Goal: Register for event/course: Sign up to attend an event or enroll in a course

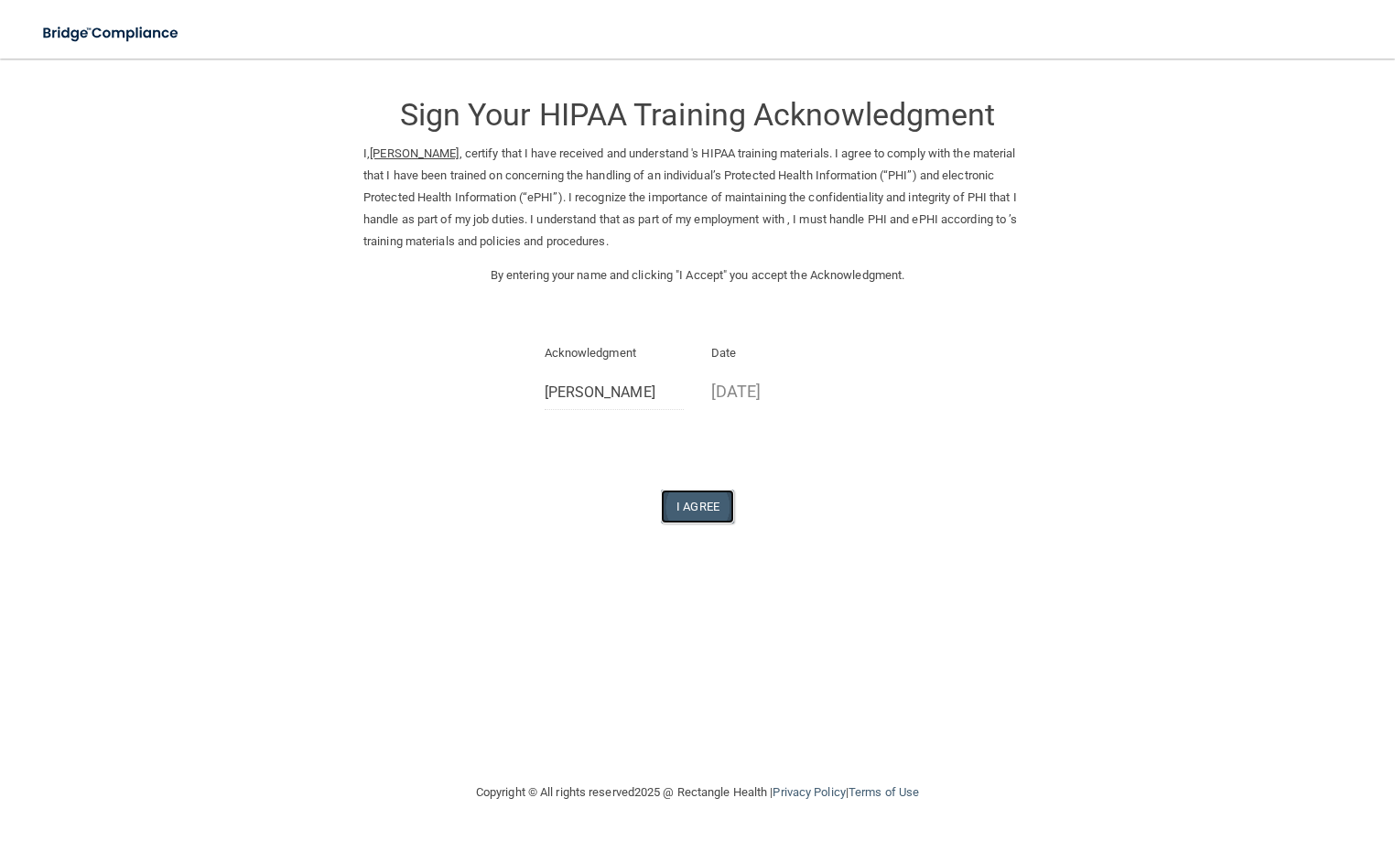
click at [712, 512] on button "I Agree" at bounding box center [697, 507] width 73 height 34
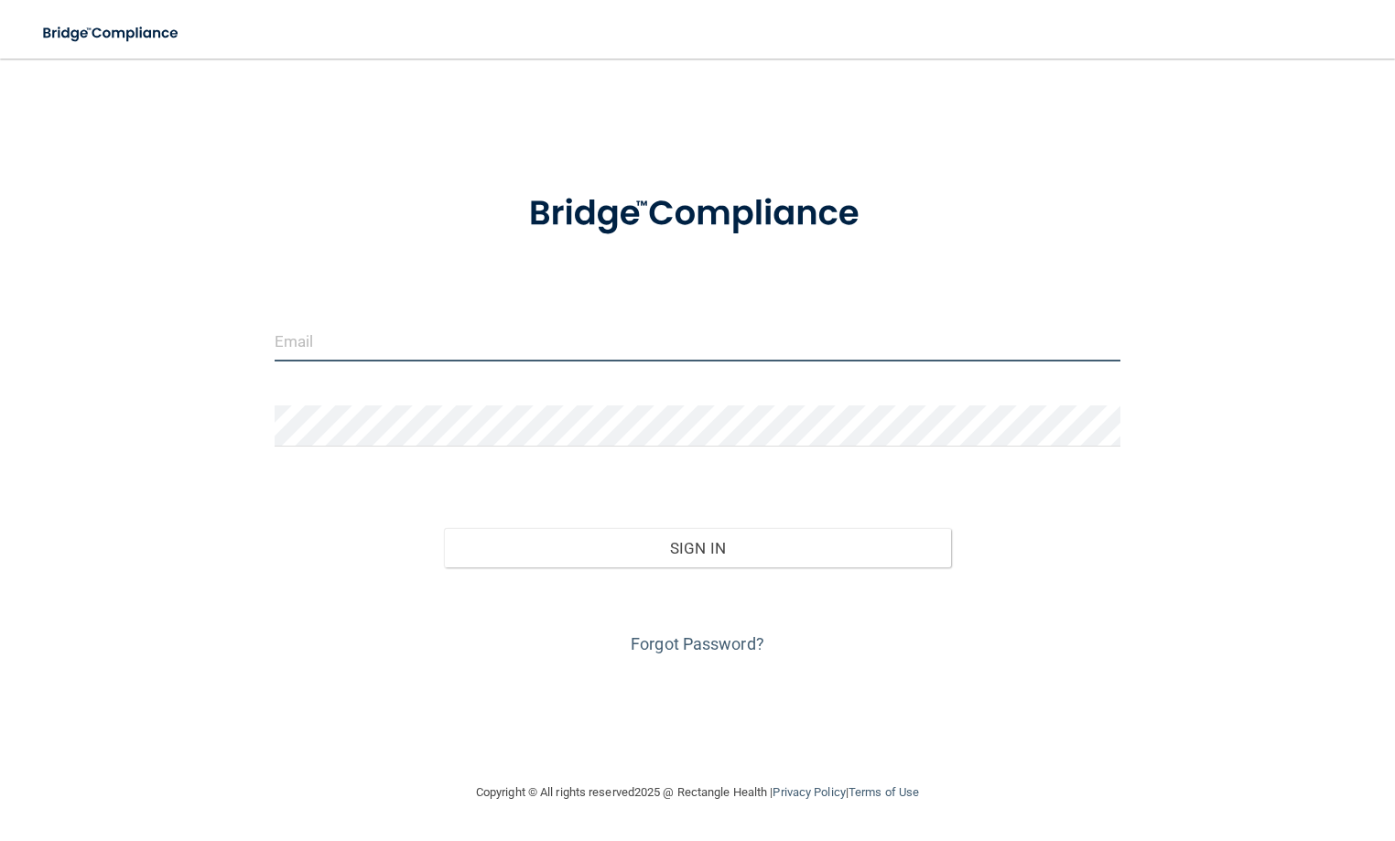
click at [503, 335] on input "email" at bounding box center [698, 340] width 846 height 41
click at [501, 347] on input "email" at bounding box center [698, 340] width 846 height 41
type input "[EMAIL_ADDRESS][DOMAIN_NAME]"
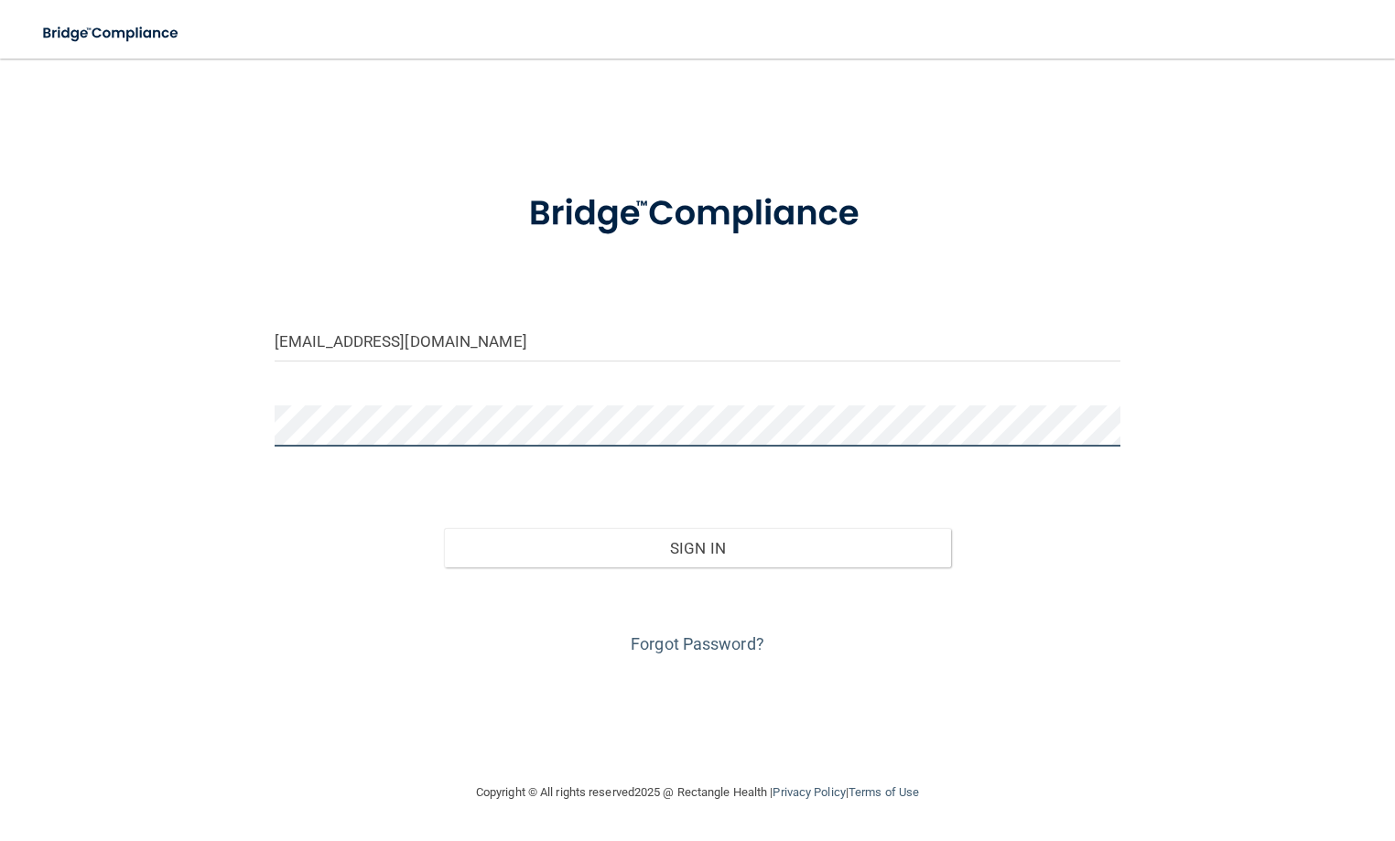
click at [444, 528] on button "Sign In" at bounding box center [698, 548] width 508 height 40
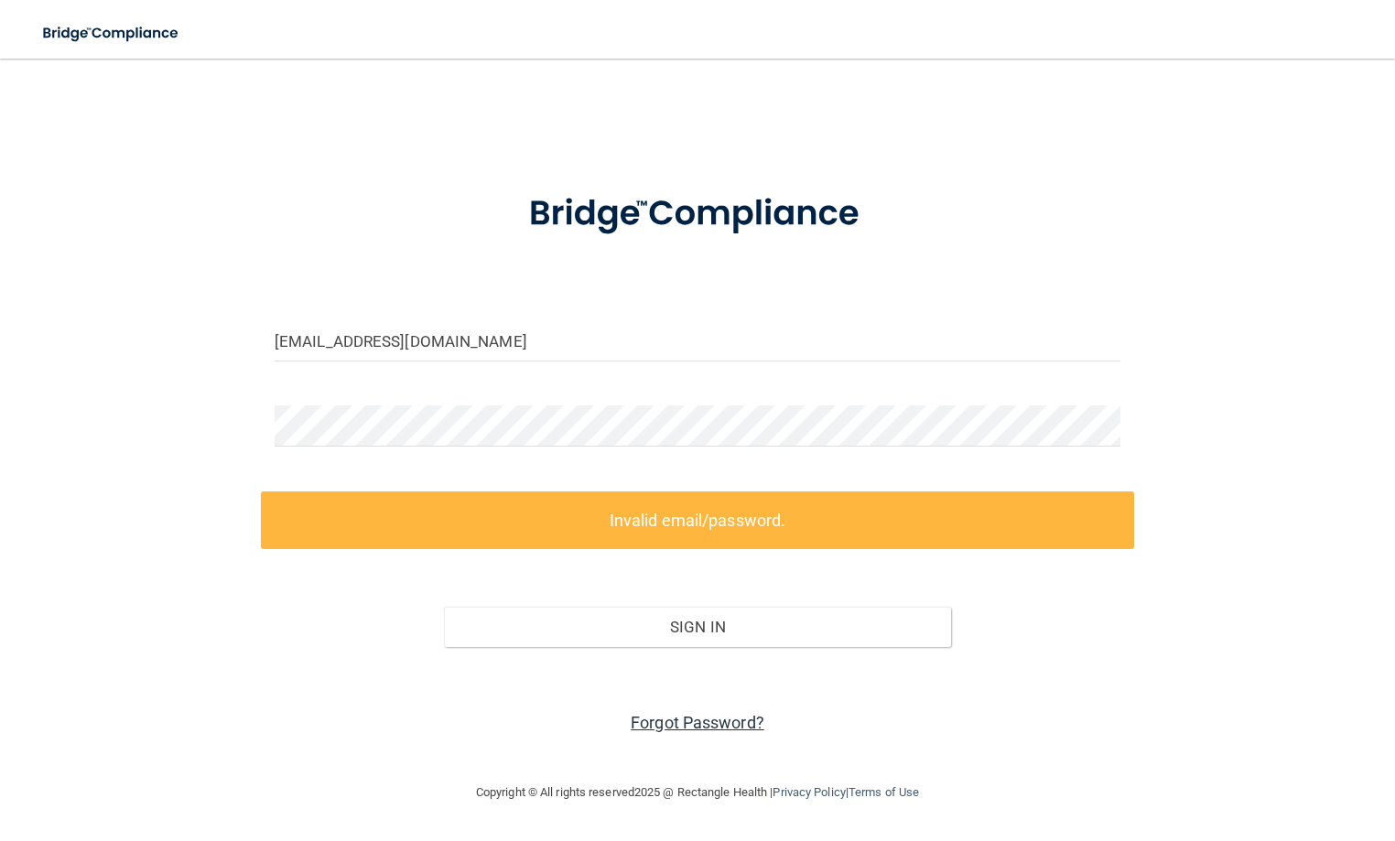
click at [700, 714] on link "Forgot Password?" at bounding box center [698, 722] width 134 height 19
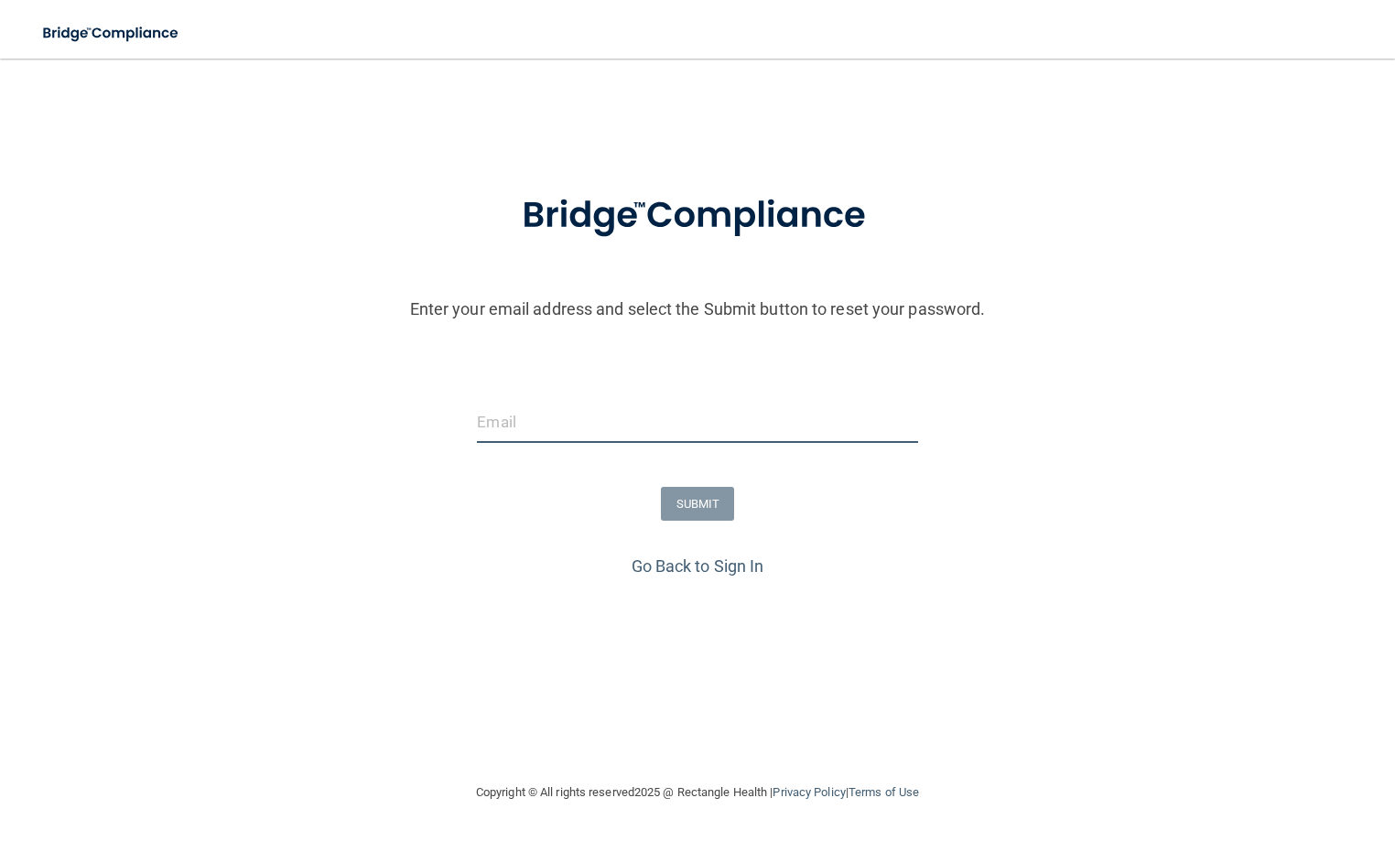
click at [634, 424] on input "email" at bounding box center [697, 422] width 440 height 41
type input "[EMAIL_ADDRESS][DOMAIN_NAME]"
click at [671, 509] on button "SUBMIT" at bounding box center [698, 504] width 74 height 34
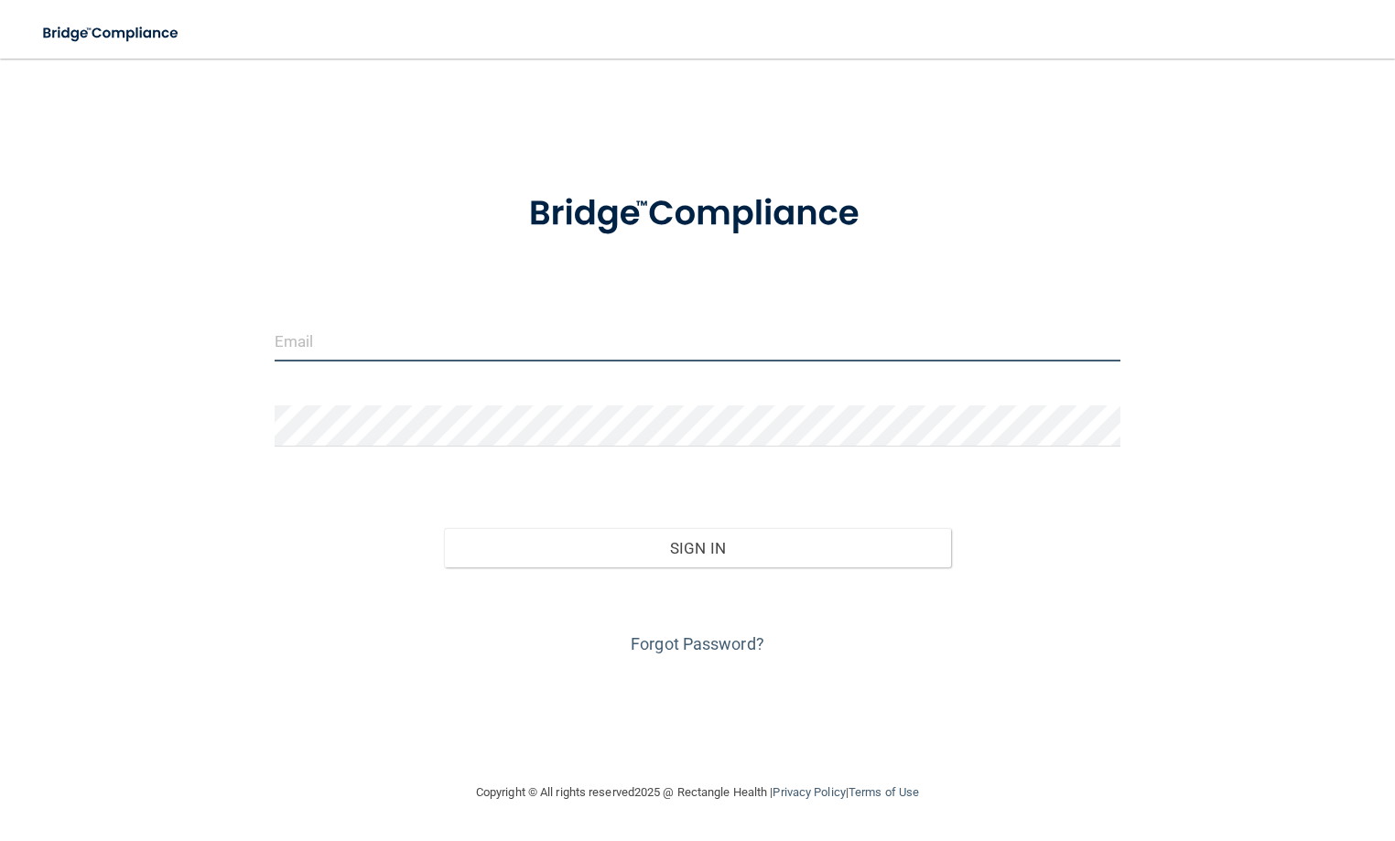
click at [408, 348] on input "email" at bounding box center [698, 340] width 846 height 41
type input "[EMAIL_ADDRESS][DOMAIN_NAME]"
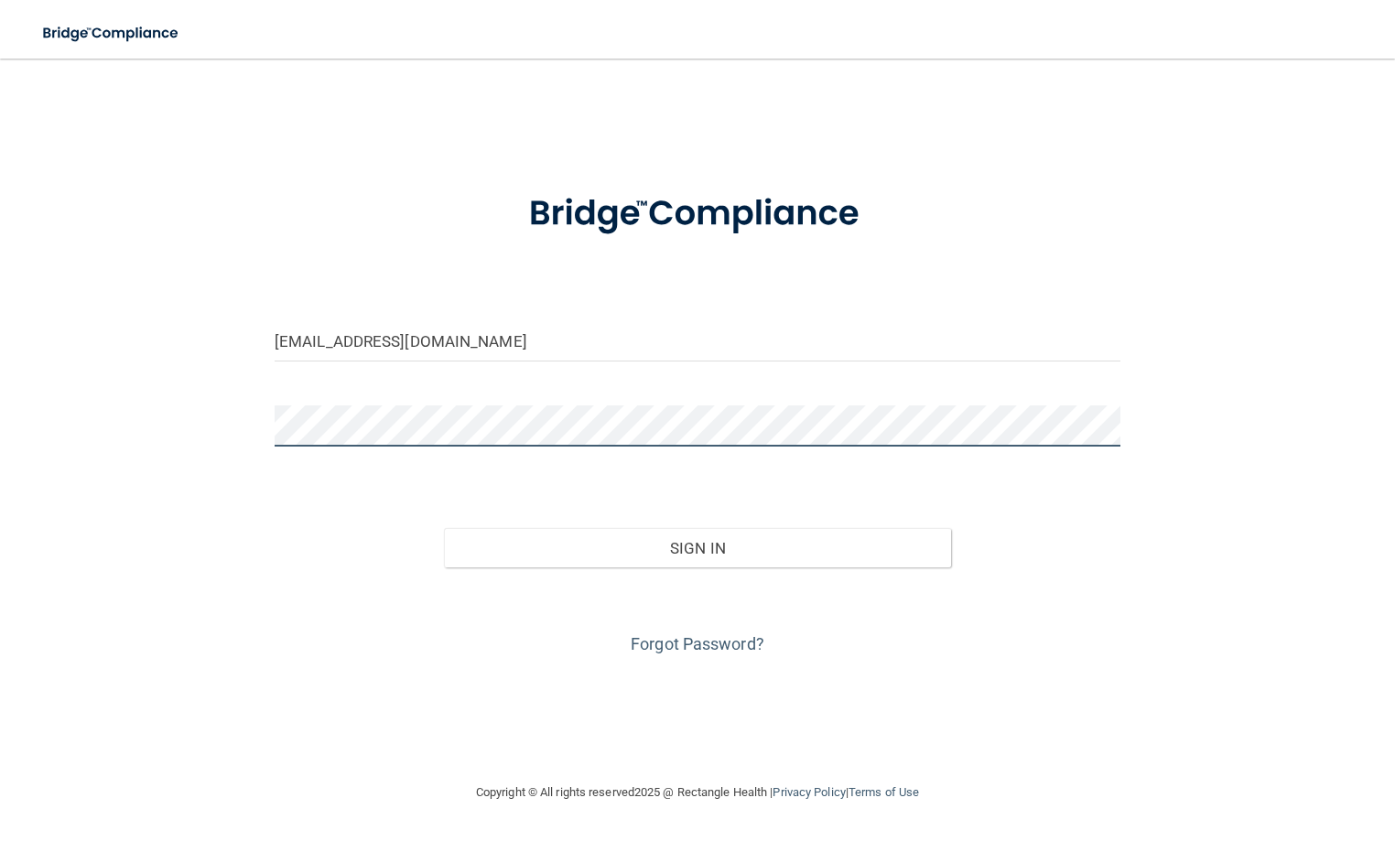
click at [444, 528] on button "Sign In" at bounding box center [698, 548] width 508 height 40
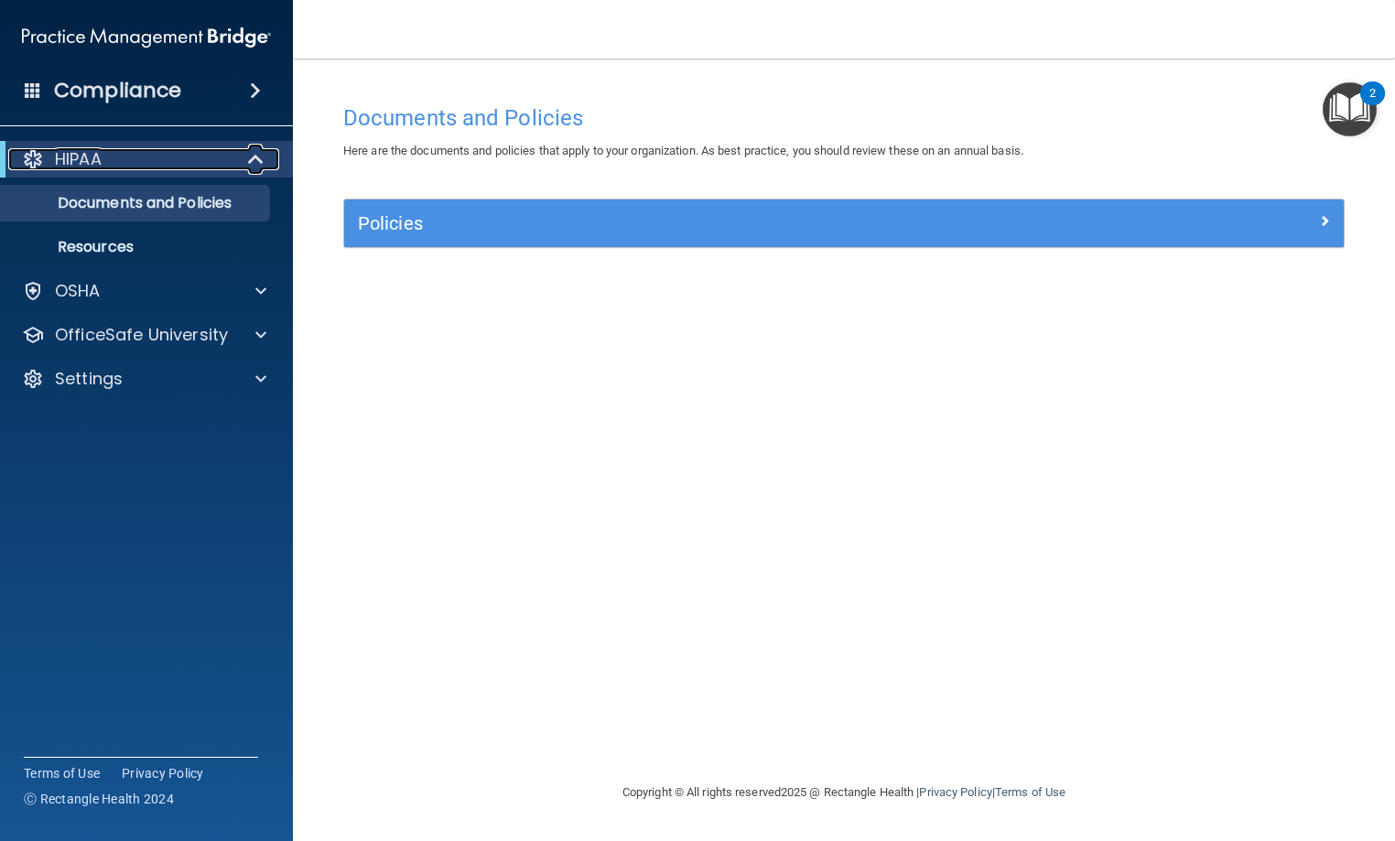
click at [258, 161] on span at bounding box center [258, 159] width 16 height 22
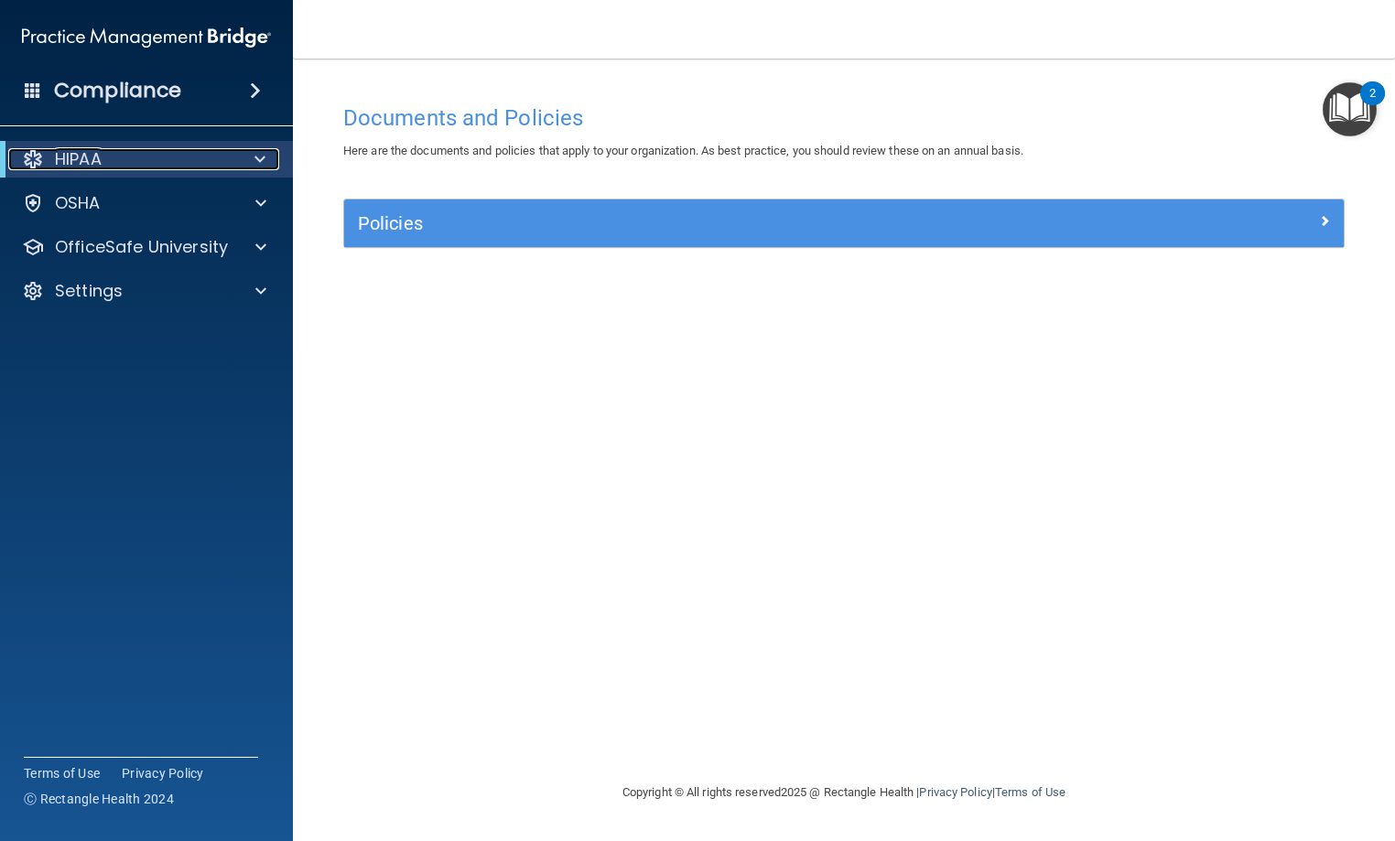
click at [258, 160] on span at bounding box center [259, 159] width 11 height 22
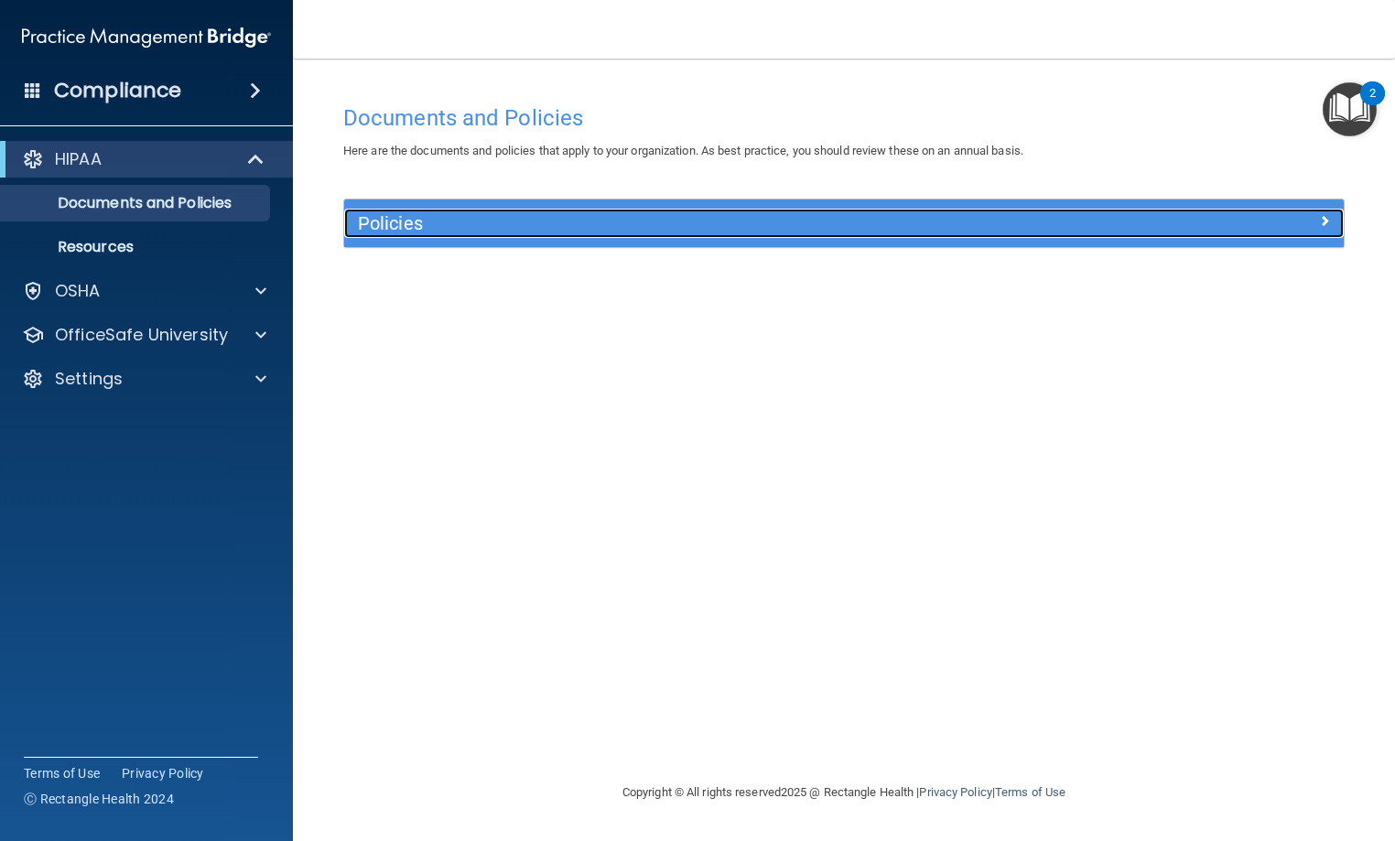
click at [1148, 211] on div at bounding box center [1219, 220] width 250 height 22
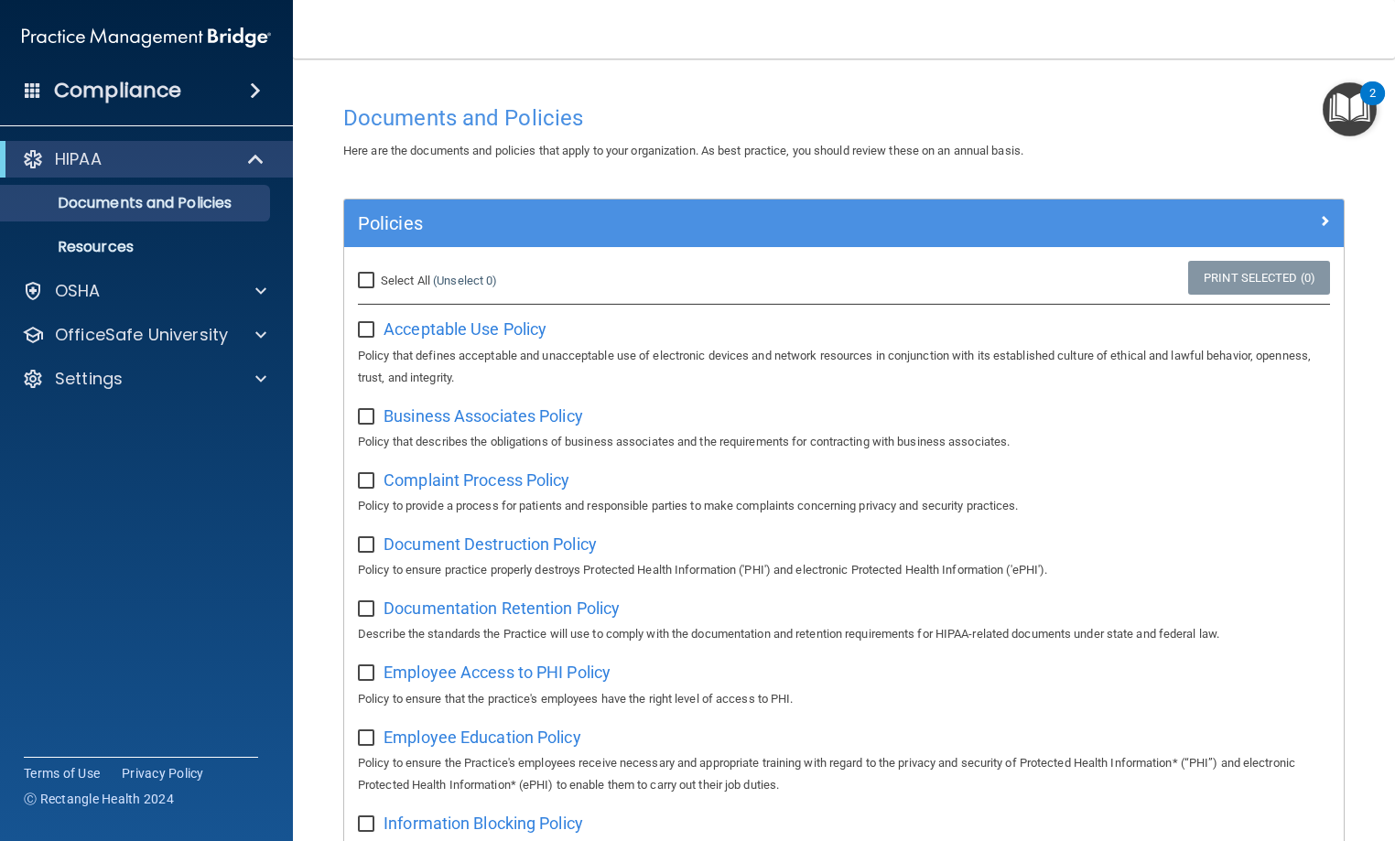
click at [371, 284] on input "Select All (Unselect 0) Unselect All" at bounding box center [368, 281] width 21 height 15
checkbox input "true"
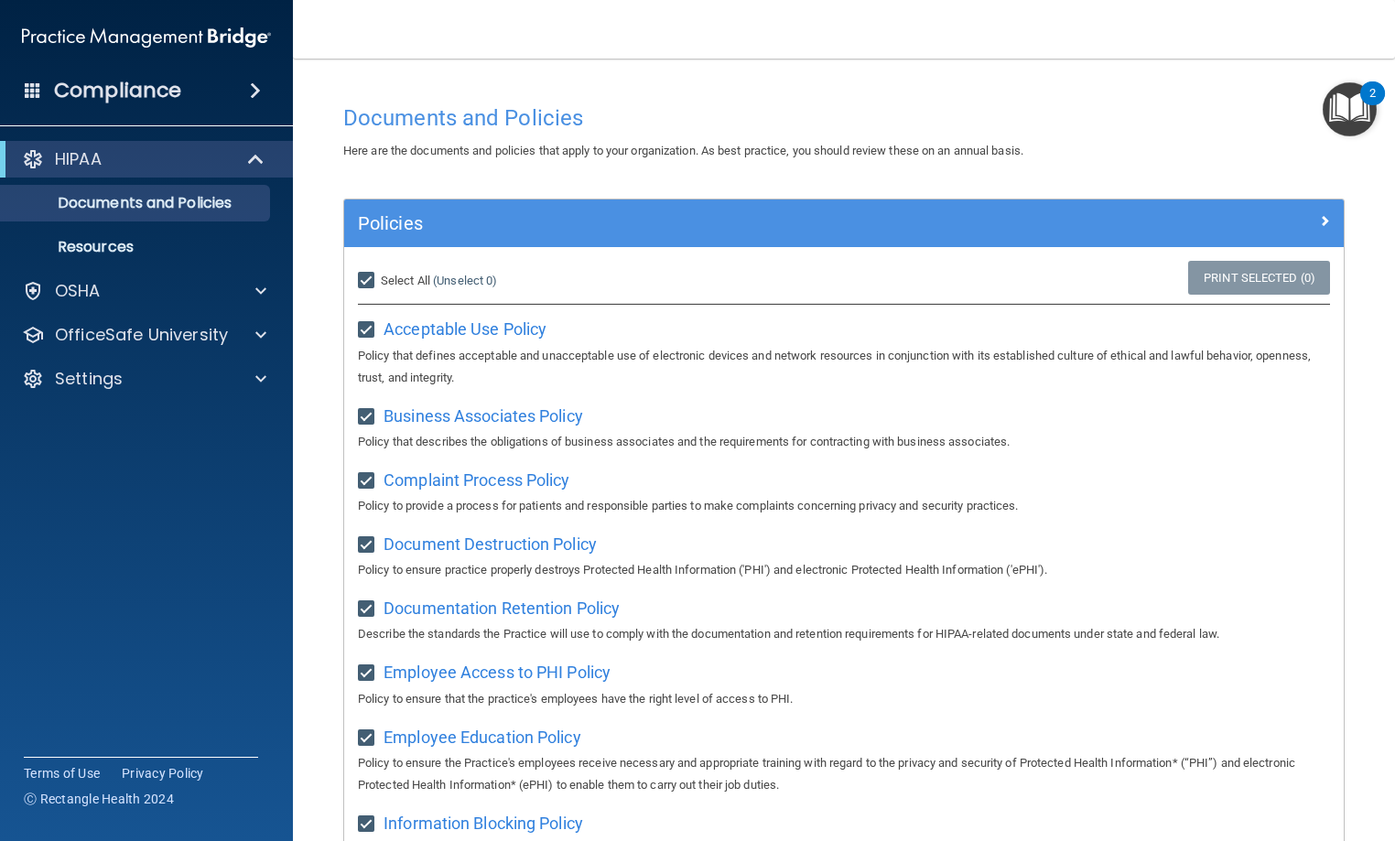
checkbox input "true"
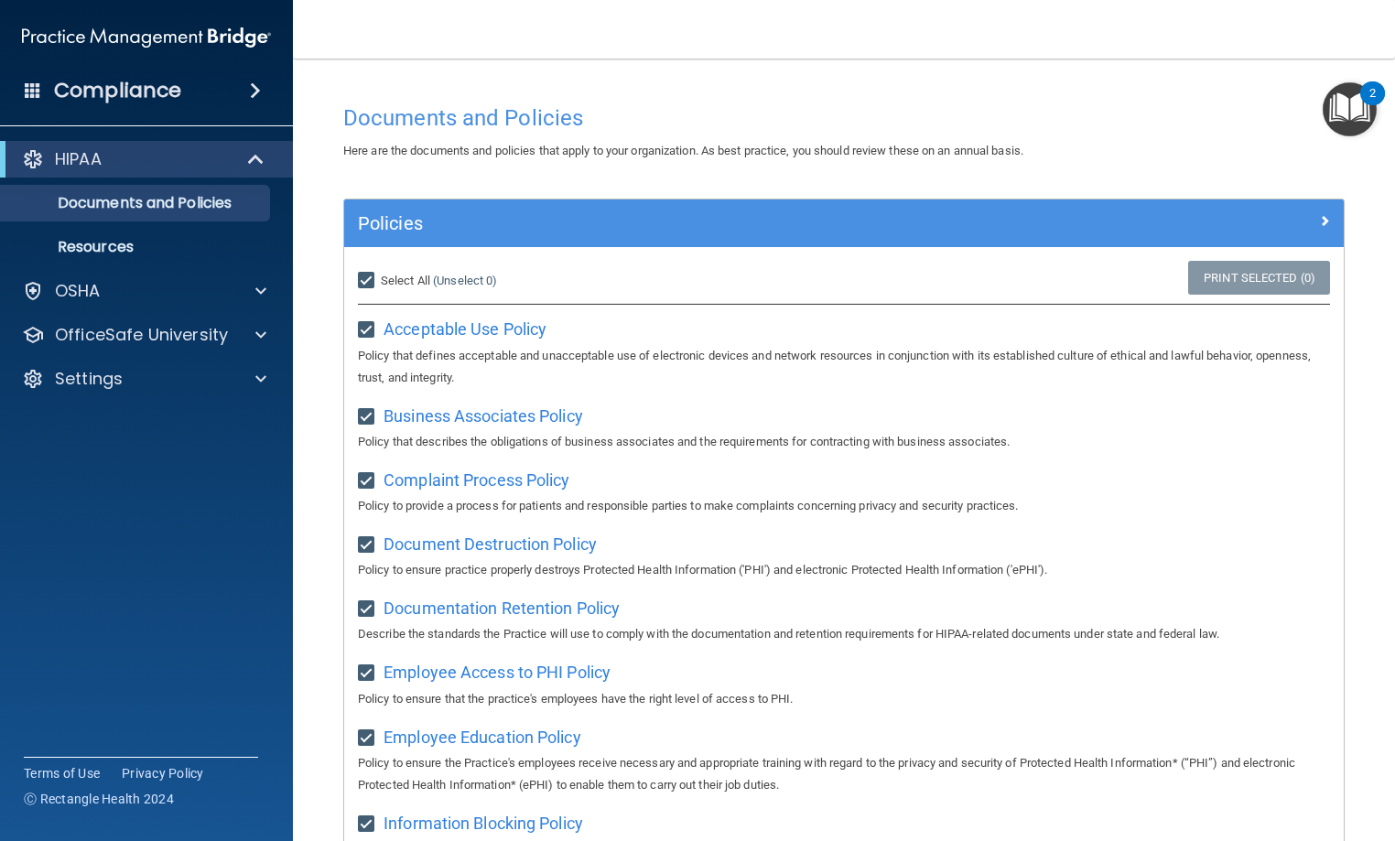
checkbox input "true"
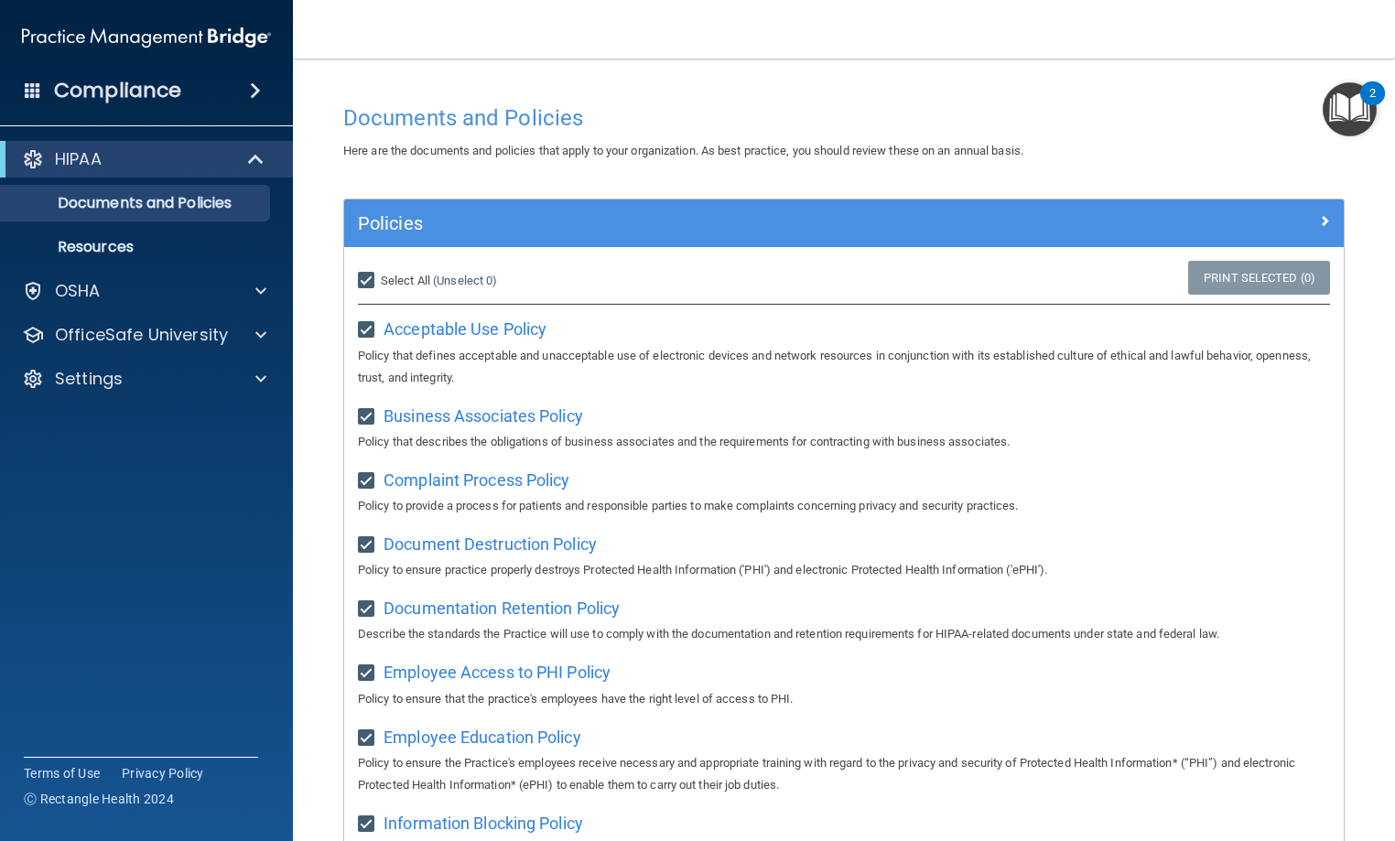
checkbox input "true"
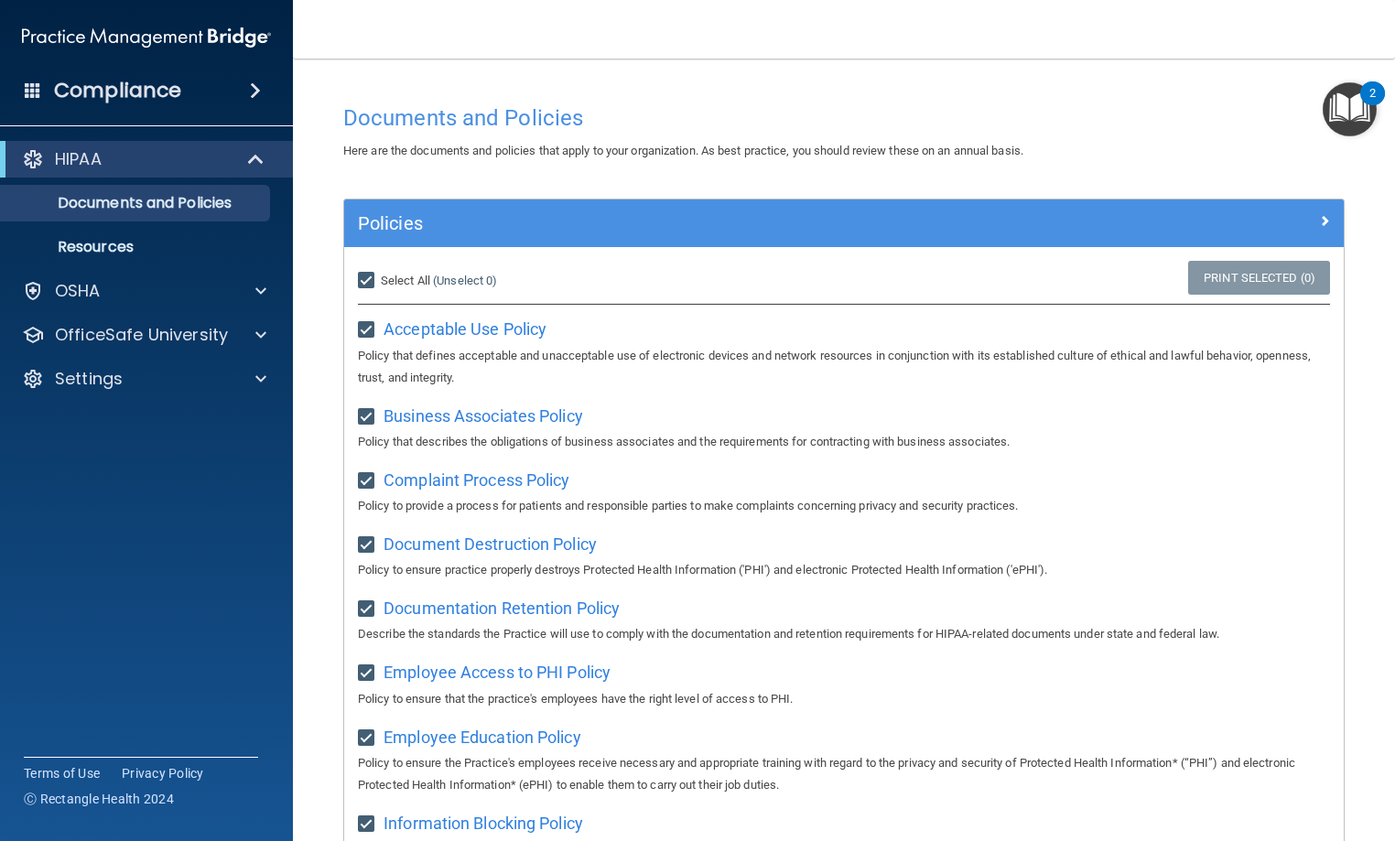
checkbox input "true"
click at [250, 96] on span at bounding box center [255, 91] width 11 height 22
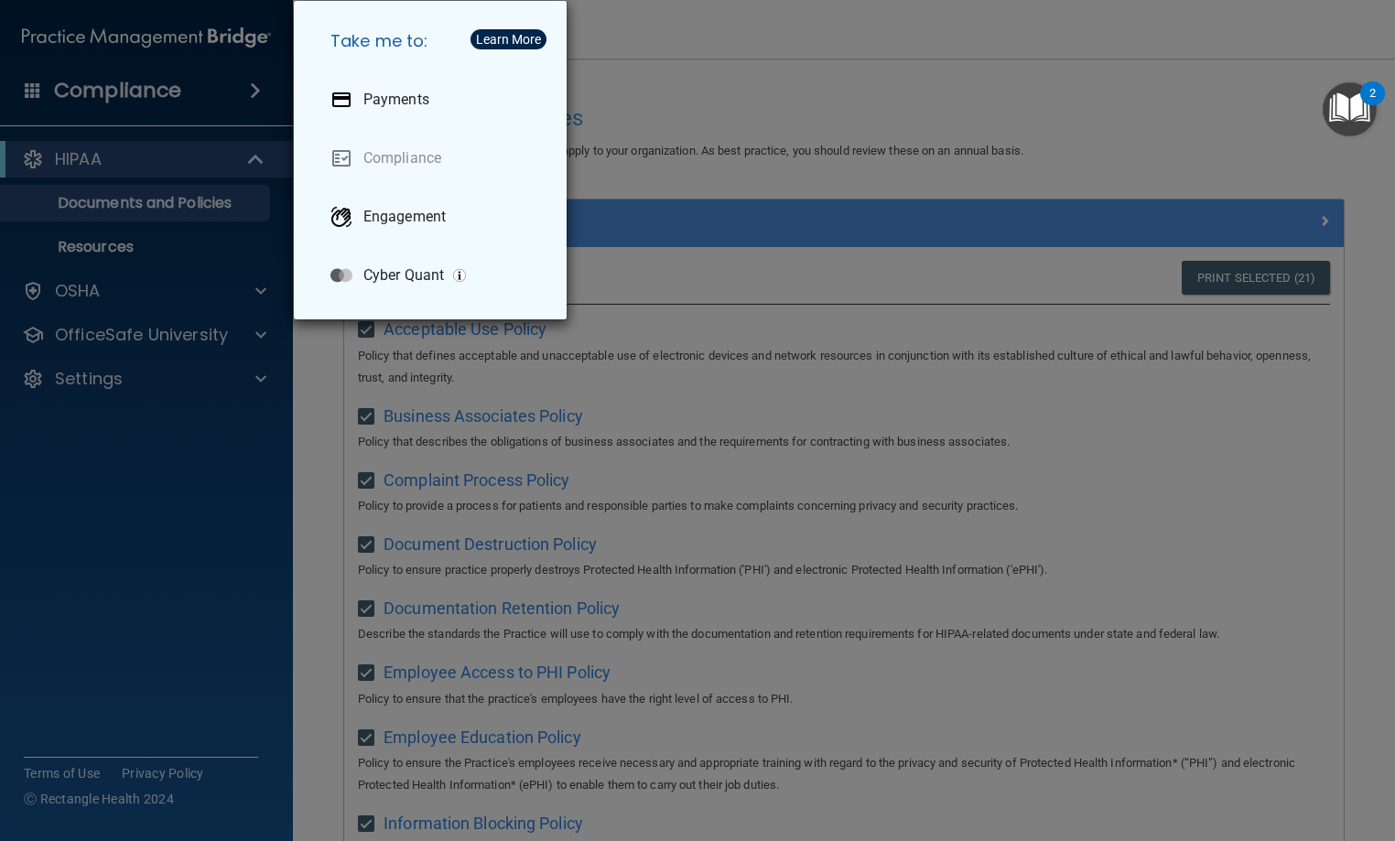
click at [252, 412] on div "Take me to: Payments Compliance Engagement Cyber Quant" at bounding box center [697, 420] width 1395 height 841
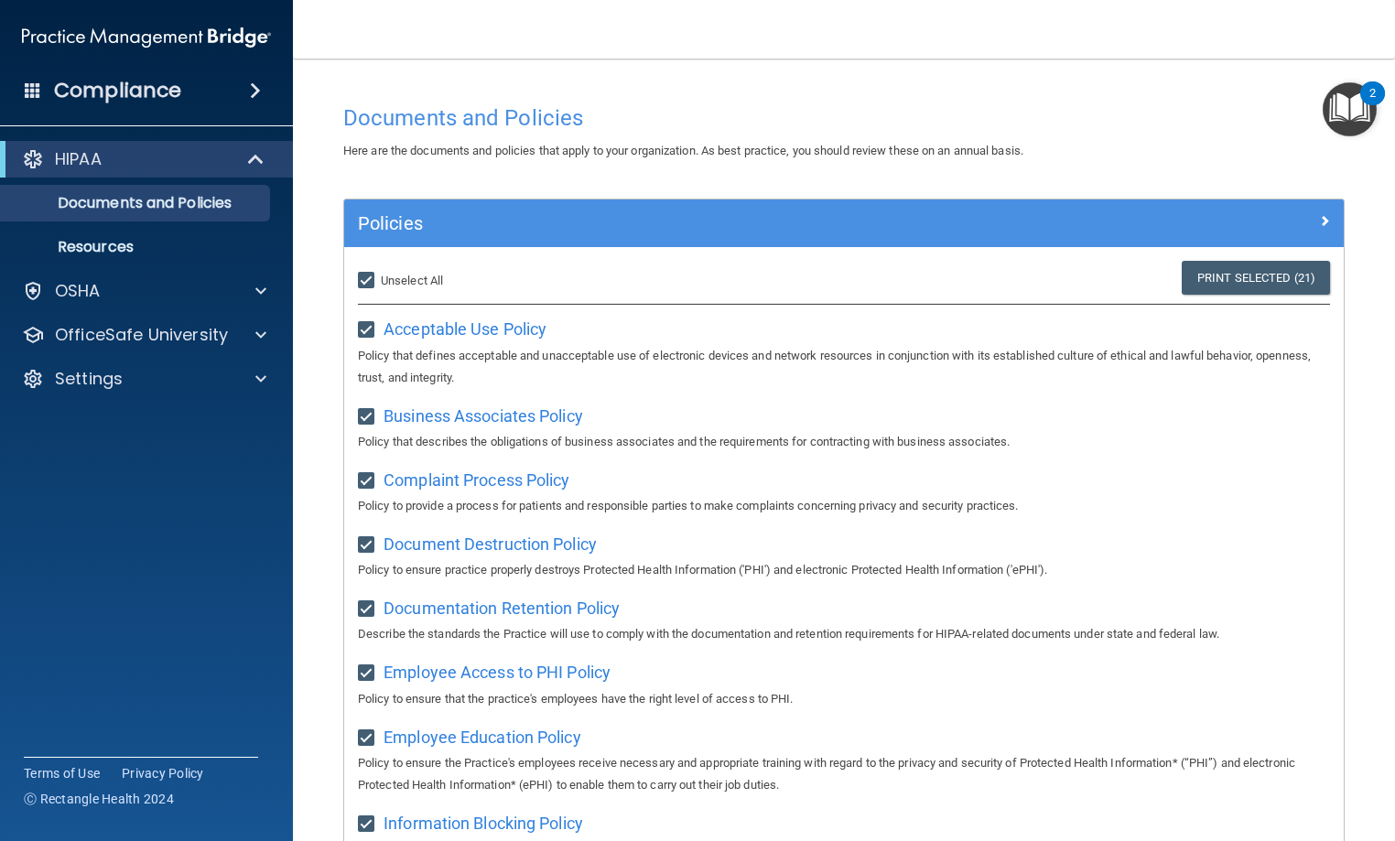
click at [373, 278] on input "Select All (Unselect 21) Unselect All" at bounding box center [368, 281] width 21 height 15
checkbox input "false"
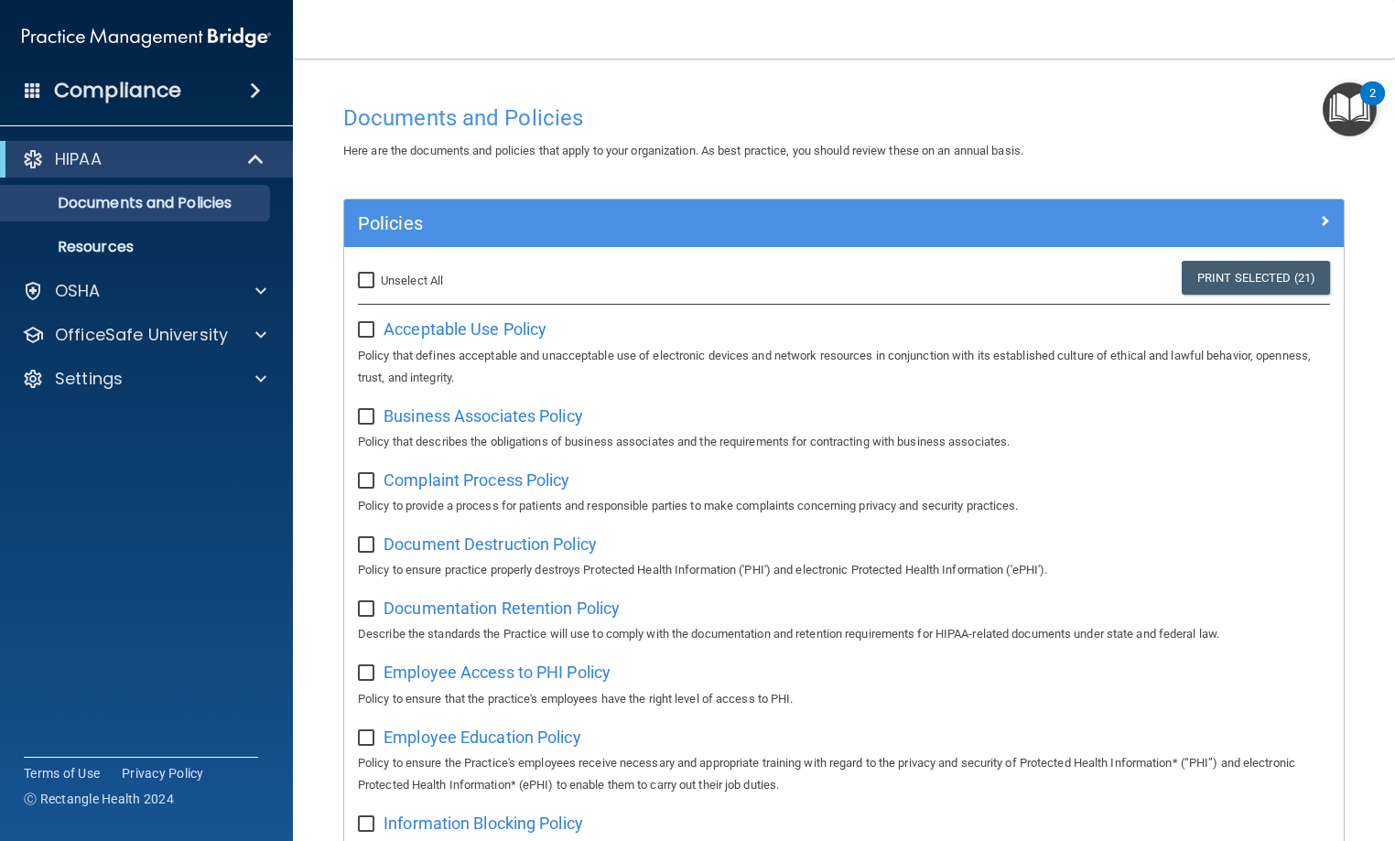
checkbox input "false"
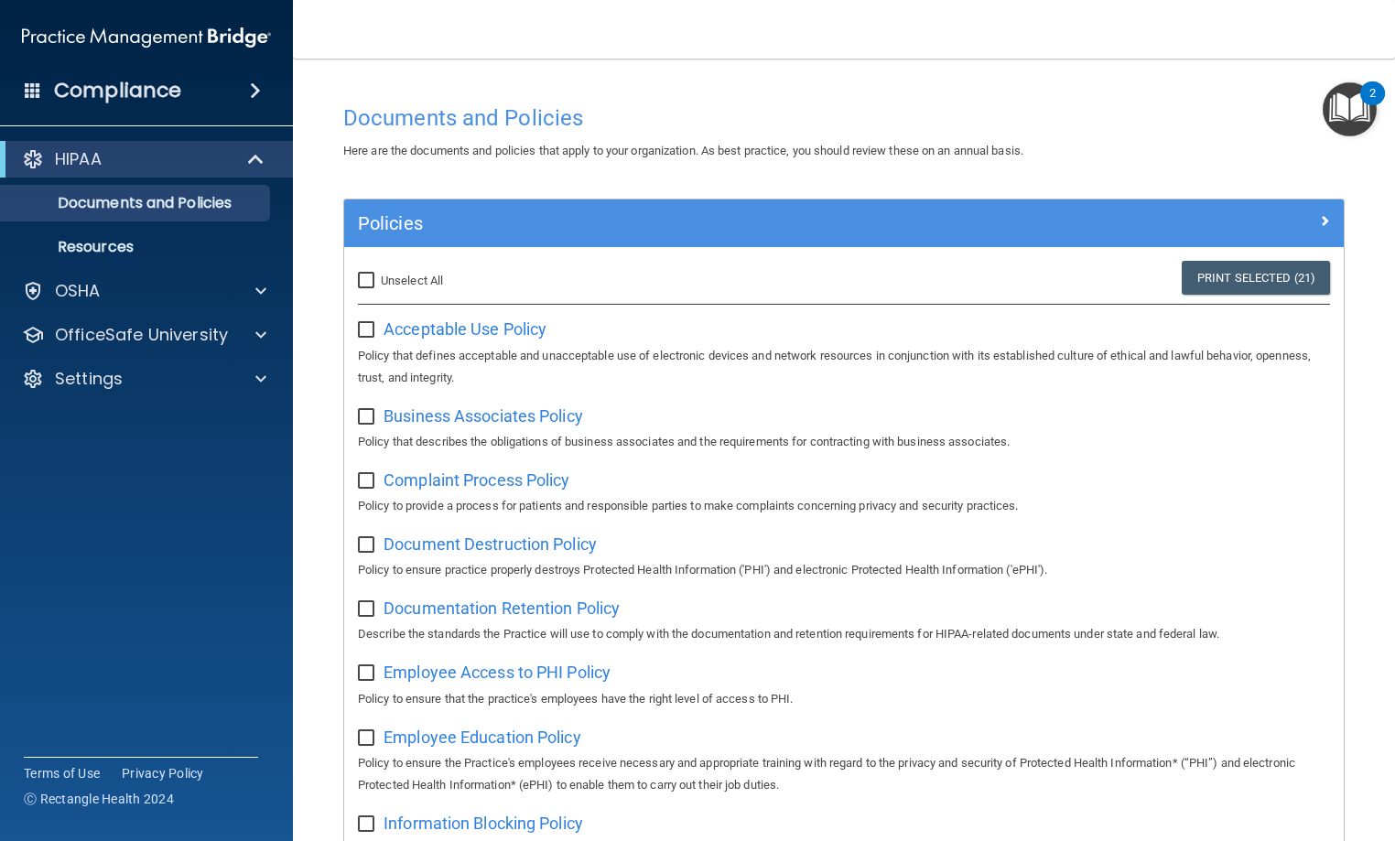
checkbox input "false"
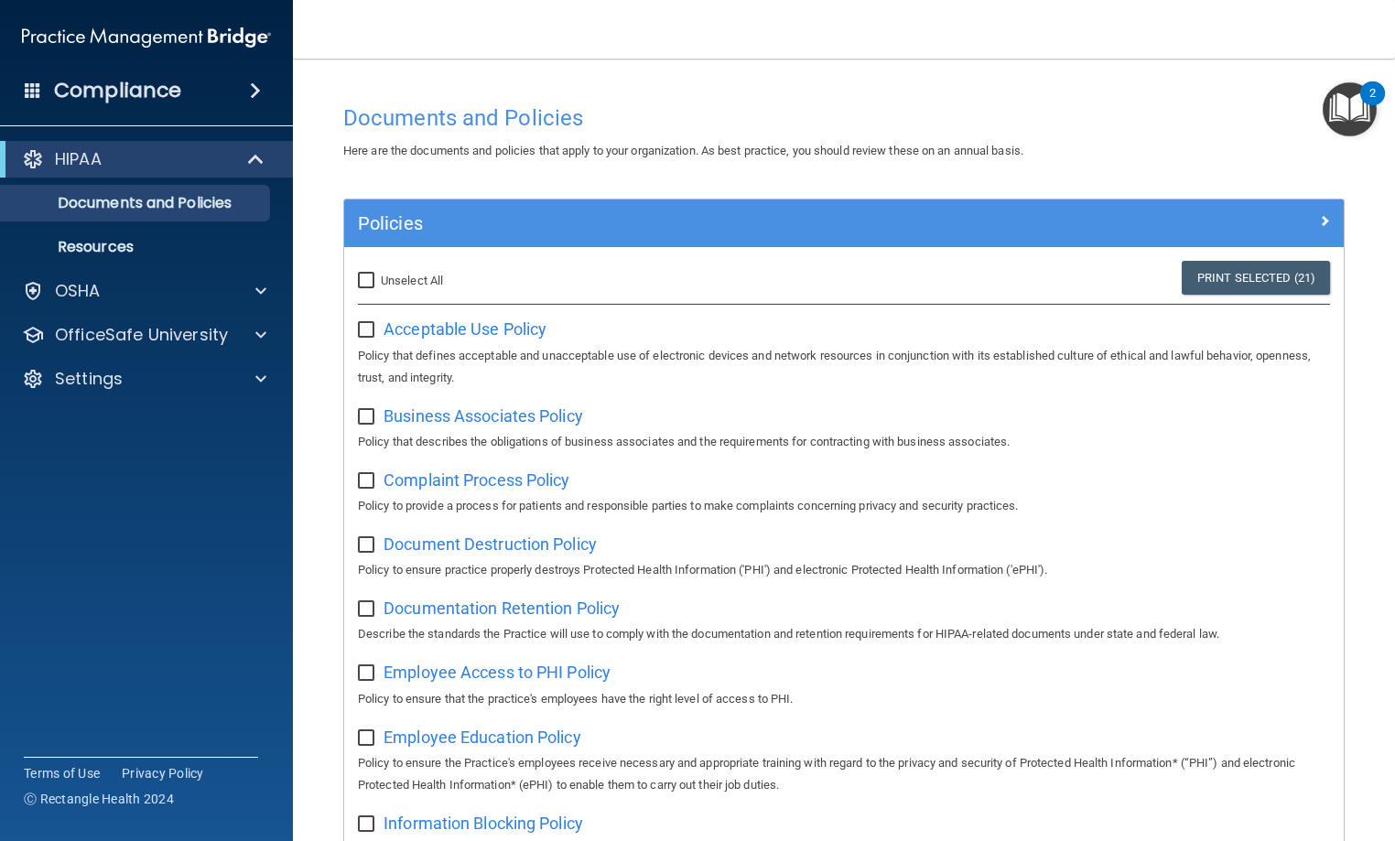
checkbox input "false"
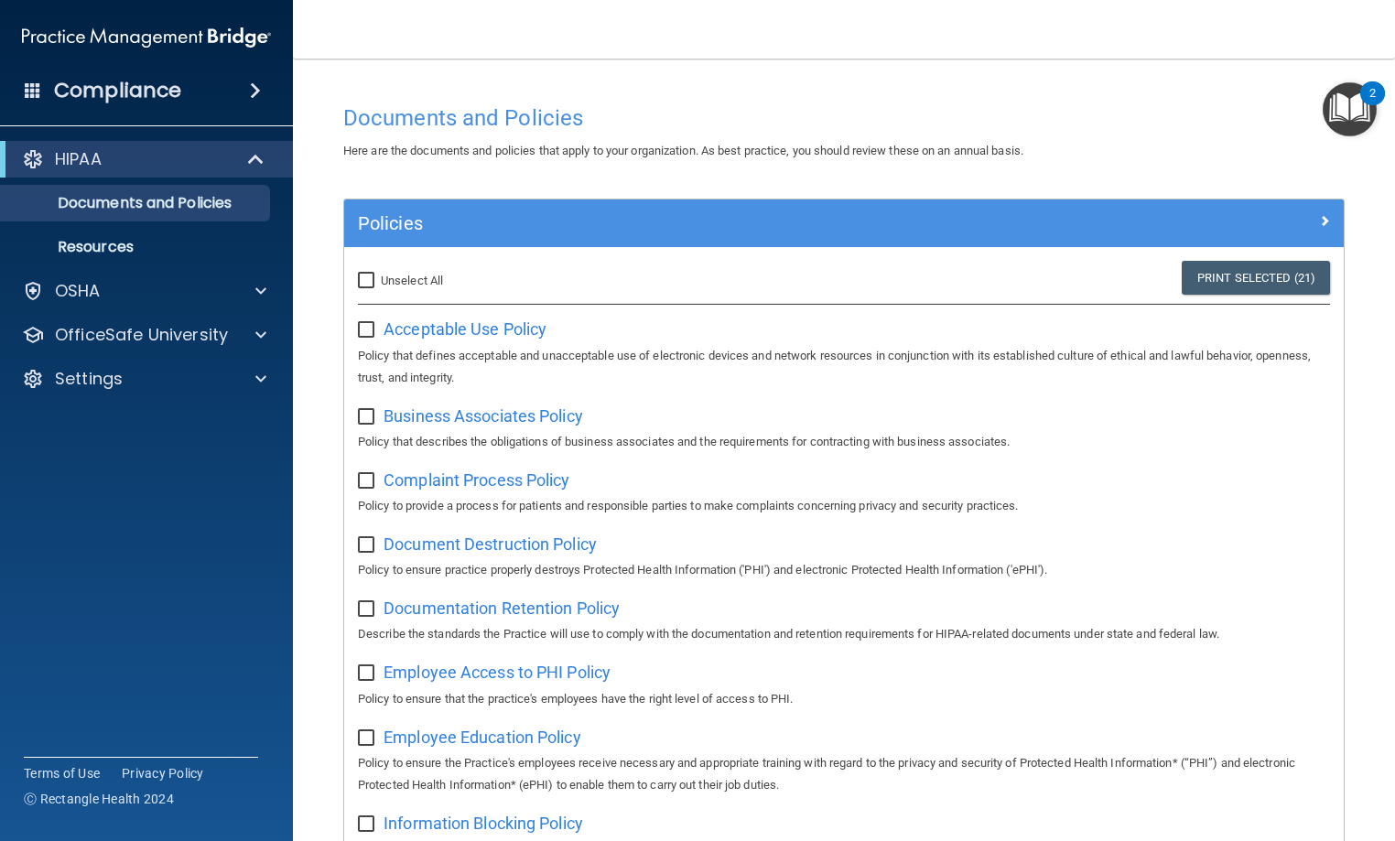
checkbox input "false"
click at [448, 330] on span "Acceptable Use Policy" at bounding box center [464, 328] width 163 height 19
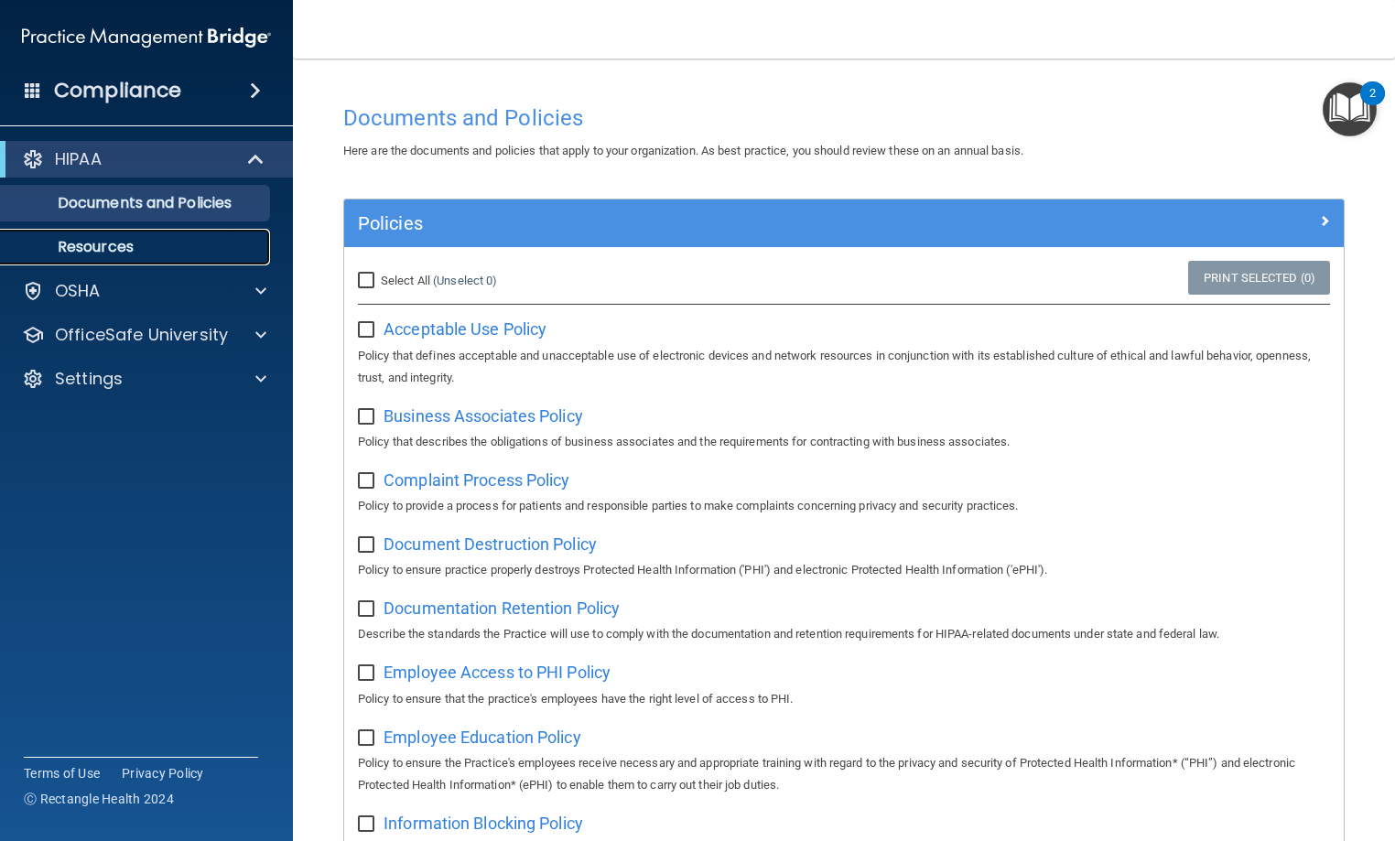
click at [90, 246] on p "Resources" at bounding box center [137, 247] width 250 height 18
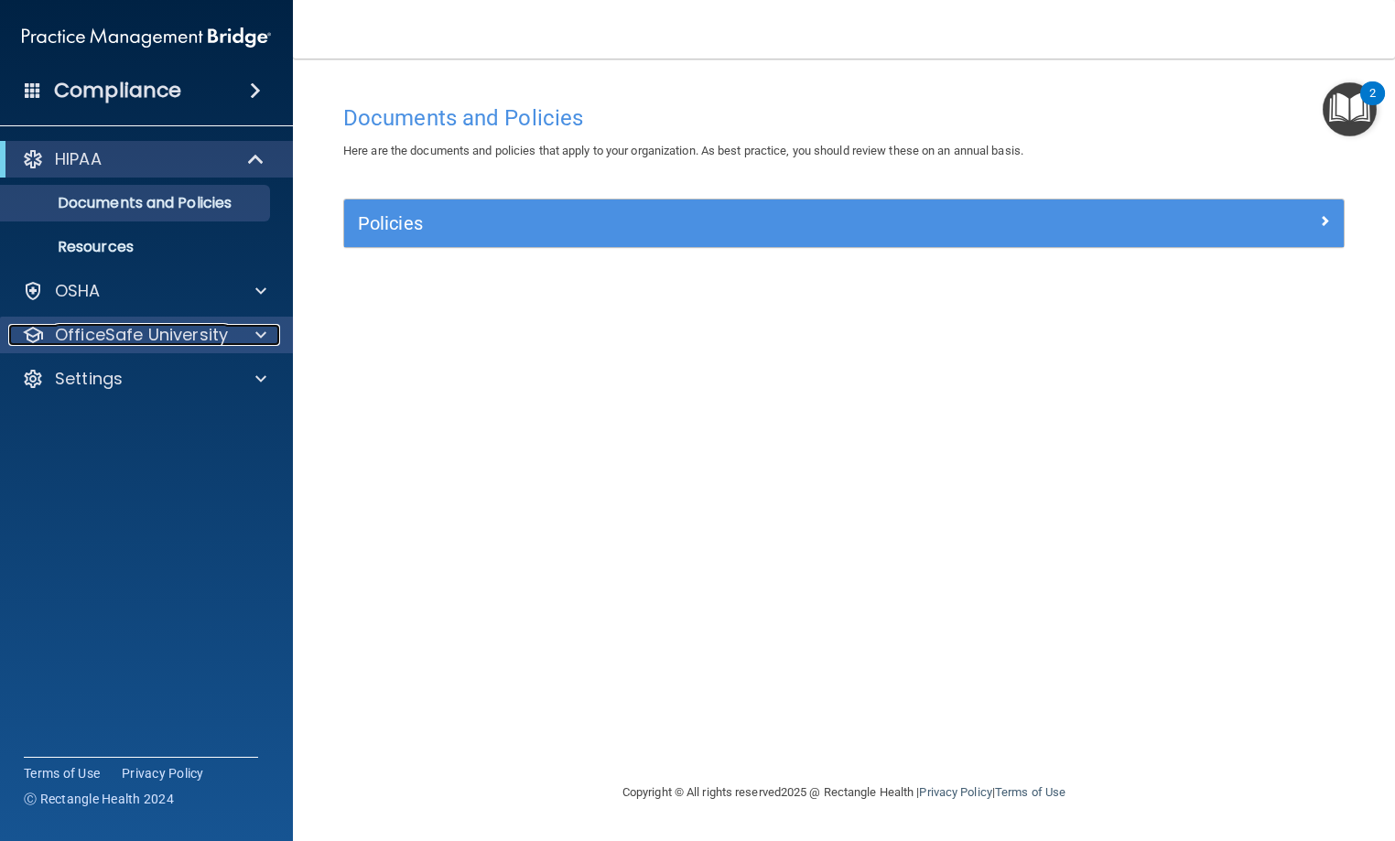
click at [254, 341] on div at bounding box center [258, 335] width 46 height 22
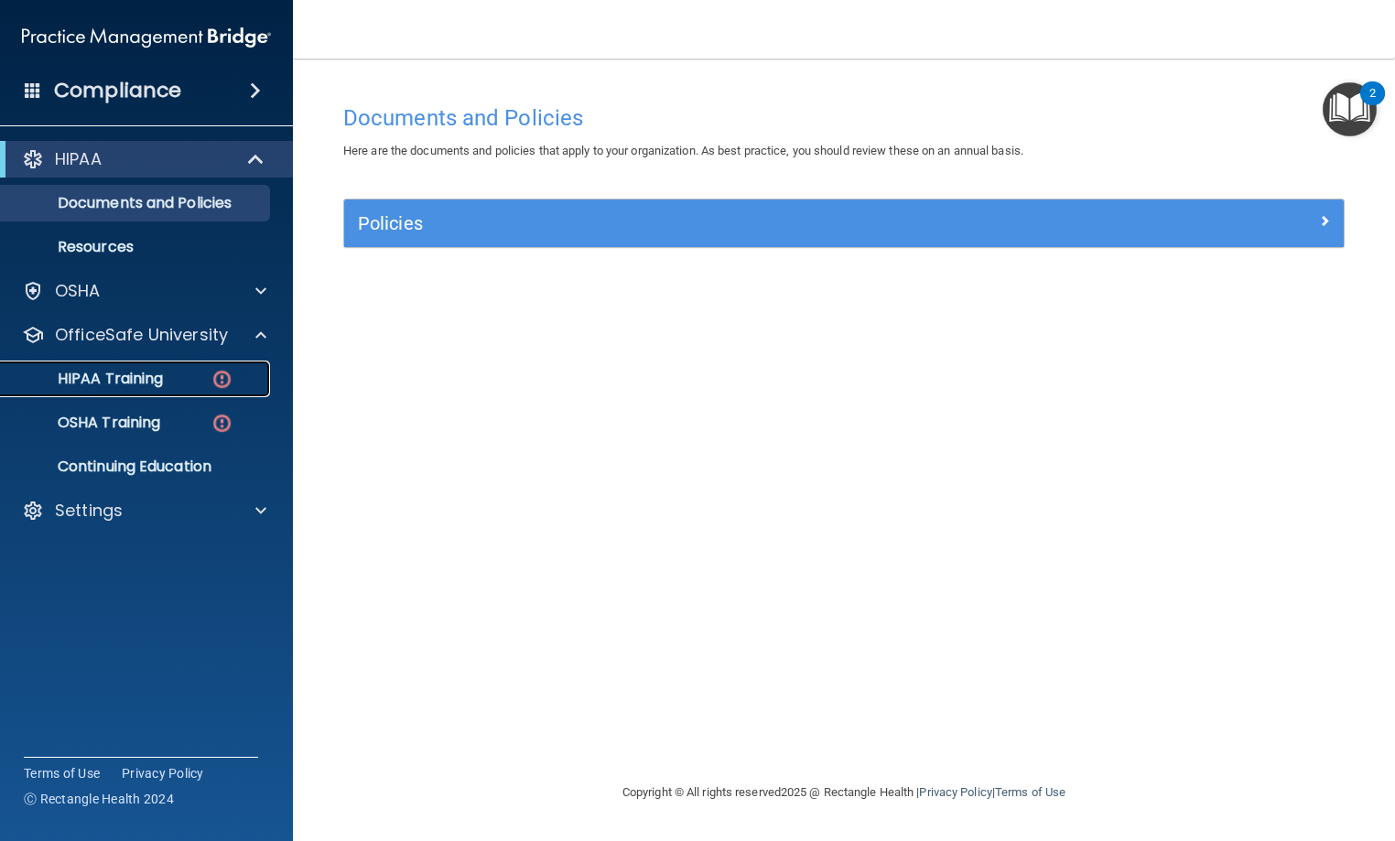
click at [145, 380] on p "HIPAA Training" at bounding box center [87, 379] width 151 height 18
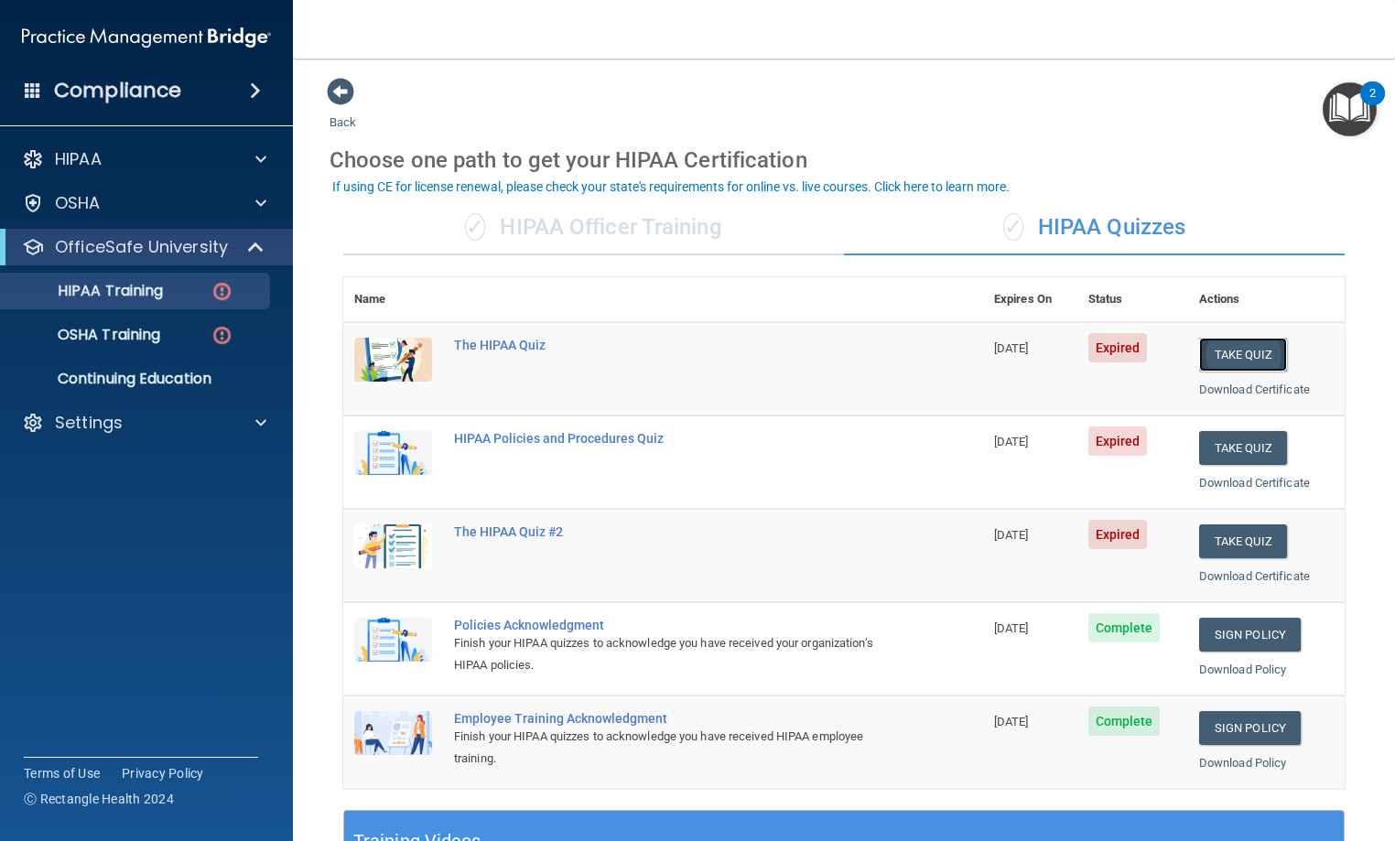
click at [1225, 350] on button "Take Quiz" at bounding box center [1243, 355] width 88 height 34
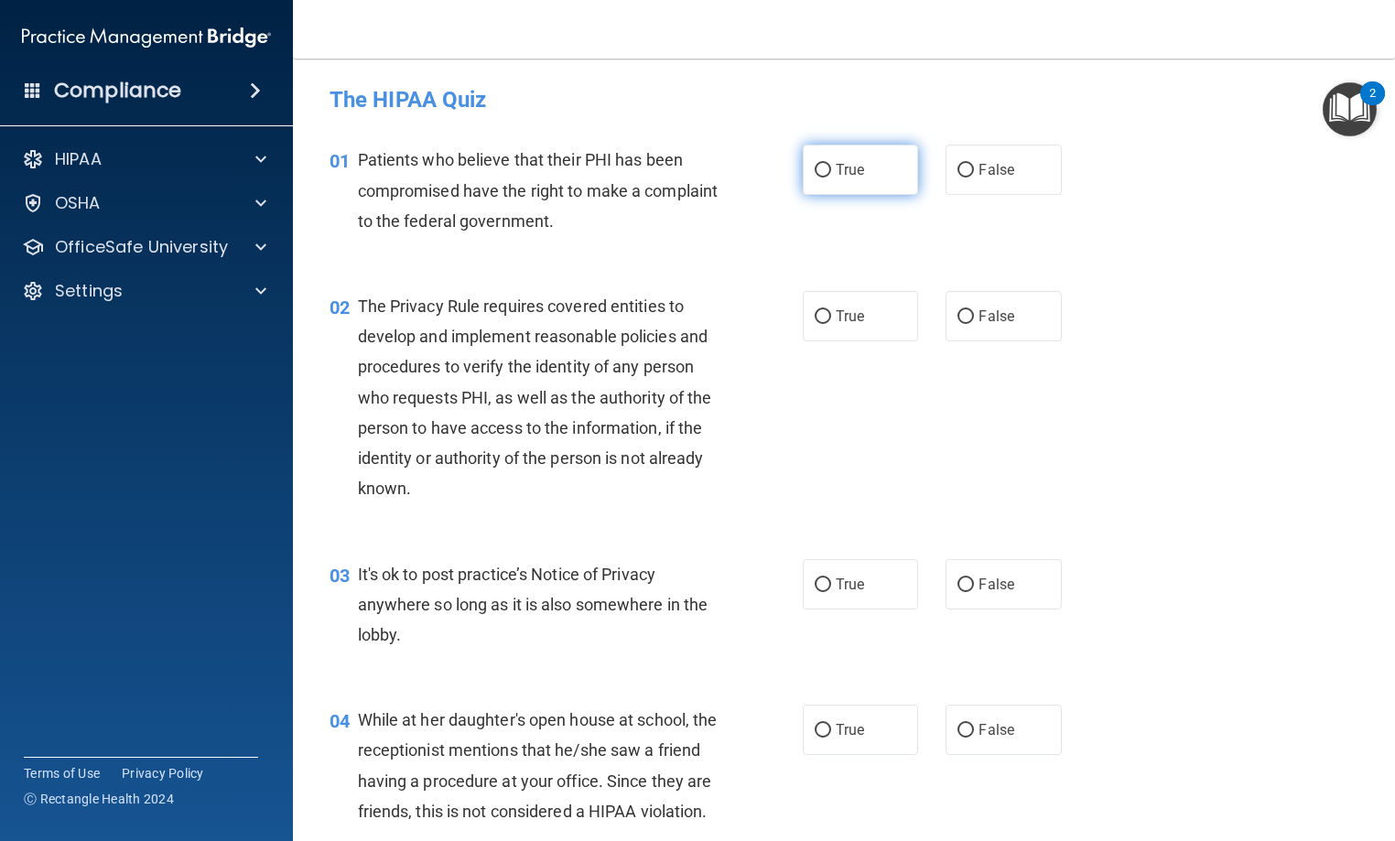
click at [836, 170] on span "True" at bounding box center [850, 169] width 28 height 17
click at [831, 170] on input "True" at bounding box center [822, 171] width 16 height 14
radio input "true"
click at [864, 313] on label "True" at bounding box center [860, 316] width 115 height 50
click at [831, 313] on input "True" at bounding box center [822, 317] width 16 height 14
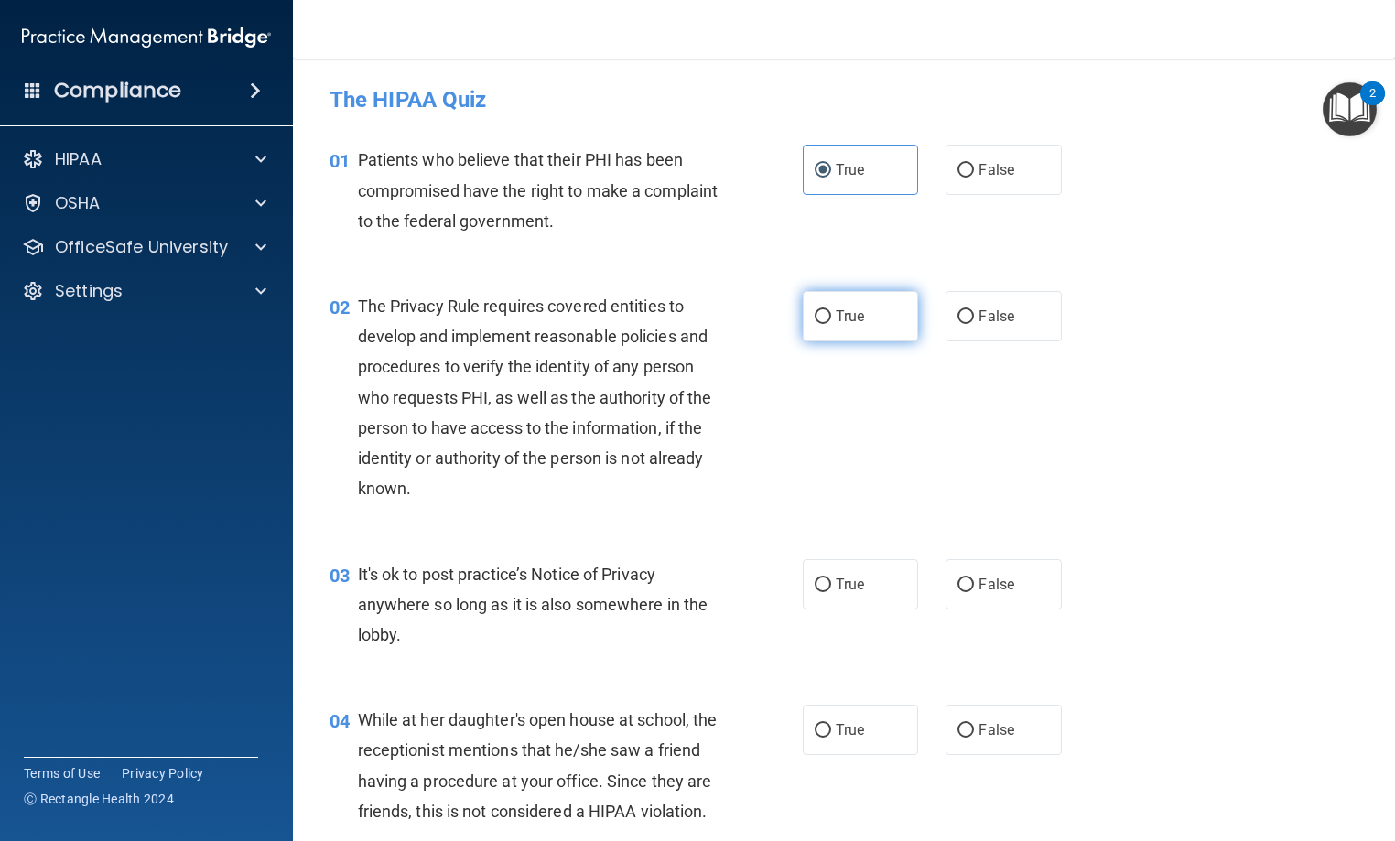
radio input "true"
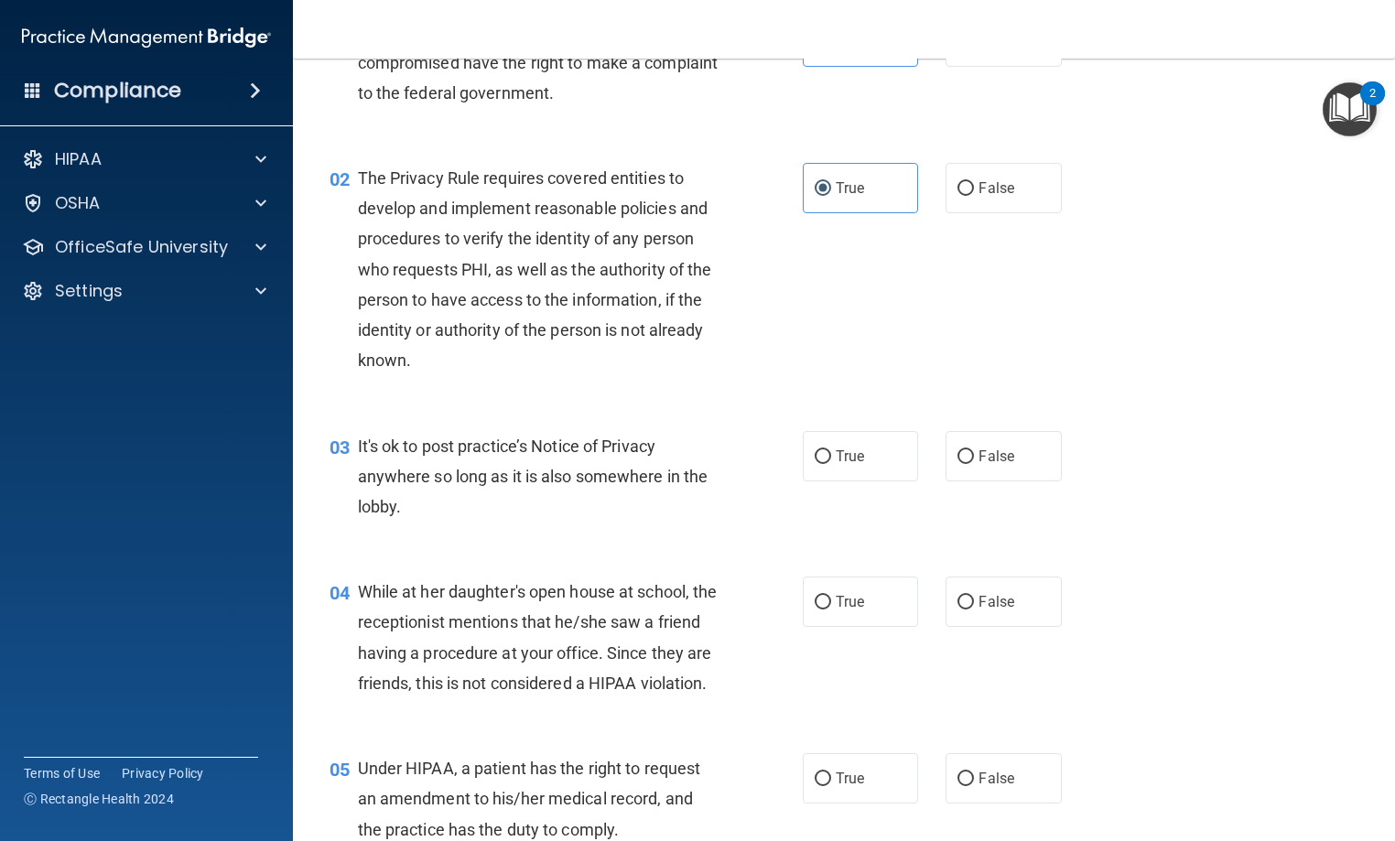
scroll to position [183, 0]
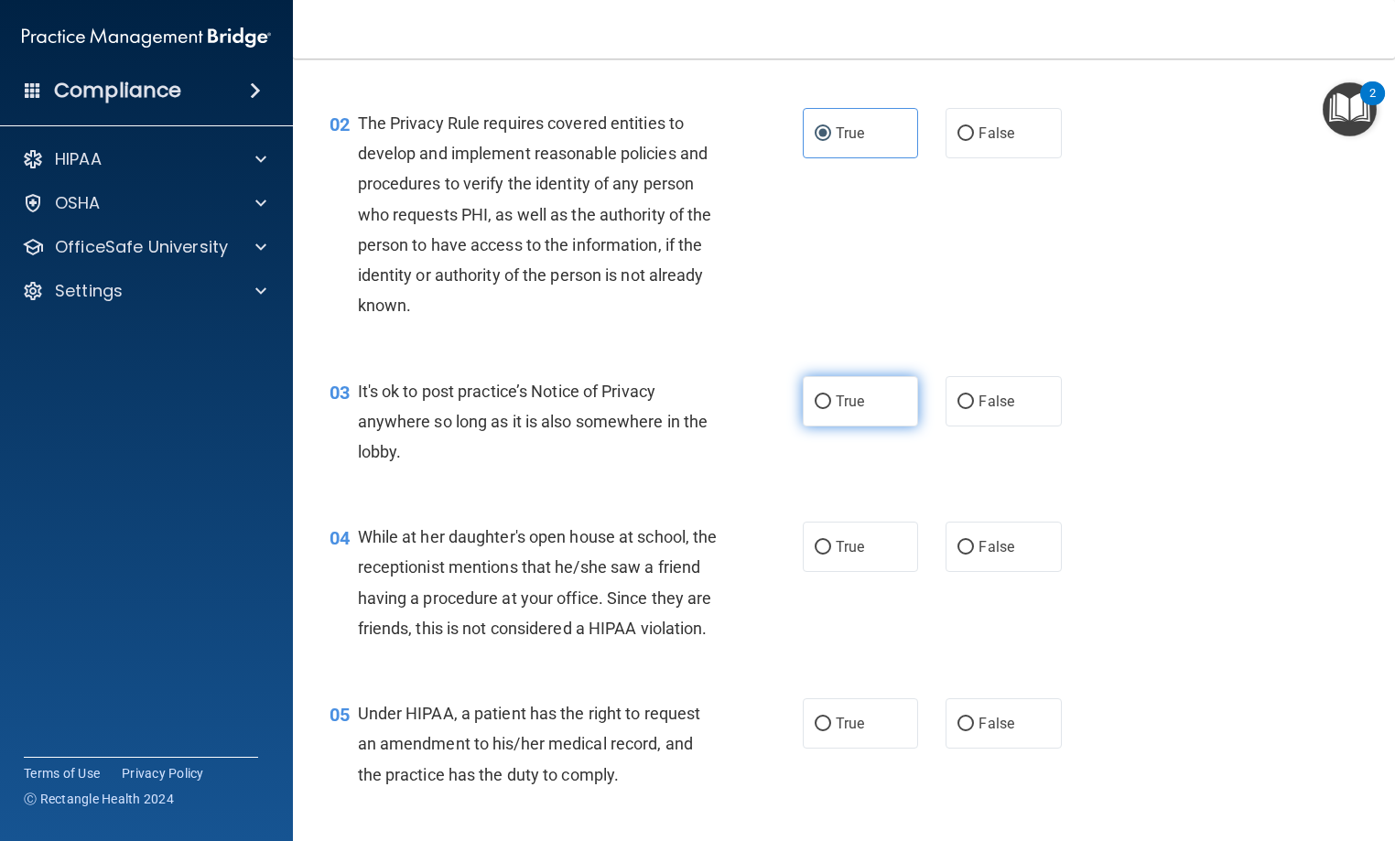
click at [875, 411] on label "True" at bounding box center [860, 401] width 115 height 50
click at [831, 409] on input "True" at bounding box center [822, 402] width 16 height 14
radio input "true"
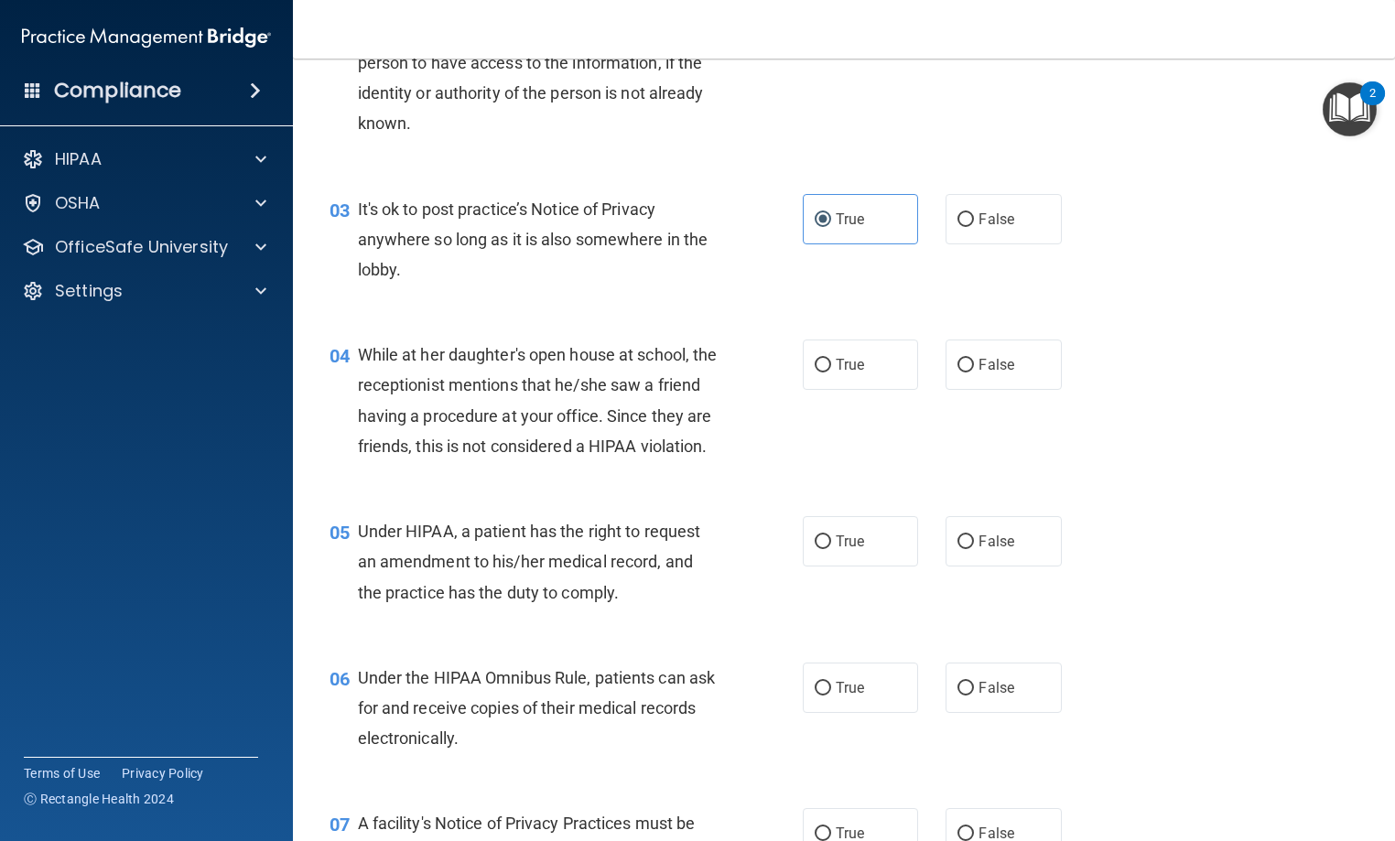
scroll to position [366, 0]
click at [958, 374] on label "False" at bounding box center [1002, 364] width 115 height 50
click at [958, 372] on input "False" at bounding box center [965, 365] width 16 height 14
radio input "true"
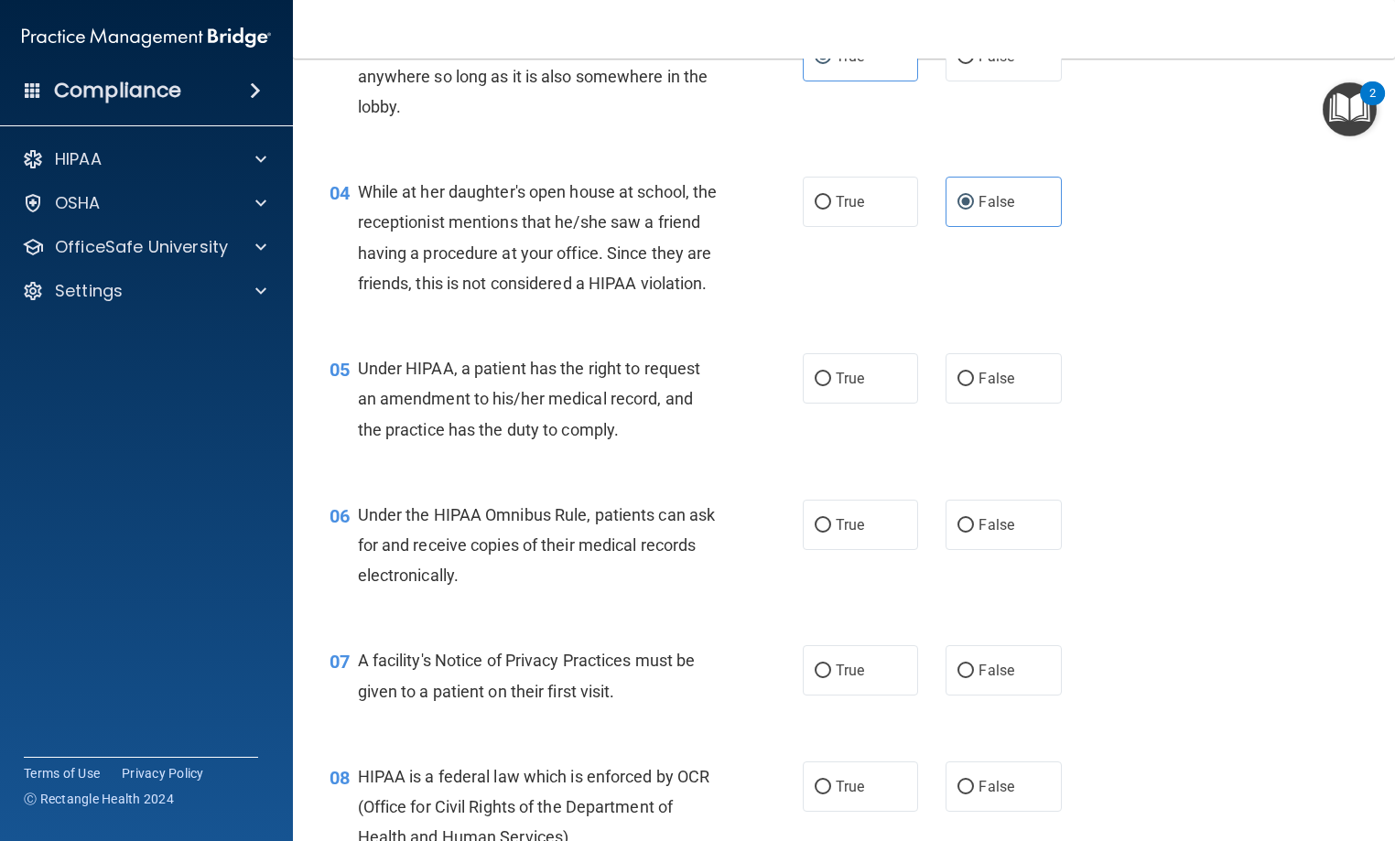
scroll to position [549, 0]
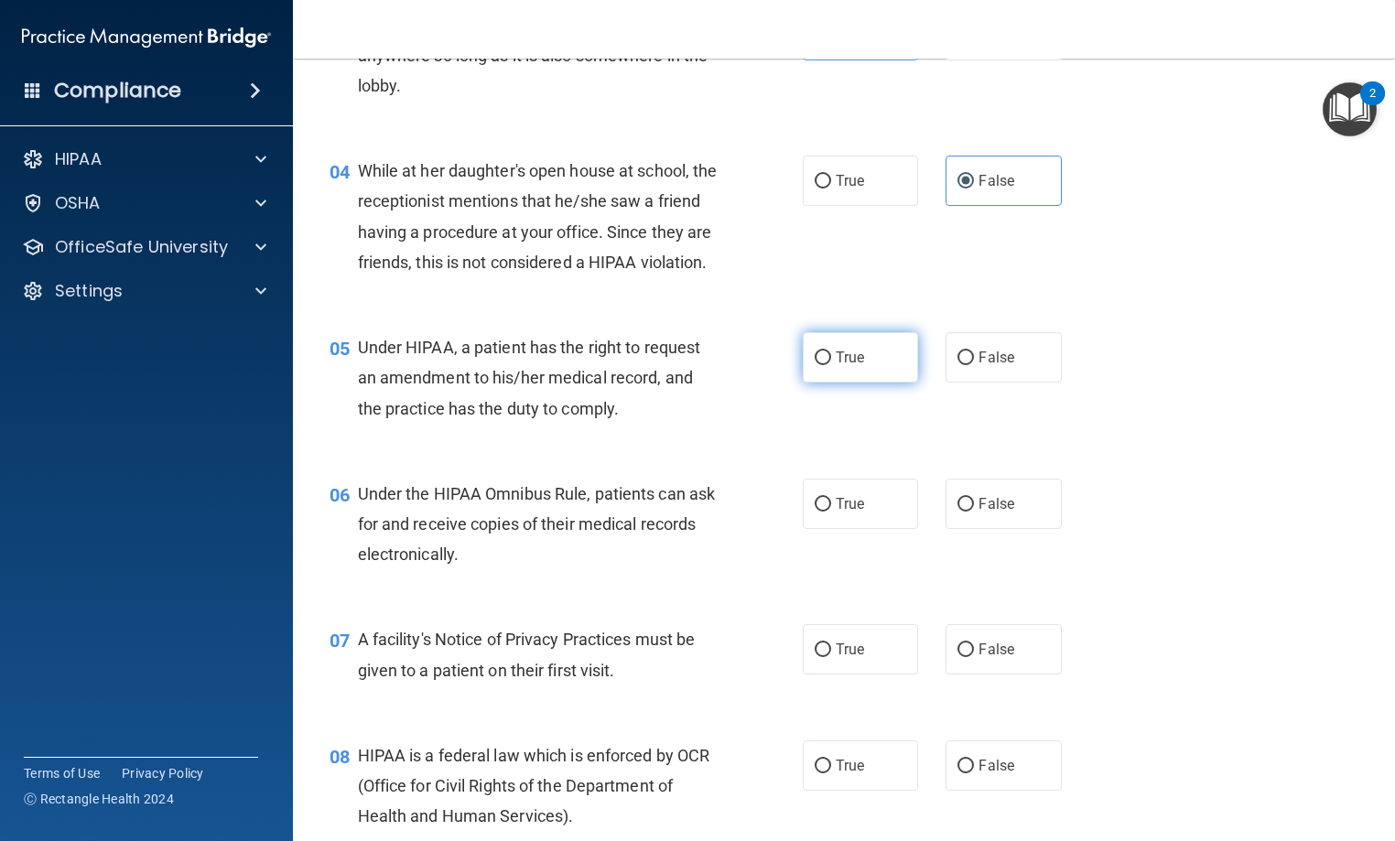
click at [814, 365] on input "True" at bounding box center [822, 358] width 16 height 14
radio input "true"
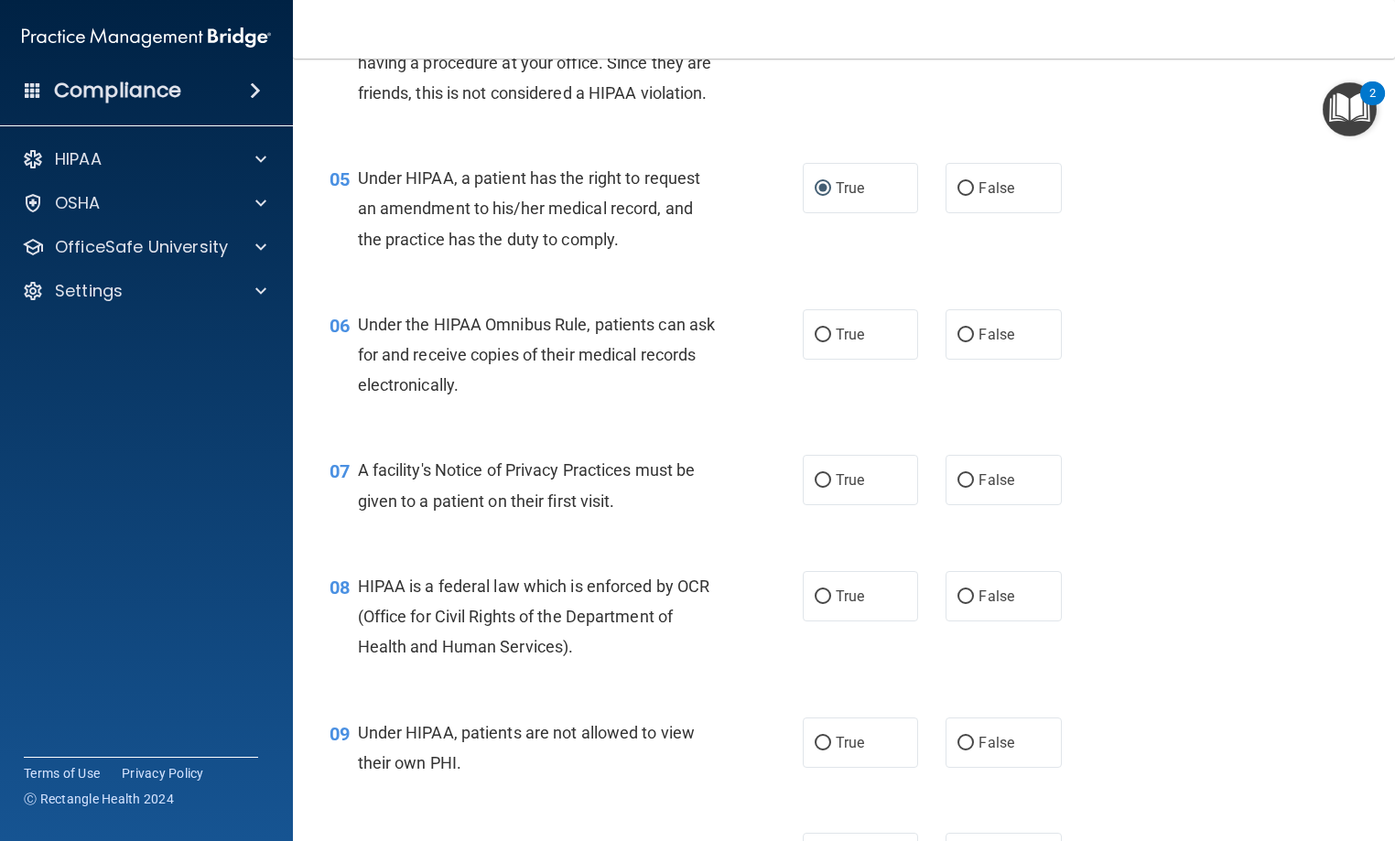
scroll to position [732, 0]
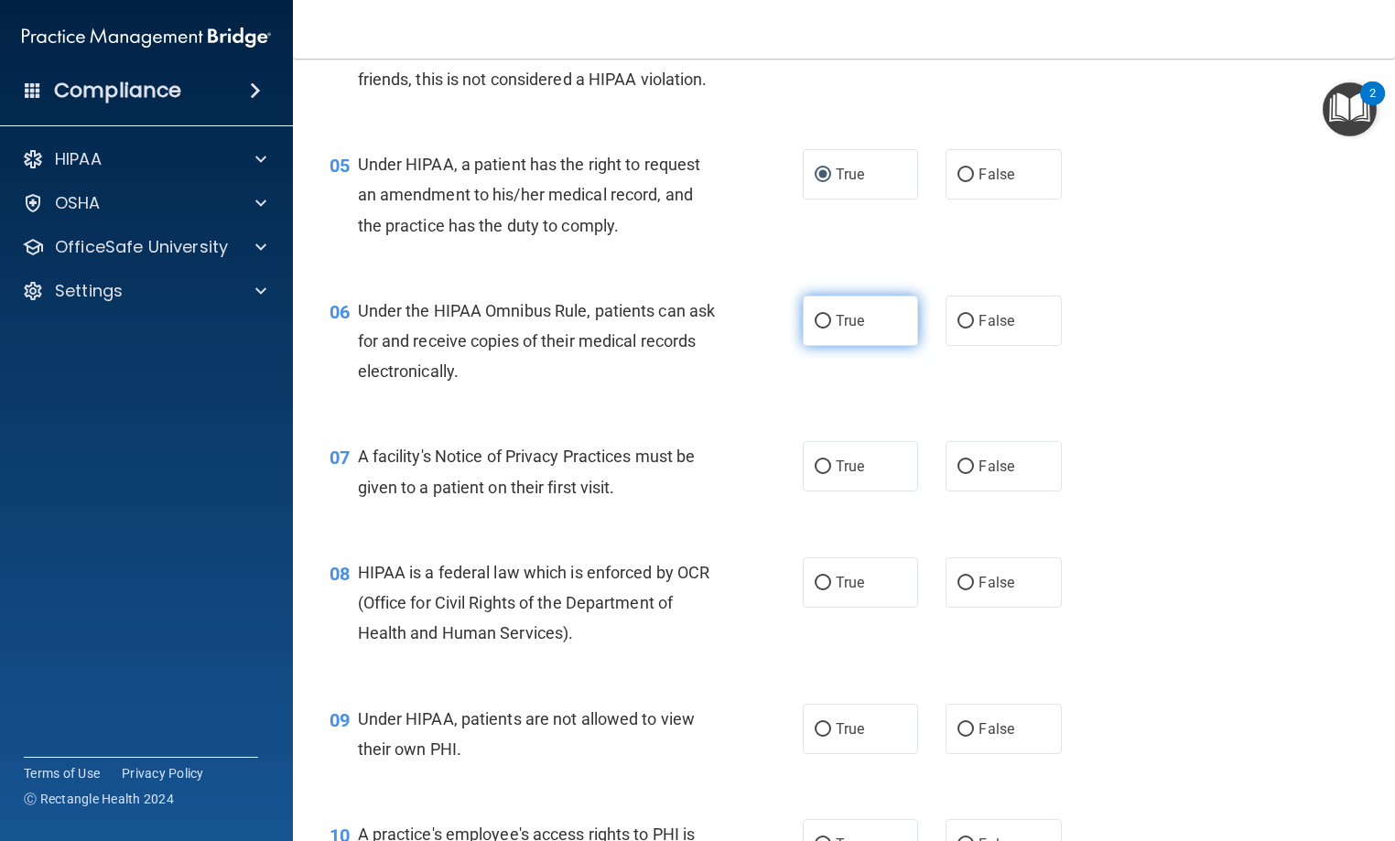
click at [828, 346] on label "True" at bounding box center [860, 321] width 115 height 50
click at [828, 329] on input "True" at bounding box center [822, 322] width 16 height 14
radio input "true"
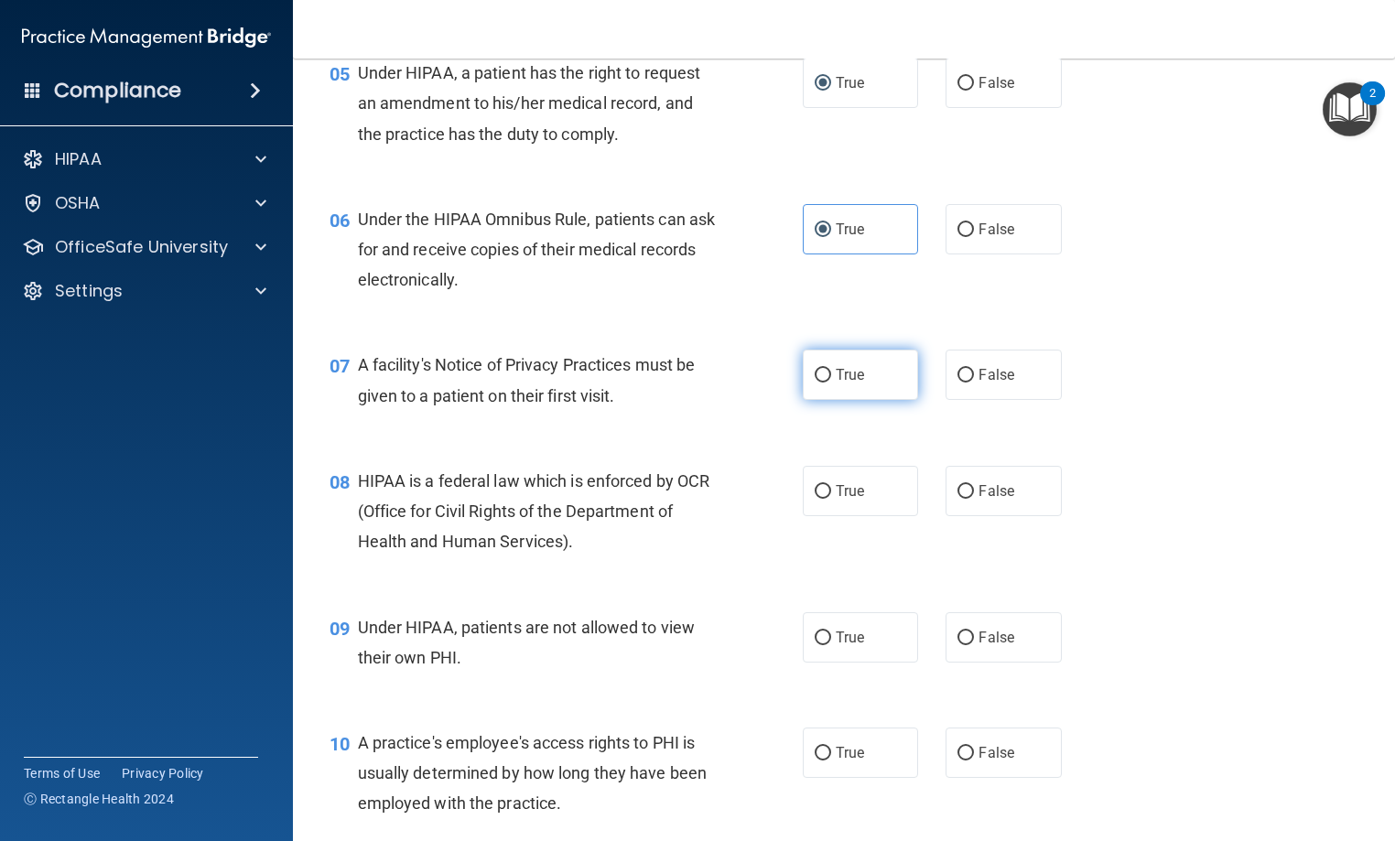
click at [847, 400] on label "True" at bounding box center [860, 375] width 115 height 50
click at [831, 383] on input "True" at bounding box center [822, 376] width 16 height 14
radio input "true"
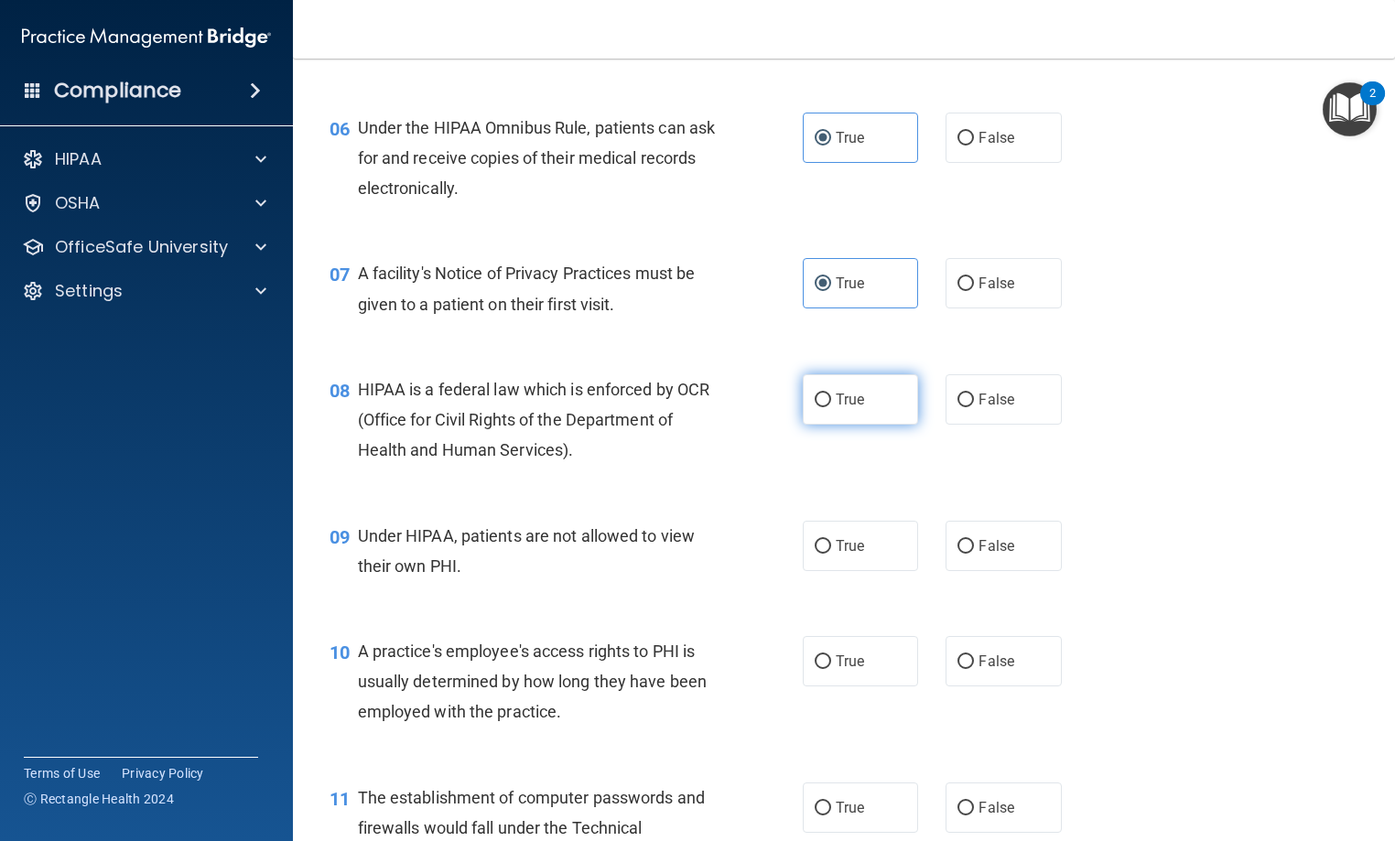
click at [868, 425] on label "True" at bounding box center [860, 399] width 115 height 50
click at [831, 407] on input "True" at bounding box center [822, 401] width 16 height 14
radio input "true"
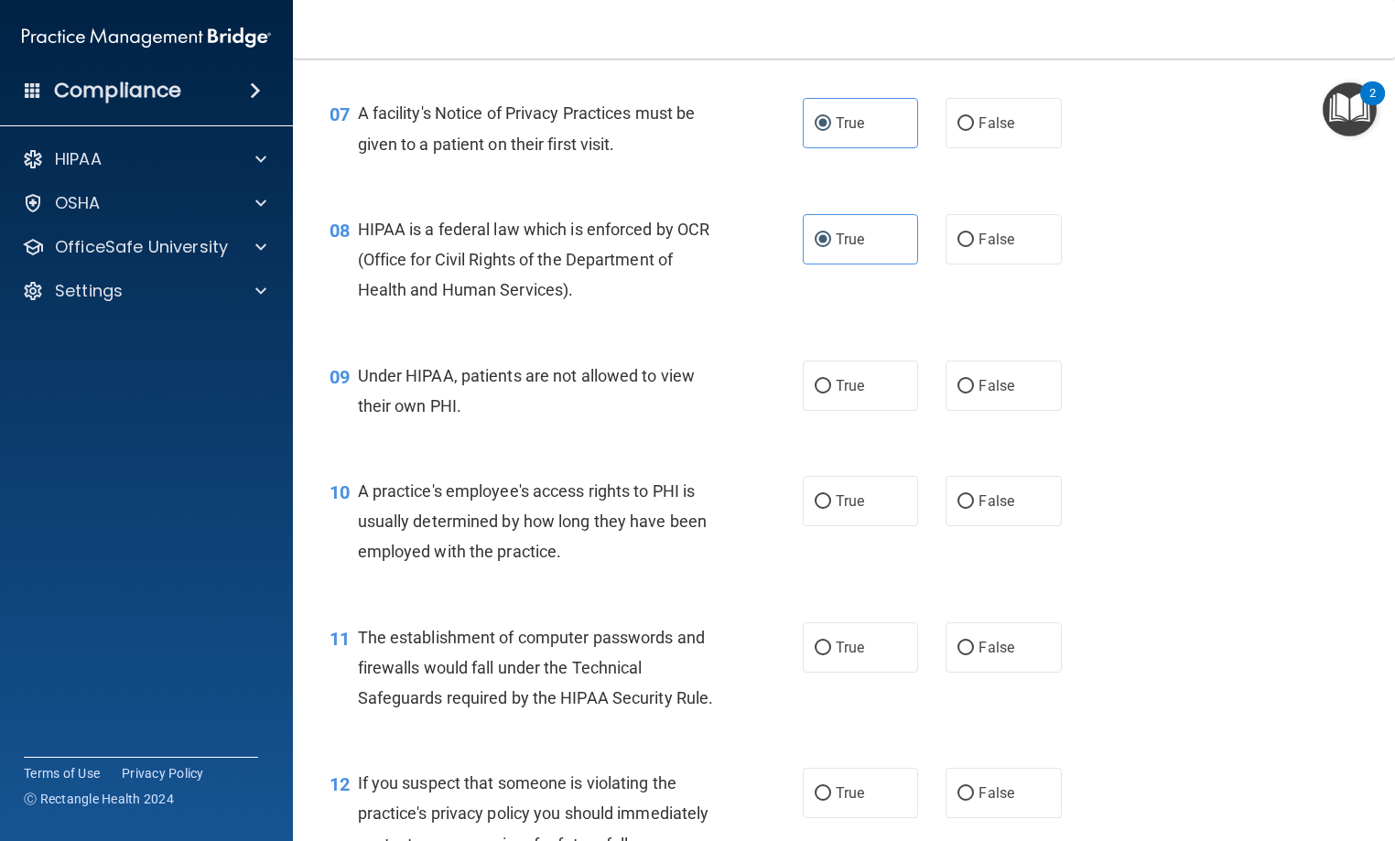
scroll to position [1098, 0]
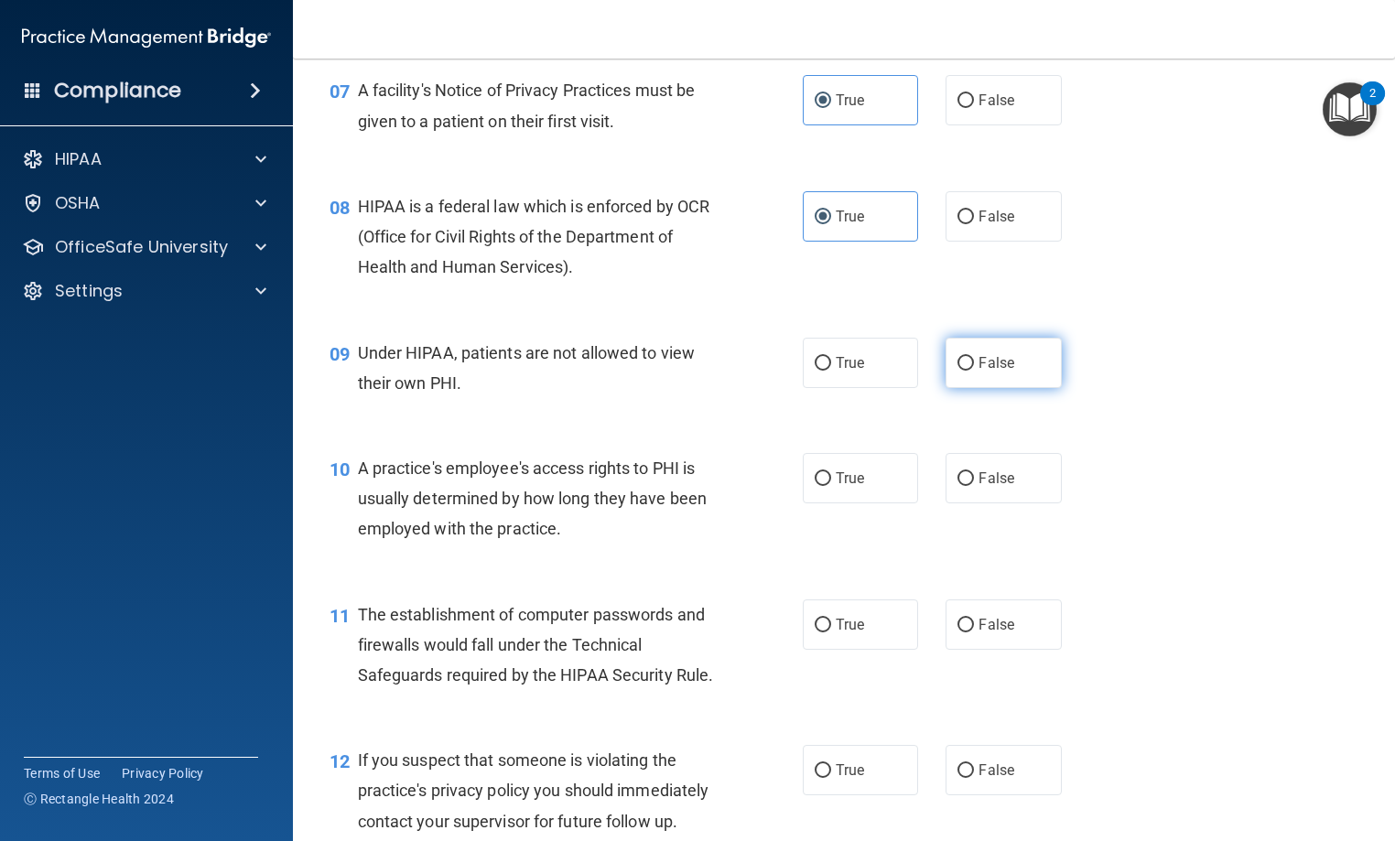
click at [988, 388] on label "False" at bounding box center [1002, 363] width 115 height 50
click at [974, 371] on input "False" at bounding box center [965, 364] width 16 height 14
radio input "true"
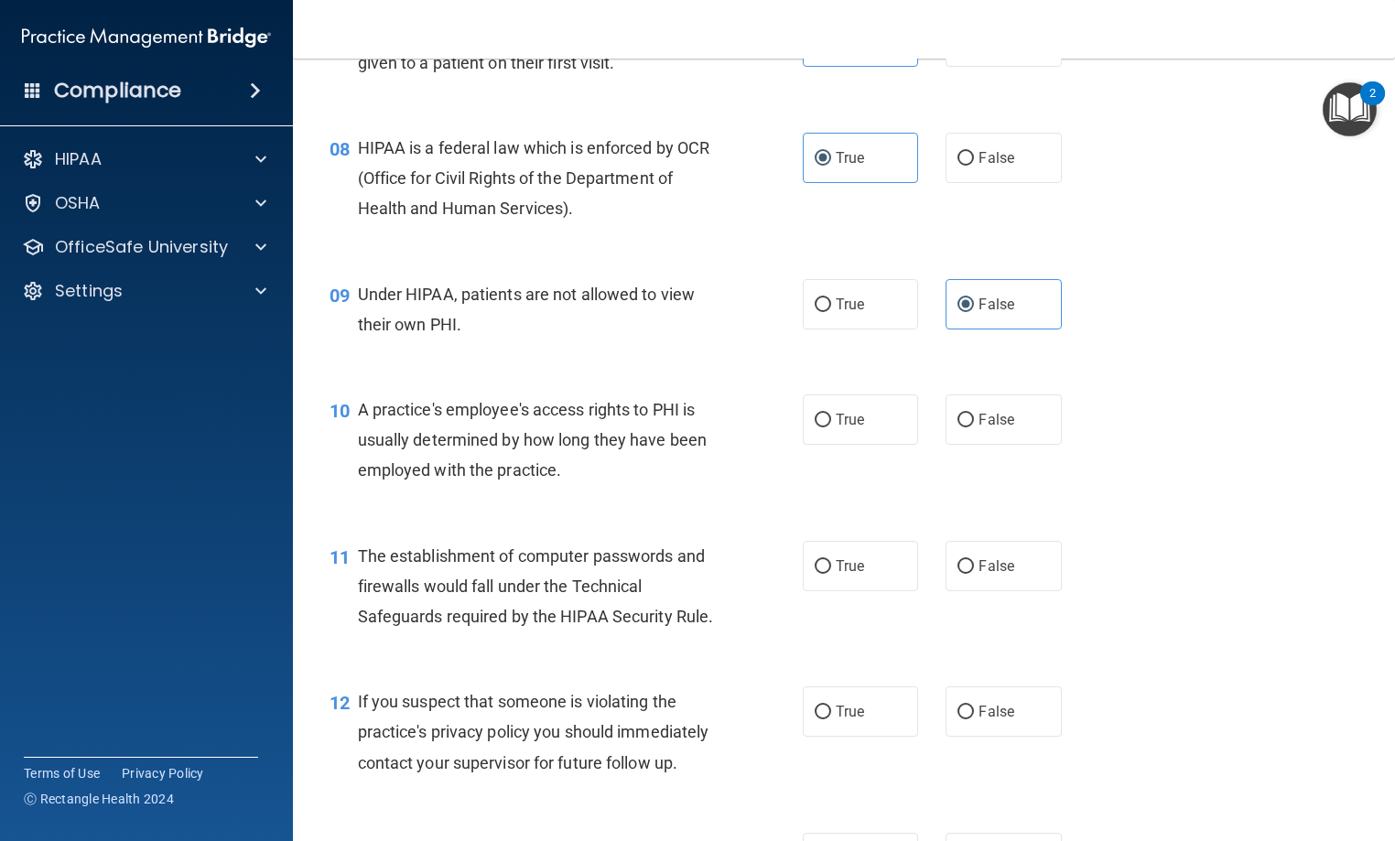
scroll to position [1281, 0]
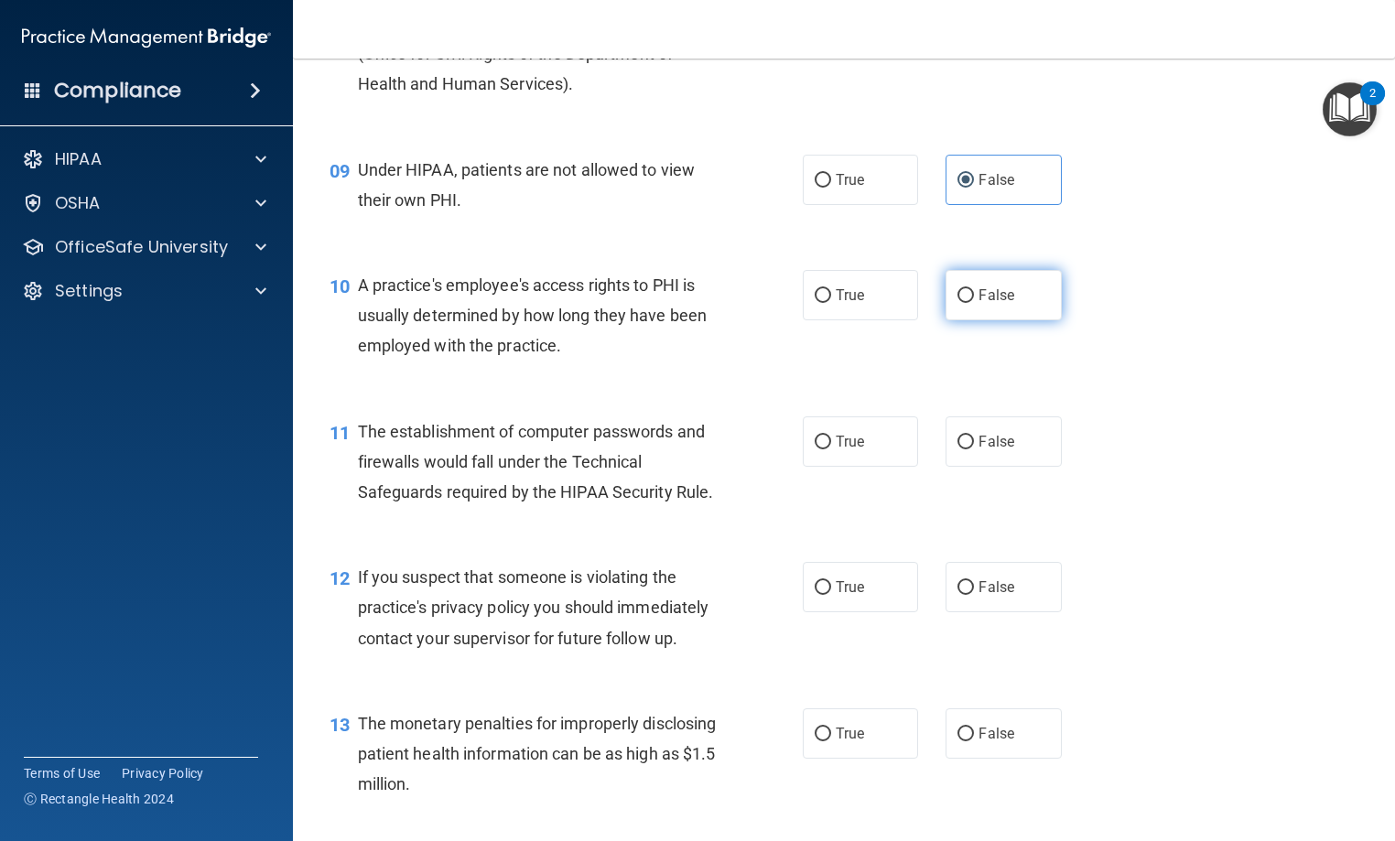
click at [981, 320] on label "False" at bounding box center [1002, 295] width 115 height 50
click at [974, 303] on input "False" at bounding box center [965, 296] width 16 height 14
radio input "true"
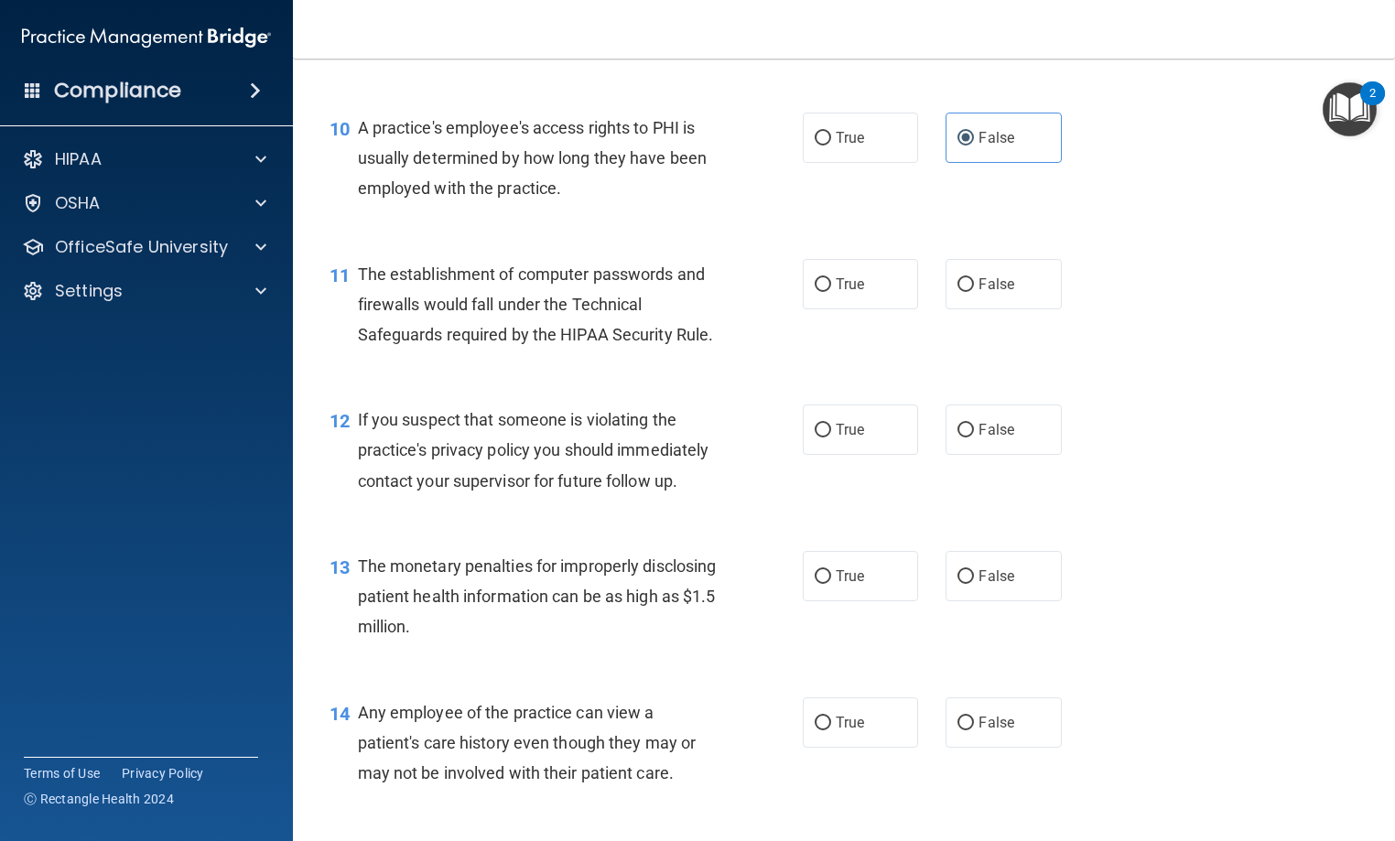
scroll to position [1464, 0]
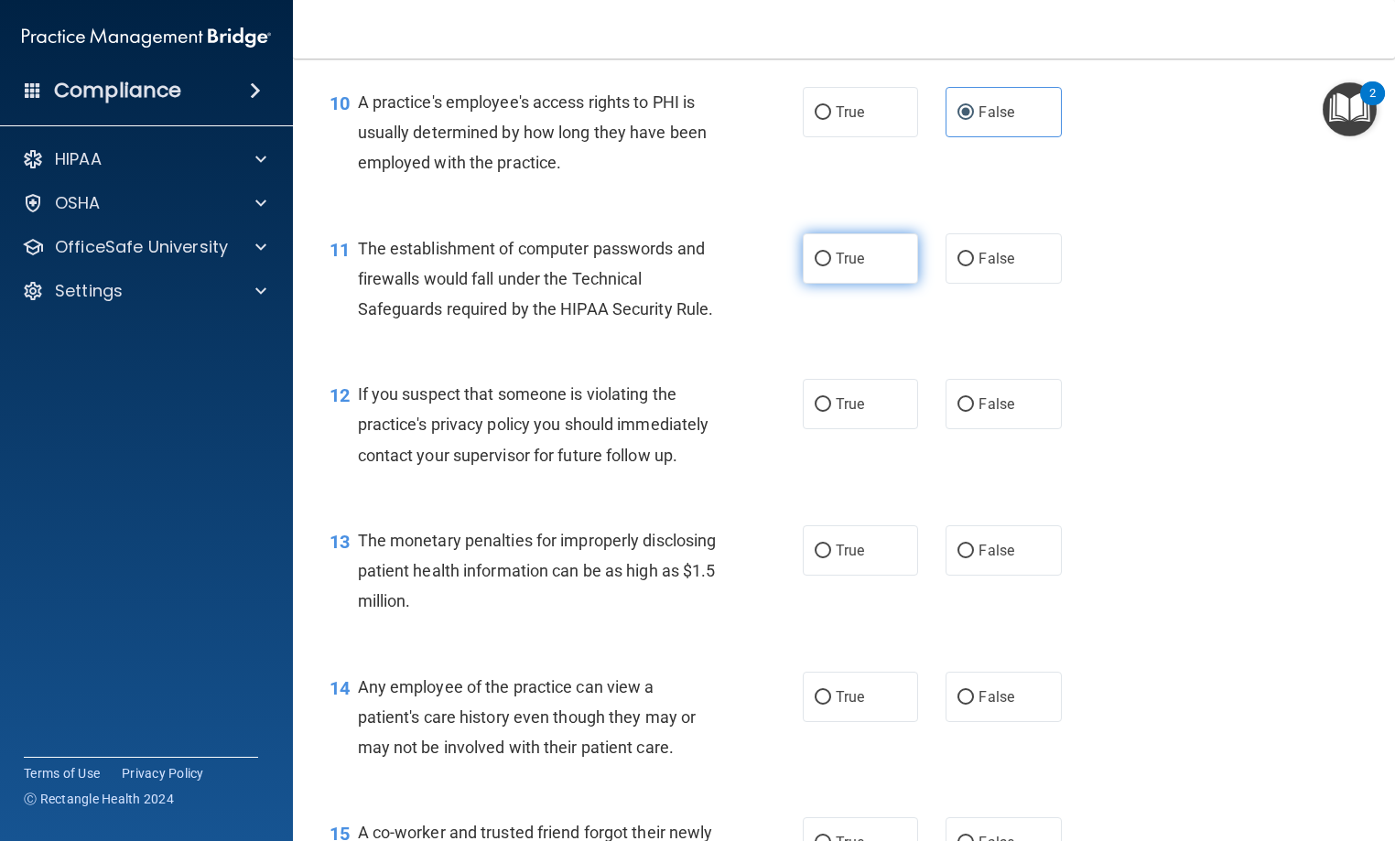
click at [823, 284] on label "True" at bounding box center [860, 258] width 115 height 50
click at [823, 266] on input "True" at bounding box center [822, 260] width 16 height 14
radio input "true"
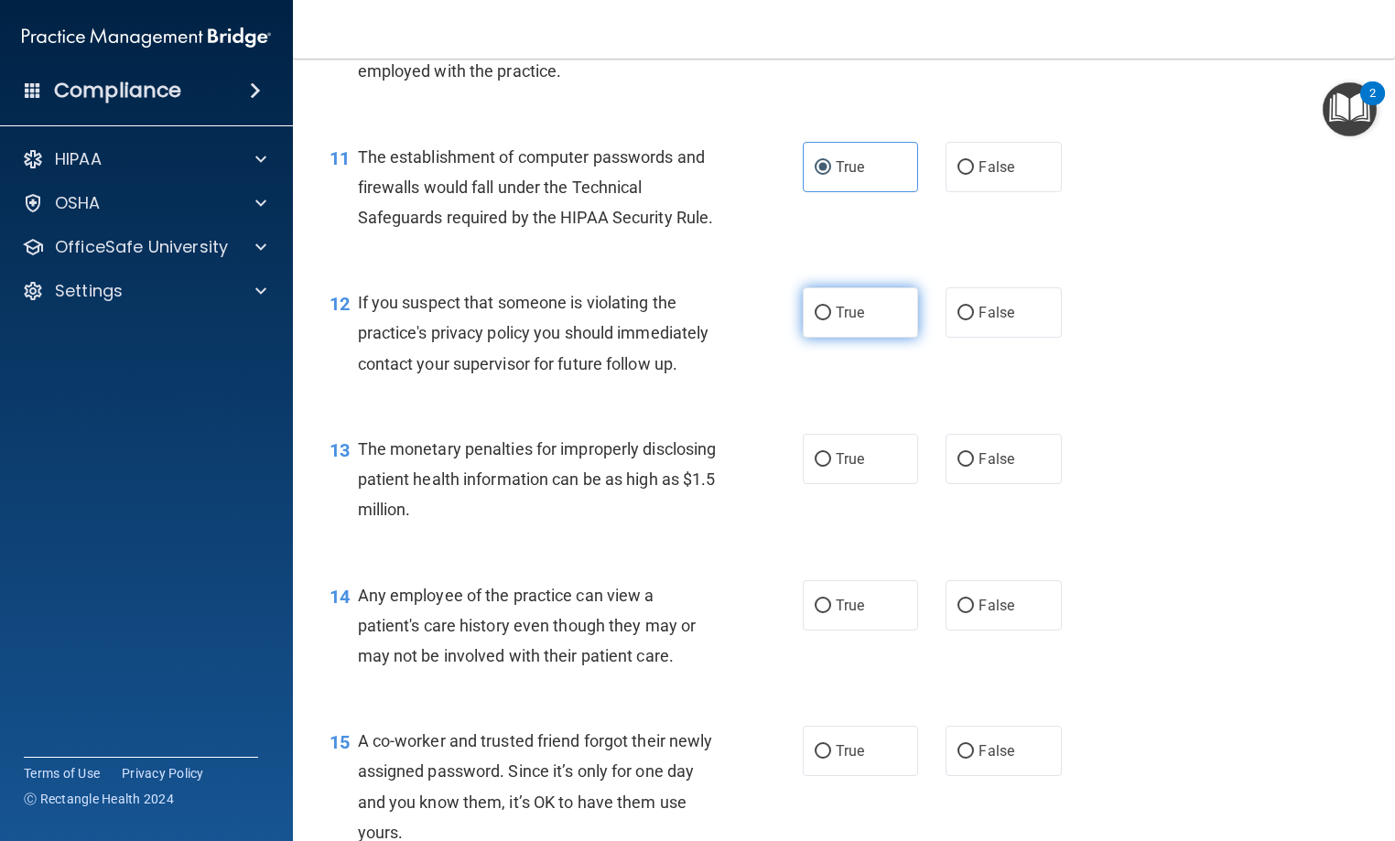
click at [820, 320] on input "True" at bounding box center [822, 314] width 16 height 14
radio input "true"
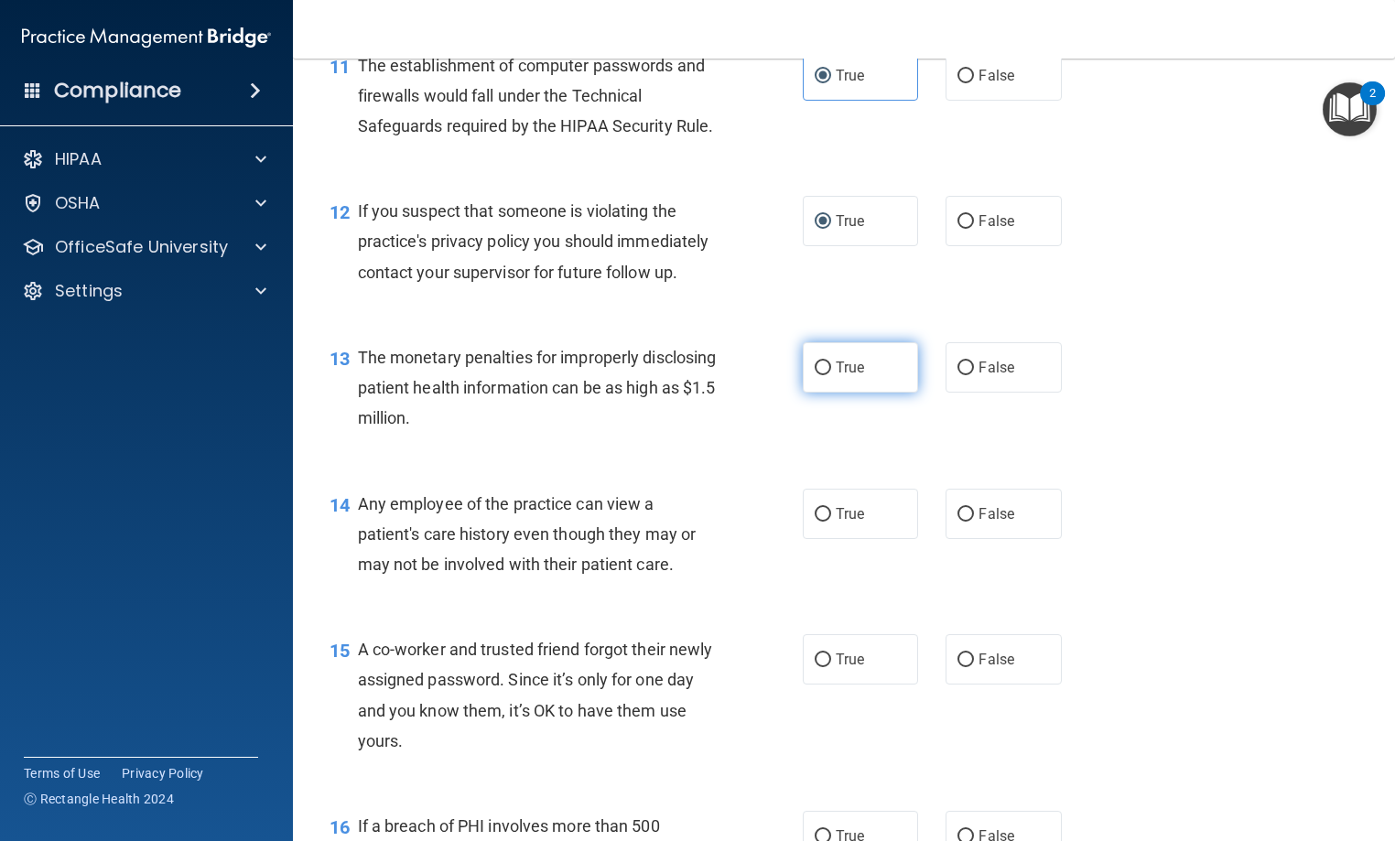
click at [842, 376] on span "True" at bounding box center [850, 367] width 28 height 17
click at [831, 375] on input "True" at bounding box center [822, 368] width 16 height 14
radio input "true"
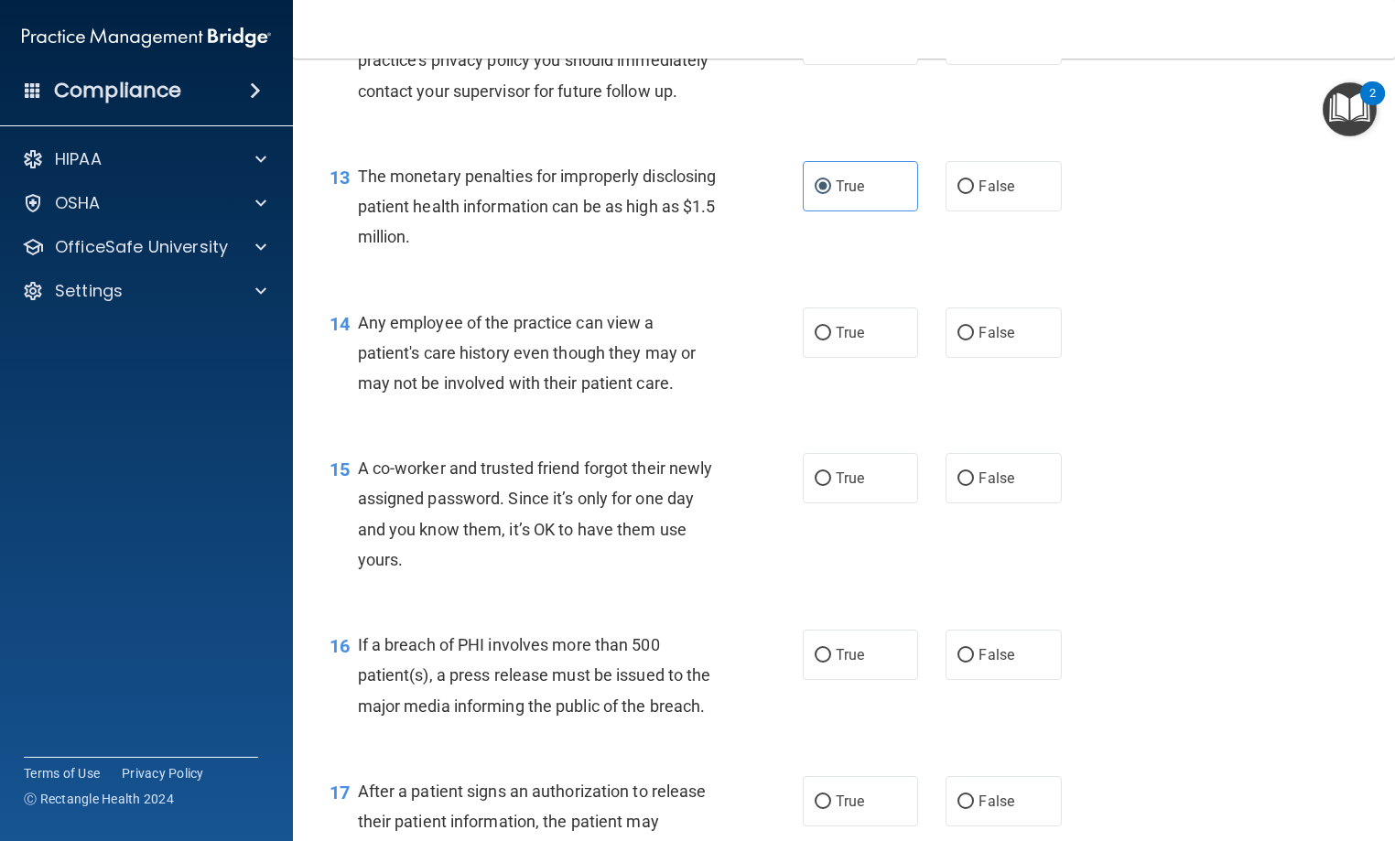
scroll to position [1830, 0]
click at [968, 356] on label "False" at bounding box center [1002, 331] width 115 height 50
click at [968, 339] on input "False" at bounding box center [965, 332] width 16 height 14
radio input "true"
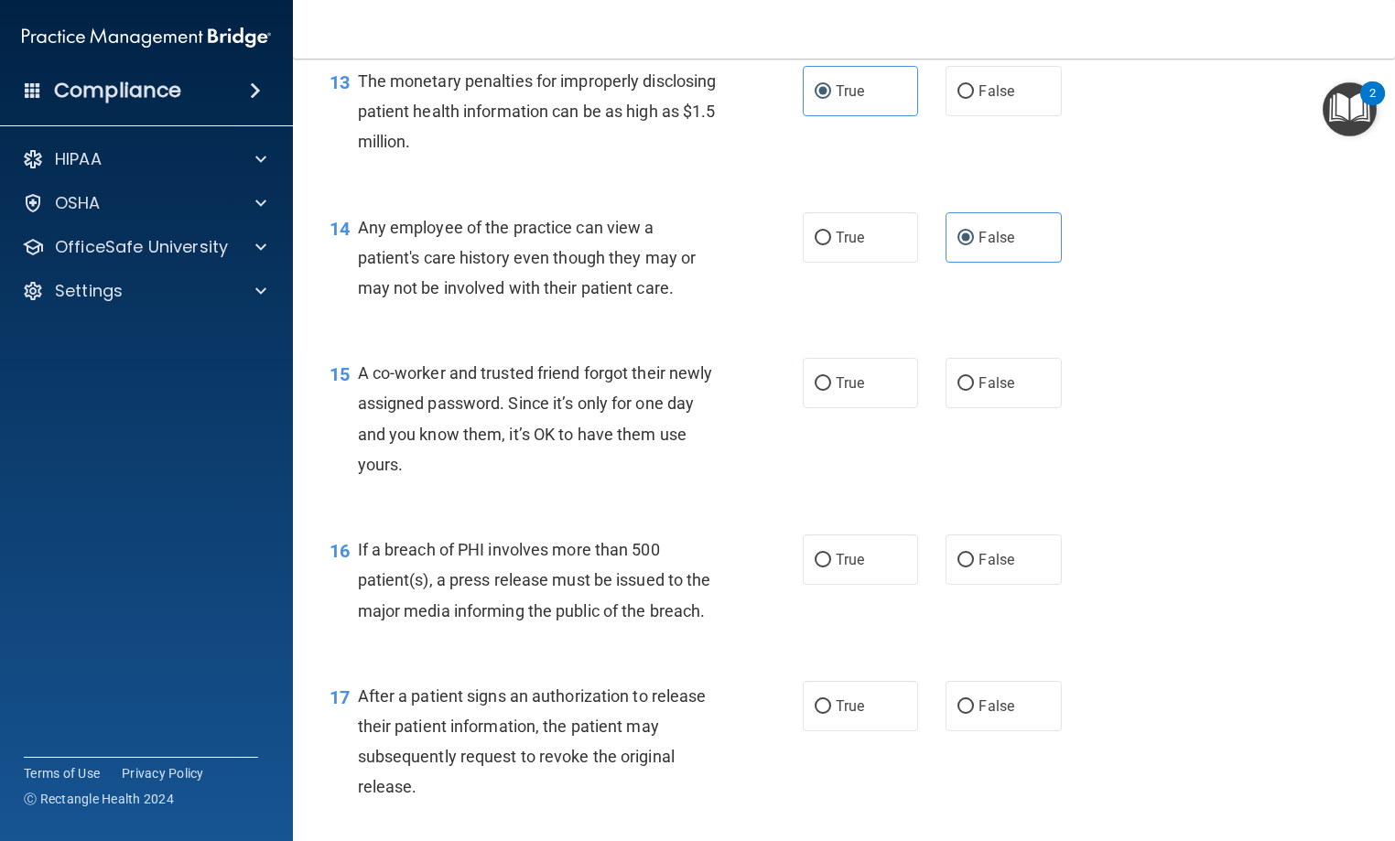
scroll to position [2013, 0]
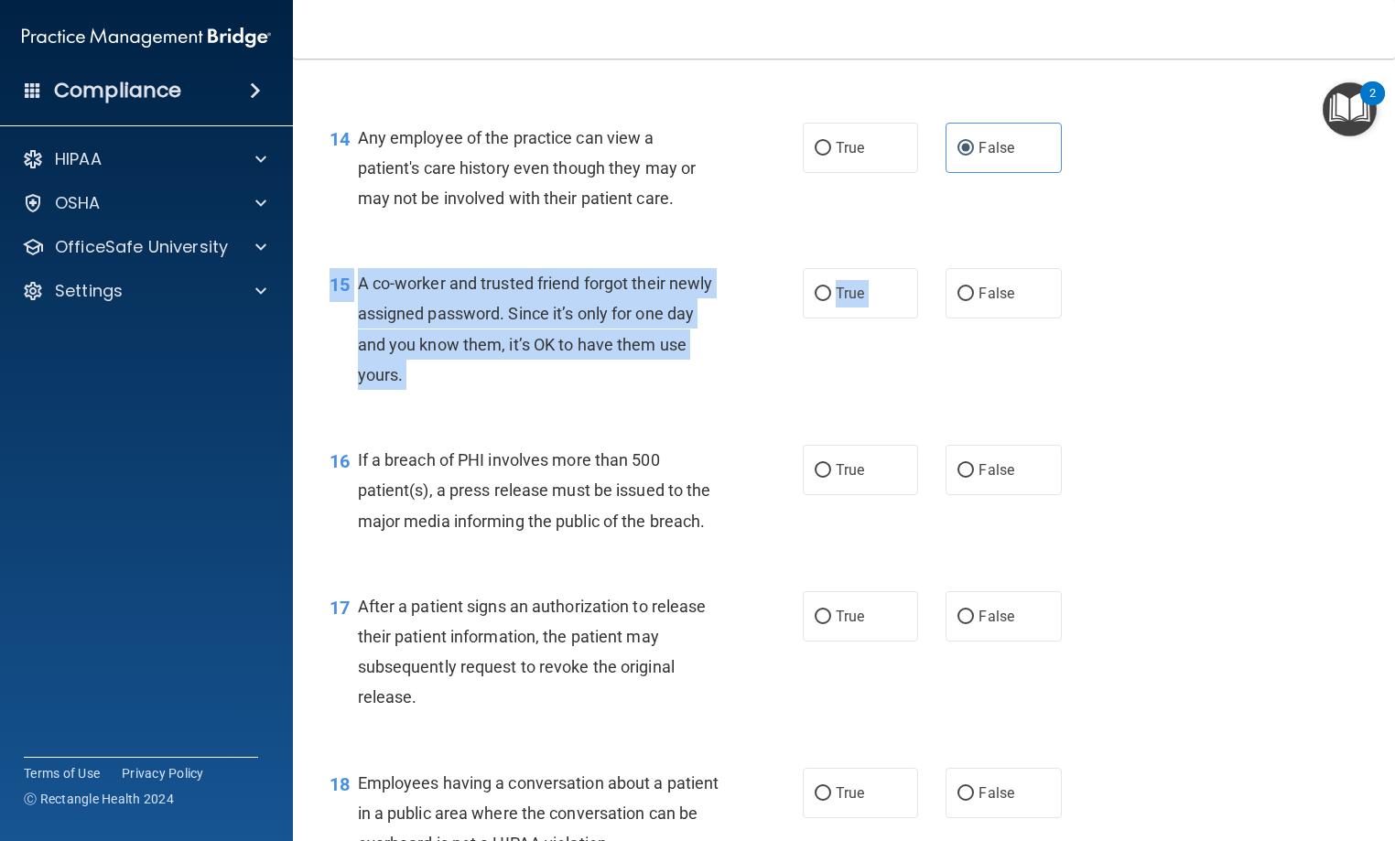
drag, startPoint x: 976, startPoint y: 350, endPoint x: 968, endPoint y: 393, distance: 43.6
click at [968, 393] on div "15 A co-worker and trusted friend forgot their newly assigned password. Since i…" at bounding box center [844, 333] width 1056 height 177
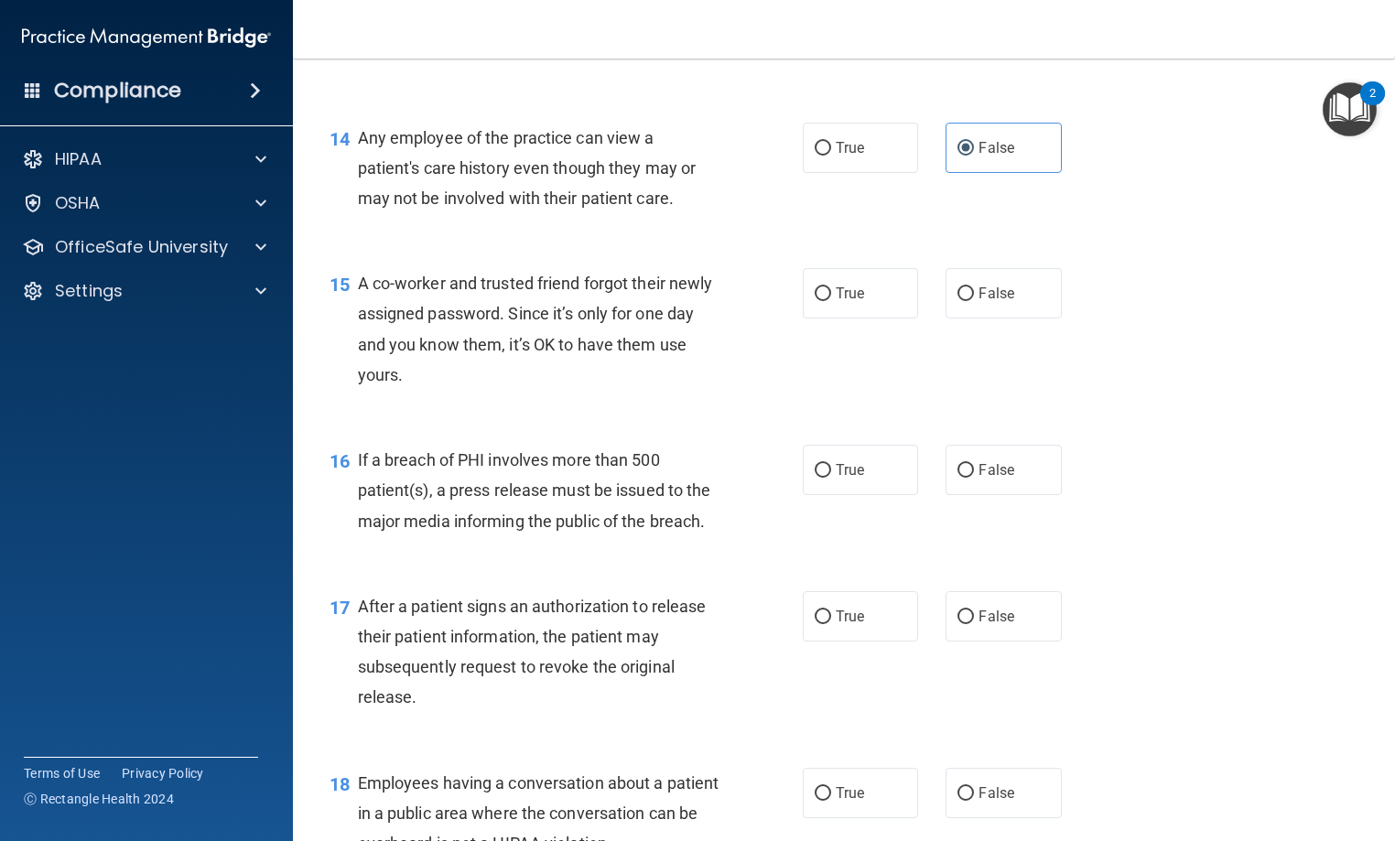
drag, startPoint x: 936, startPoint y: 416, endPoint x: 944, endPoint y: 396, distance: 21.8
click at [937, 413] on div "15 A co-worker and trusted friend forgot their newly assigned password. Since i…" at bounding box center [844, 333] width 1056 height 177
drag, startPoint x: 981, startPoint y: 339, endPoint x: 914, endPoint y: 350, distance: 67.9
click at [981, 318] on label "False" at bounding box center [1002, 293] width 115 height 50
click at [974, 301] on input "False" at bounding box center [965, 294] width 16 height 14
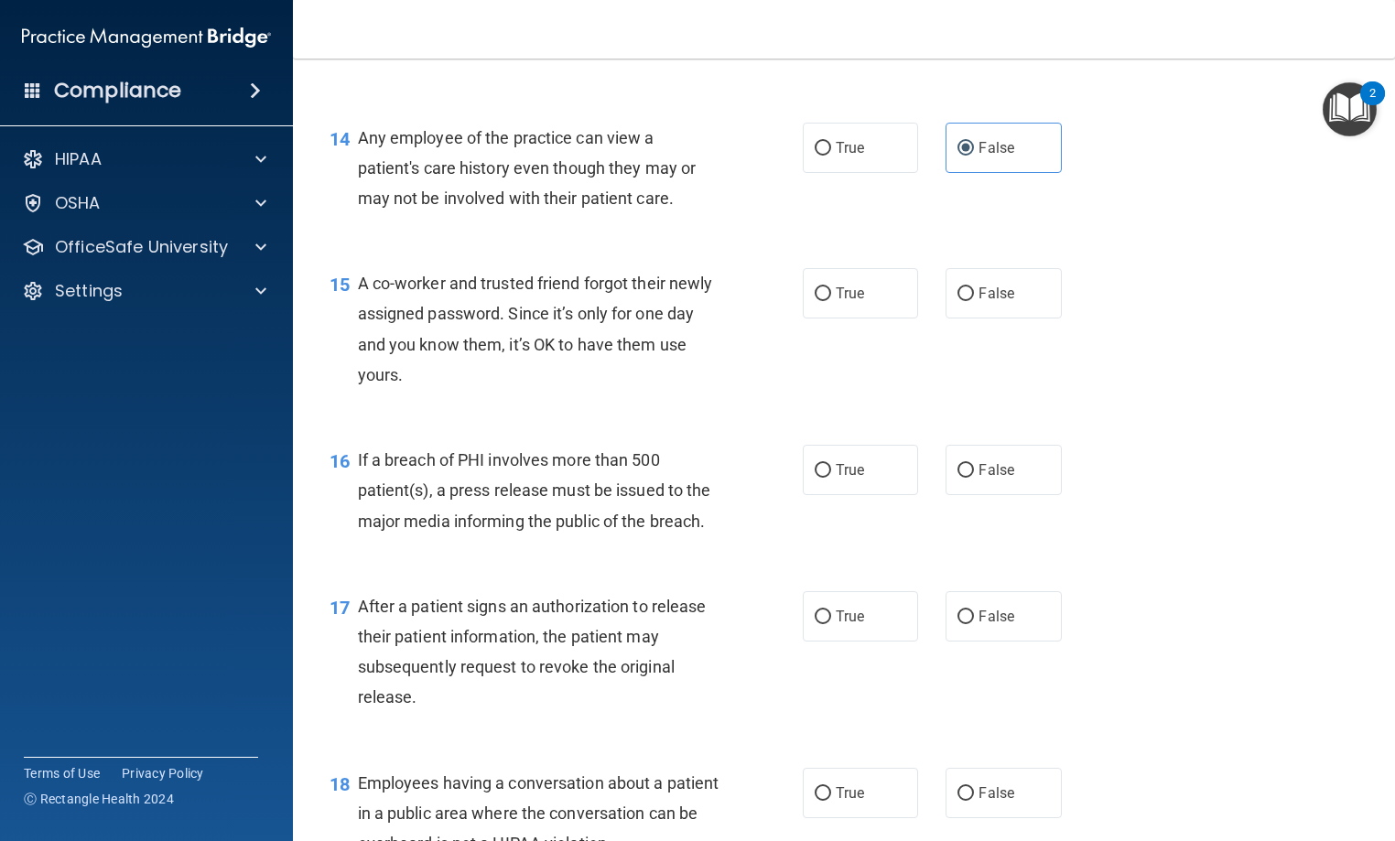
radio input "true"
click at [857, 479] on span "True" at bounding box center [850, 469] width 28 height 17
click at [831, 478] on input "True" at bounding box center [822, 471] width 16 height 14
radio input "true"
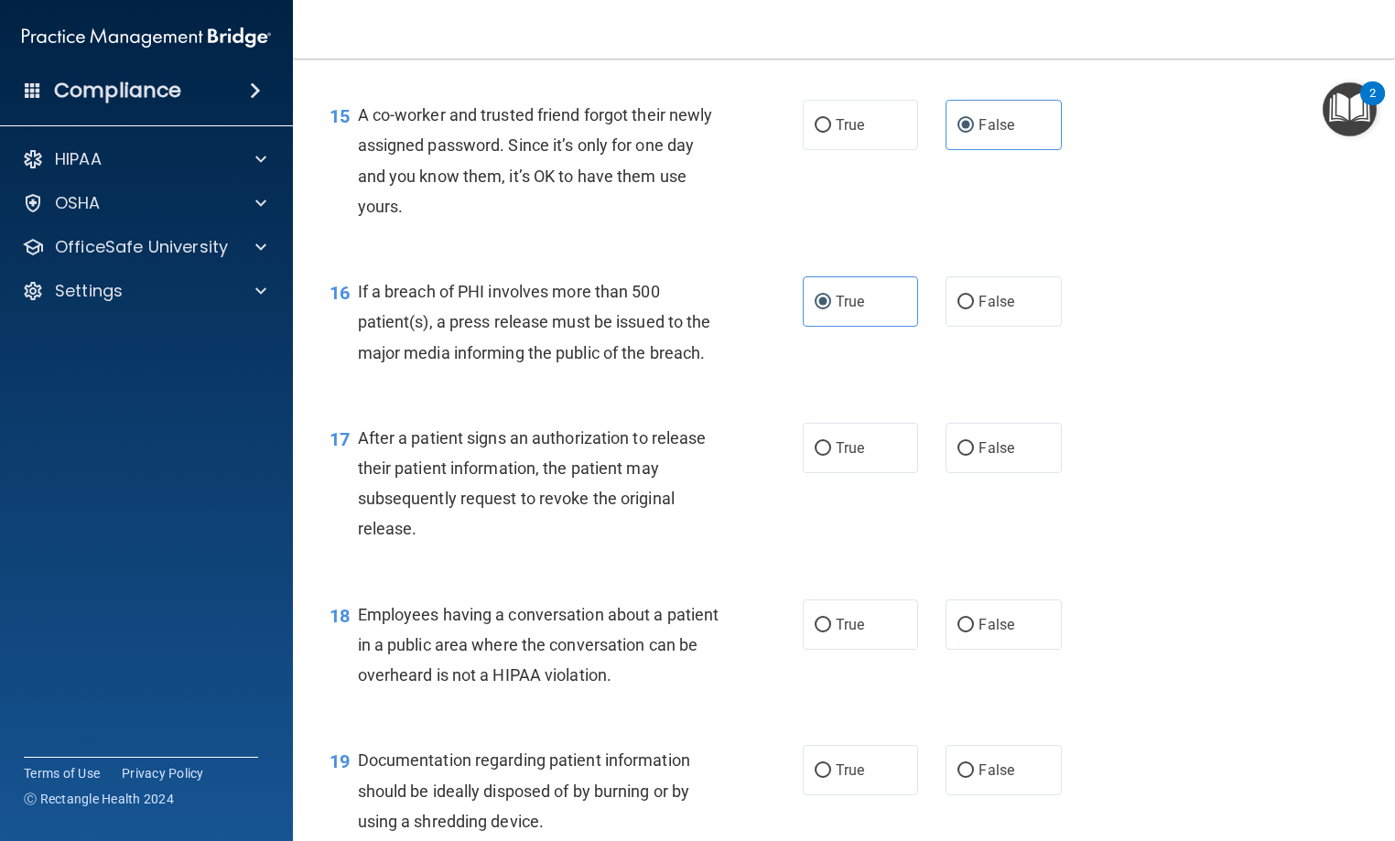
scroll to position [2196, 0]
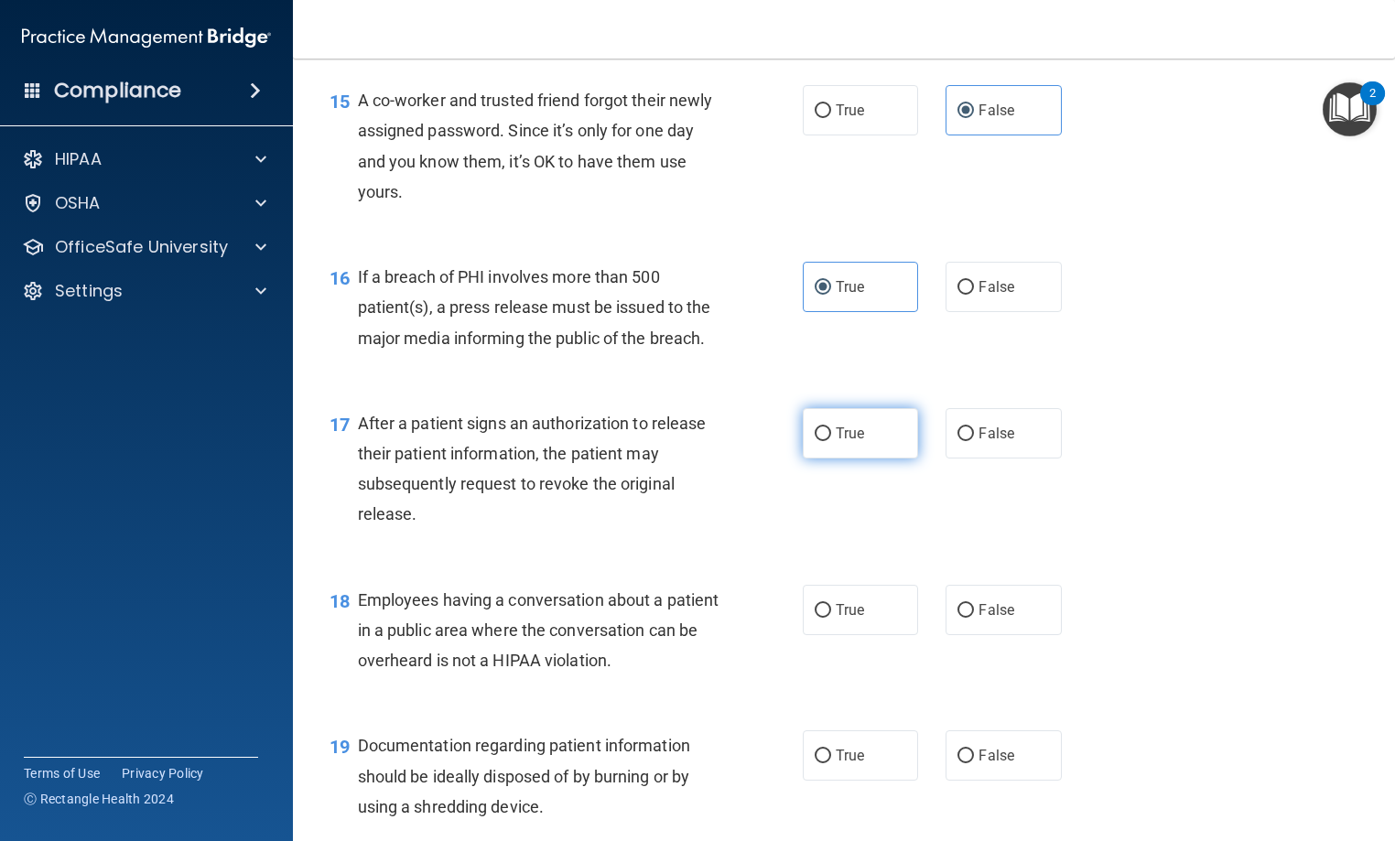
click at [836, 458] on label "True" at bounding box center [860, 433] width 115 height 50
click at [831, 441] on input "True" at bounding box center [822, 434] width 16 height 14
radio input "true"
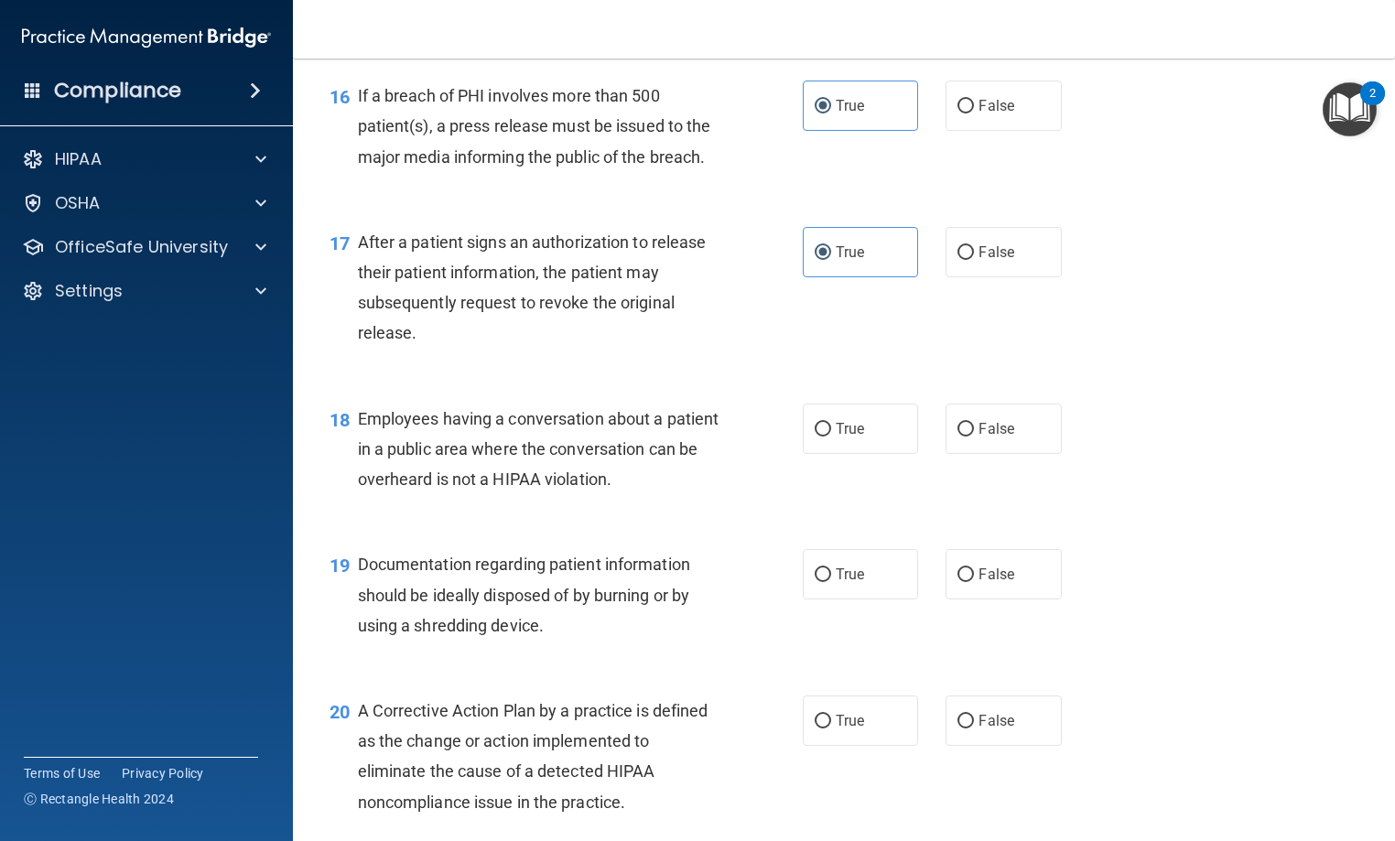
scroll to position [2379, 0]
click at [878, 452] on label "True" at bounding box center [860, 427] width 115 height 50
click at [831, 435] on input "True" at bounding box center [822, 428] width 16 height 14
radio input "true"
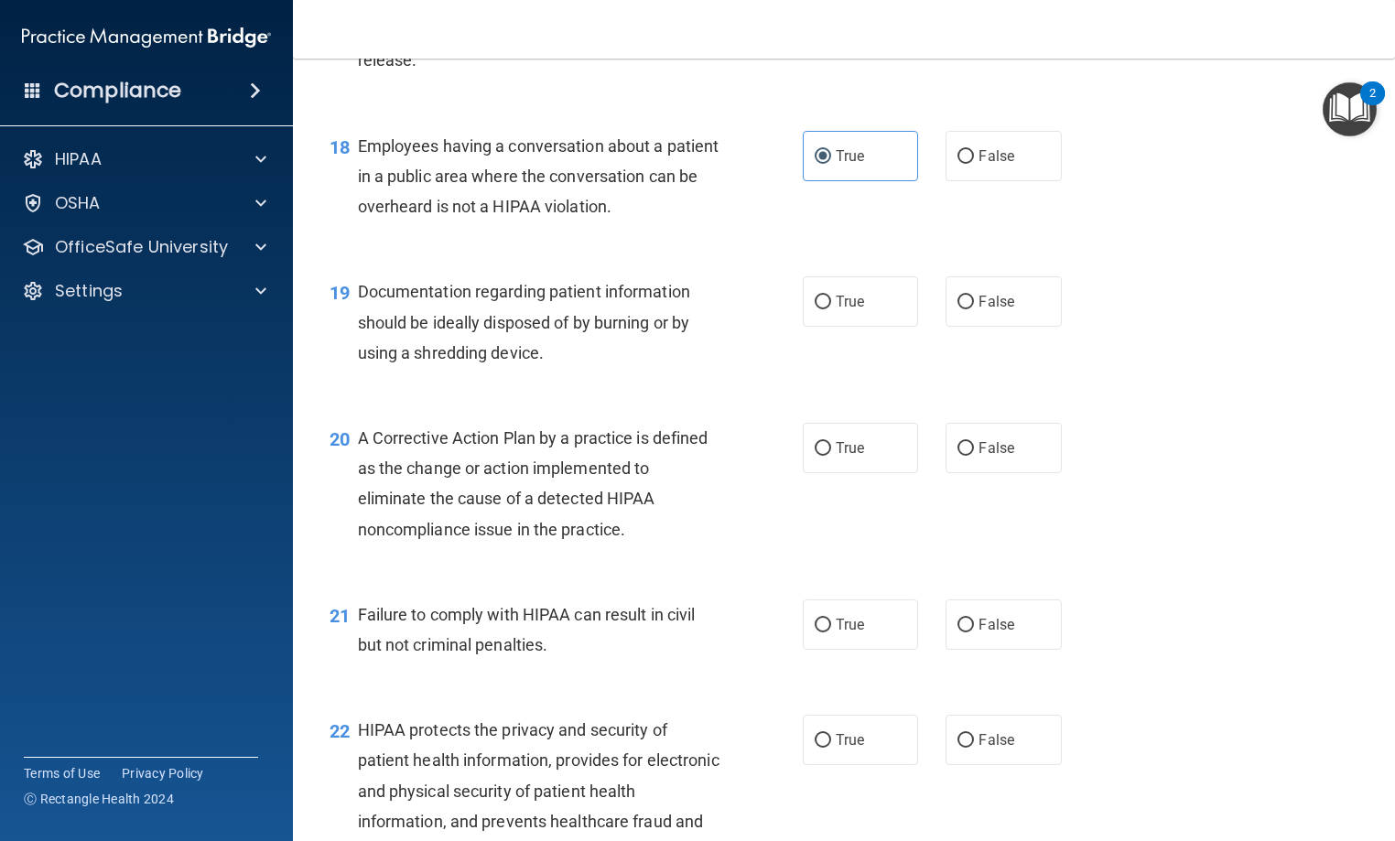
scroll to position [2654, 0]
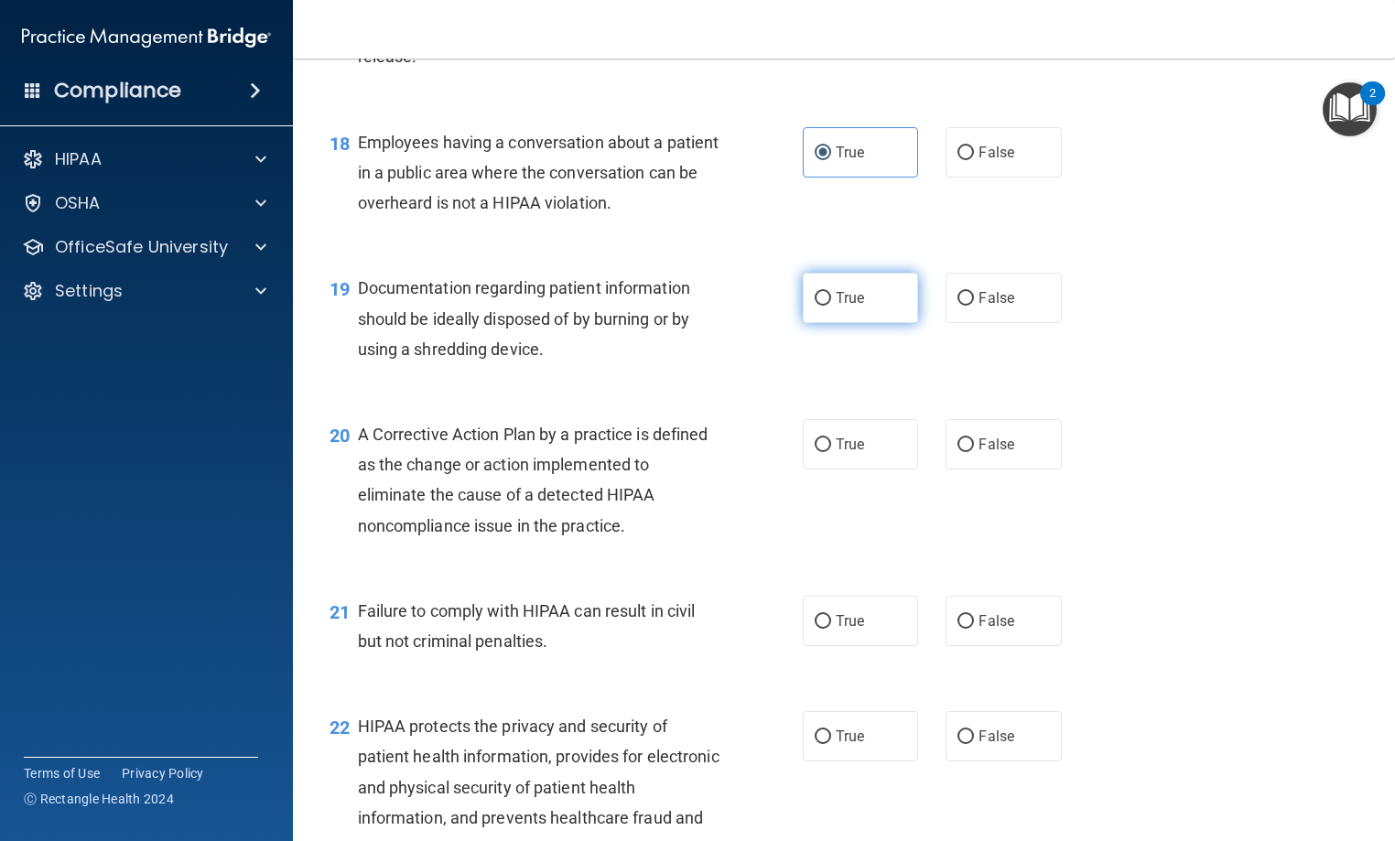
click at [889, 323] on label "True" at bounding box center [860, 298] width 115 height 50
click at [831, 306] on input "True" at bounding box center [822, 299] width 16 height 14
radio input "true"
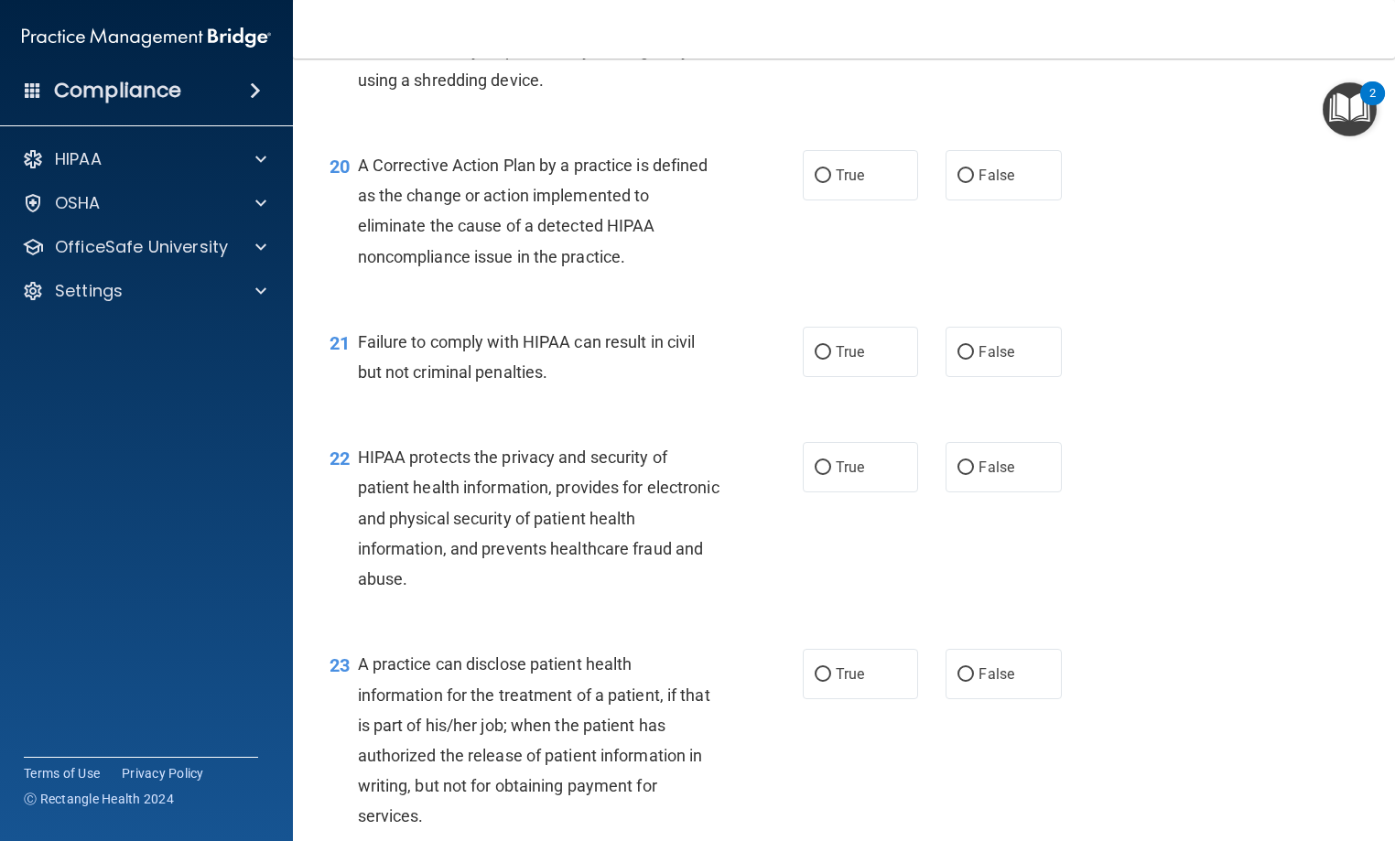
scroll to position [2928, 0]
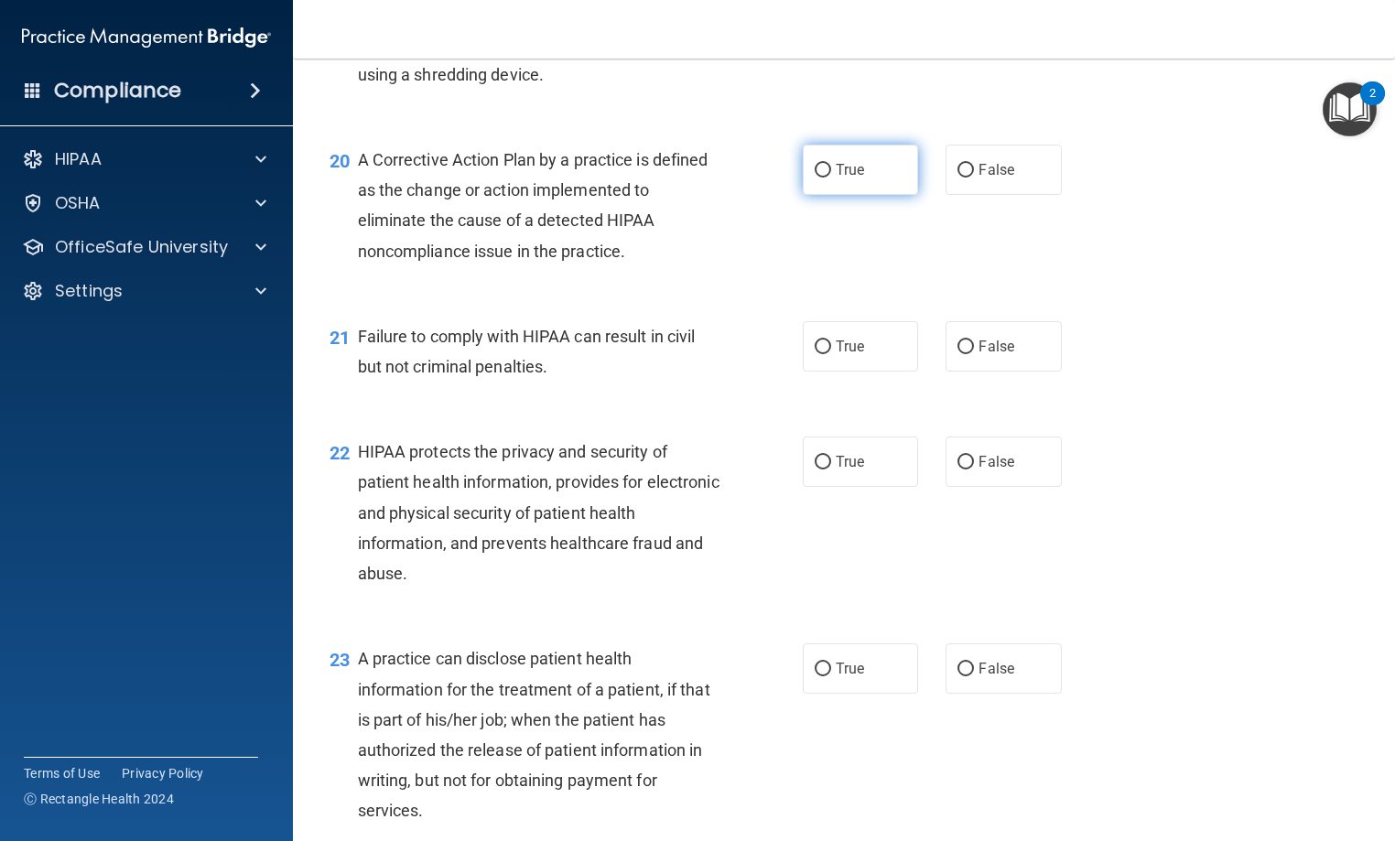
click at [851, 195] on label "True" at bounding box center [860, 170] width 115 height 50
click at [831, 178] on input "True" at bounding box center [822, 171] width 16 height 14
radio input "true"
click at [957, 354] on input "False" at bounding box center [965, 347] width 16 height 14
radio input "true"
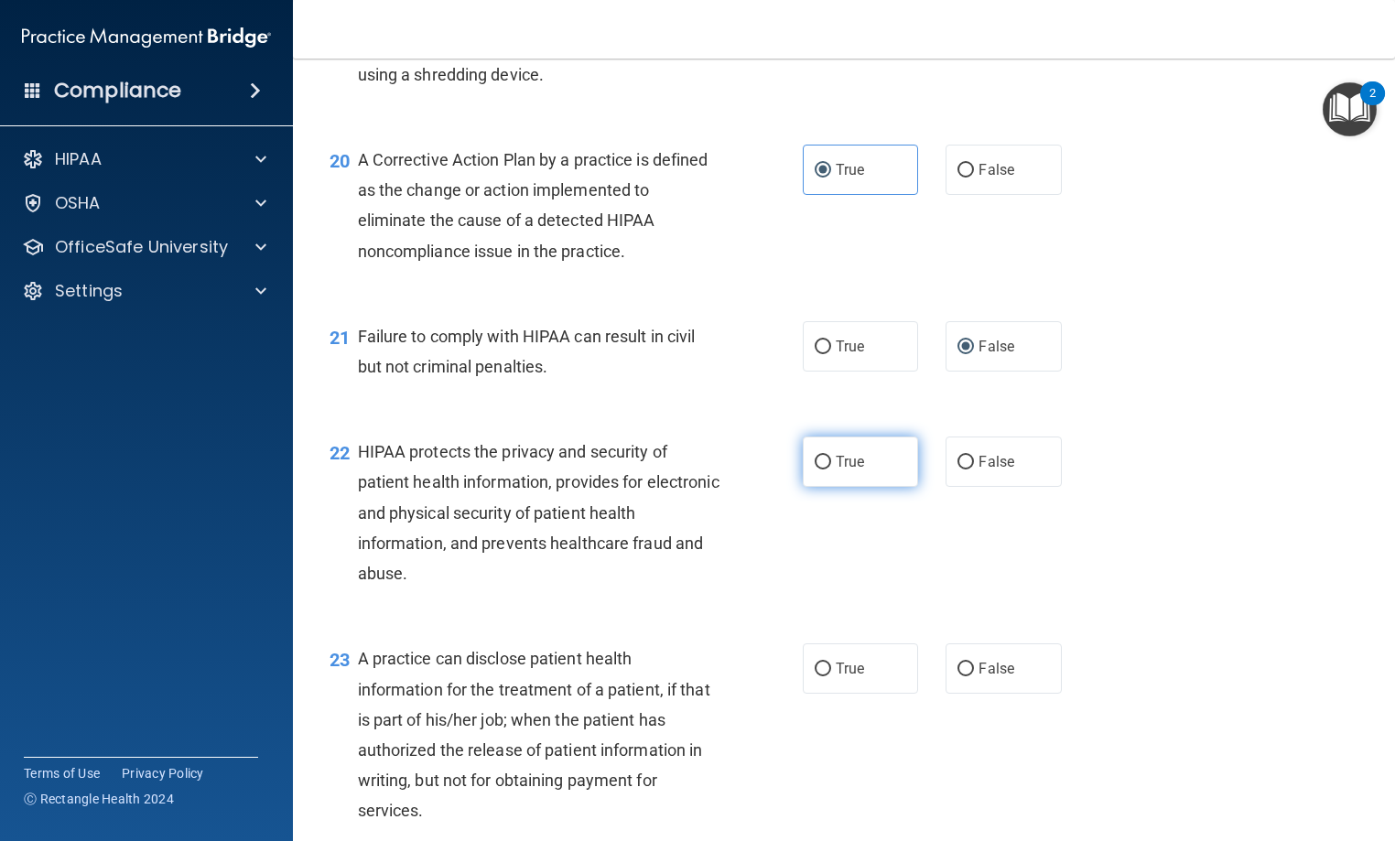
click at [835, 487] on label "True" at bounding box center [860, 462] width 115 height 50
click at [831, 469] on input "True" at bounding box center [822, 463] width 16 height 14
radio input "true"
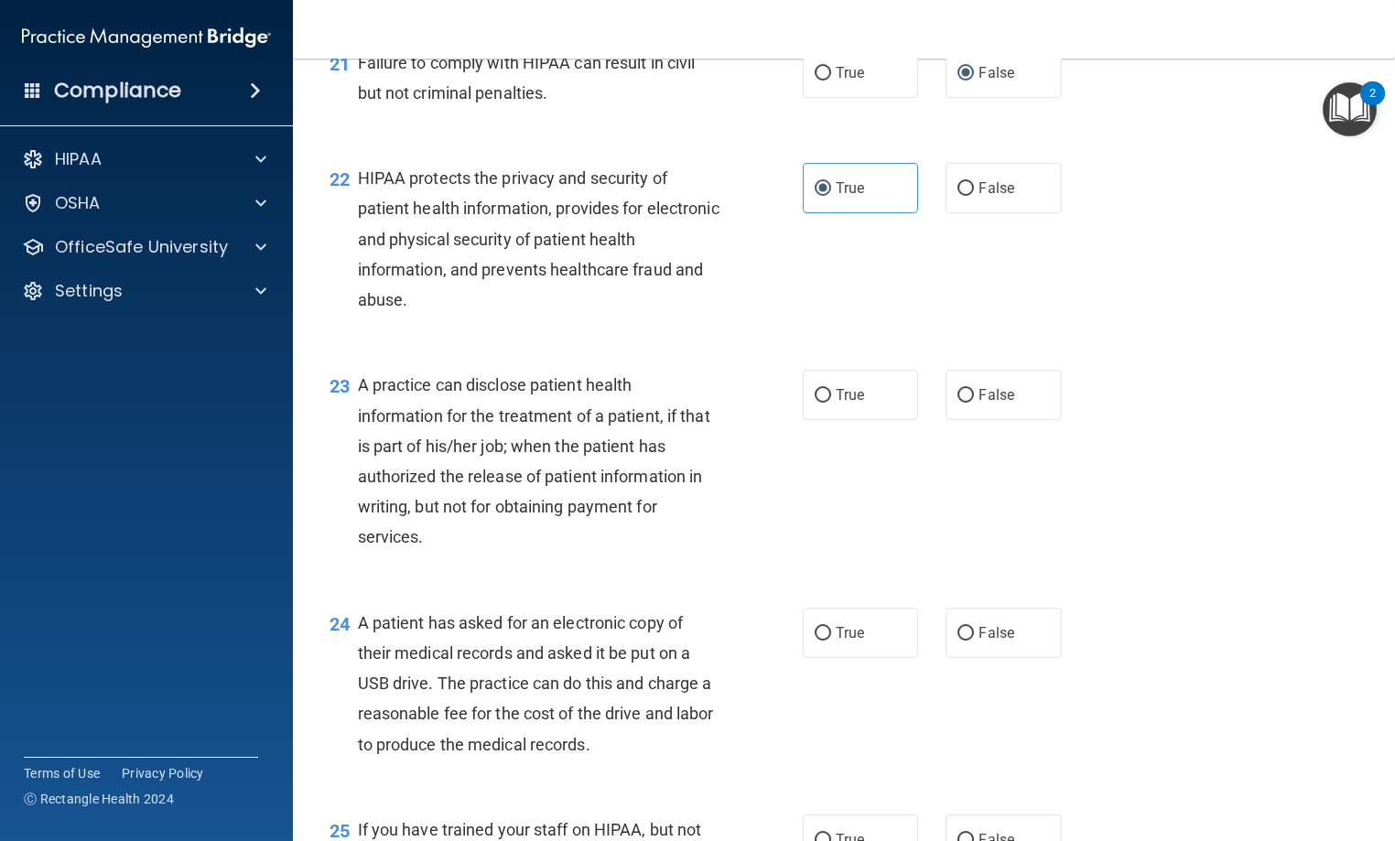
scroll to position [3203, 0]
click at [847, 403] on span "True" at bounding box center [850, 393] width 28 height 17
click at [831, 402] on input "True" at bounding box center [822, 395] width 16 height 14
radio input "true"
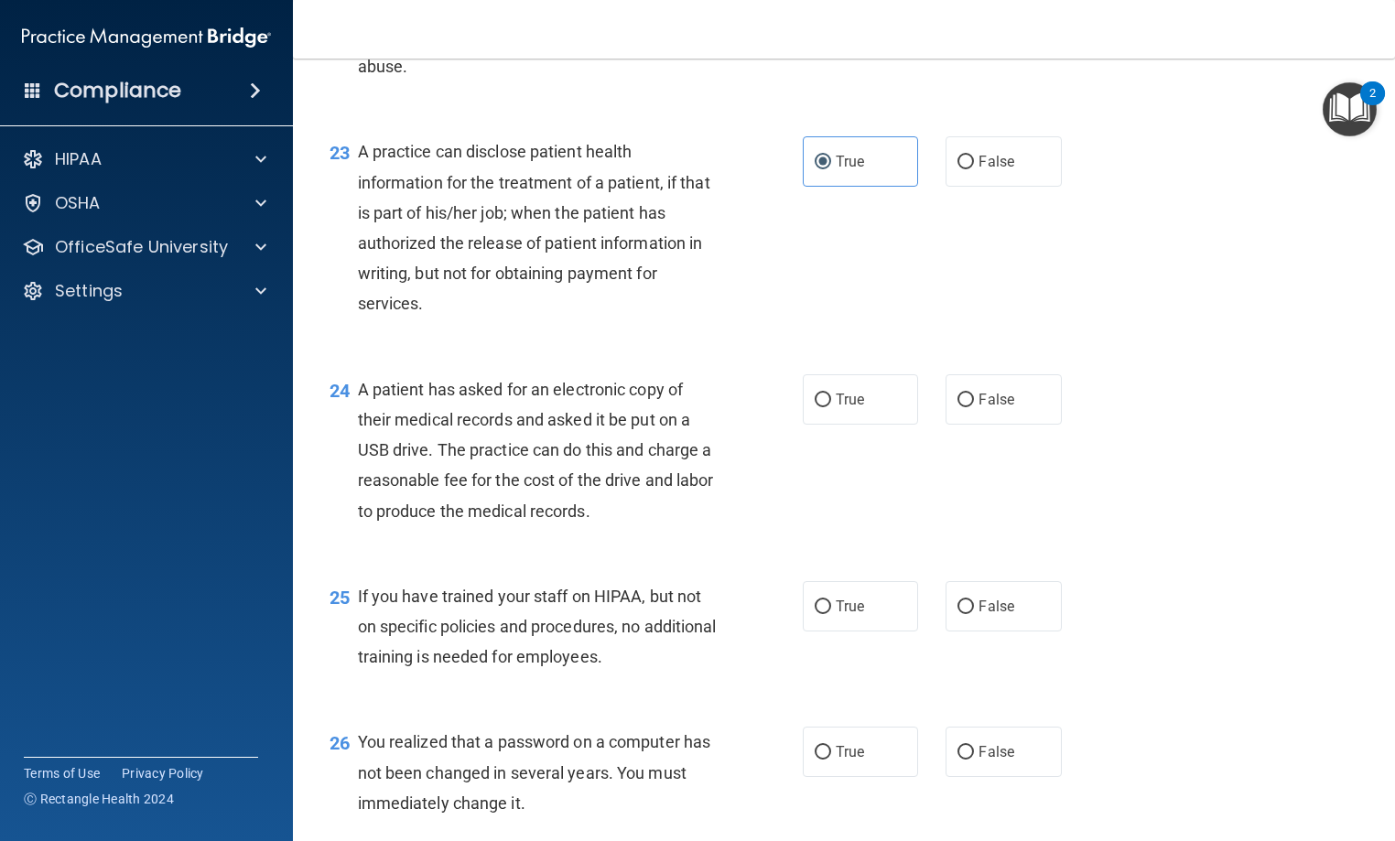
scroll to position [3478, 0]
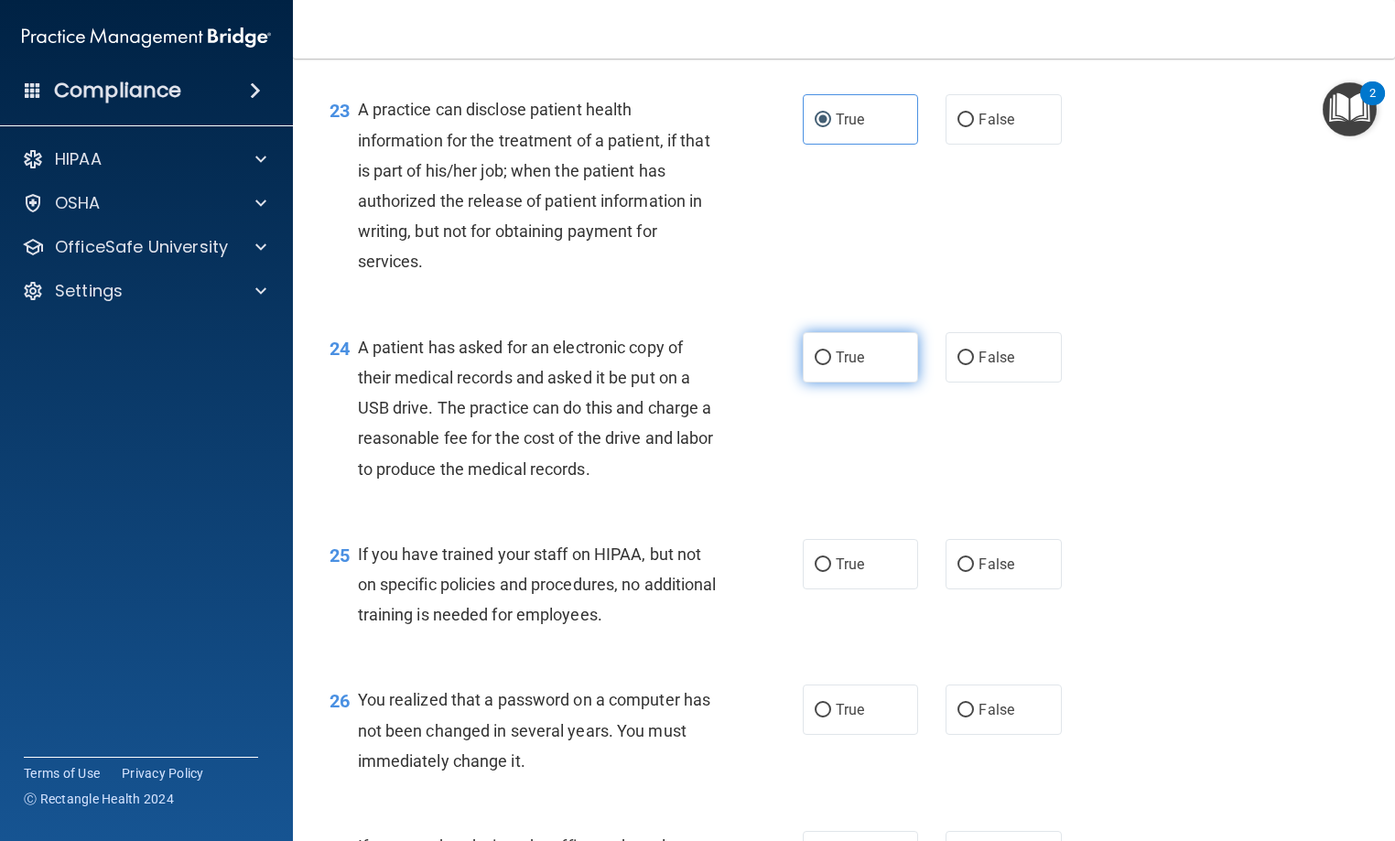
click at [838, 383] on label "True" at bounding box center [860, 357] width 115 height 50
click at [831, 365] on input "True" at bounding box center [822, 358] width 16 height 14
radio input "true"
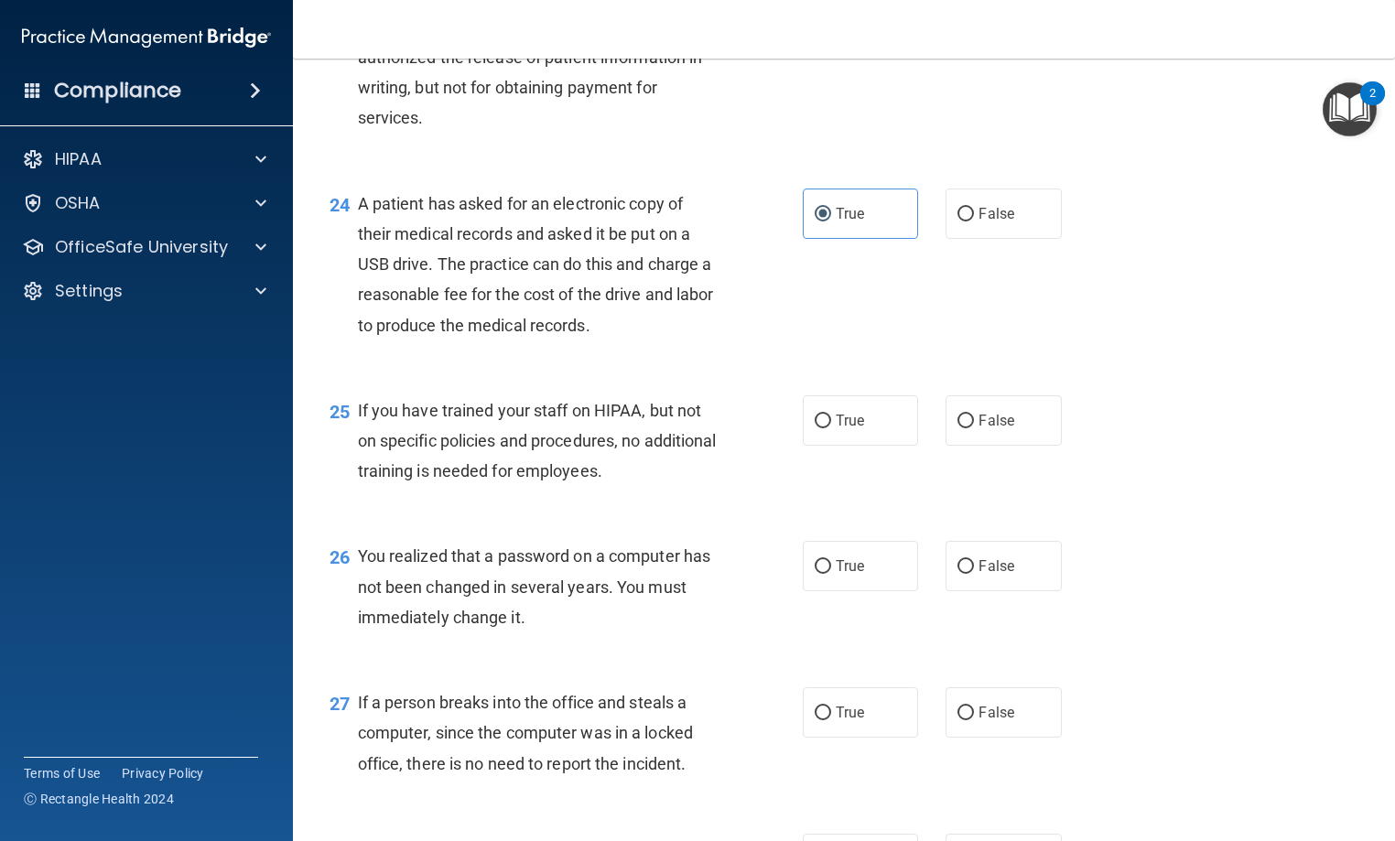
scroll to position [3661, 0]
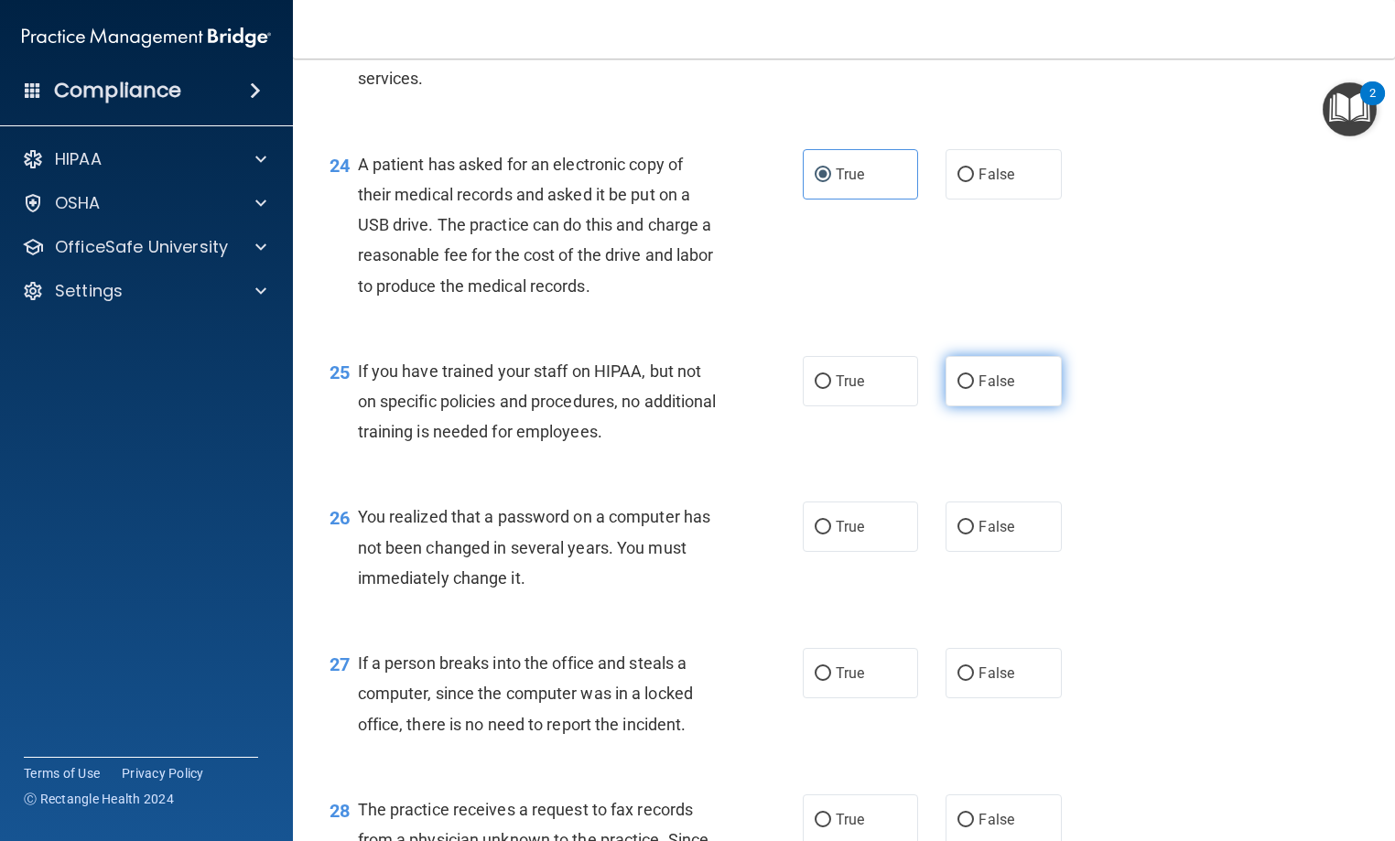
click at [980, 390] on span "False" at bounding box center [996, 380] width 36 height 17
click at [974, 389] on input "False" at bounding box center [965, 382] width 16 height 14
radio input "true"
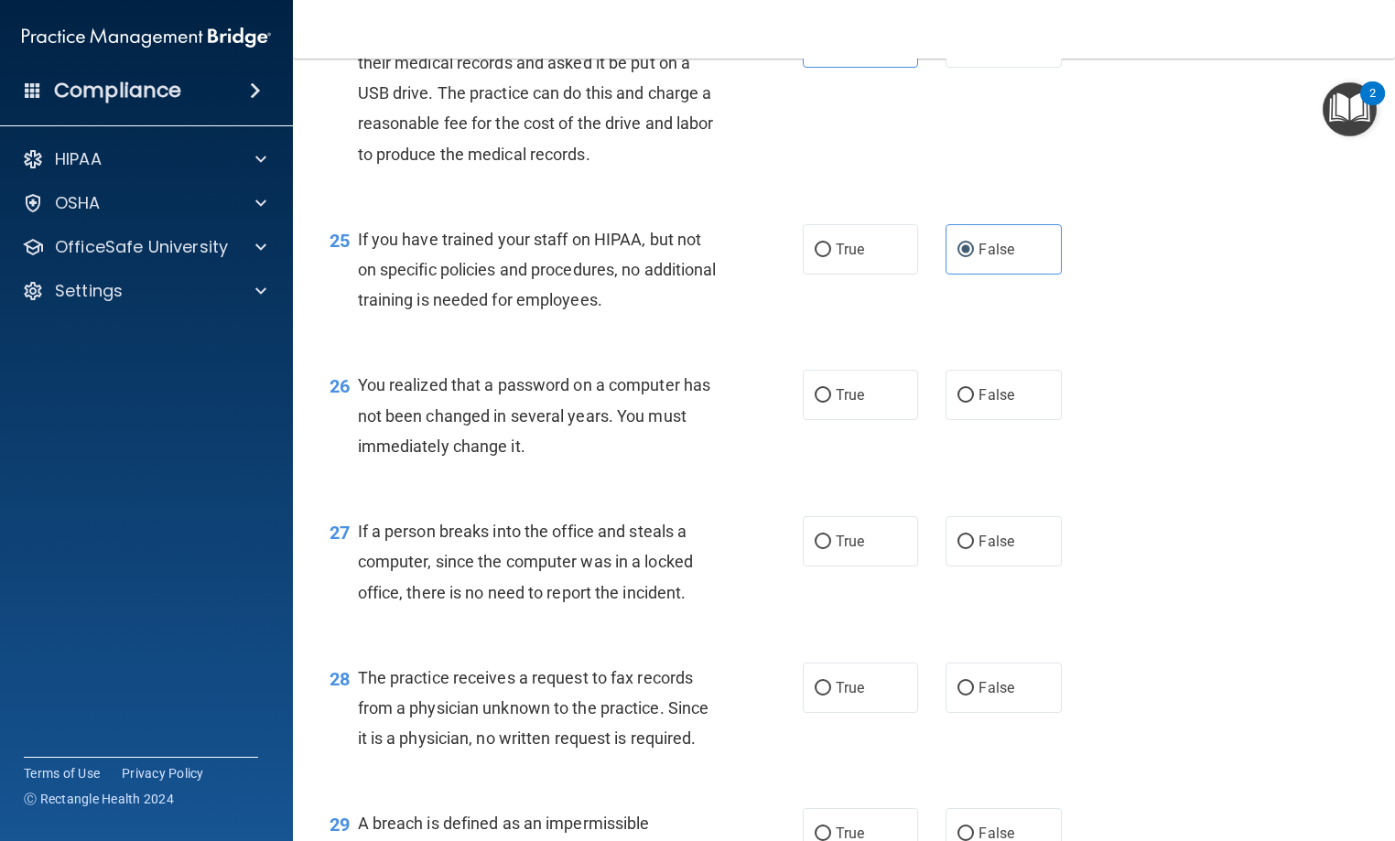
scroll to position [3844, 0]
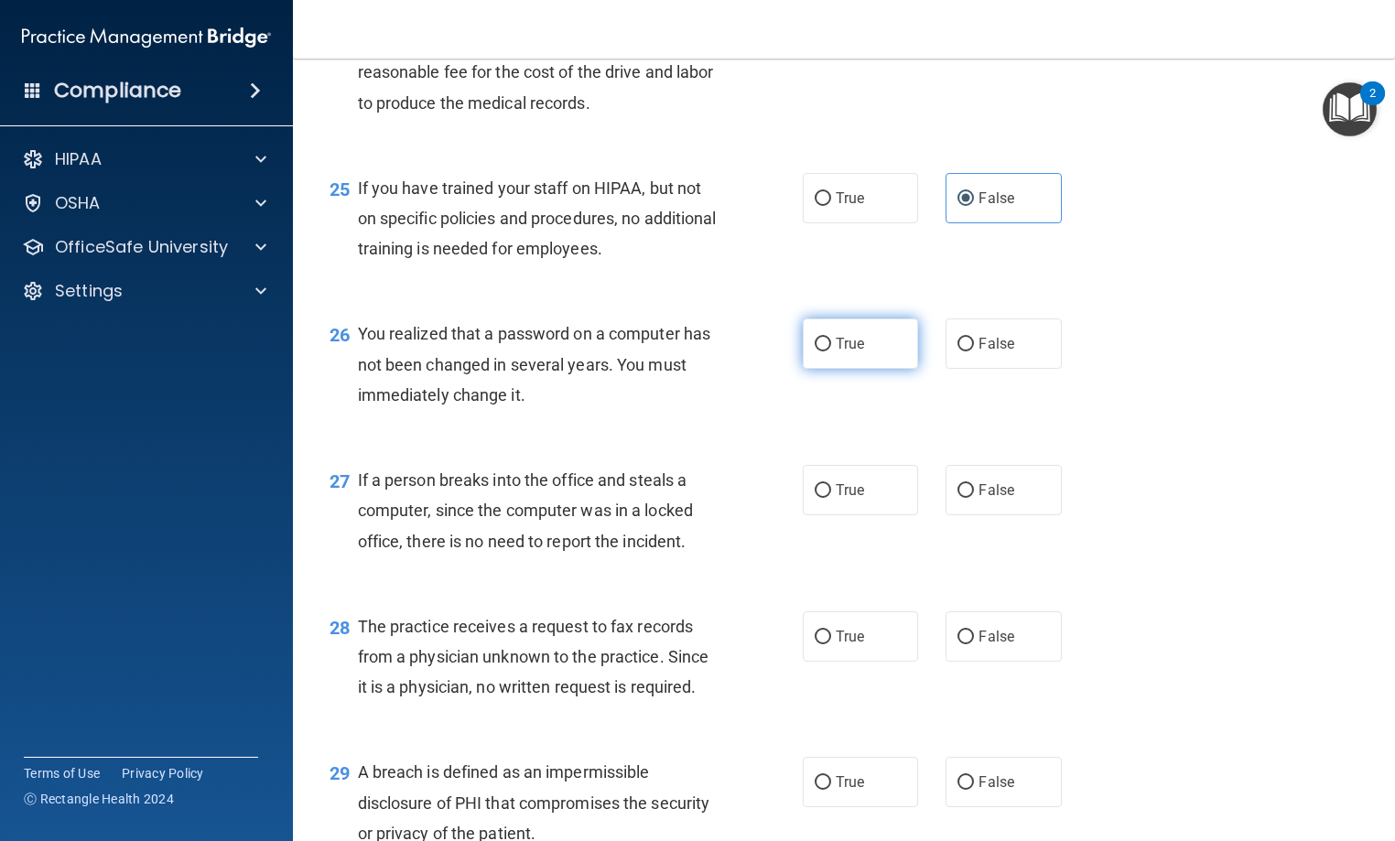
click at [879, 369] on label "True" at bounding box center [860, 343] width 115 height 50
click at [831, 351] on input "True" at bounding box center [822, 345] width 16 height 14
radio input "true"
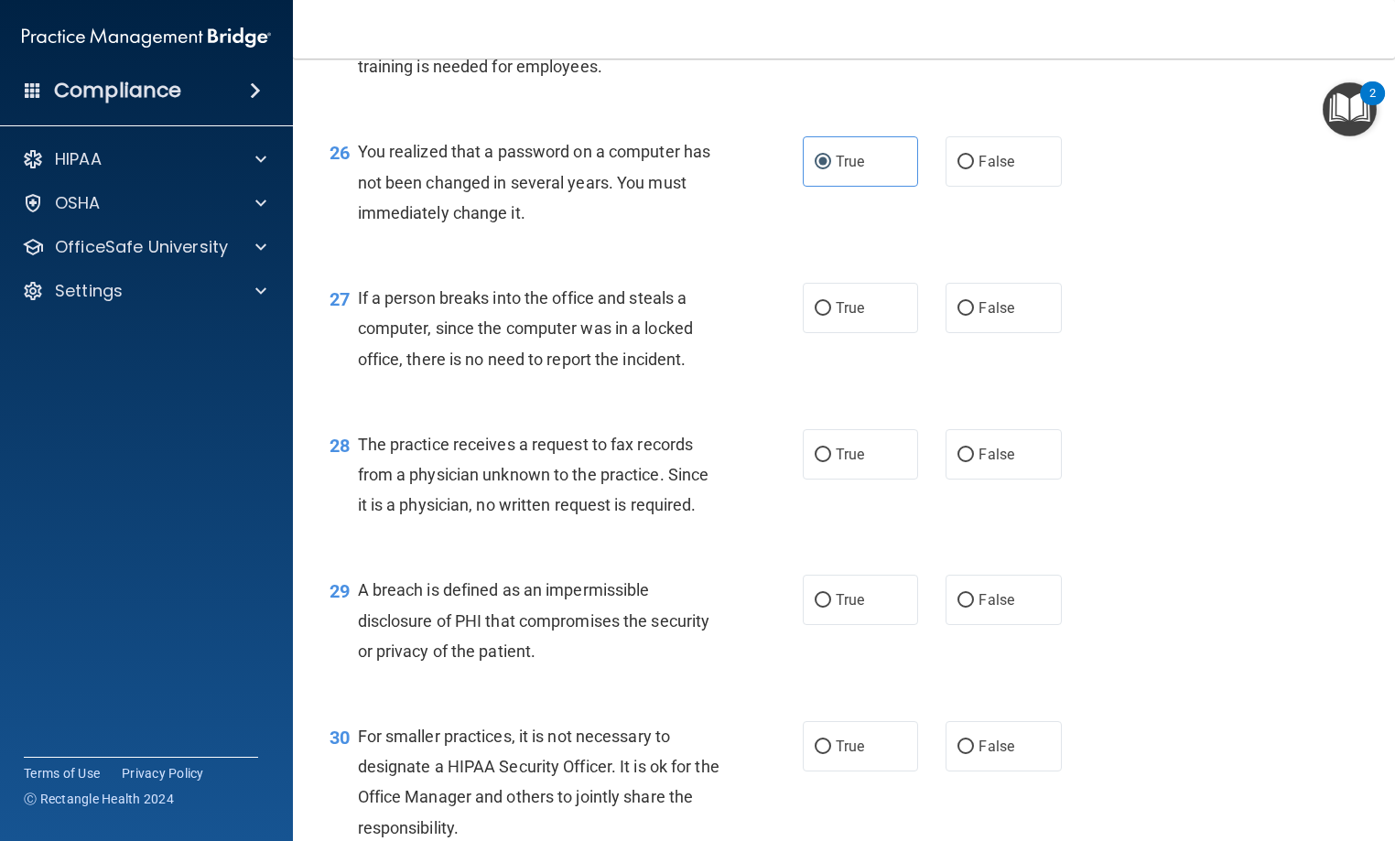
scroll to position [4027, 0]
click at [981, 332] on label "False" at bounding box center [1002, 307] width 115 height 50
click at [974, 315] on input "False" at bounding box center [965, 308] width 16 height 14
radio input "true"
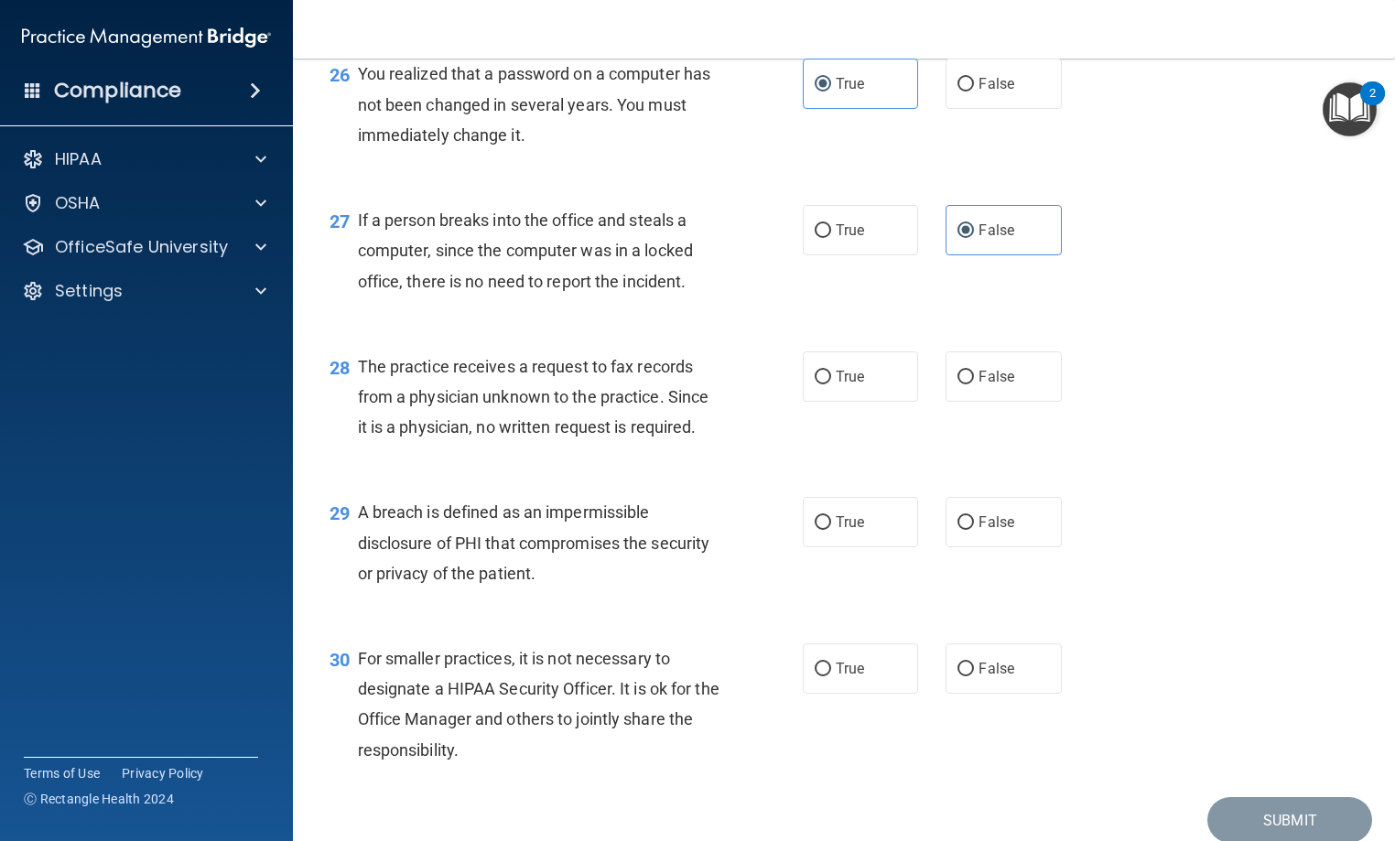
scroll to position [4210, 0]
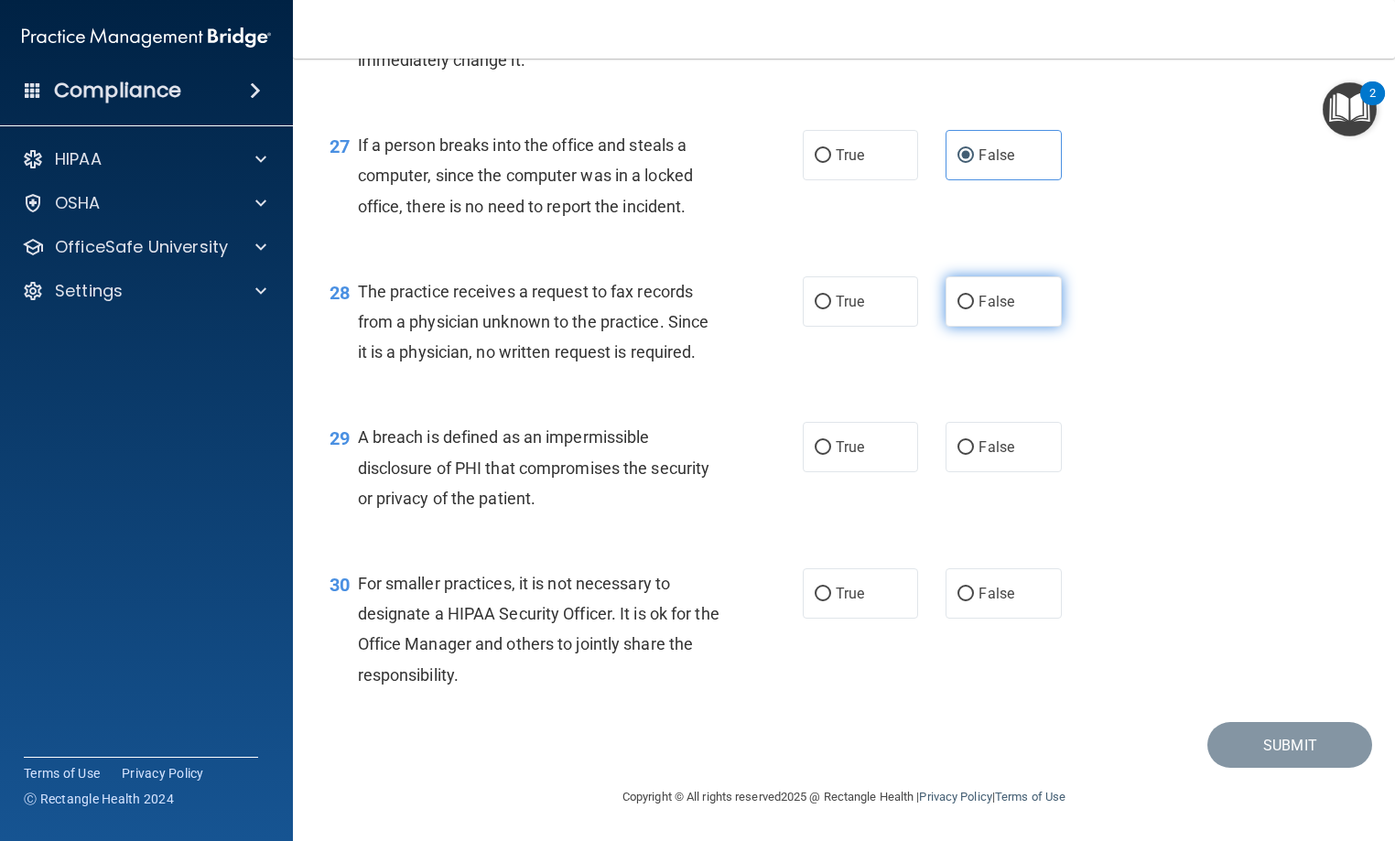
click at [945, 307] on label "False" at bounding box center [1002, 301] width 115 height 50
click at [957, 307] on input "False" at bounding box center [965, 303] width 16 height 14
radio input "true"
click at [864, 463] on label "True" at bounding box center [860, 447] width 115 height 50
click at [831, 455] on input "True" at bounding box center [822, 448] width 16 height 14
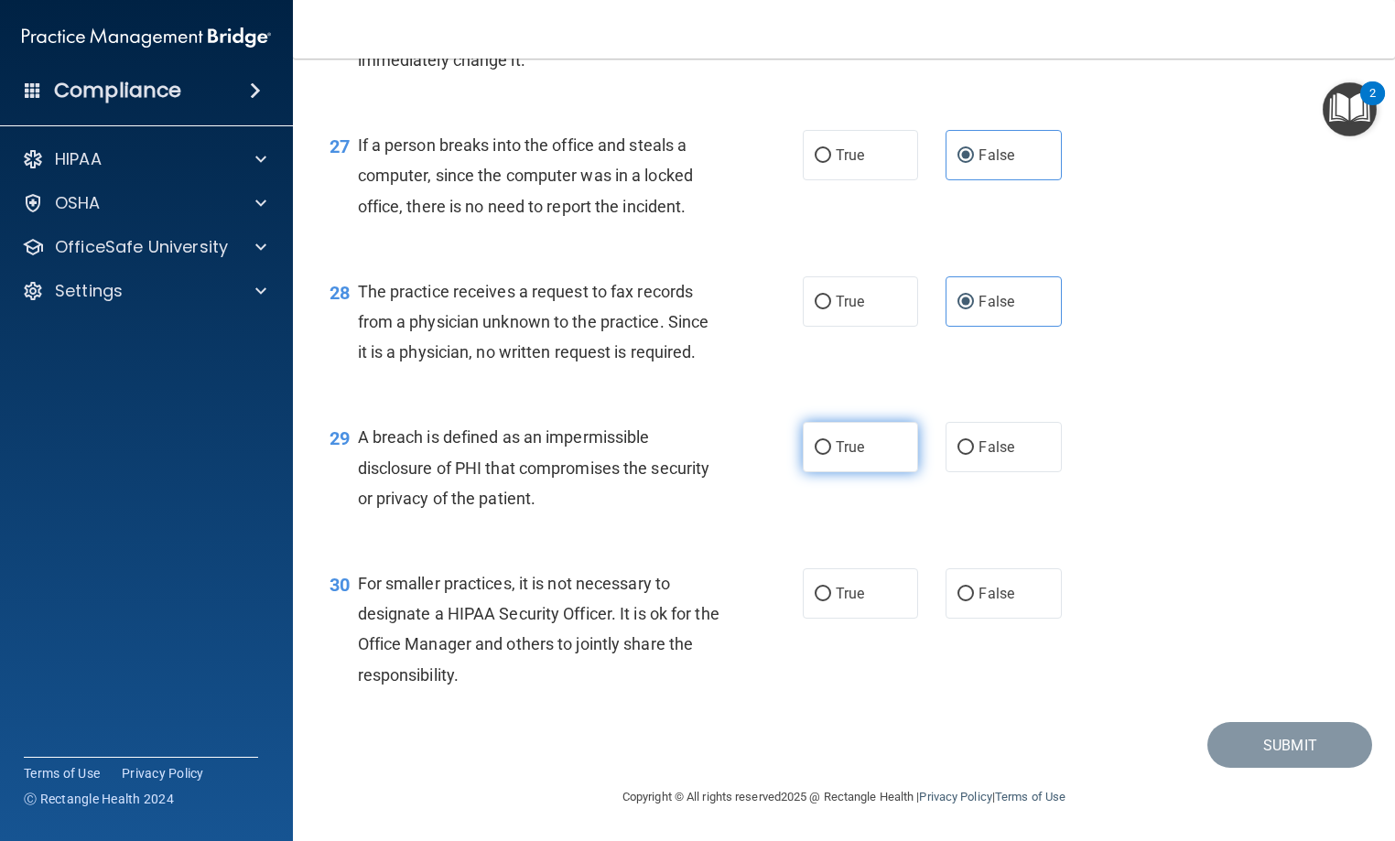
radio input "true"
click at [997, 592] on span "False" at bounding box center [996, 593] width 36 height 17
click at [974, 592] on input "False" at bounding box center [965, 595] width 16 height 14
radio input "true"
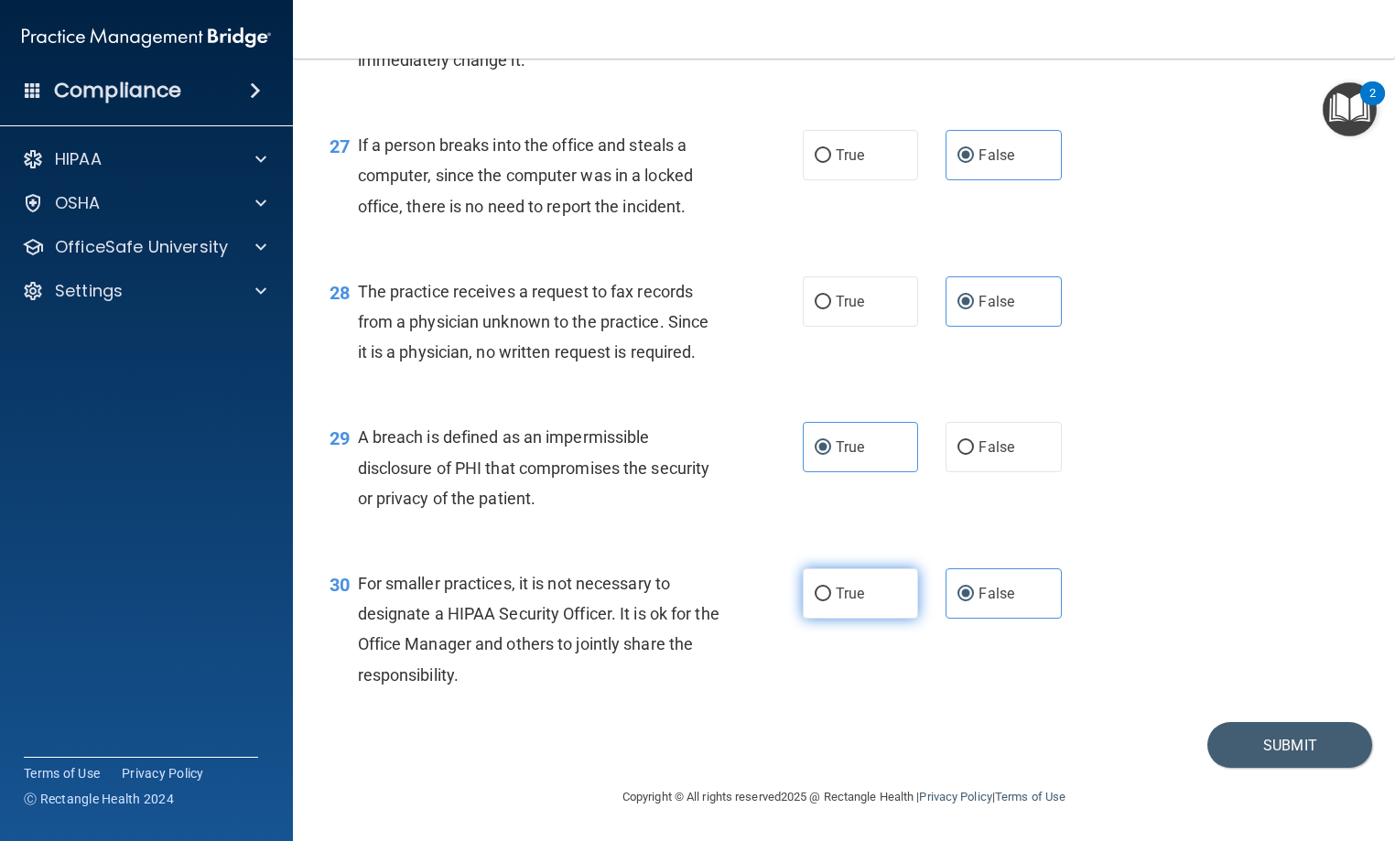
click at [875, 598] on label "True" at bounding box center [860, 593] width 115 height 50
click at [831, 598] on input "True" at bounding box center [822, 595] width 16 height 14
radio input "true"
click at [993, 619] on div "30 For smaller practices, it is not necessary to designate a HIPAA Security Off…" at bounding box center [844, 633] width 1056 height 177
click at [988, 599] on span "False" at bounding box center [996, 593] width 36 height 17
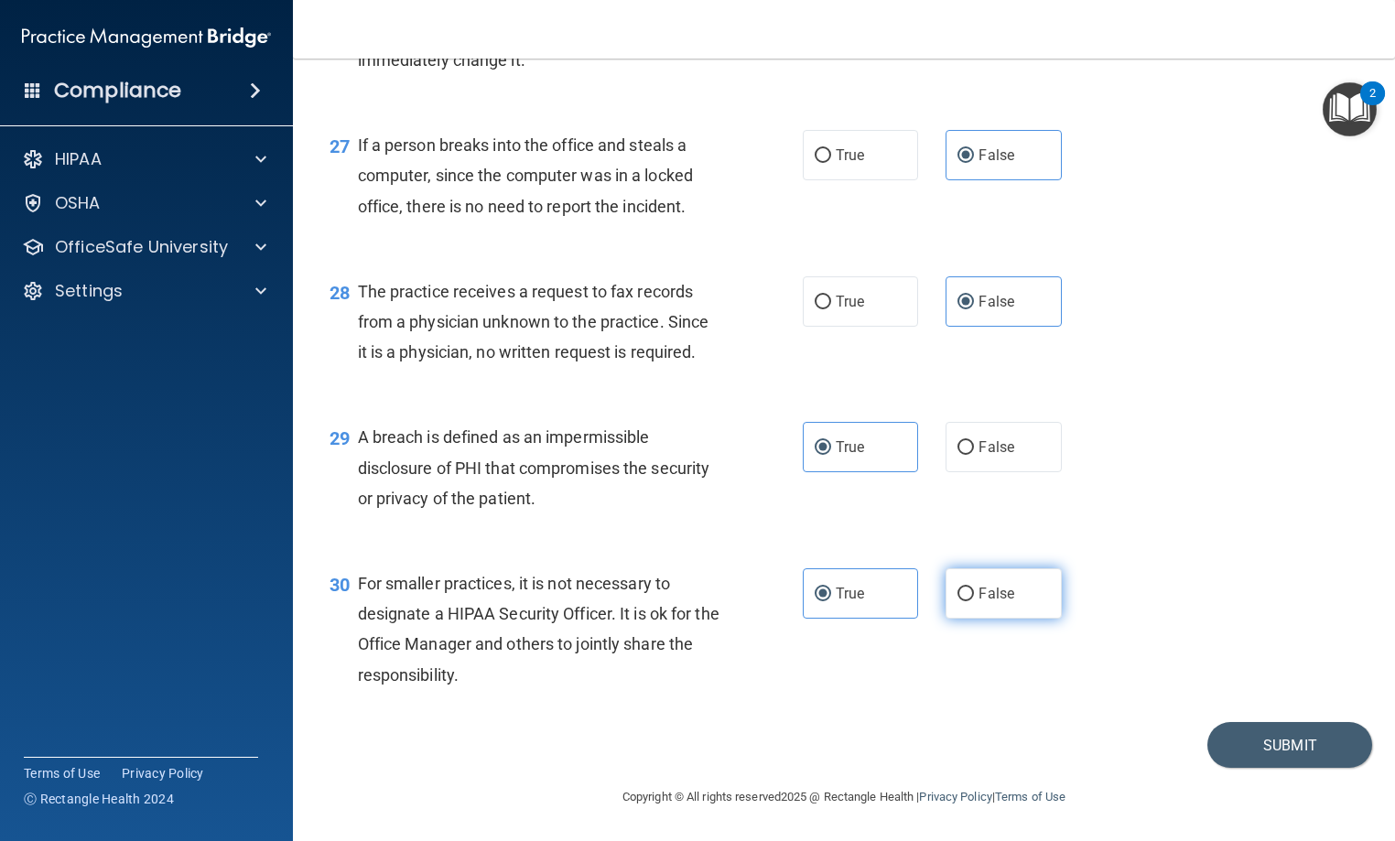
click at [974, 599] on input "False" at bounding box center [965, 595] width 16 height 14
radio input "true"
radio input "false"
click at [1237, 742] on button "Submit" at bounding box center [1289, 745] width 165 height 47
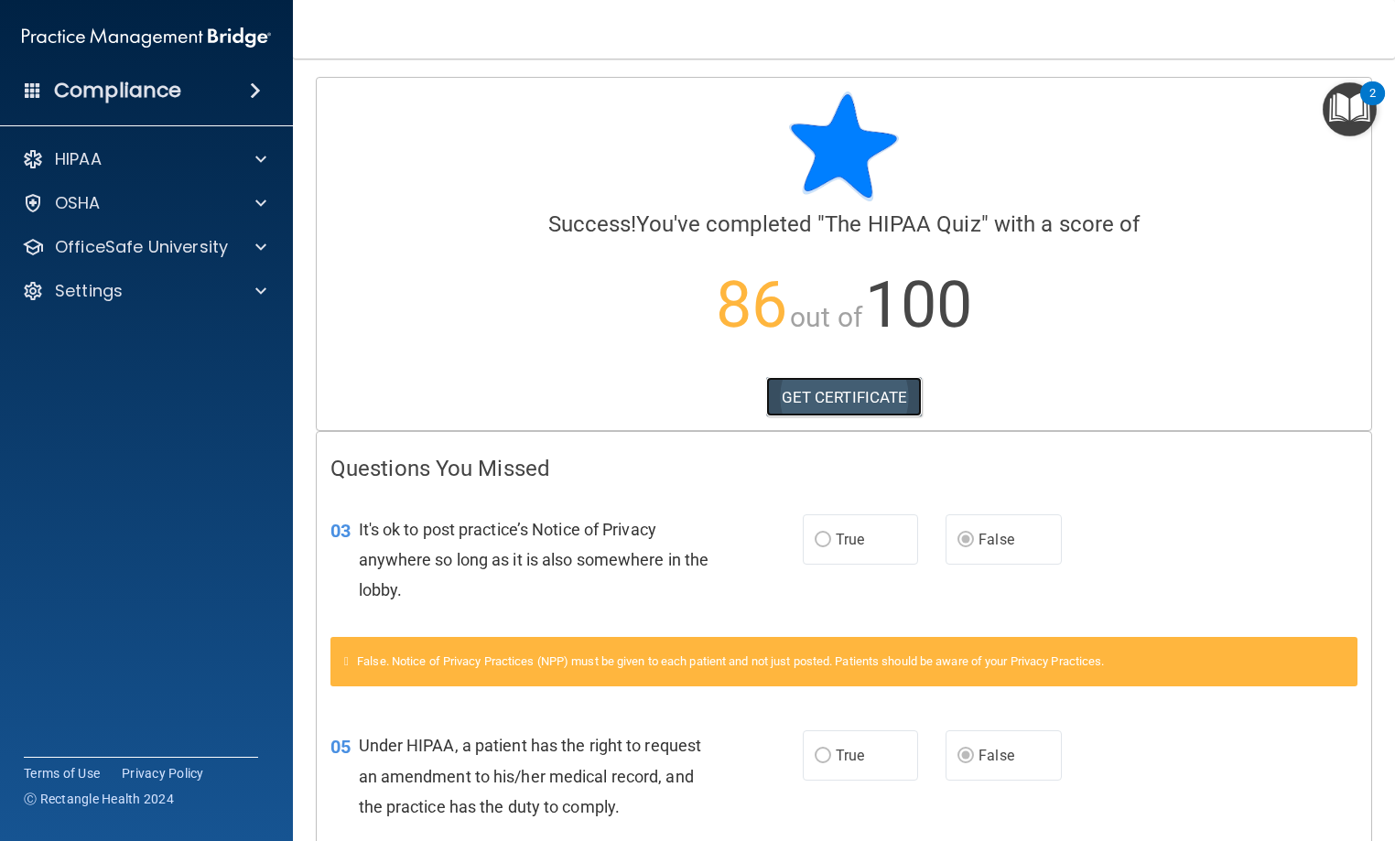
click at [848, 394] on link "GET CERTIFICATE" at bounding box center [844, 397] width 156 height 40
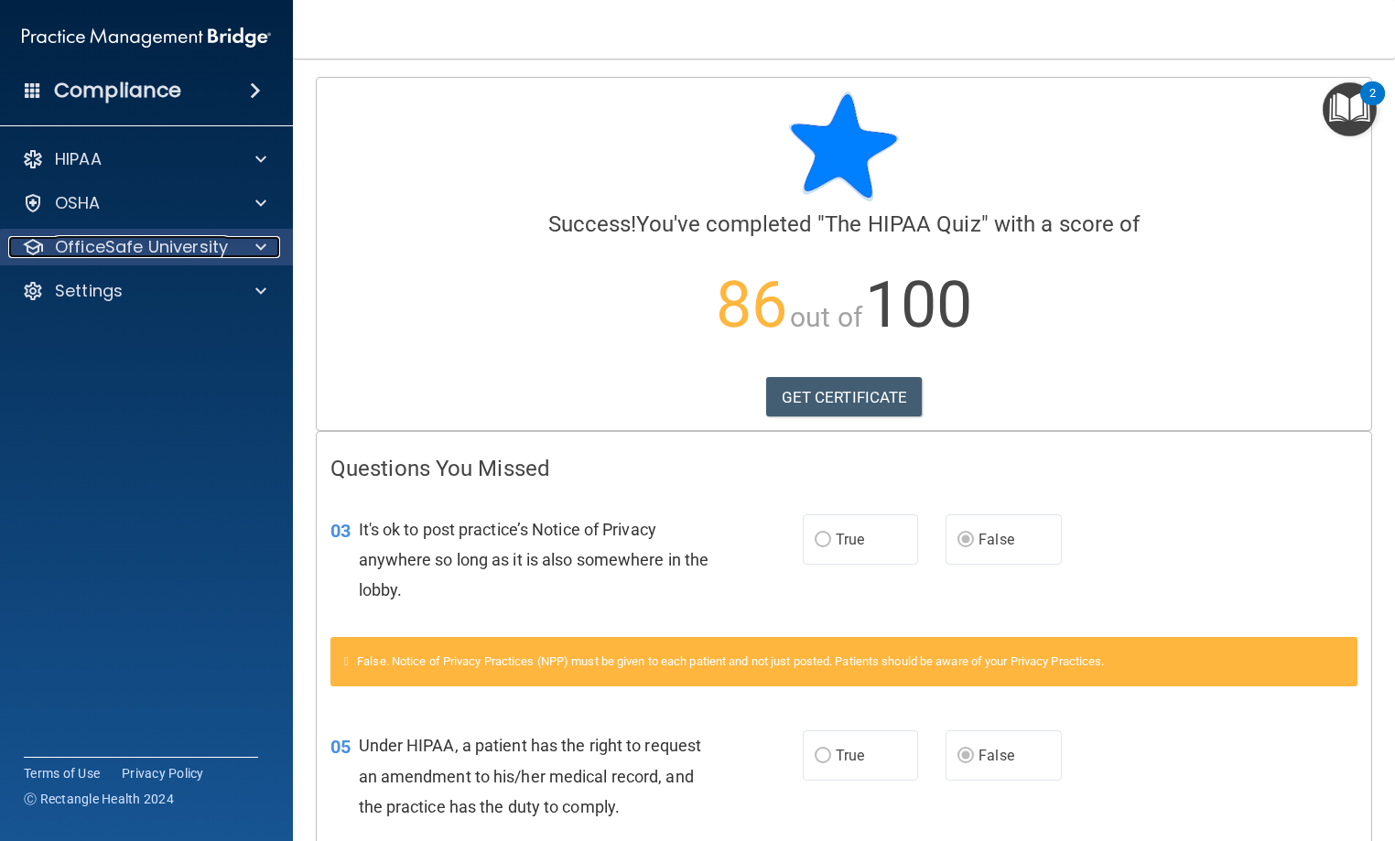
click at [212, 243] on p "OfficeSafe University" at bounding box center [141, 247] width 173 height 22
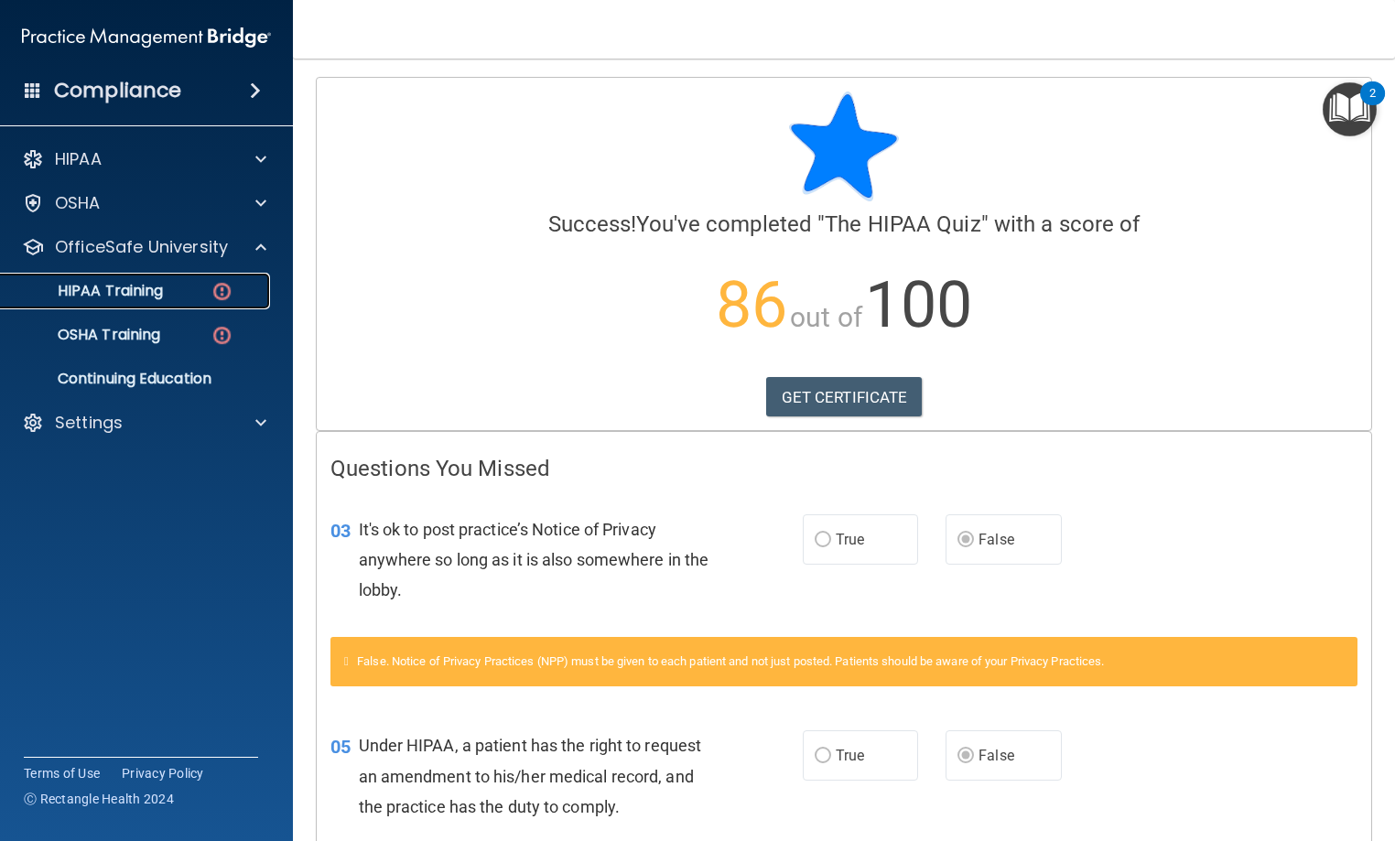
click at [168, 297] on div "HIPAA Training" at bounding box center [137, 291] width 250 height 18
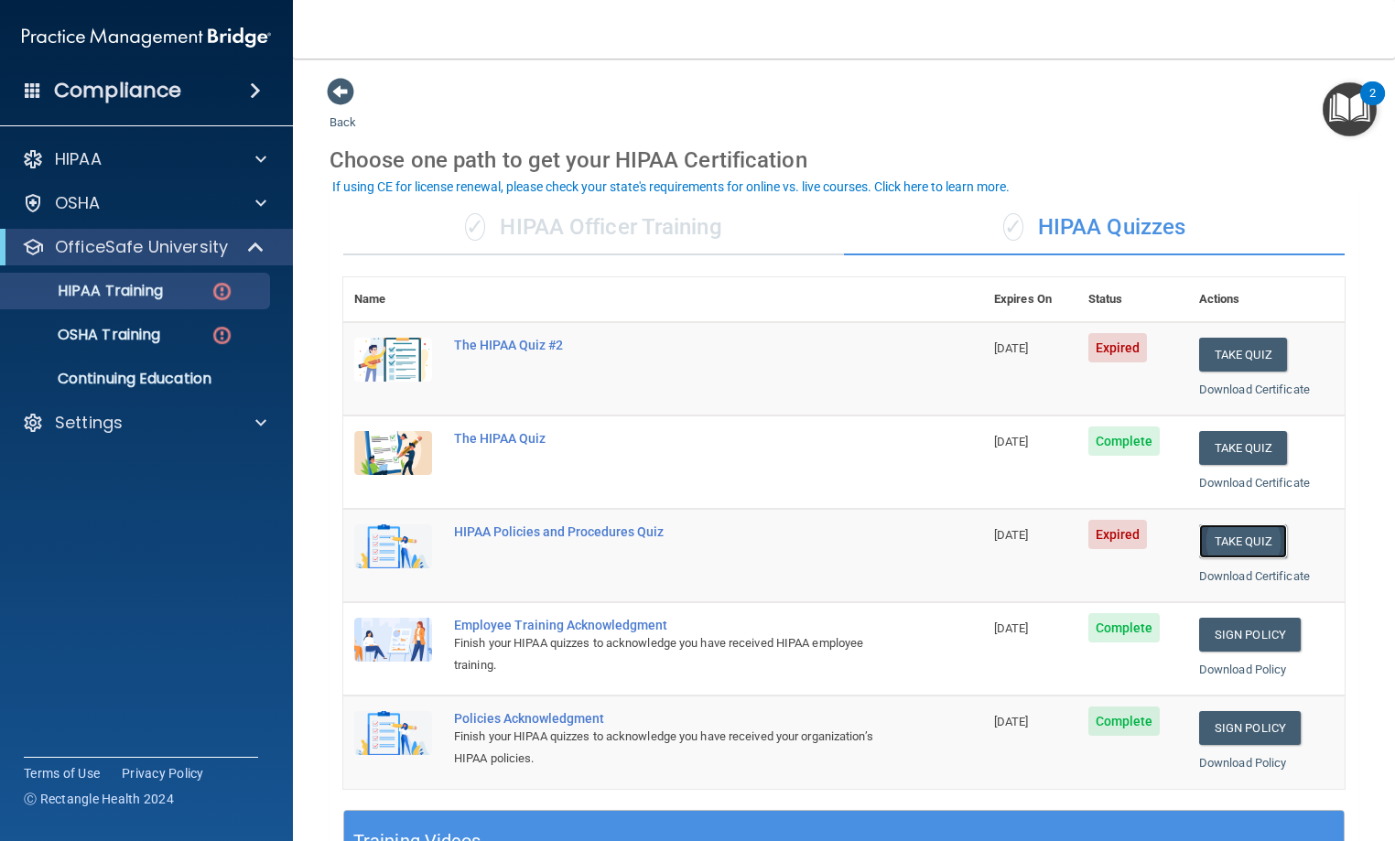
click at [1237, 534] on button "Take Quiz" at bounding box center [1243, 541] width 88 height 34
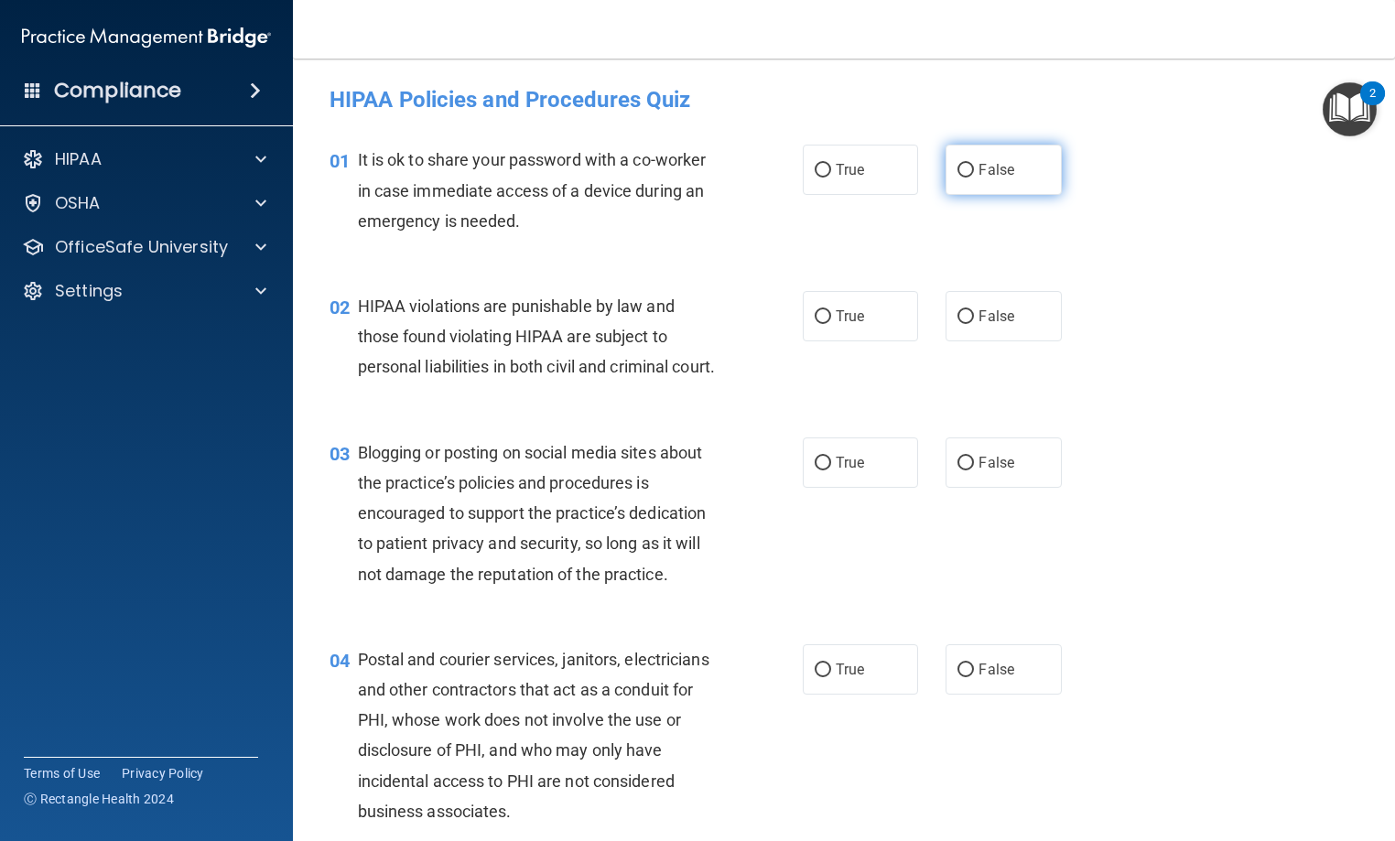
click at [966, 181] on label "False" at bounding box center [1002, 170] width 115 height 50
click at [966, 178] on input "False" at bounding box center [965, 171] width 16 height 14
radio input "true"
click at [875, 318] on label "True" at bounding box center [860, 316] width 115 height 50
click at [831, 318] on input "True" at bounding box center [822, 317] width 16 height 14
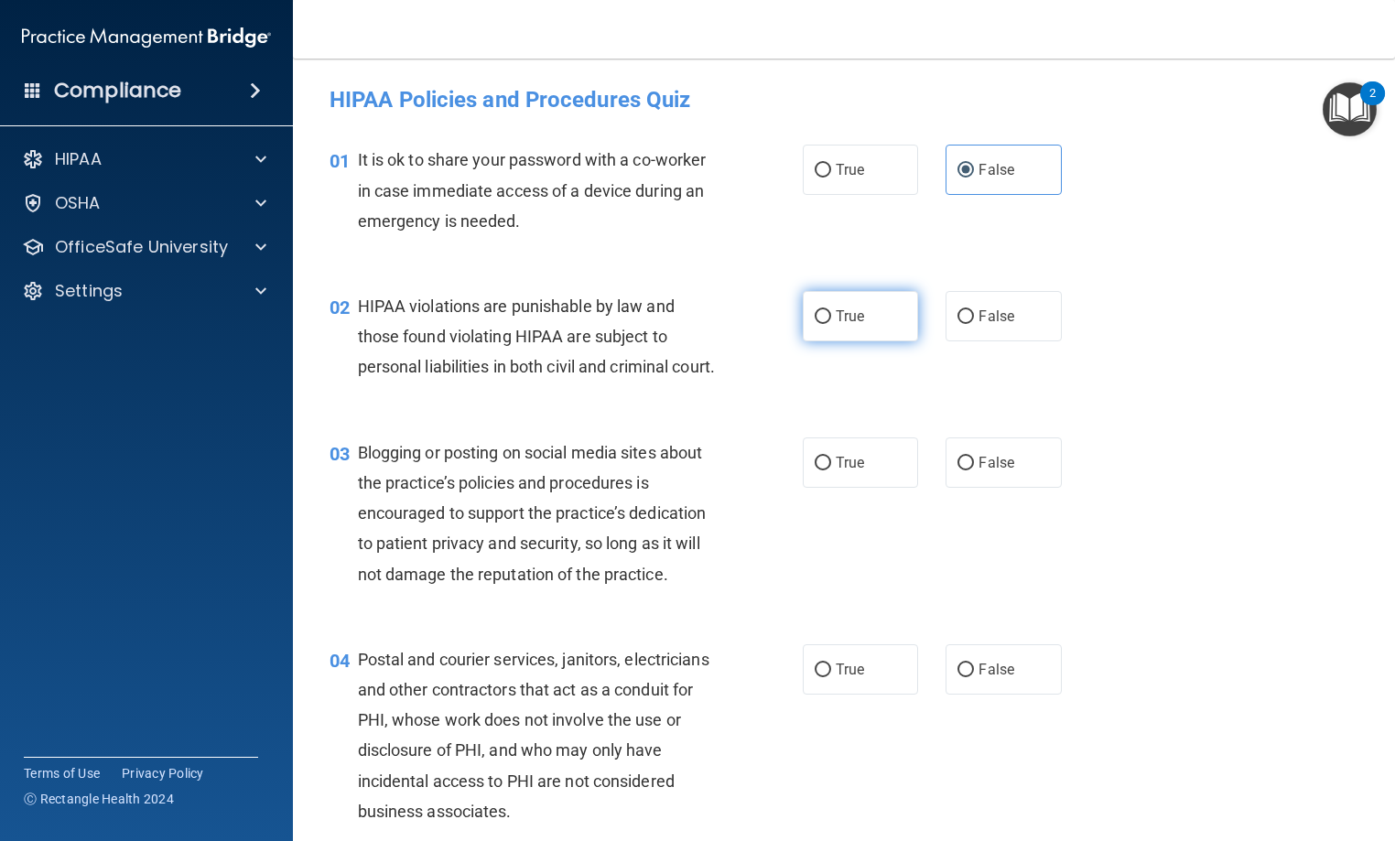
radio input "true"
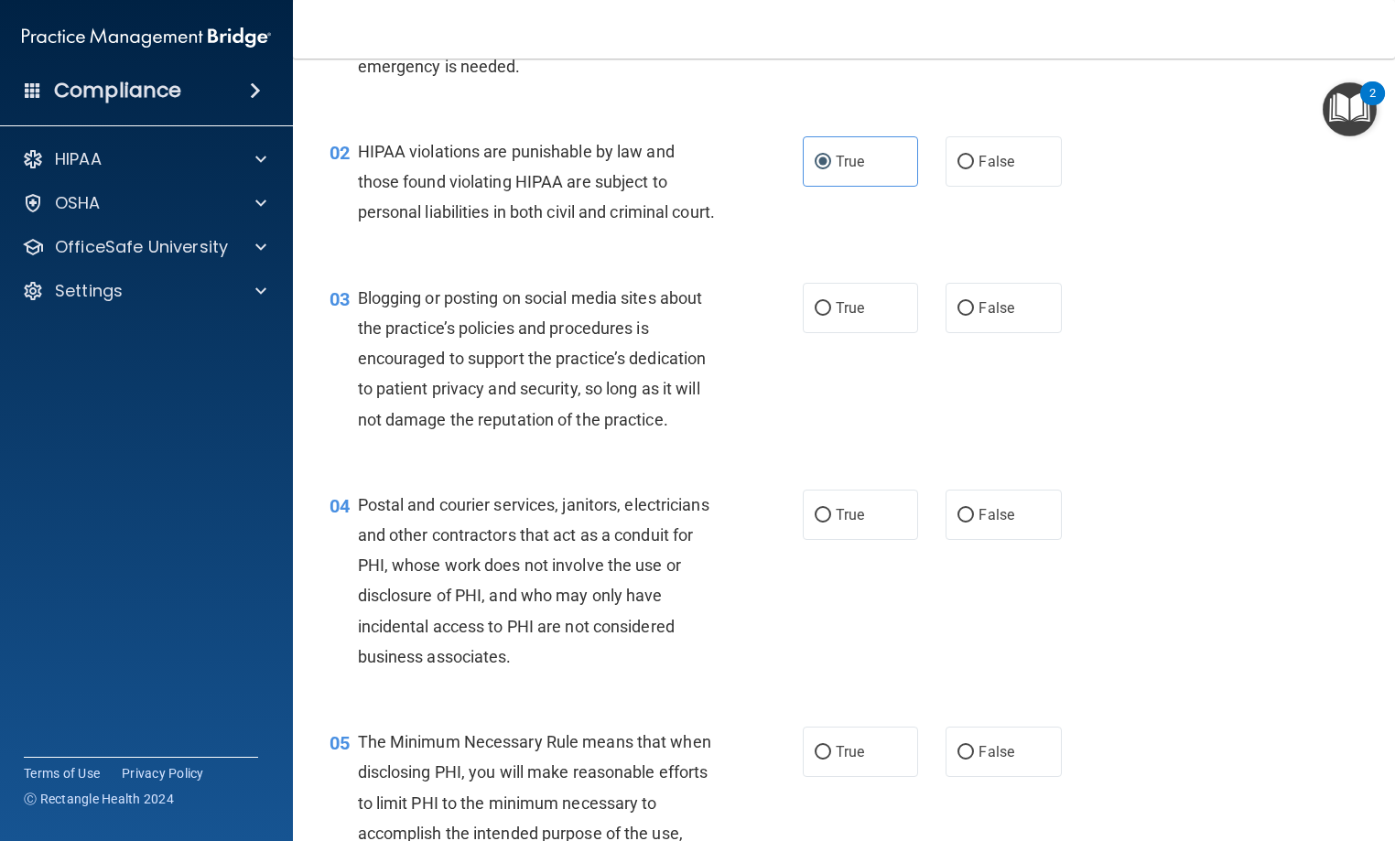
scroll to position [183, 0]
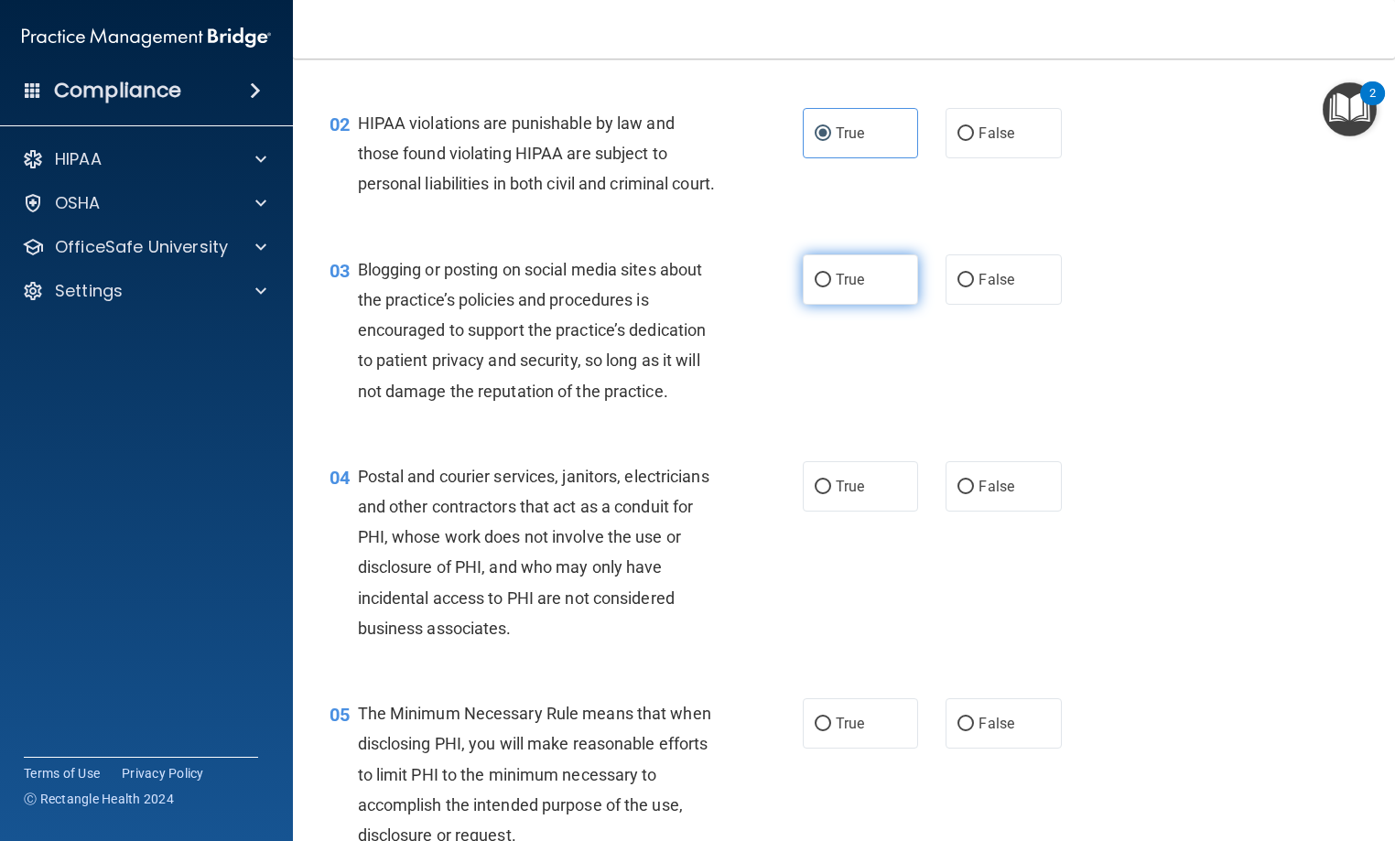
click at [841, 288] on span "True" at bounding box center [850, 279] width 28 height 17
click at [831, 287] on input "True" at bounding box center [822, 281] width 16 height 14
radio input "true"
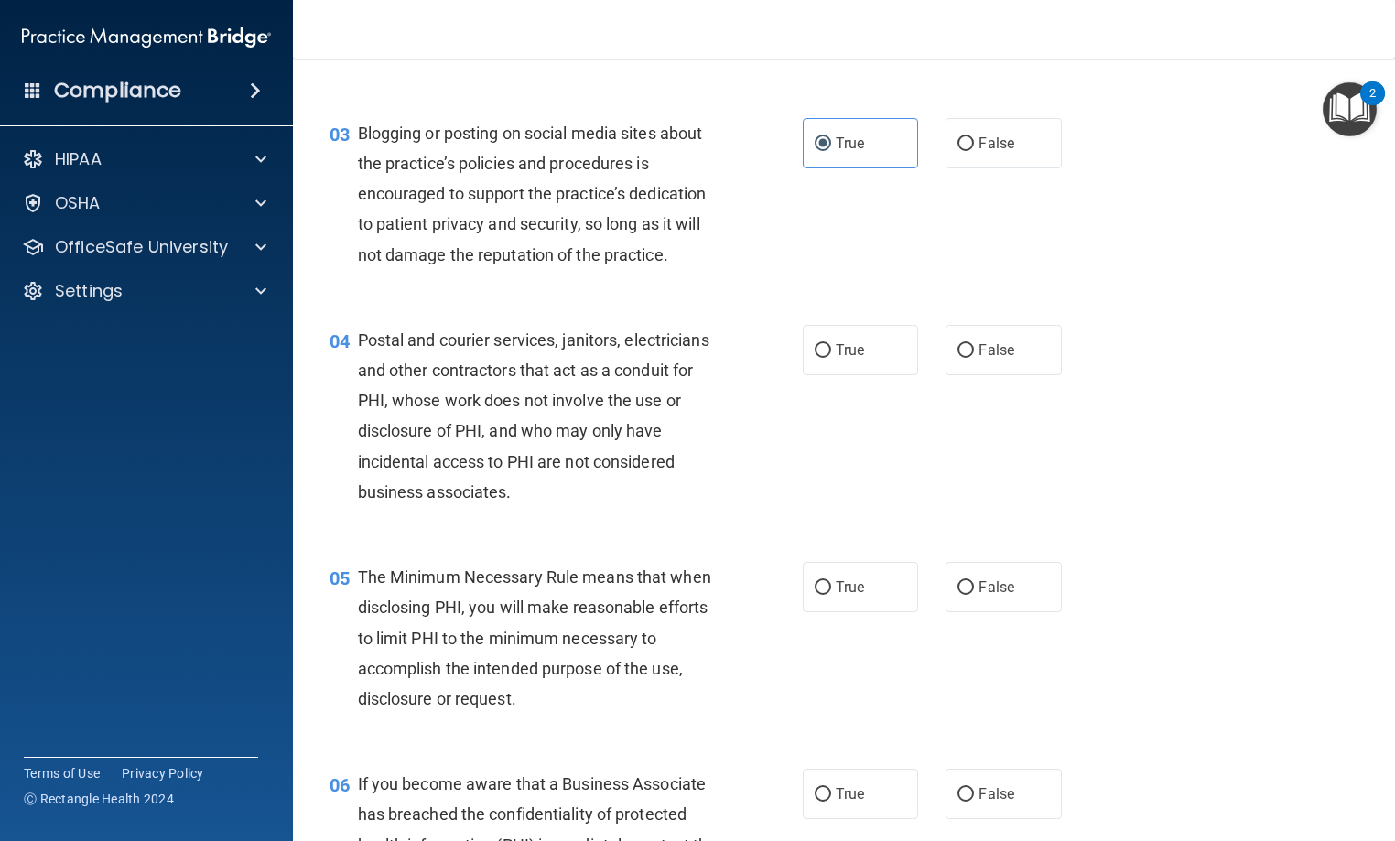
scroll to position [366, 0]
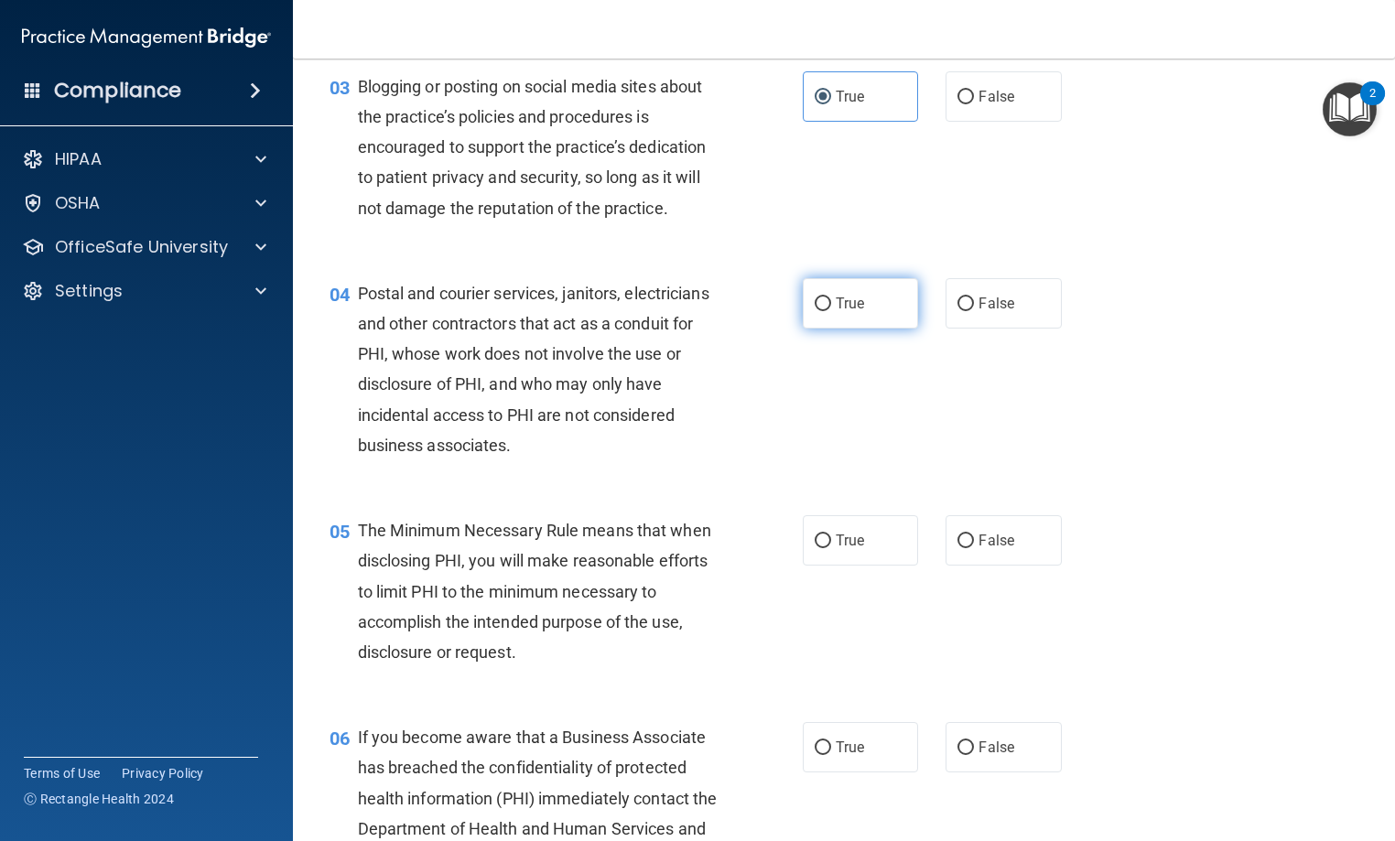
click at [885, 319] on label "True" at bounding box center [860, 303] width 115 height 50
click at [831, 311] on input "True" at bounding box center [822, 304] width 16 height 14
radio input "true"
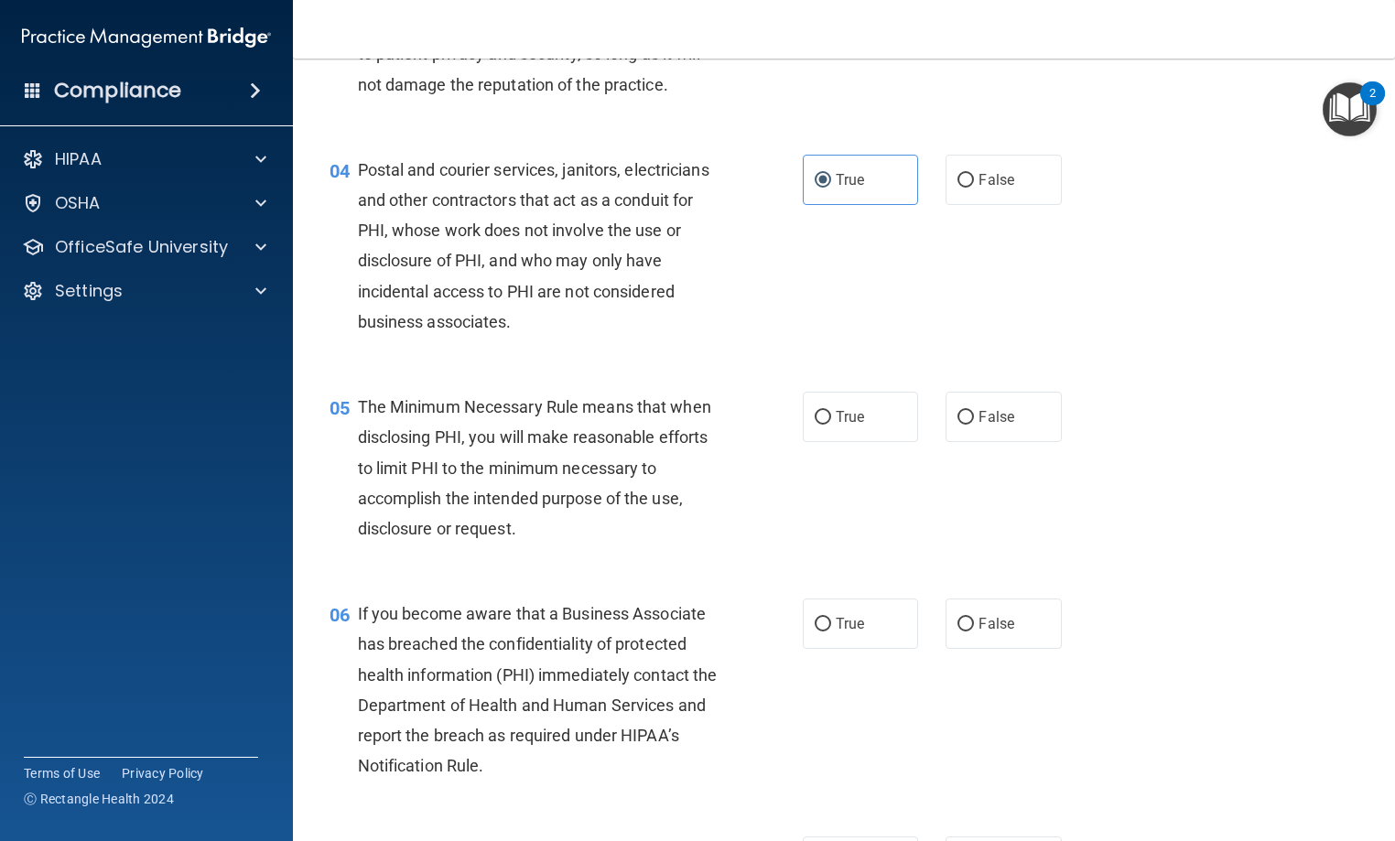
scroll to position [549, 0]
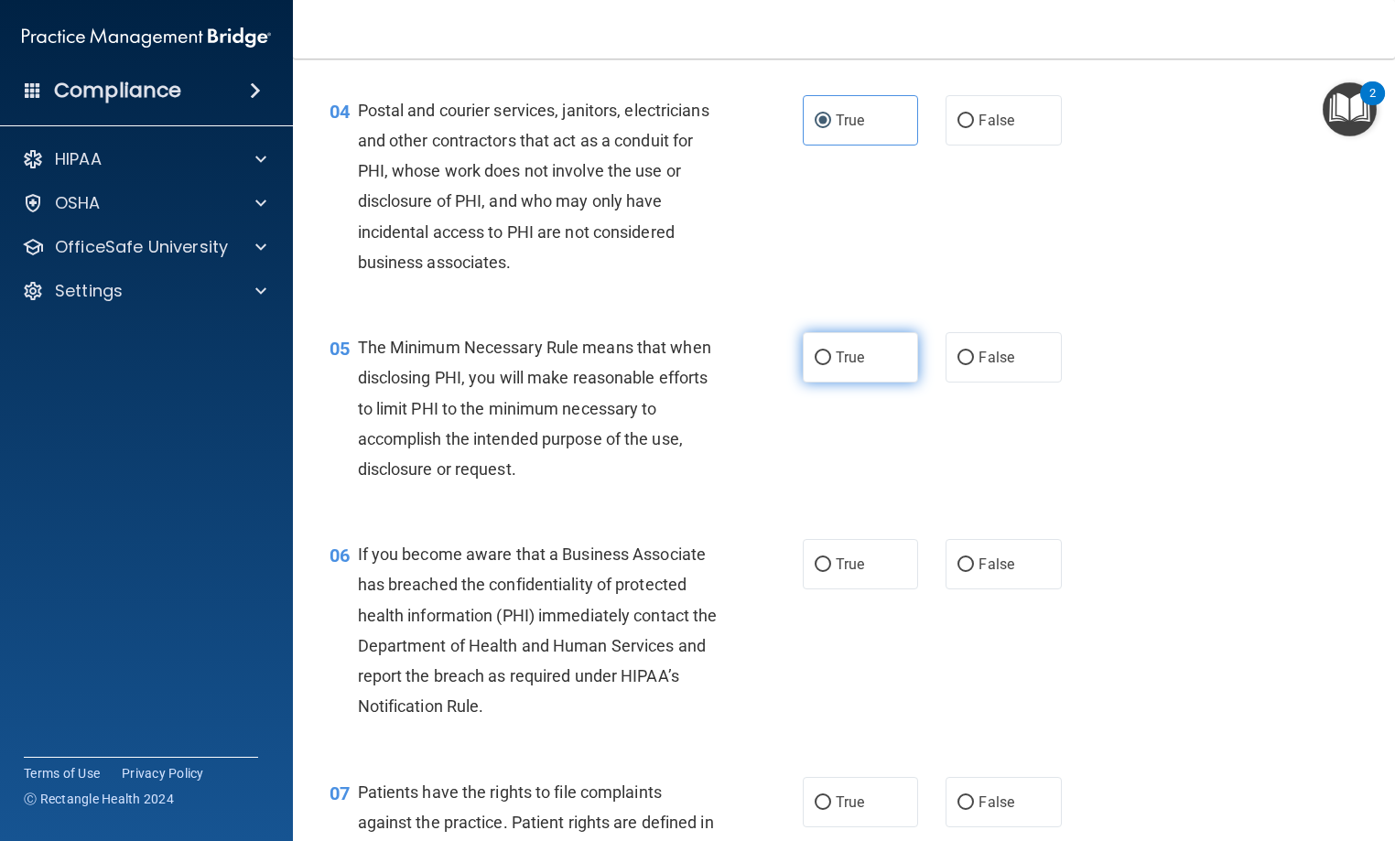
click at [856, 383] on label "True" at bounding box center [860, 357] width 115 height 50
click at [831, 365] on input "True" at bounding box center [822, 358] width 16 height 14
radio input "true"
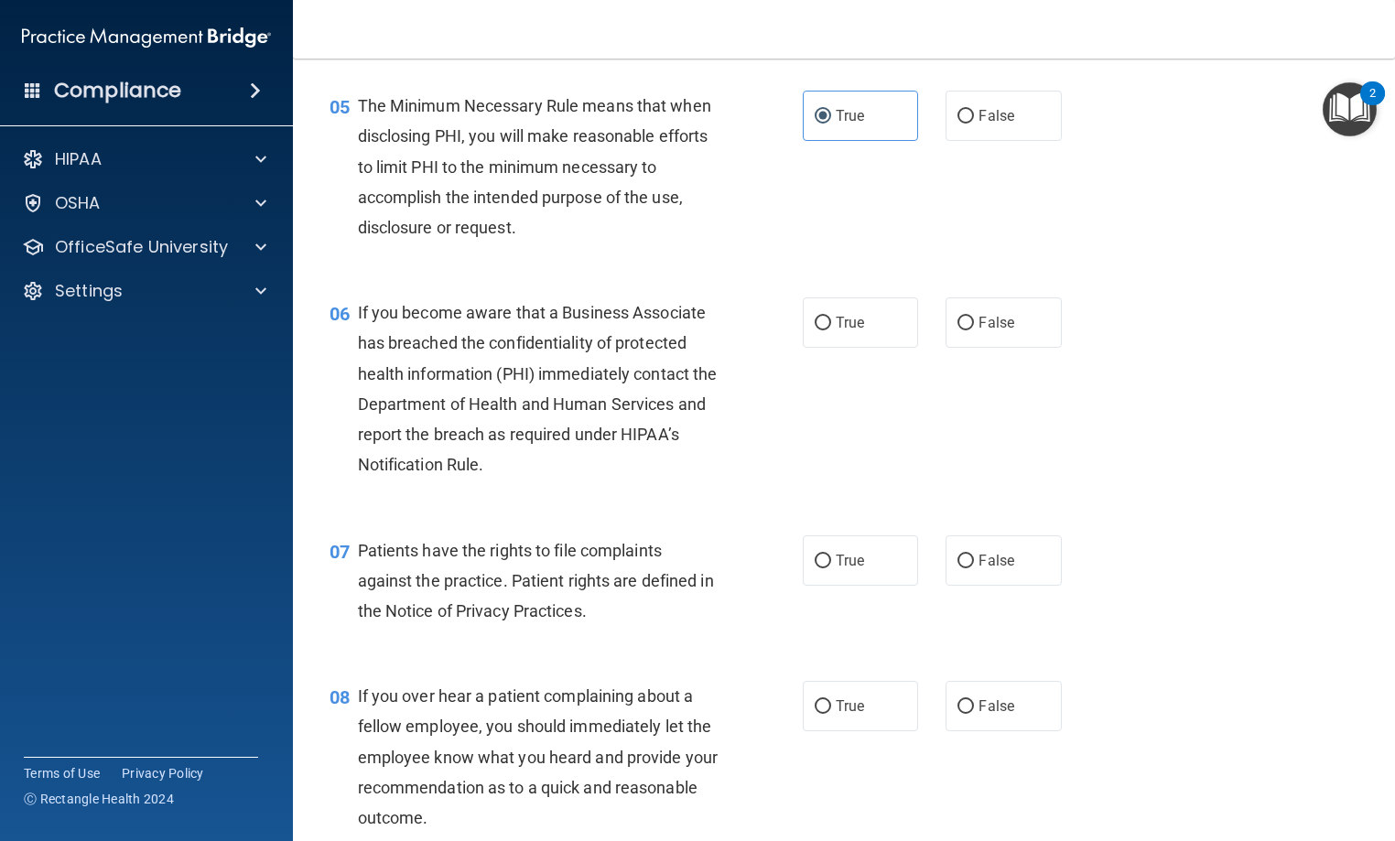
scroll to position [824, 0]
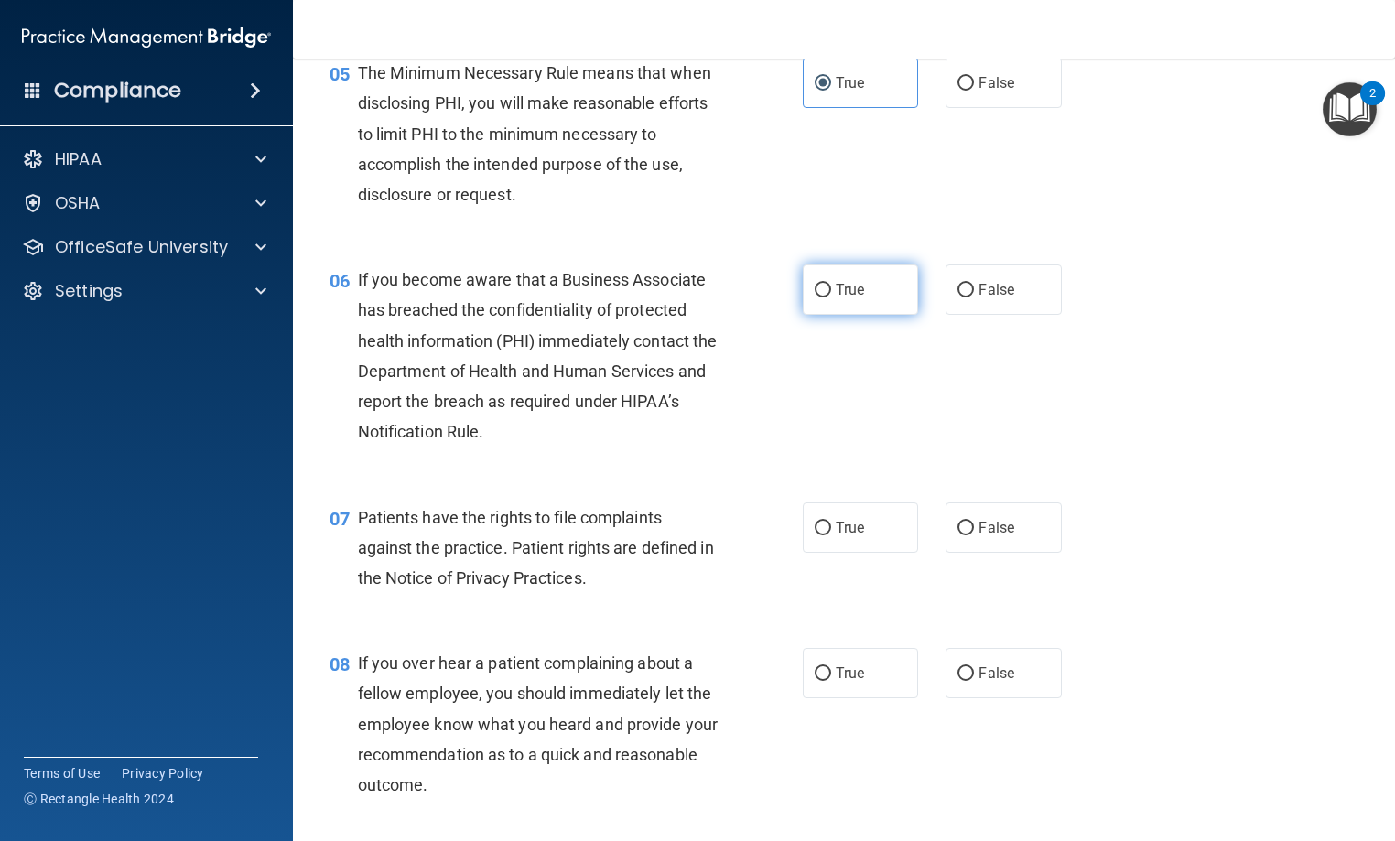
click at [828, 315] on label "True" at bounding box center [860, 289] width 115 height 50
click at [828, 297] on input "True" at bounding box center [822, 291] width 16 height 14
radio input "true"
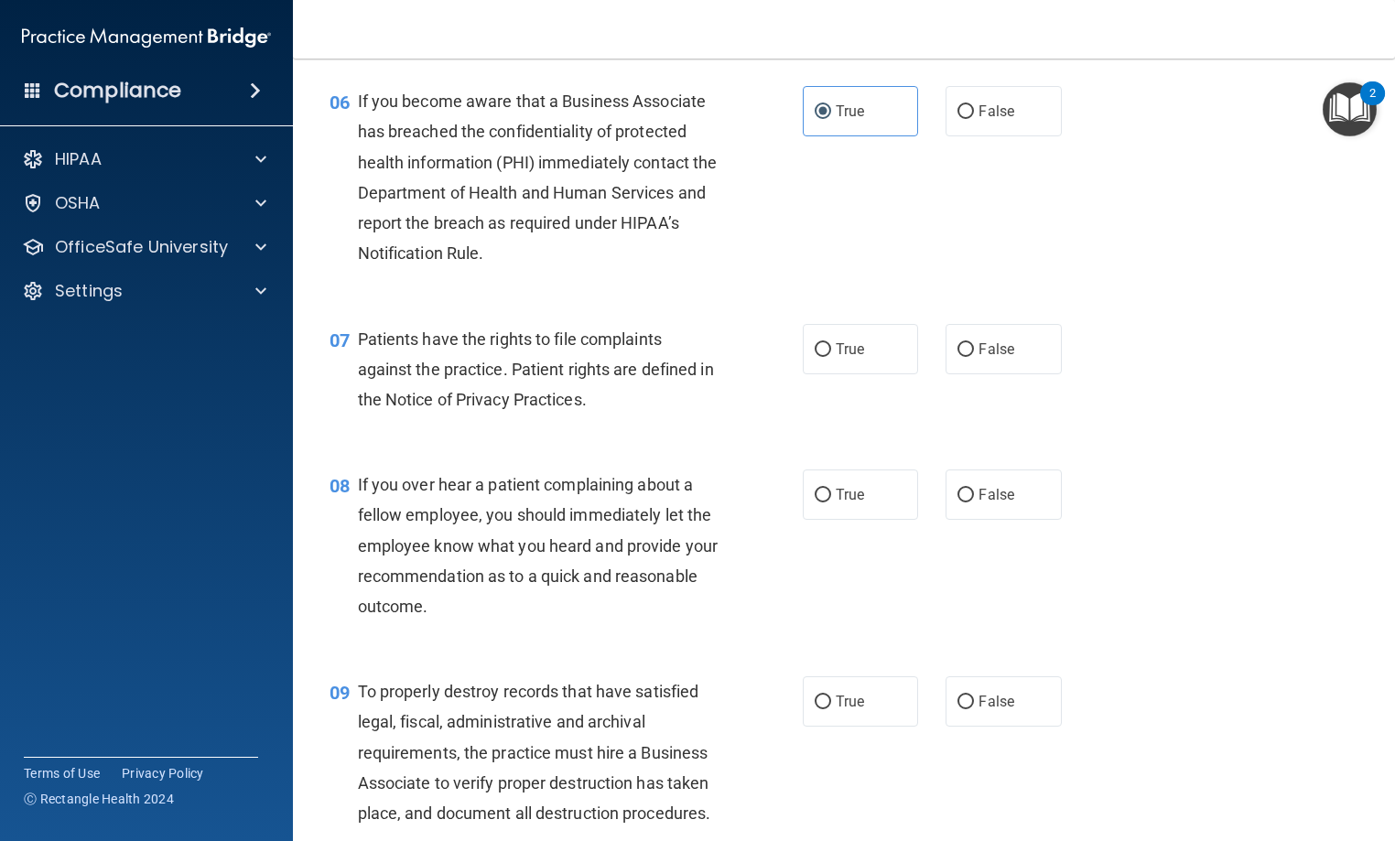
scroll to position [1007, 0]
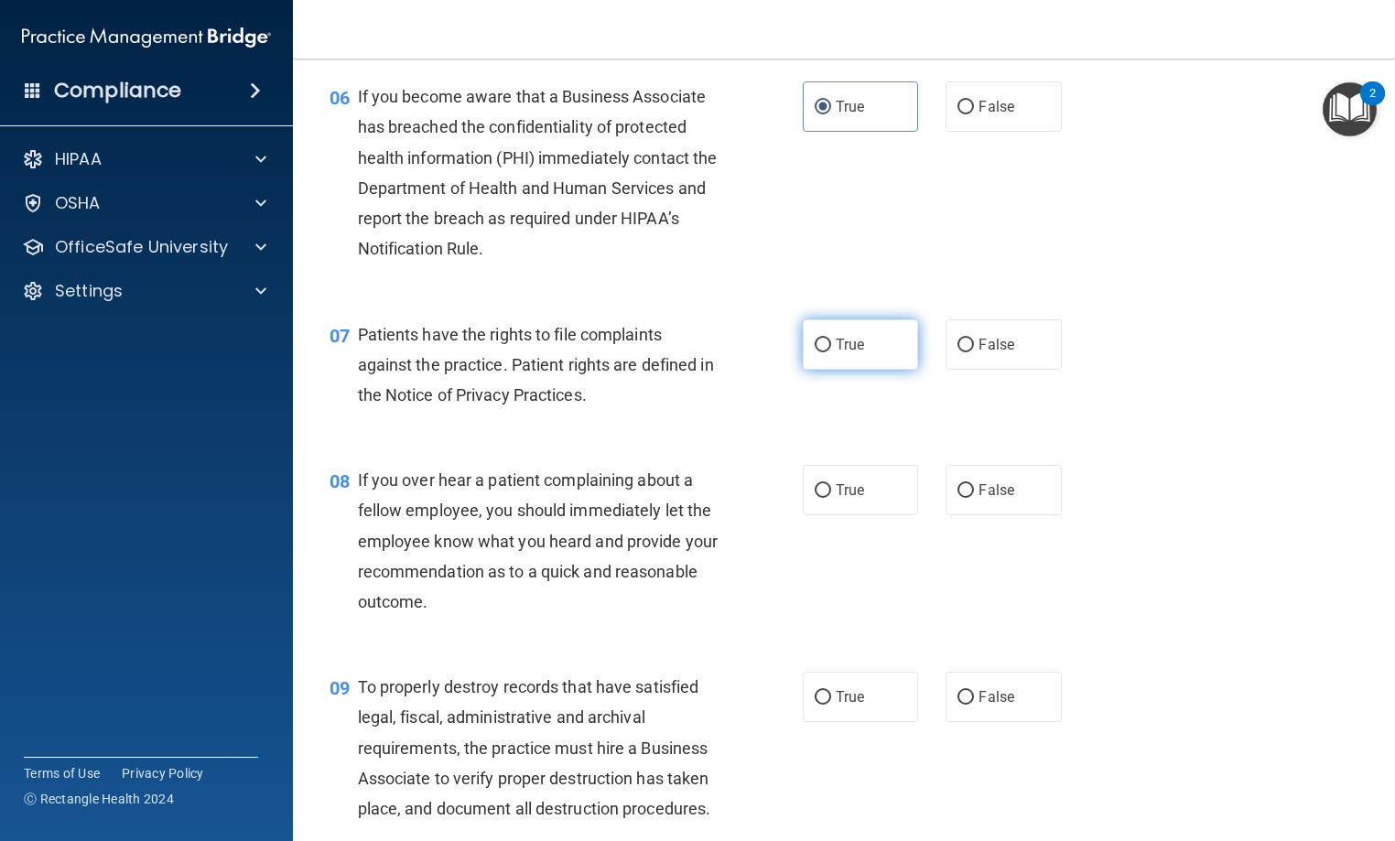
click at [864, 370] on label "True" at bounding box center [860, 344] width 115 height 50
click at [831, 352] on input "True" at bounding box center [822, 346] width 16 height 14
radio input "true"
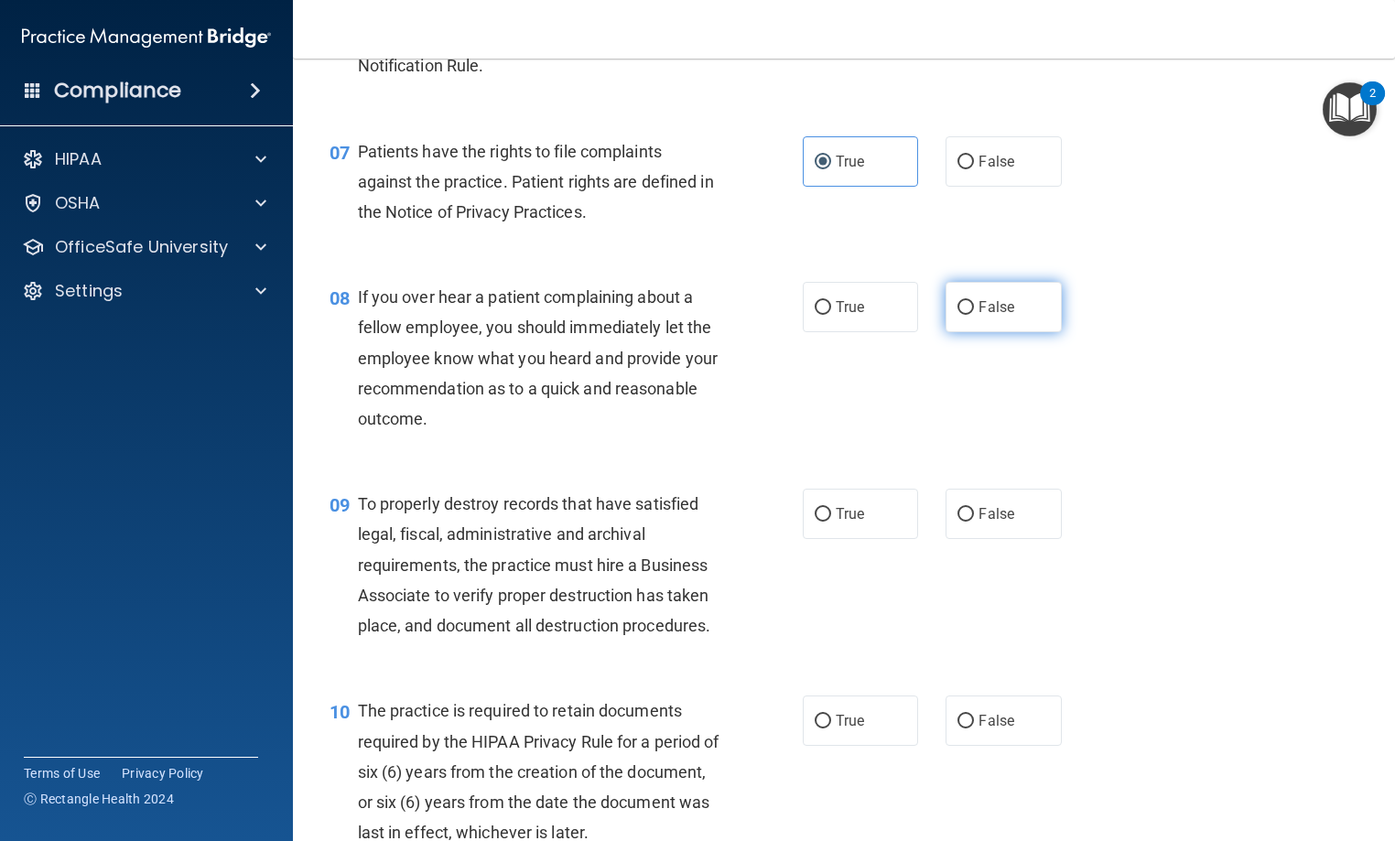
click at [991, 316] on span "False" at bounding box center [996, 306] width 36 height 17
click at [974, 315] on input "False" at bounding box center [965, 308] width 16 height 14
radio input "true"
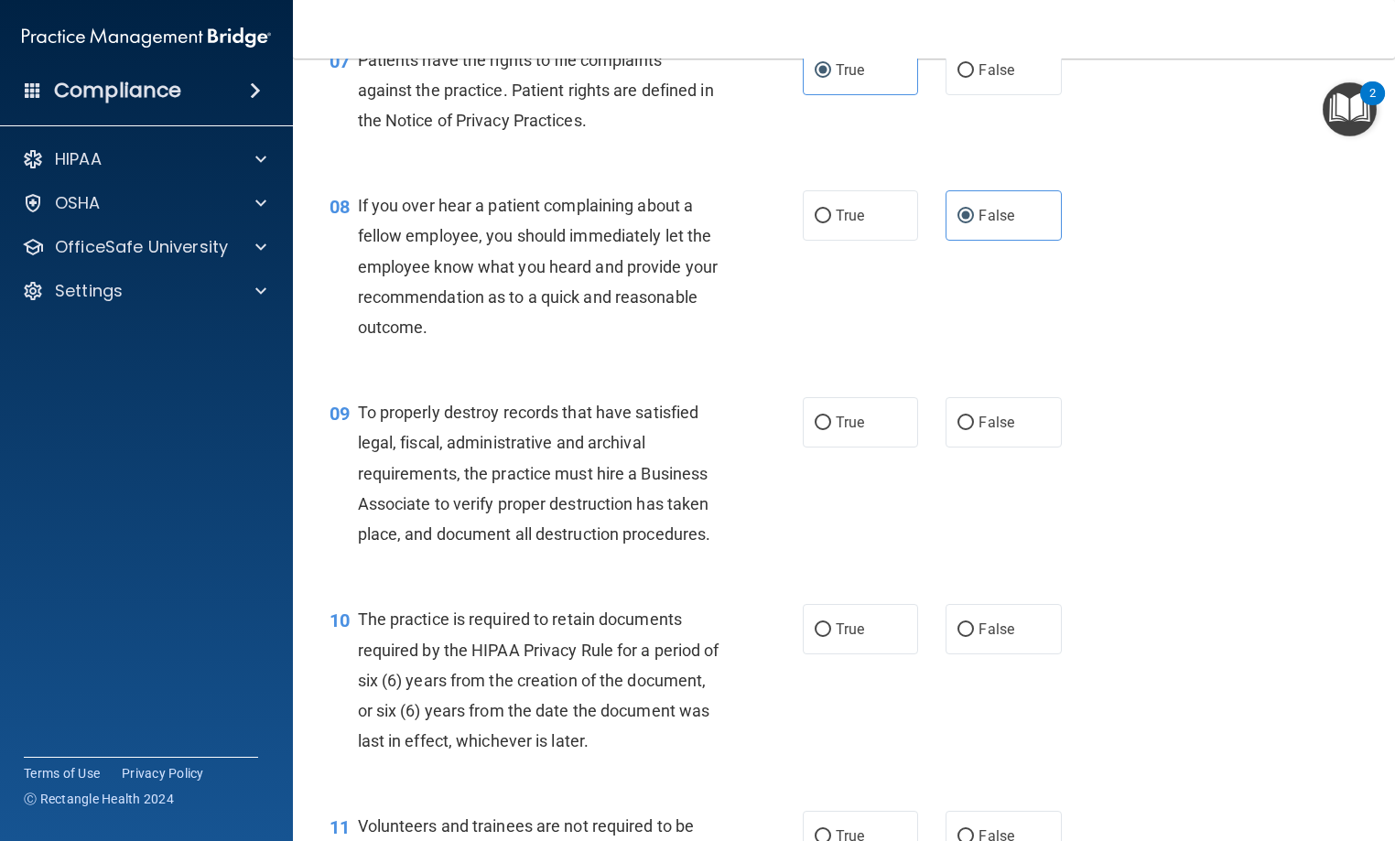
scroll to position [1373, 0]
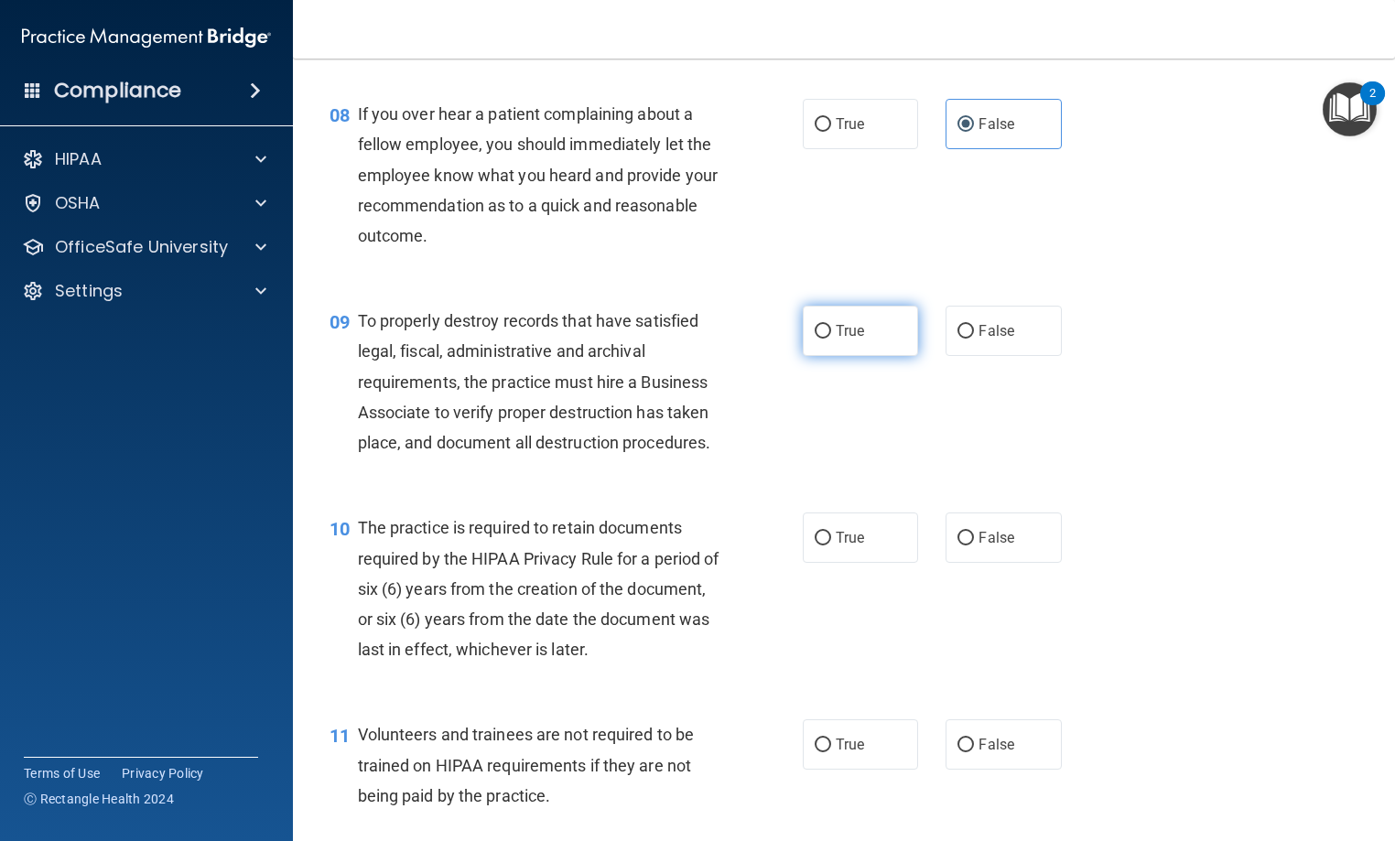
click at [838, 356] on label "True" at bounding box center [860, 331] width 115 height 50
click at [831, 339] on input "True" at bounding box center [822, 332] width 16 height 14
radio input "true"
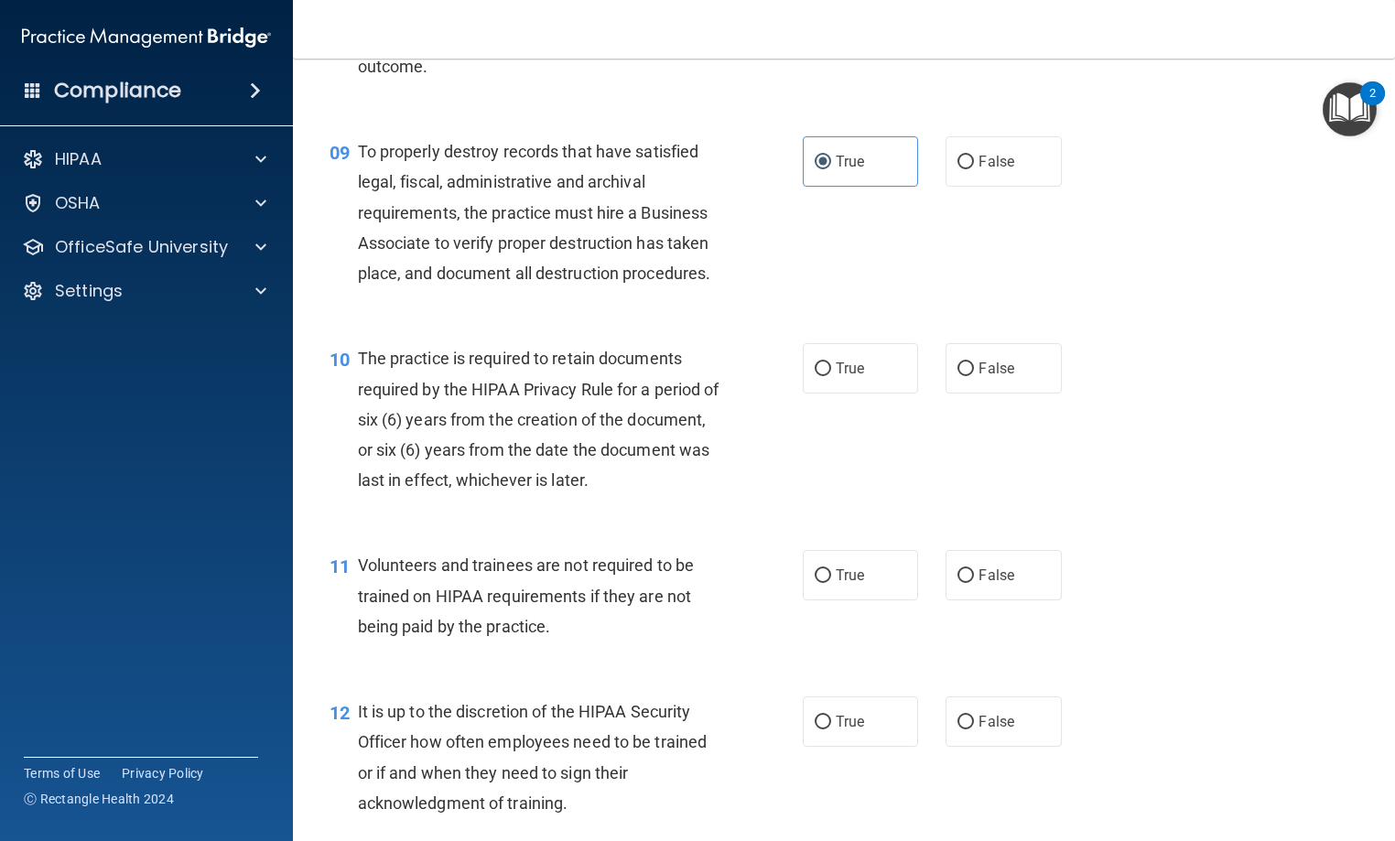
scroll to position [1556, 0]
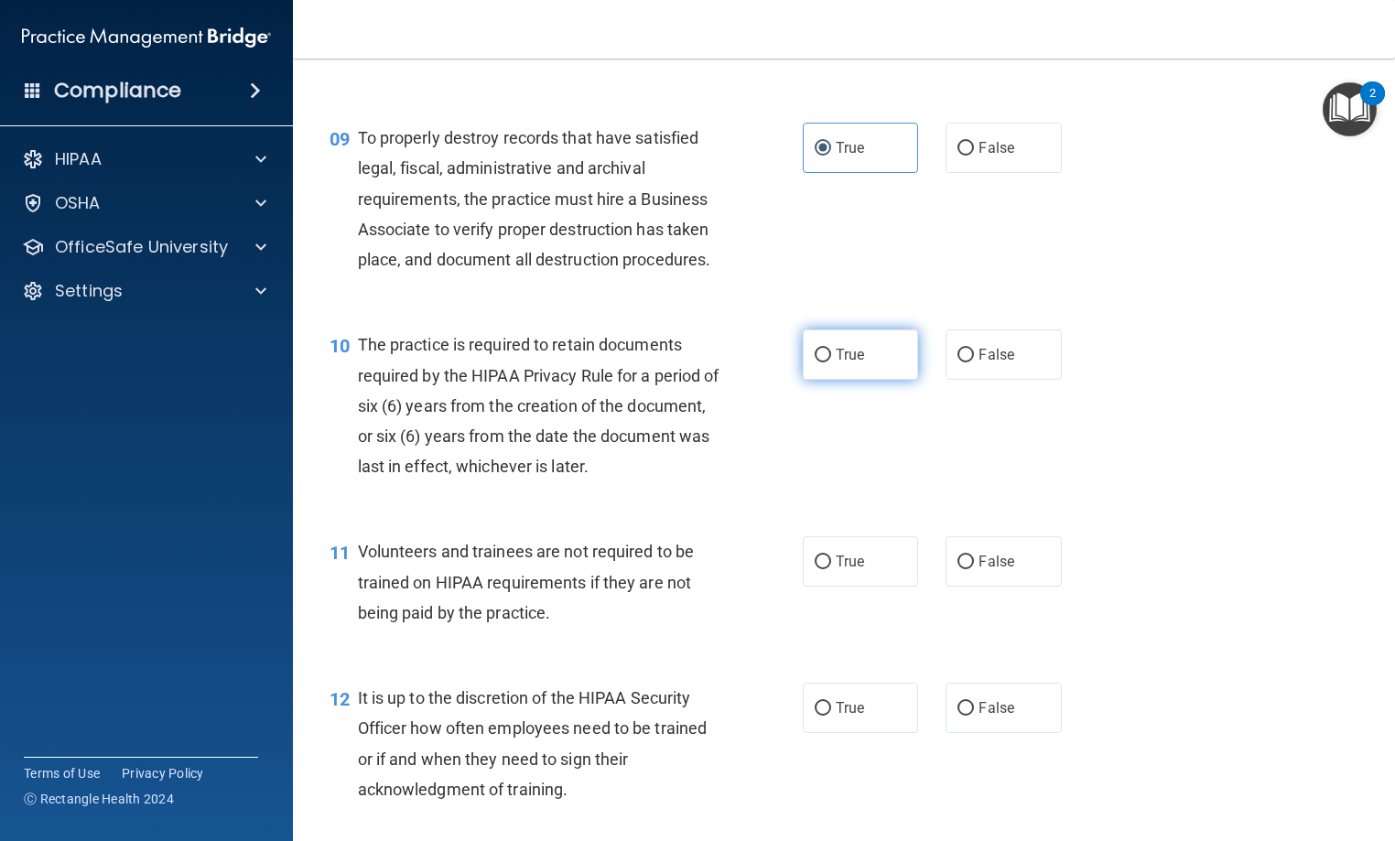
click at [882, 380] on label "True" at bounding box center [860, 354] width 115 height 50
click at [831, 362] on input "True" at bounding box center [822, 356] width 16 height 14
radio input "true"
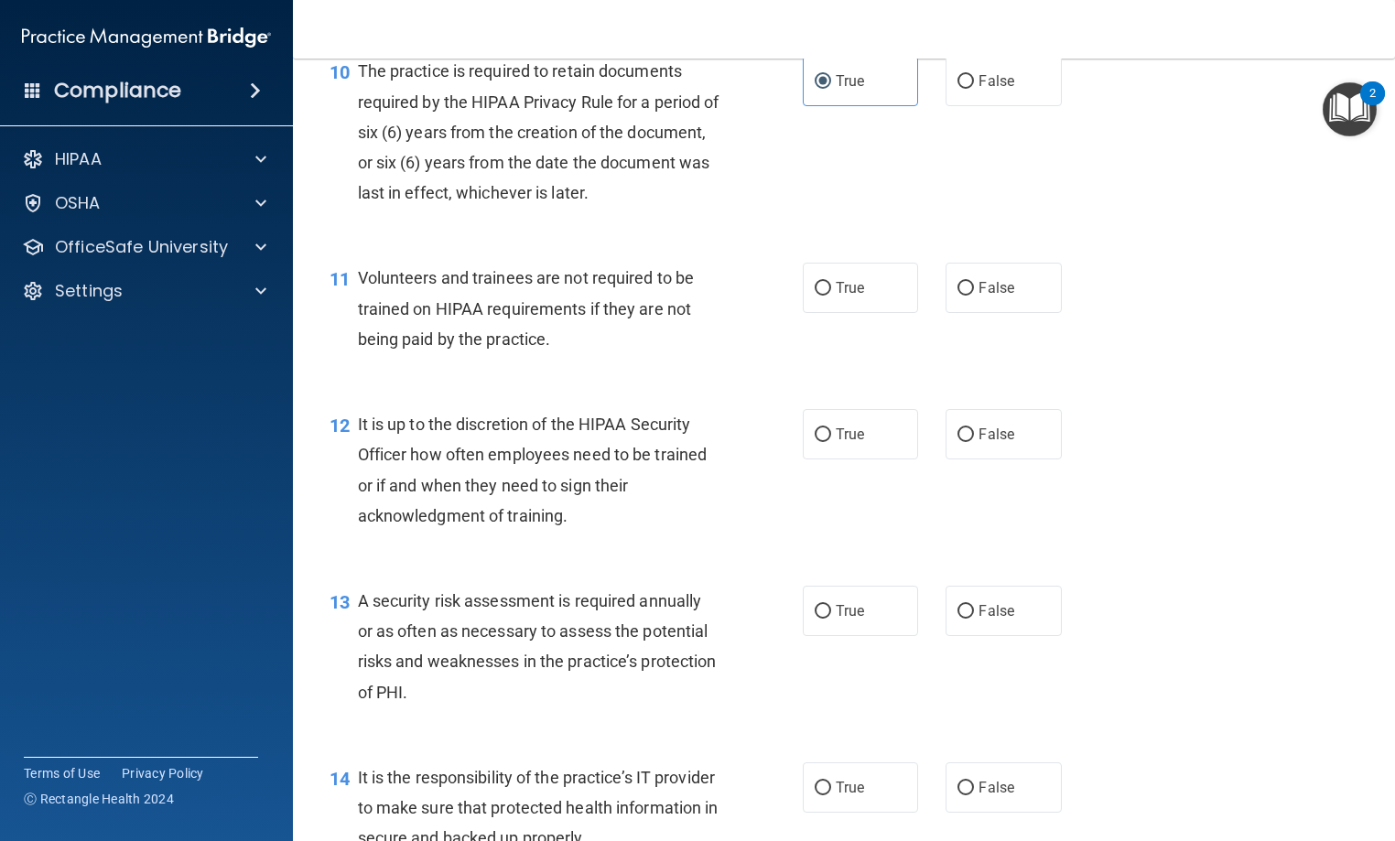
scroll to position [1830, 0]
click at [873, 312] on label "True" at bounding box center [860, 287] width 115 height 50
click at [831, 295] on input "True" at bounding box center [822, 288] width 16 height 14
radio input "true"
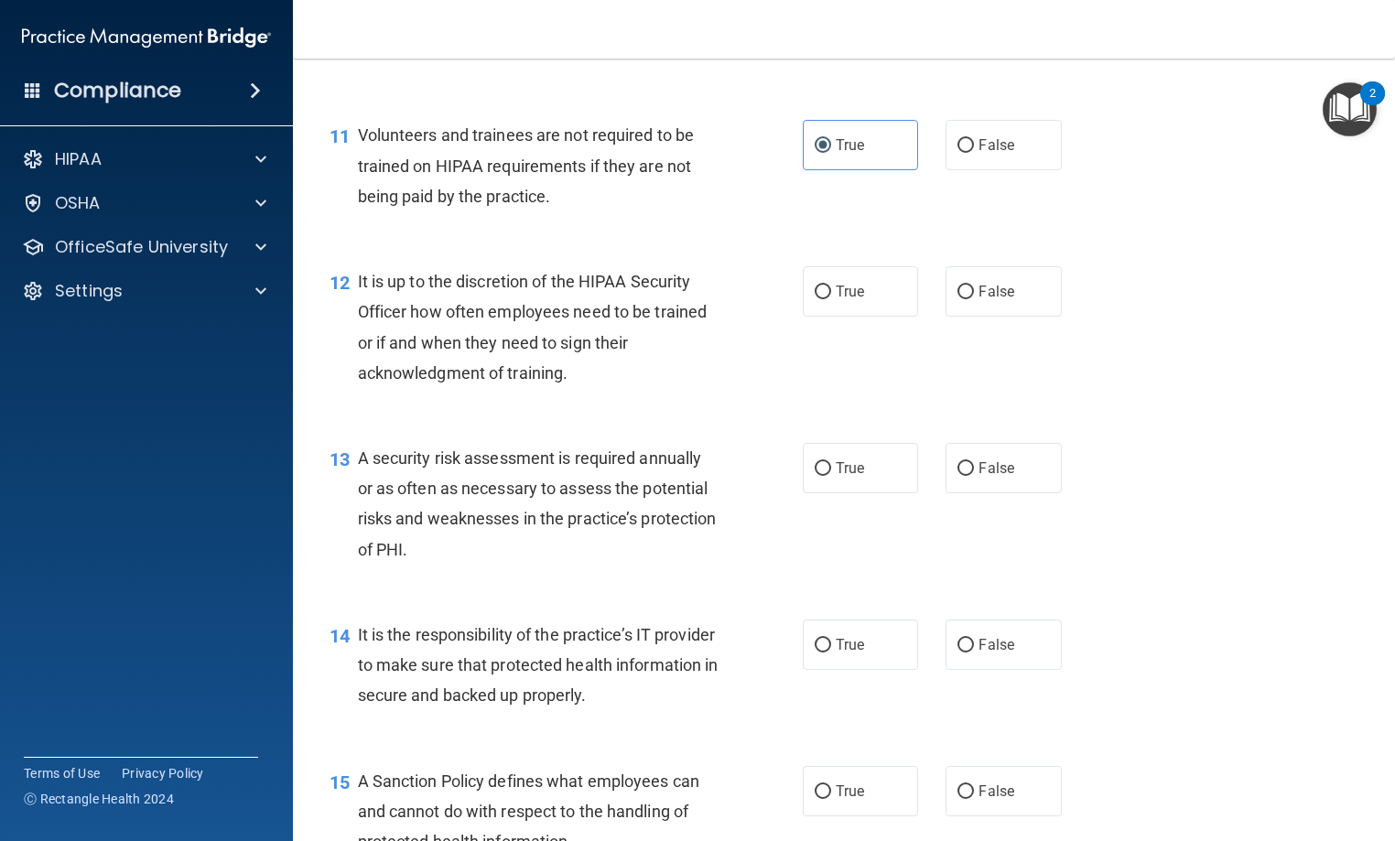
scroll to position [2013, 0]
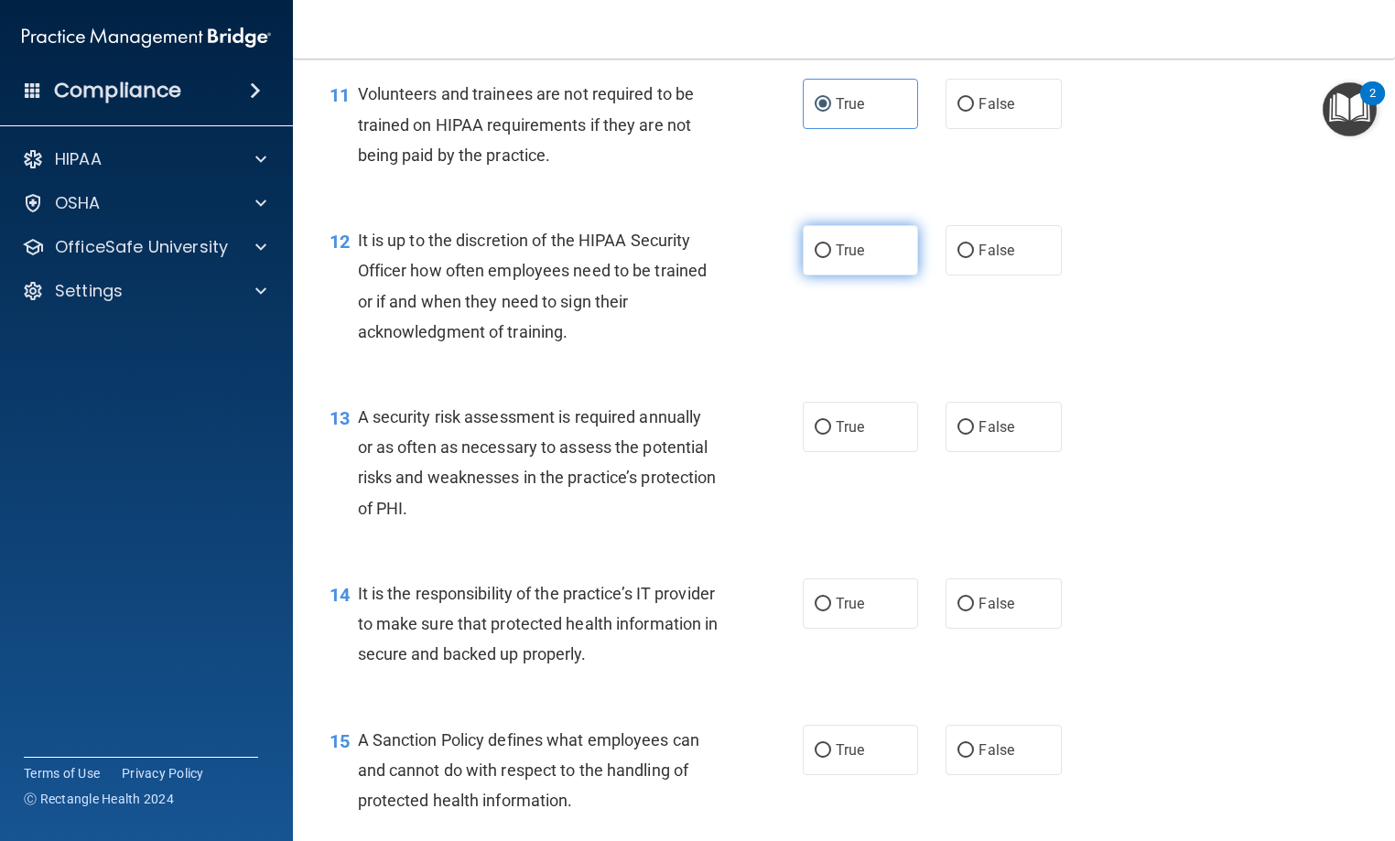
click at [875, 275] on label "True" at bounding box center [860, 250] width 115 height 50
click at [831, 258] on input "True" at bounding box center [822, 251] width 16 height 14
radio input "true"
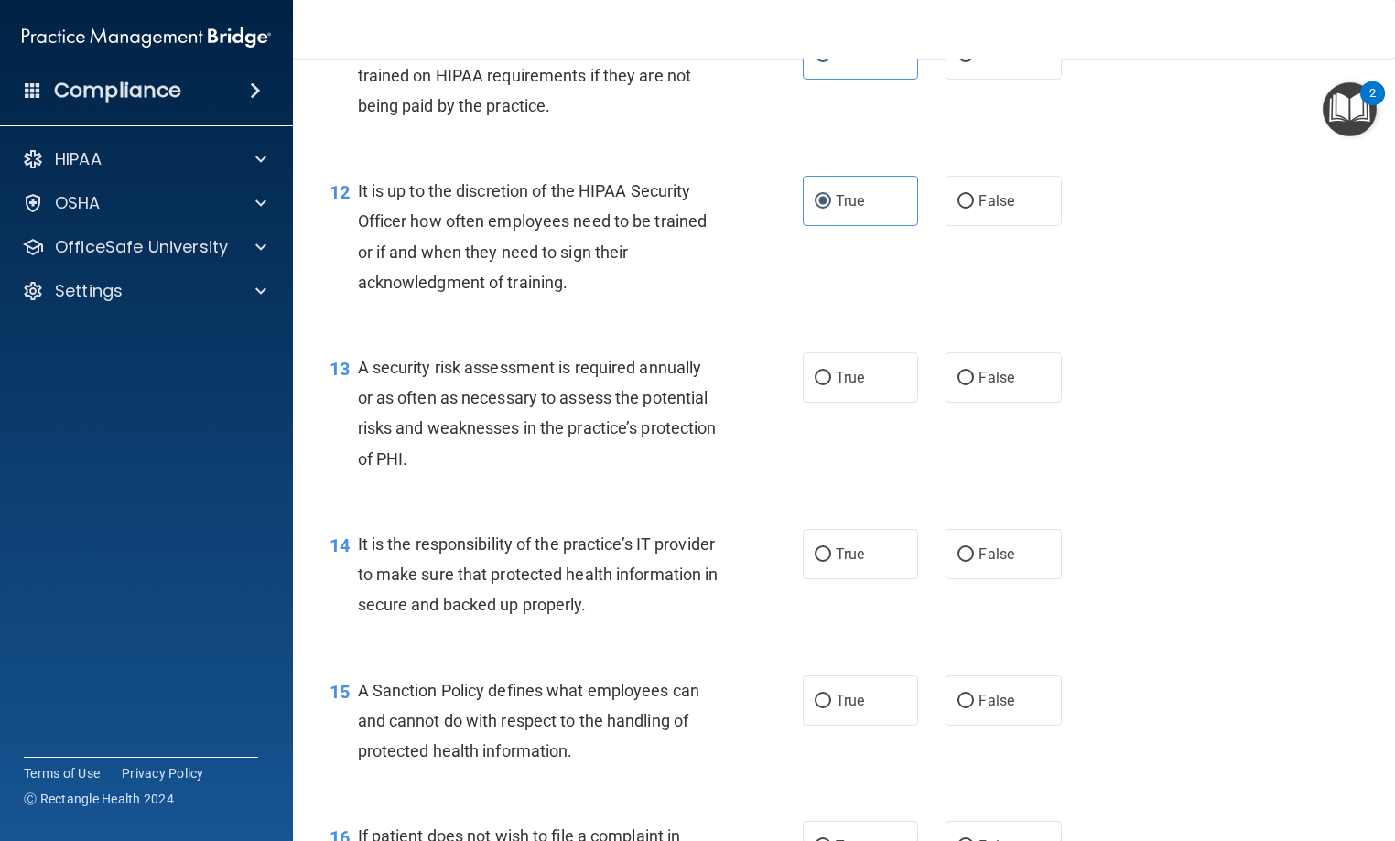
scroll to position [2105, 0]
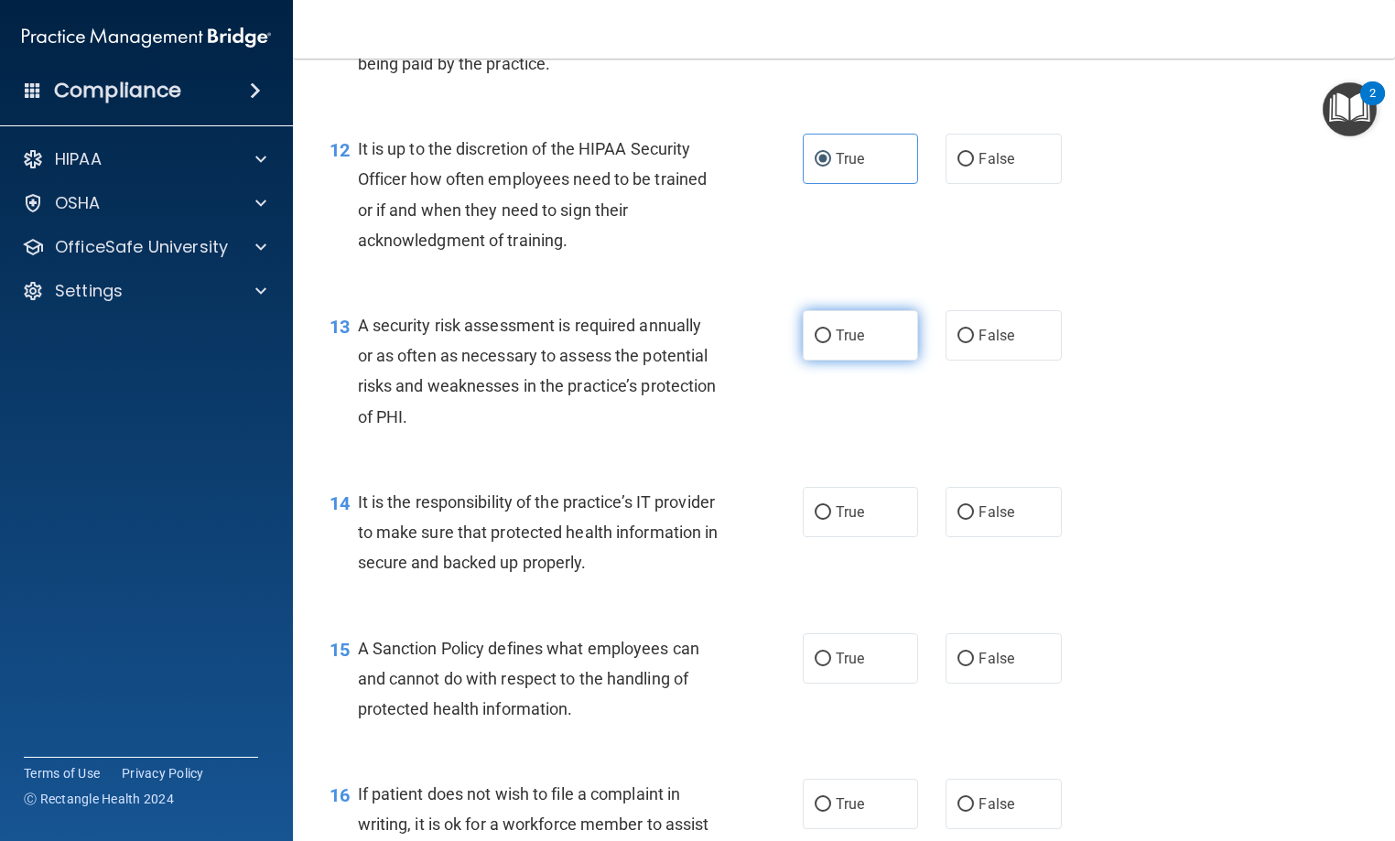
click at [814, 343] on input "True" at bounding box center [822, 336] width 16 height 14
radio input "true"
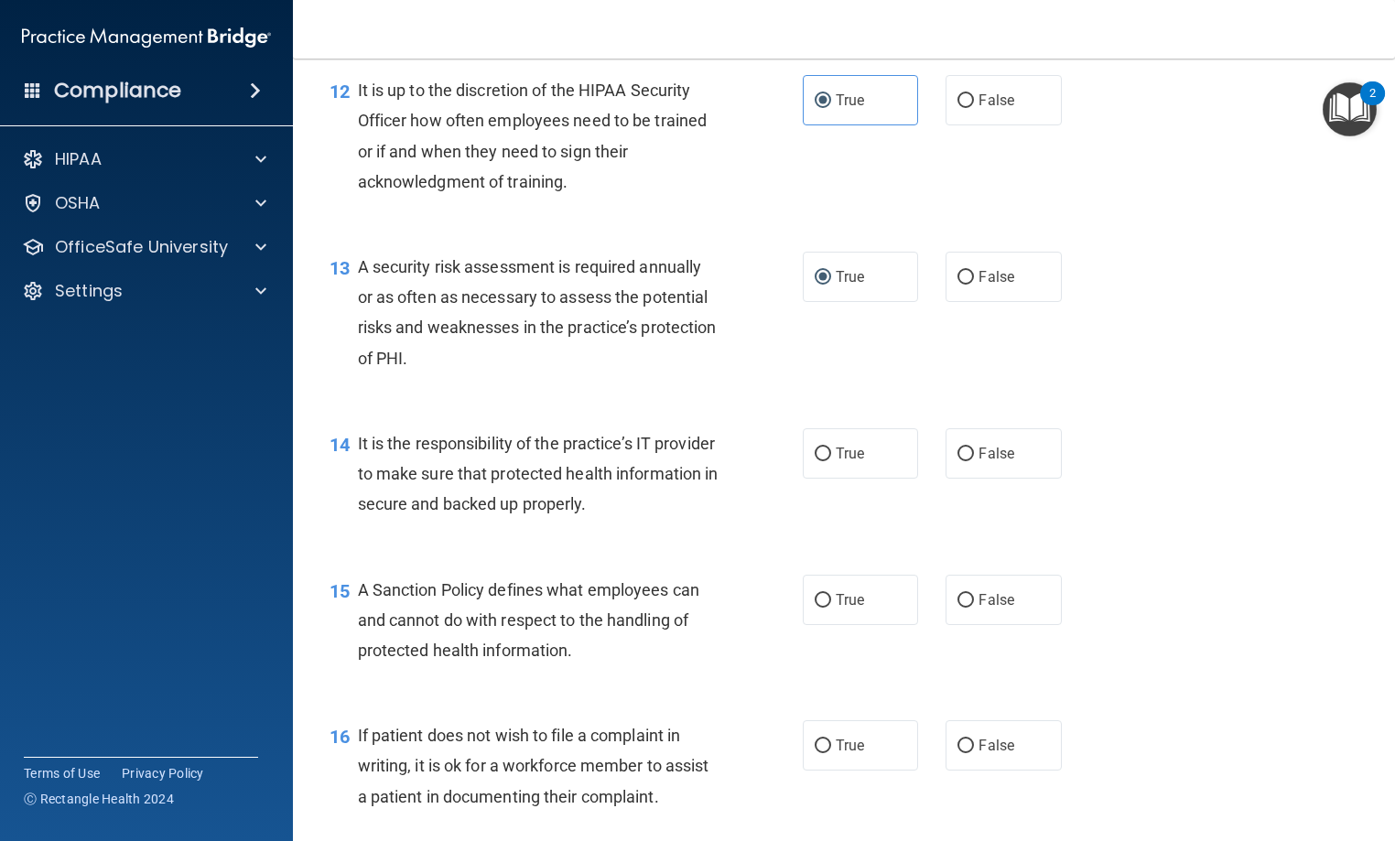
scroll to position [2288, 0]
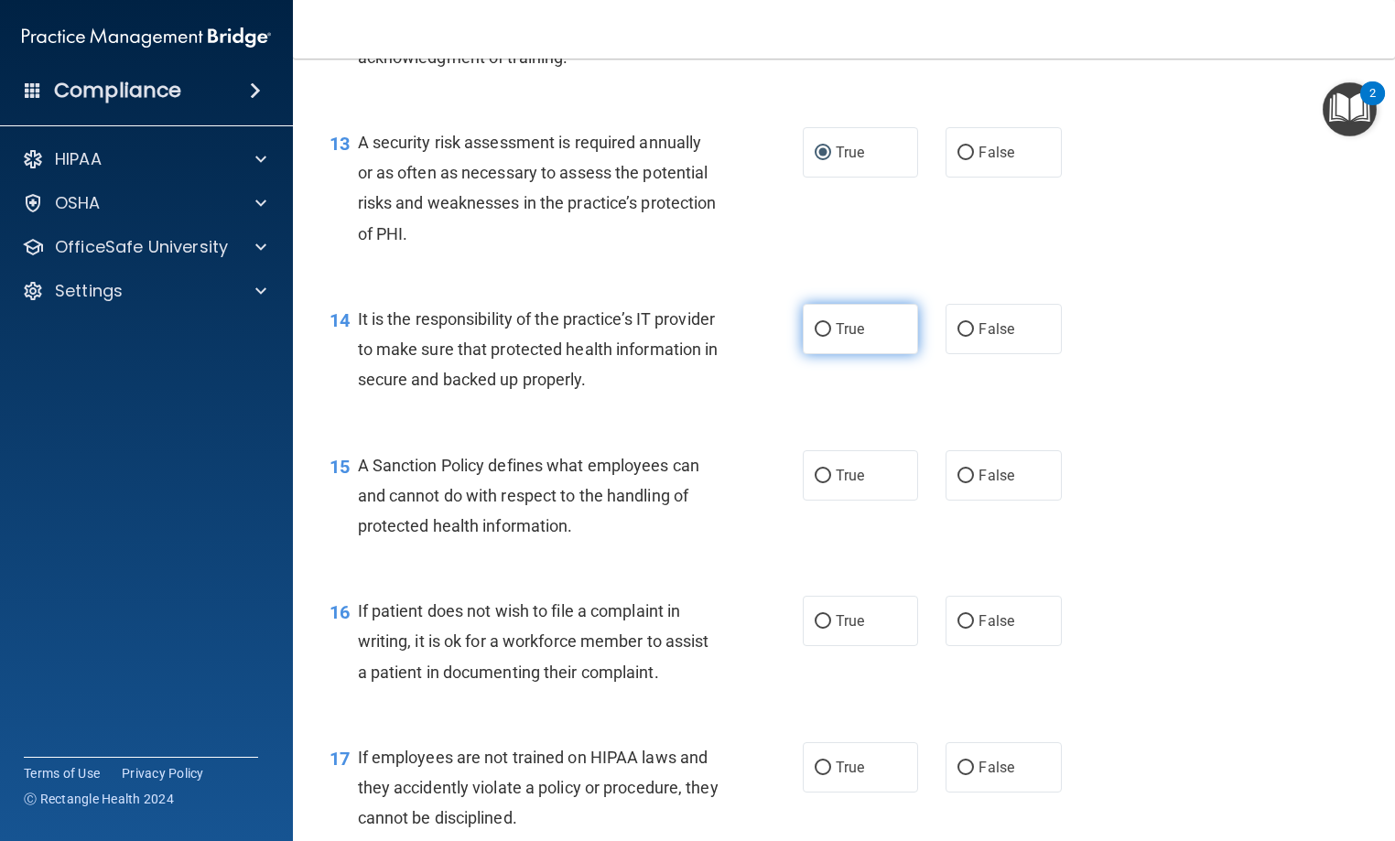
click at [840, 338] on span "True" at bounding box center [850, 328] width 28 height 17
click at [831, 337] on input "True" at bounding box center [822, 330] width 16 height 14
radio input "true"
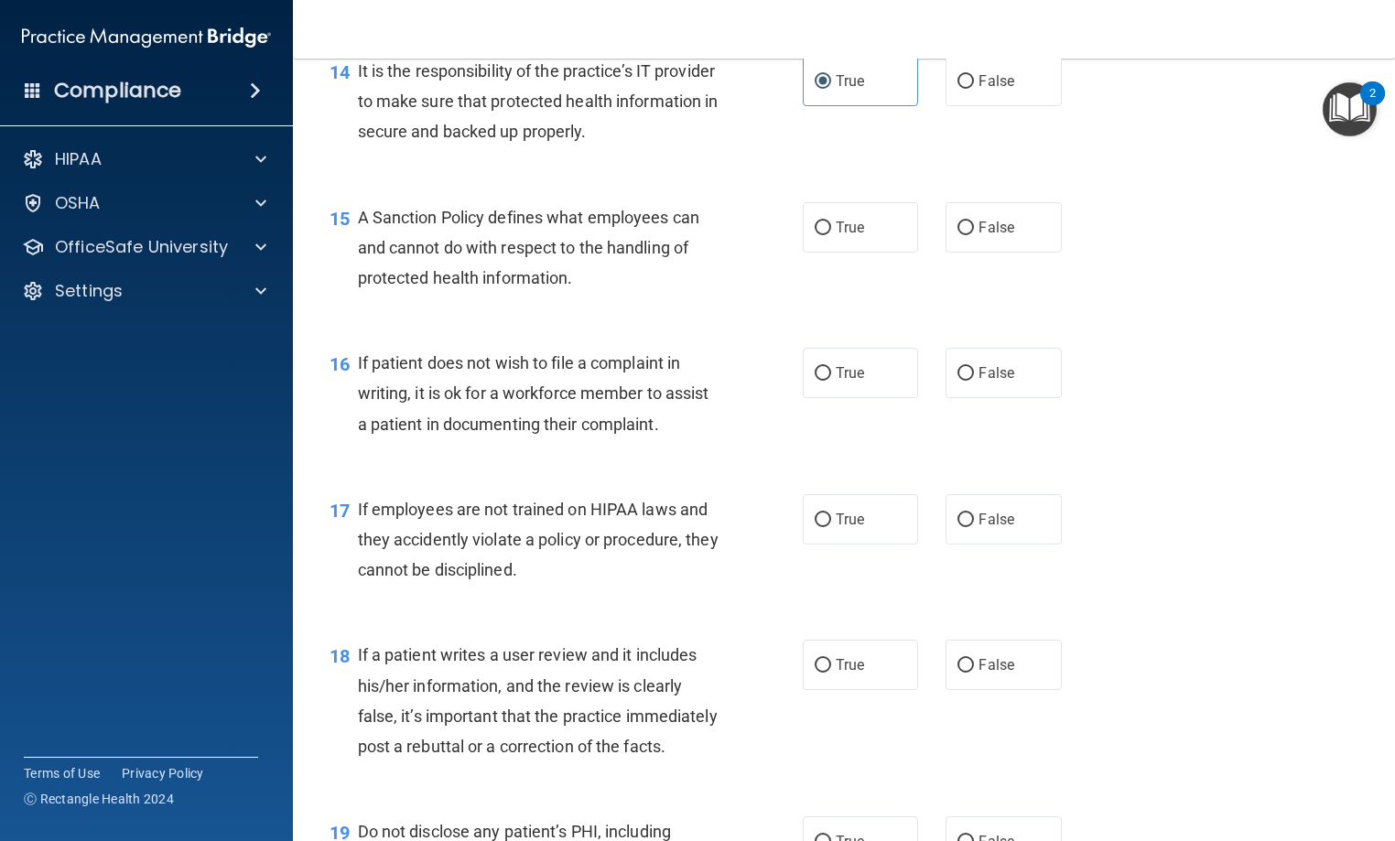
scroll to position [2562, 0]
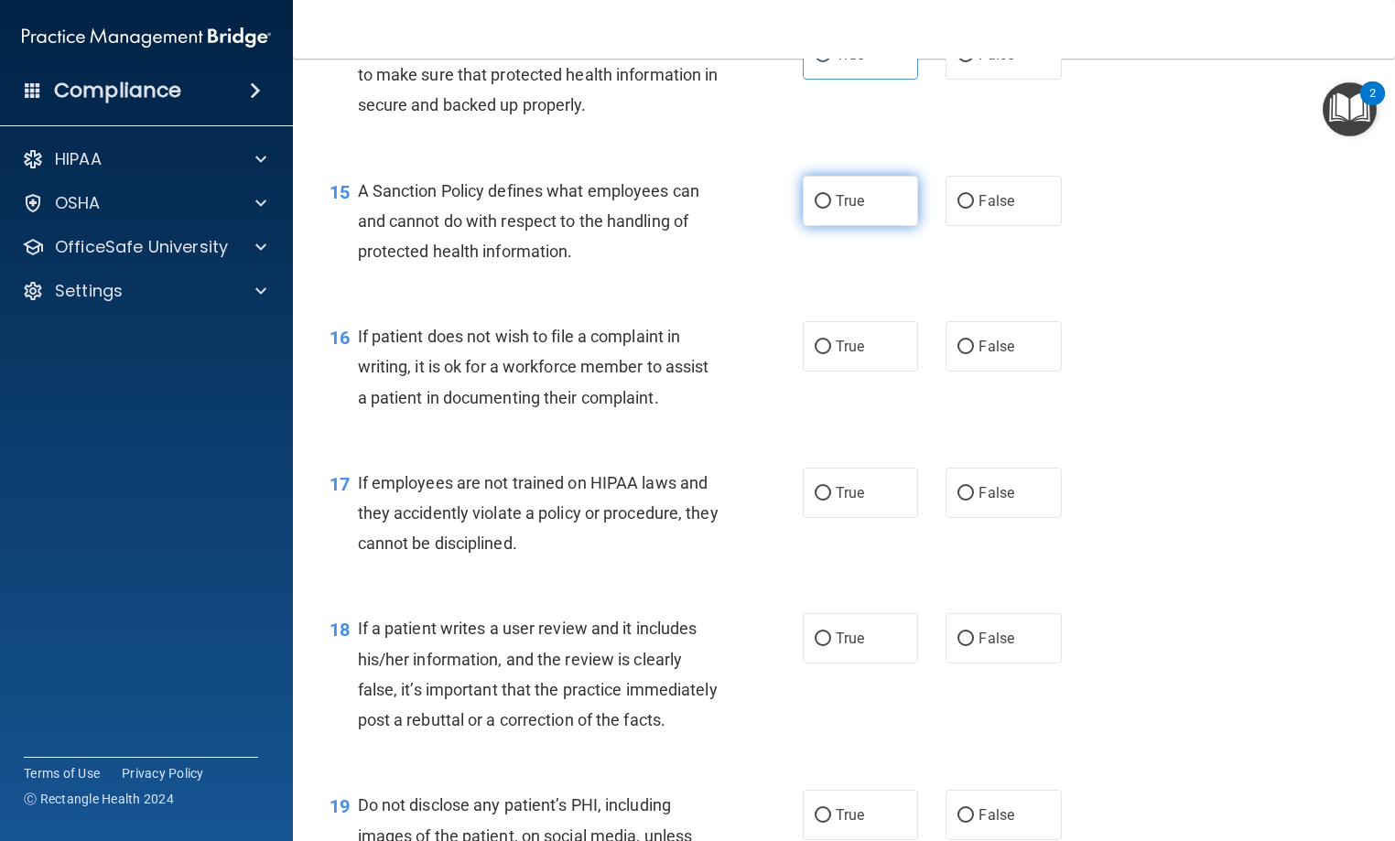
click at [893, 226] on label "True" at bounding box center [860, 201] width 115 height 50
click at [831, 209] on input "True" at bounding box center [822, 202] width 16 height 14
radio input "true"
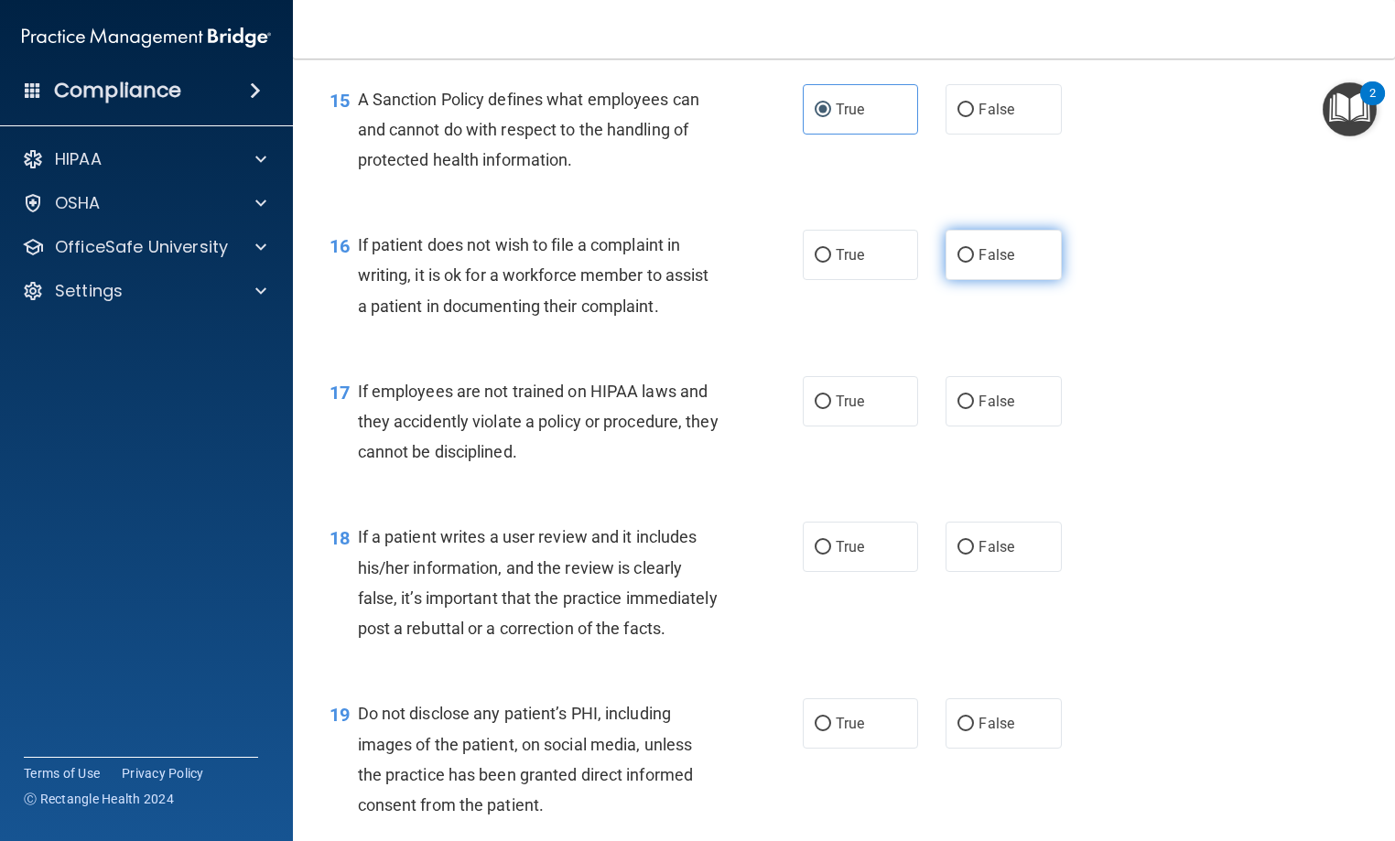
click at [1008, 280] on label "False" at bounding box center [1002, 255] width 115 height 50
click at [974, 263] on input "False" at bounding box center [965, 256] width 16 height 14
radio input "true"
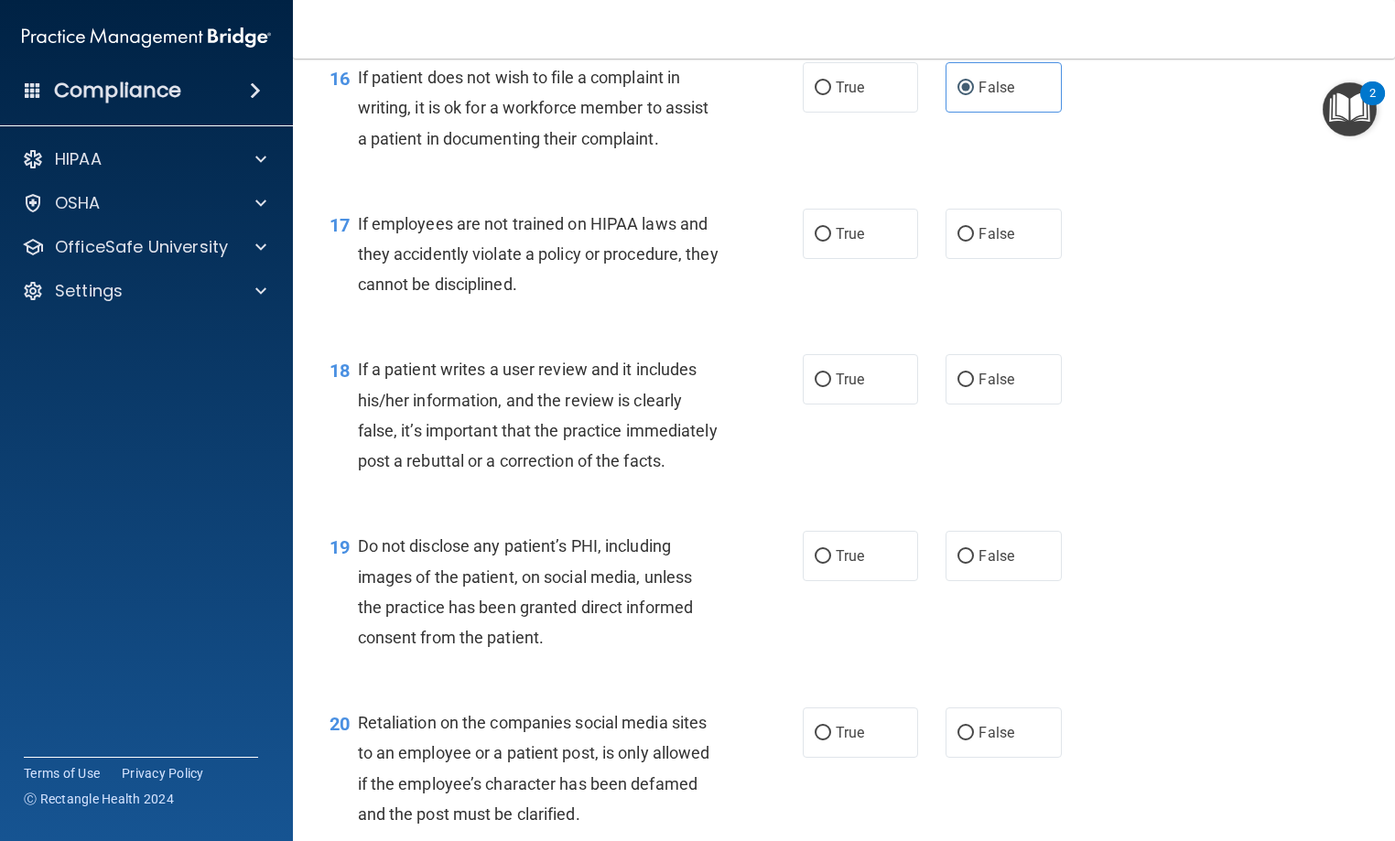
scroll to position [2837, 0]
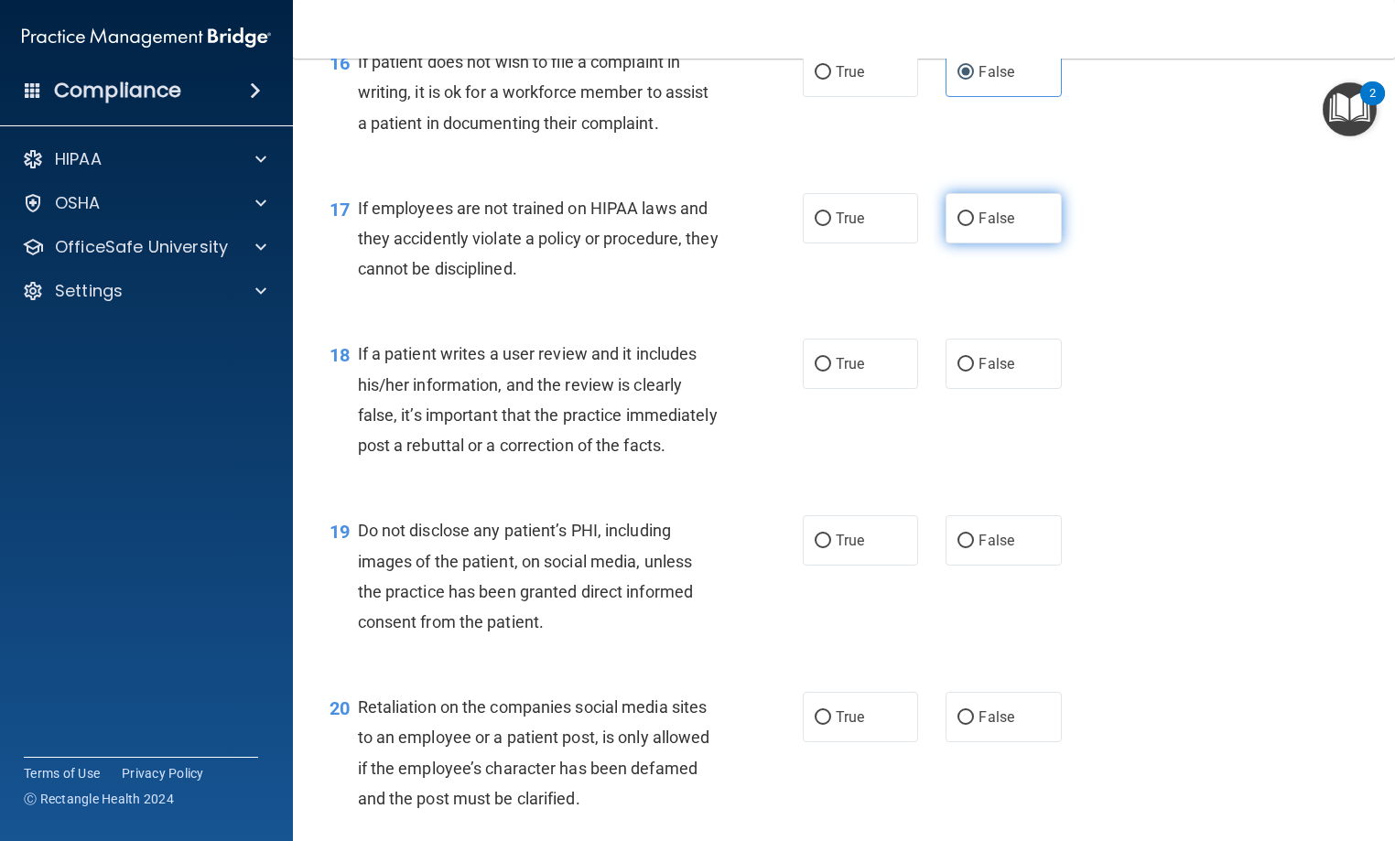
click at [1006, 243] on label "False" at bounding box center [1002, 218] width 115 height 50
click at [974, 226] on input "False" at bounding box center [965, 219] width 16 height 14
radio input "true"
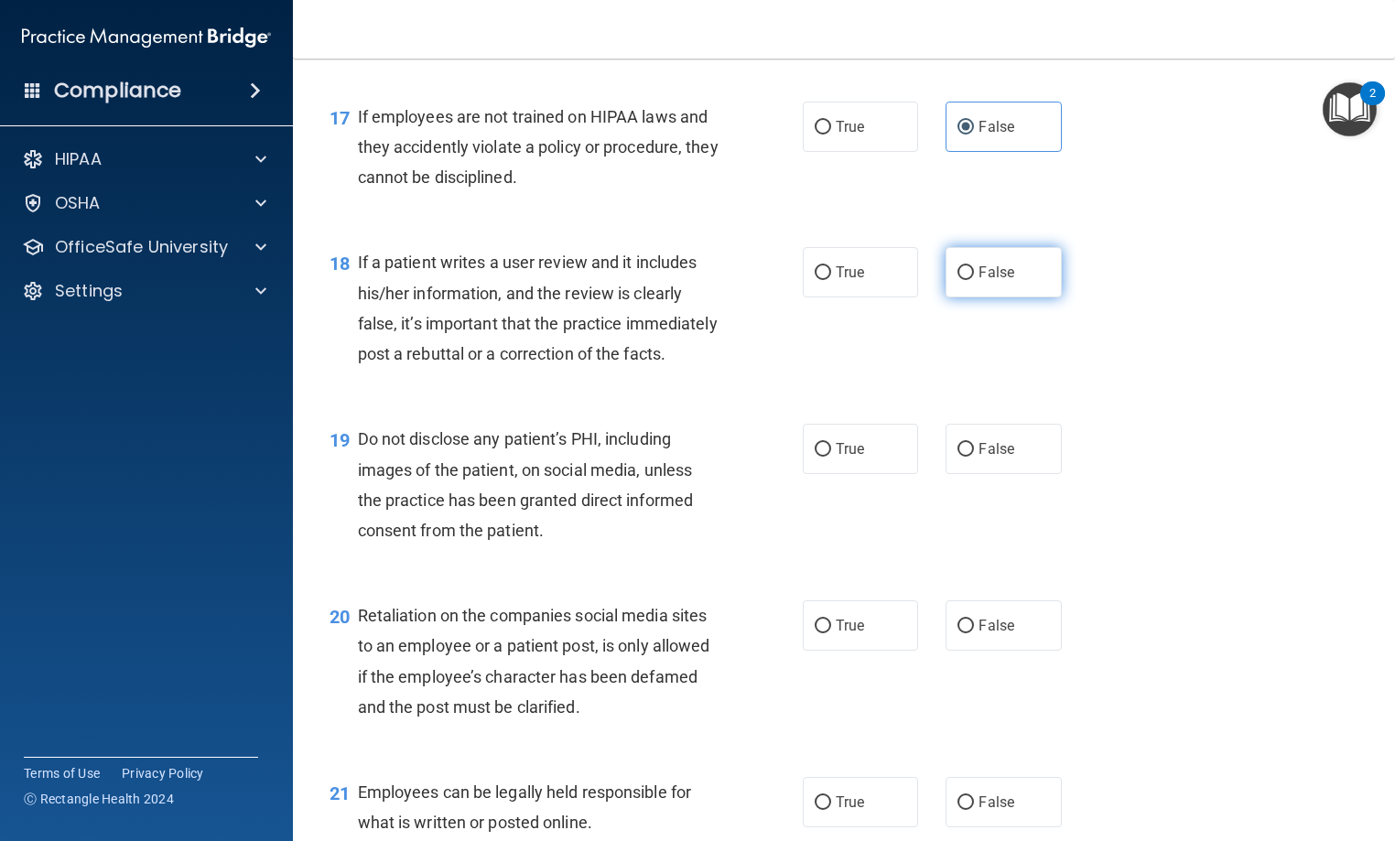
click at [983, 281] on span "False" at bounding box center [996, 272] width 36 height 17
click at [974, 280] on input "False" at bounding box center [965, 273] width 16 height 14
radio input "true"
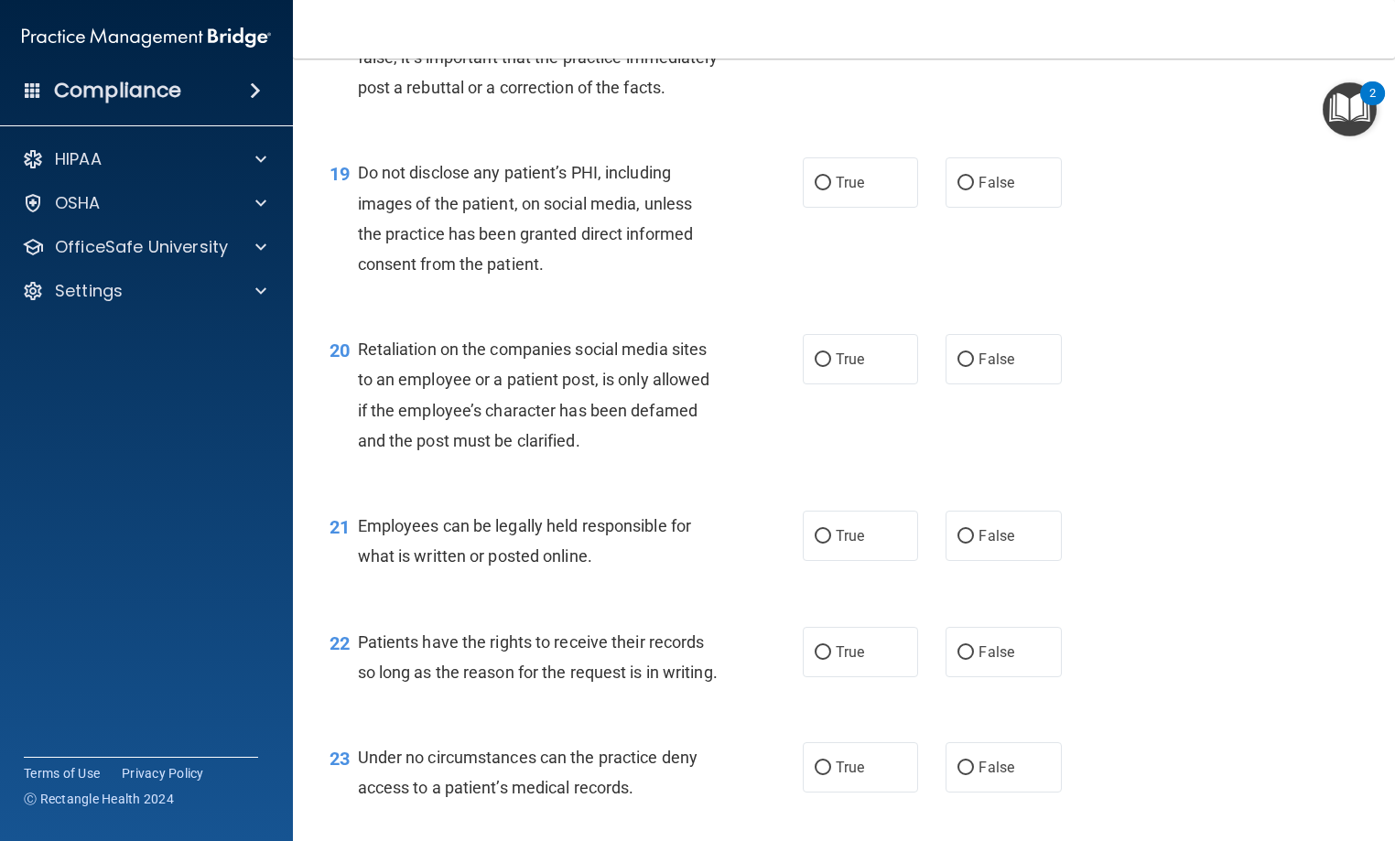
scroll to position [3203, 0]
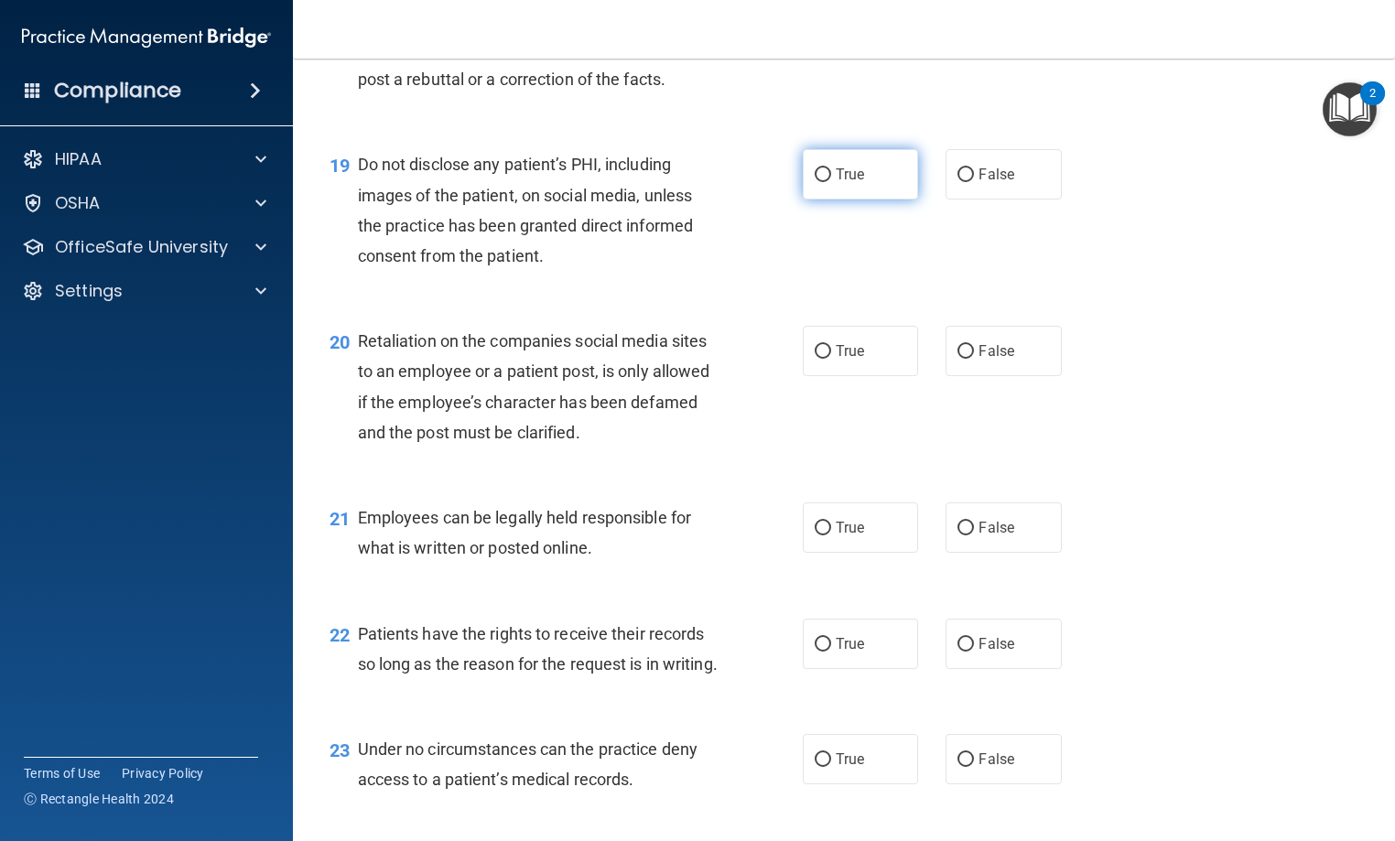
click at [860, 199] on label "True" at bounding box center [860, 174] width 115 height 50
click at [831, 182] on input "True" at bounding box center [822, 175] width 16 height 14
radio input "true"
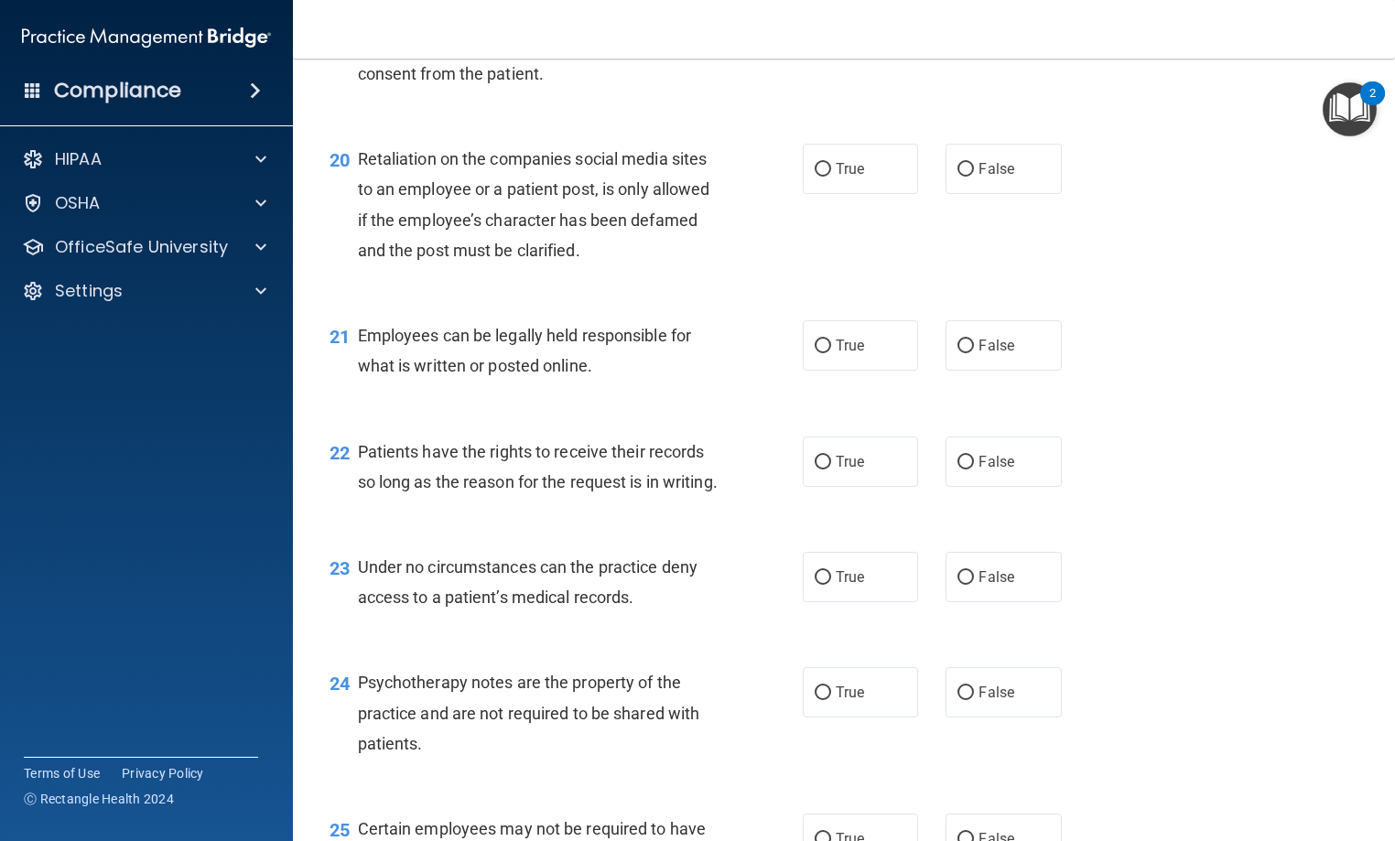
scroll to position [3386, 0]
click at [972, 193] on label "False" at bounding box center [1002, 168] width 115 height 50
click at [972, 176] on input "False" at bounding box center [965, 169] width 16 height 14
radio input "true"
click at [863, 193] on label "True" at bounding box center [860, 168] width 115 height 50
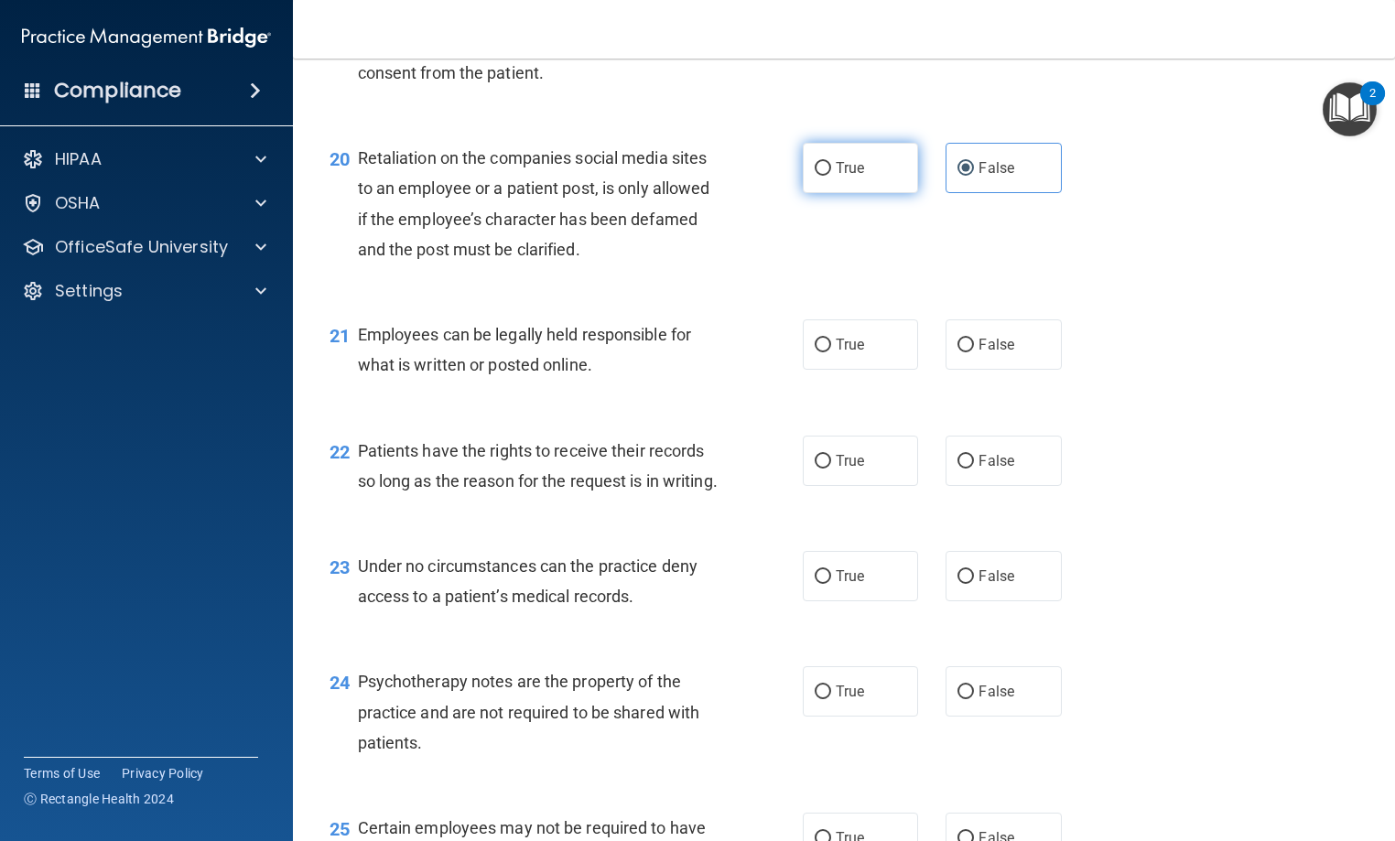
click at [831, 176] on input "True" at bounding box center [822, 169] width 16 height 14
radio input "true"
radio input "false"
click at [841, 353] on span "True" at bounding box center [850, 344] width 28 height 17
click at [831, 352] on input "True" at bounding box center [822, 346] width 16 height 14
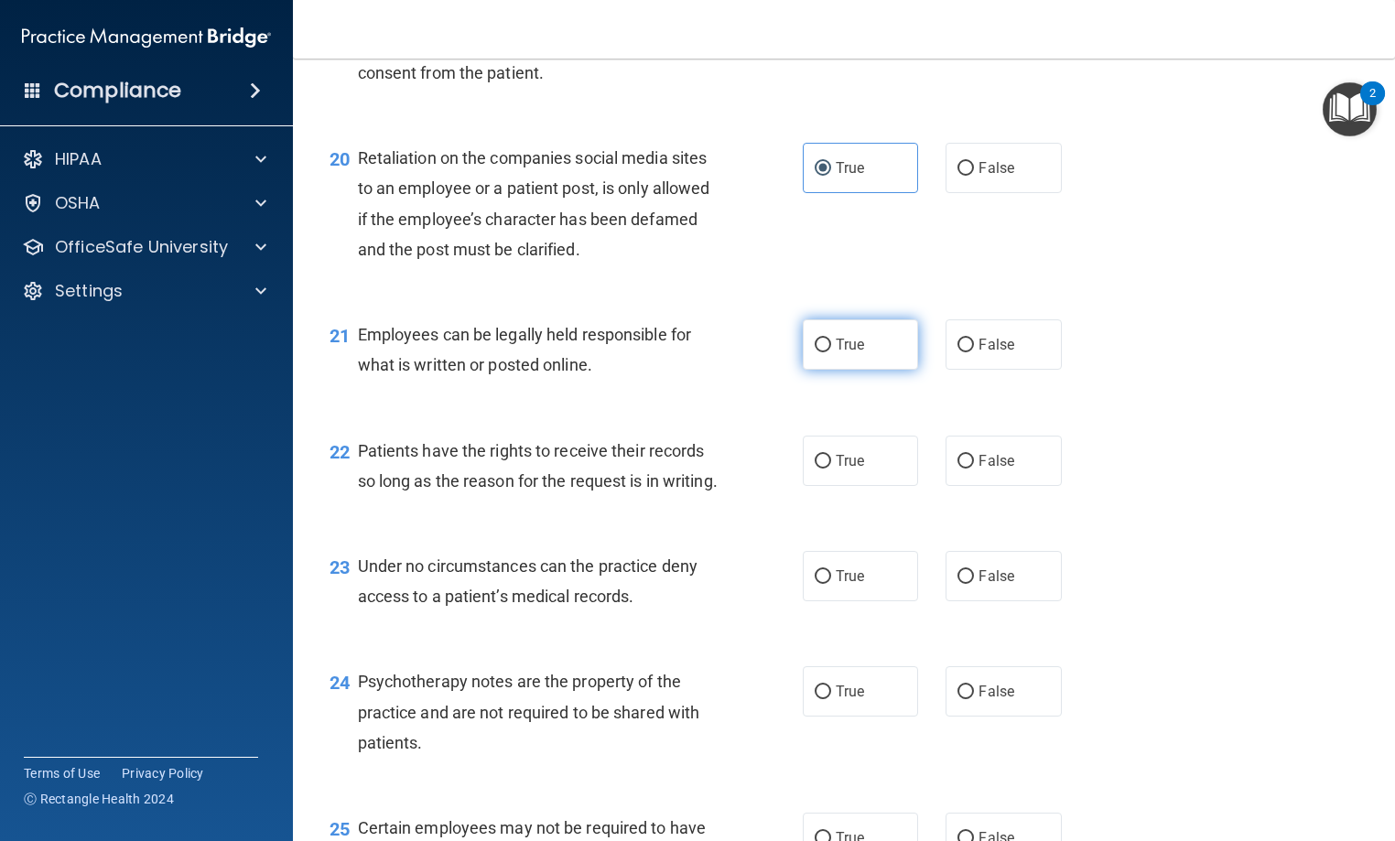
radio input "true"
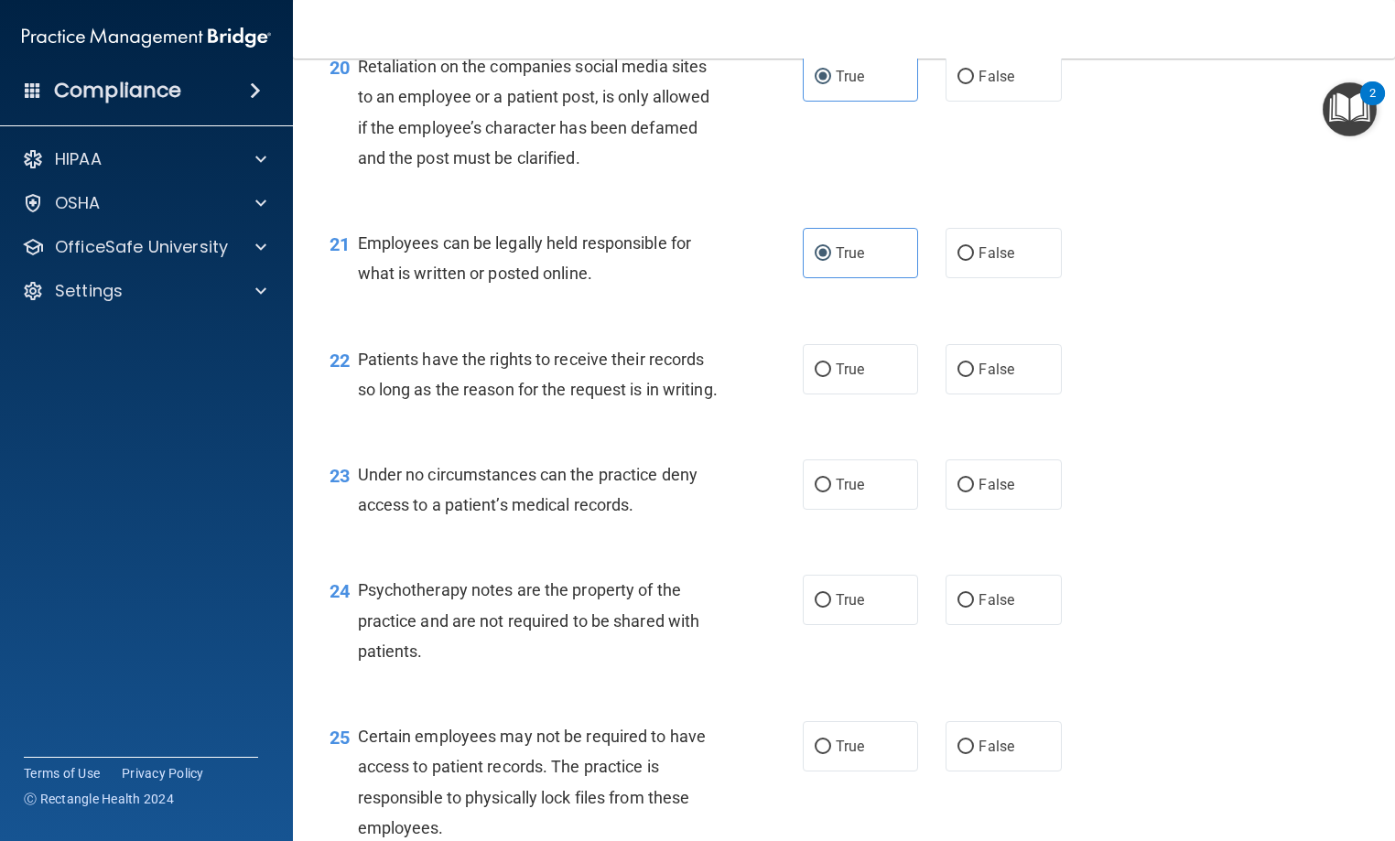
scroll to position [3569, 0]
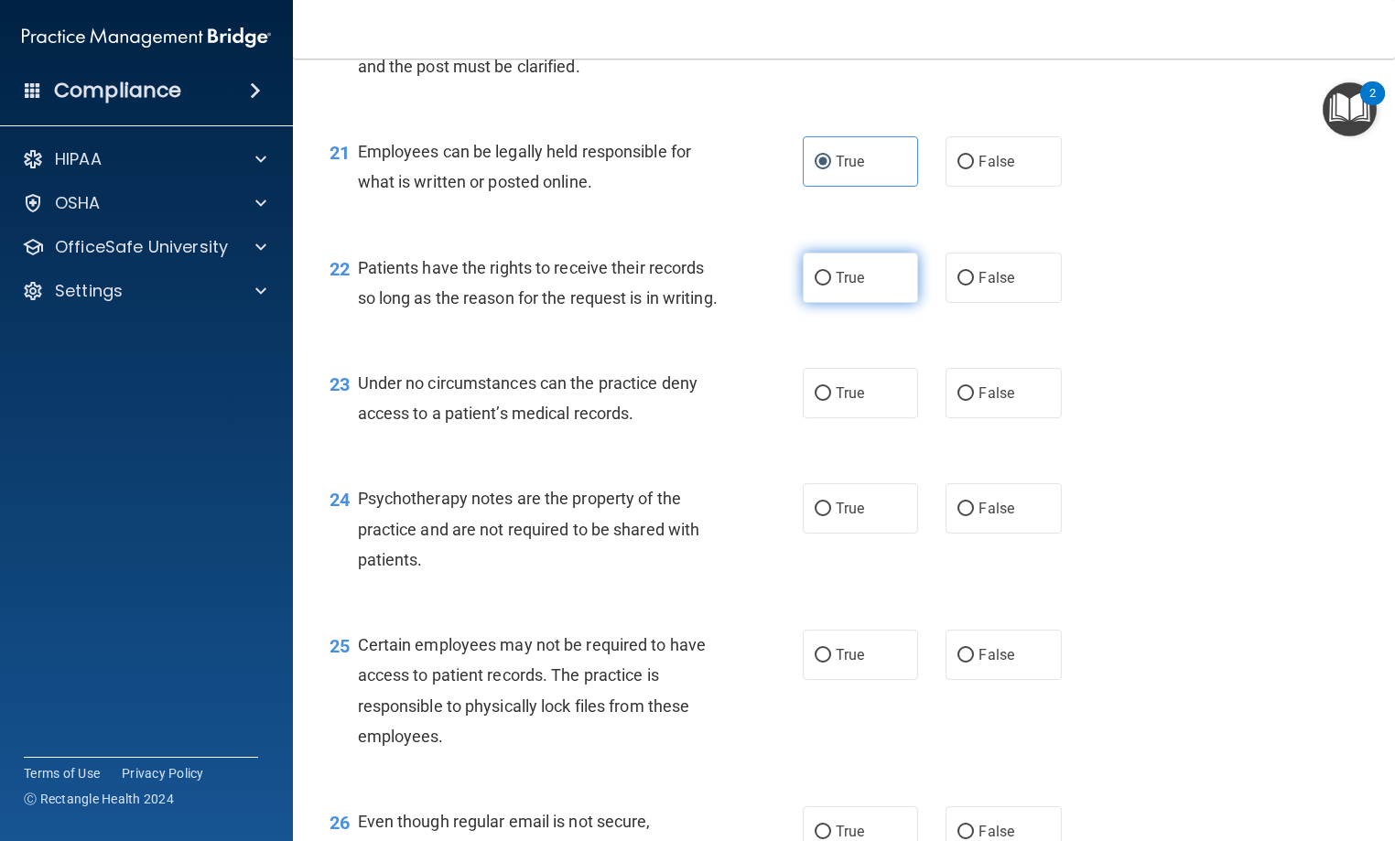
click at [856, 286] on span "True" at bounding box center [850, 277] width 28 height 17
click at [831, 286] on input "True" at bounding box center [822, 279] width 16 height 14
radio input "true"
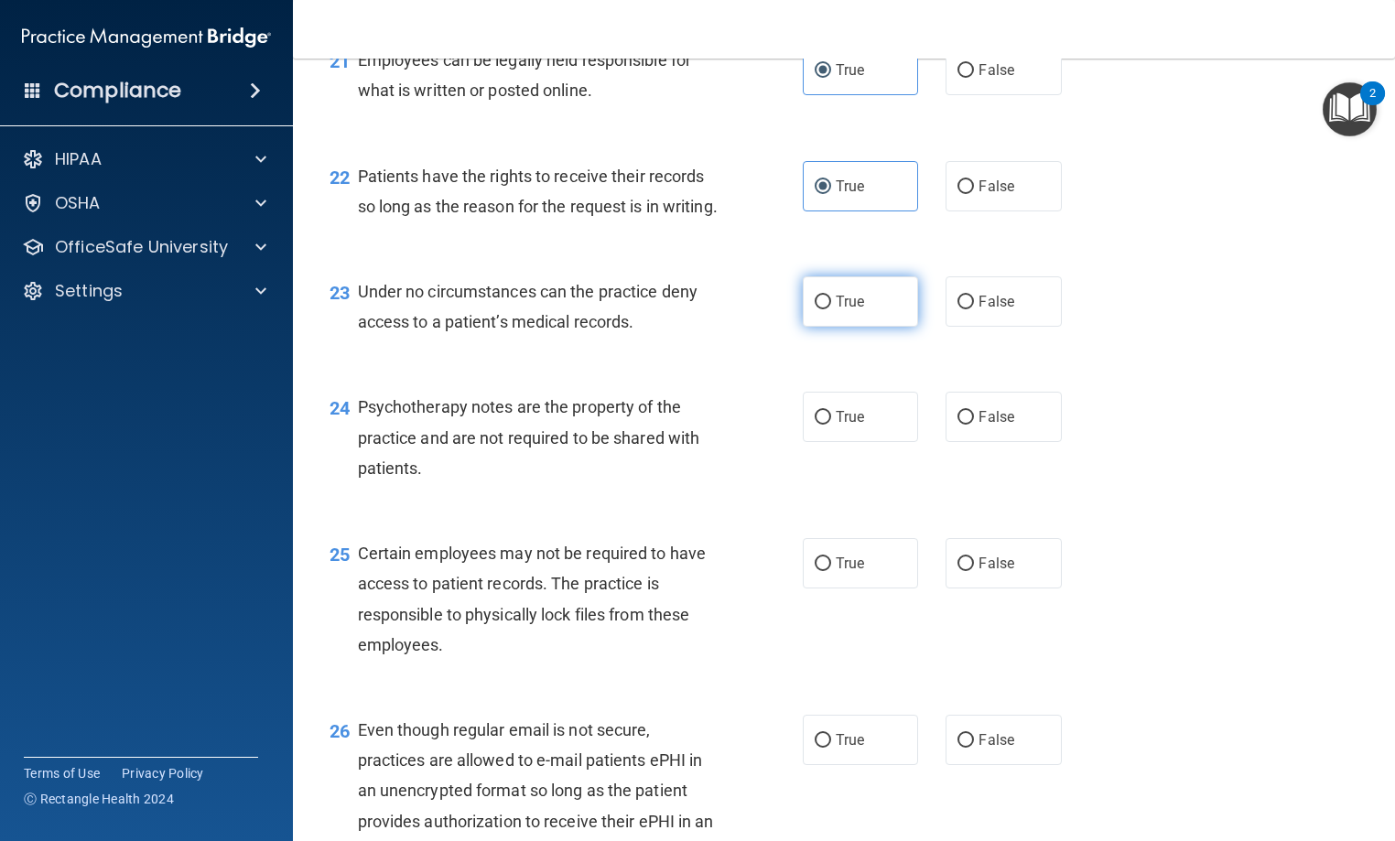
click at [868, 327] on label "True" at bounding box center [860, 301] width 115 height 50
click at [831, 309] on input "True" at bounding box center [822, 303] width 16 height 14
radio input "true"
click at [975, 211] on label "False" at bounding box center [1002, 186] width 115 height 50
click at [974, 194] on input "False" at bounding box center [965, 187] width 16 height 14
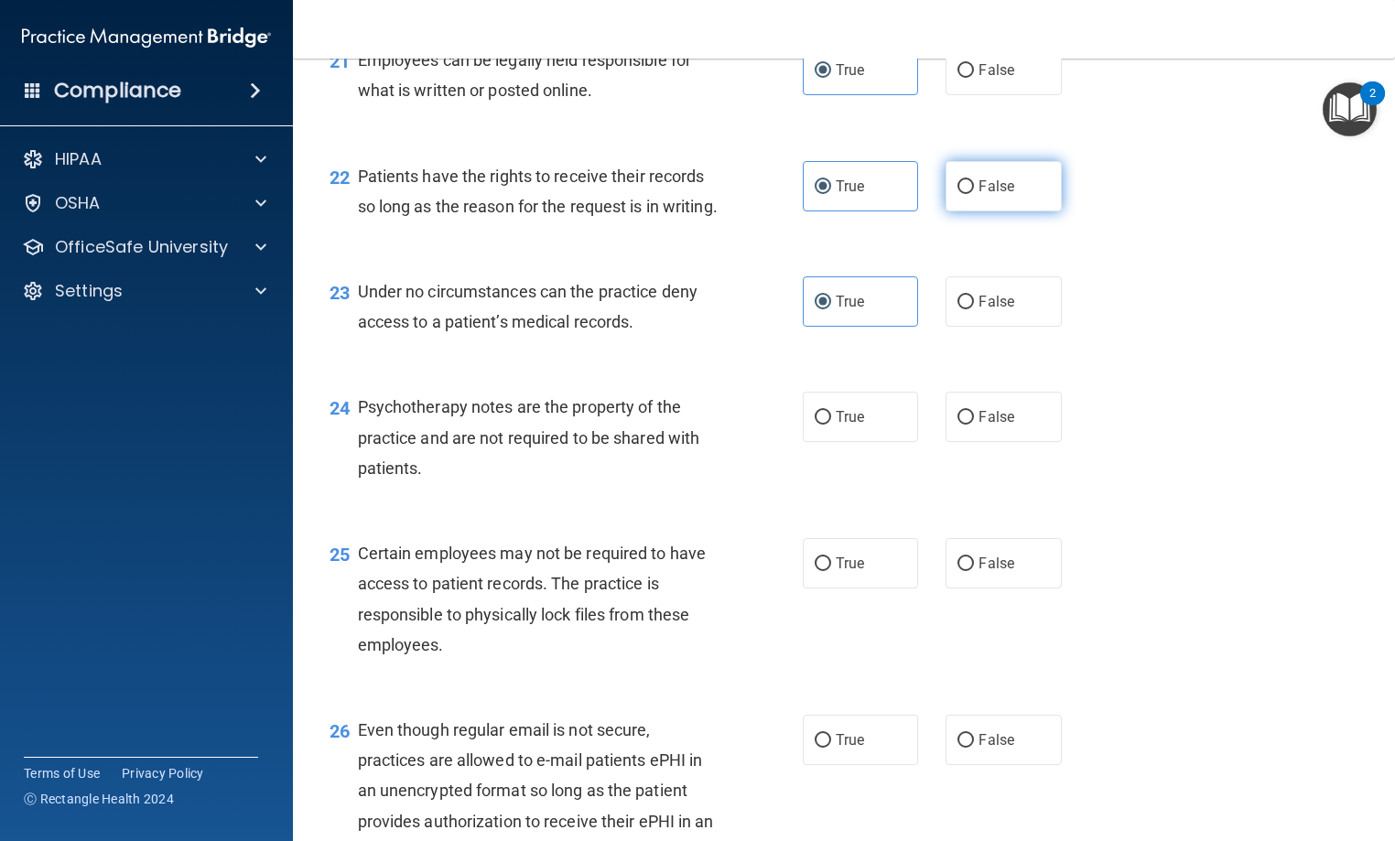
radio input "true"
radio input "false"
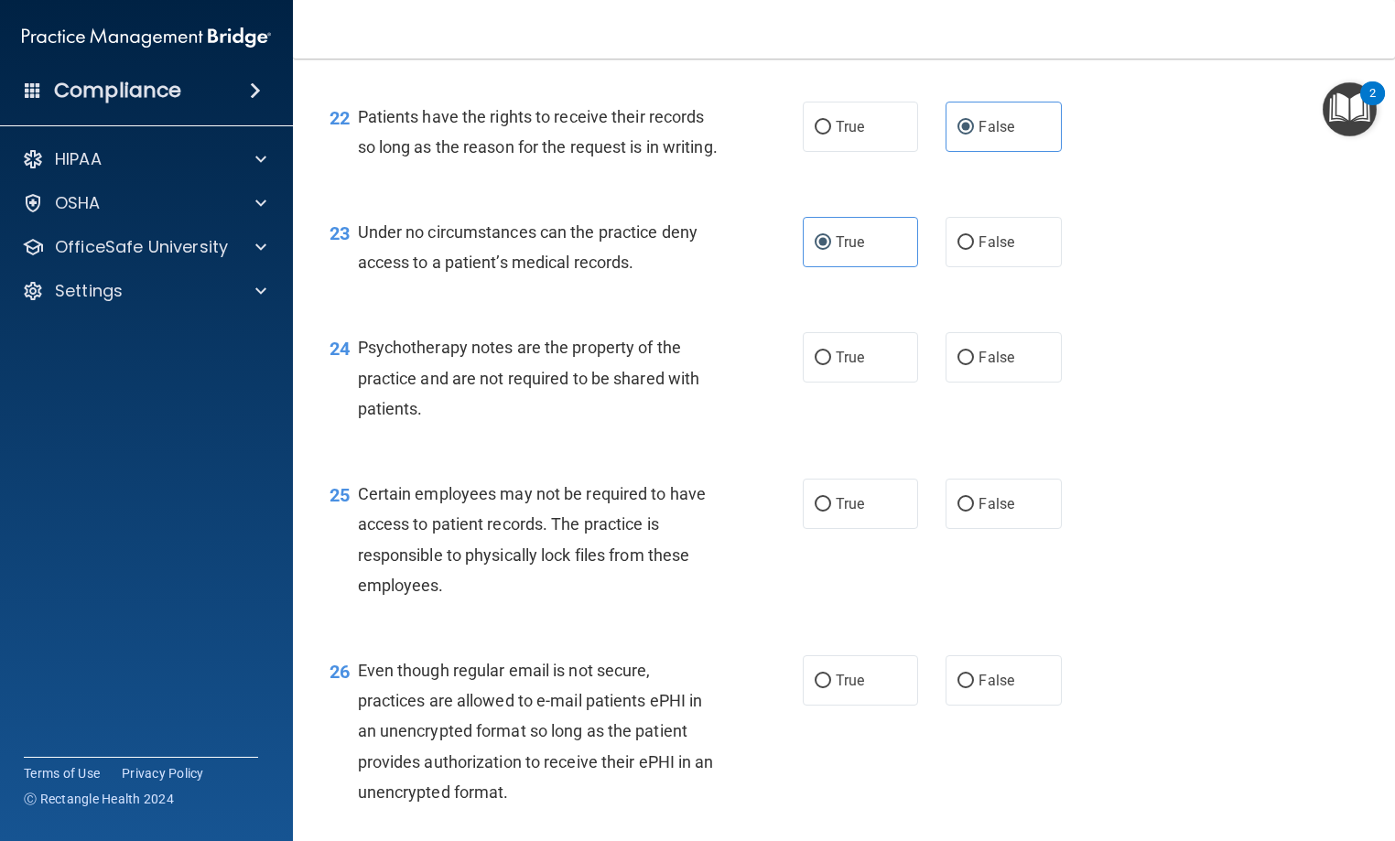
scroll to position [3935, 0]
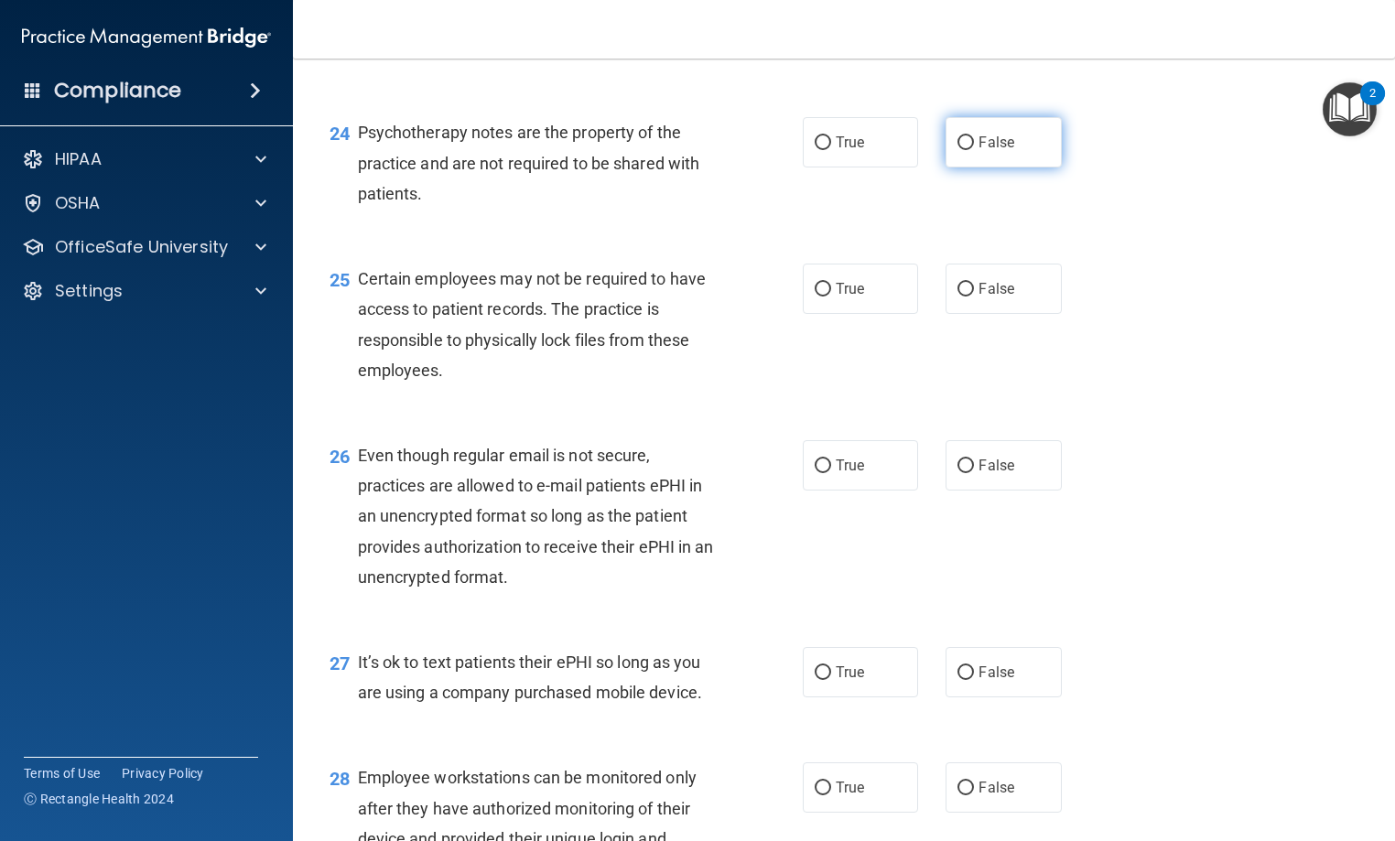
click at [1003, 151] on span "False" at bounding box center [996, 142] width 36 height 17
click at [974, 150] on input "False" at bounding box center [965, 143] width 16 height 14
radio input "true"
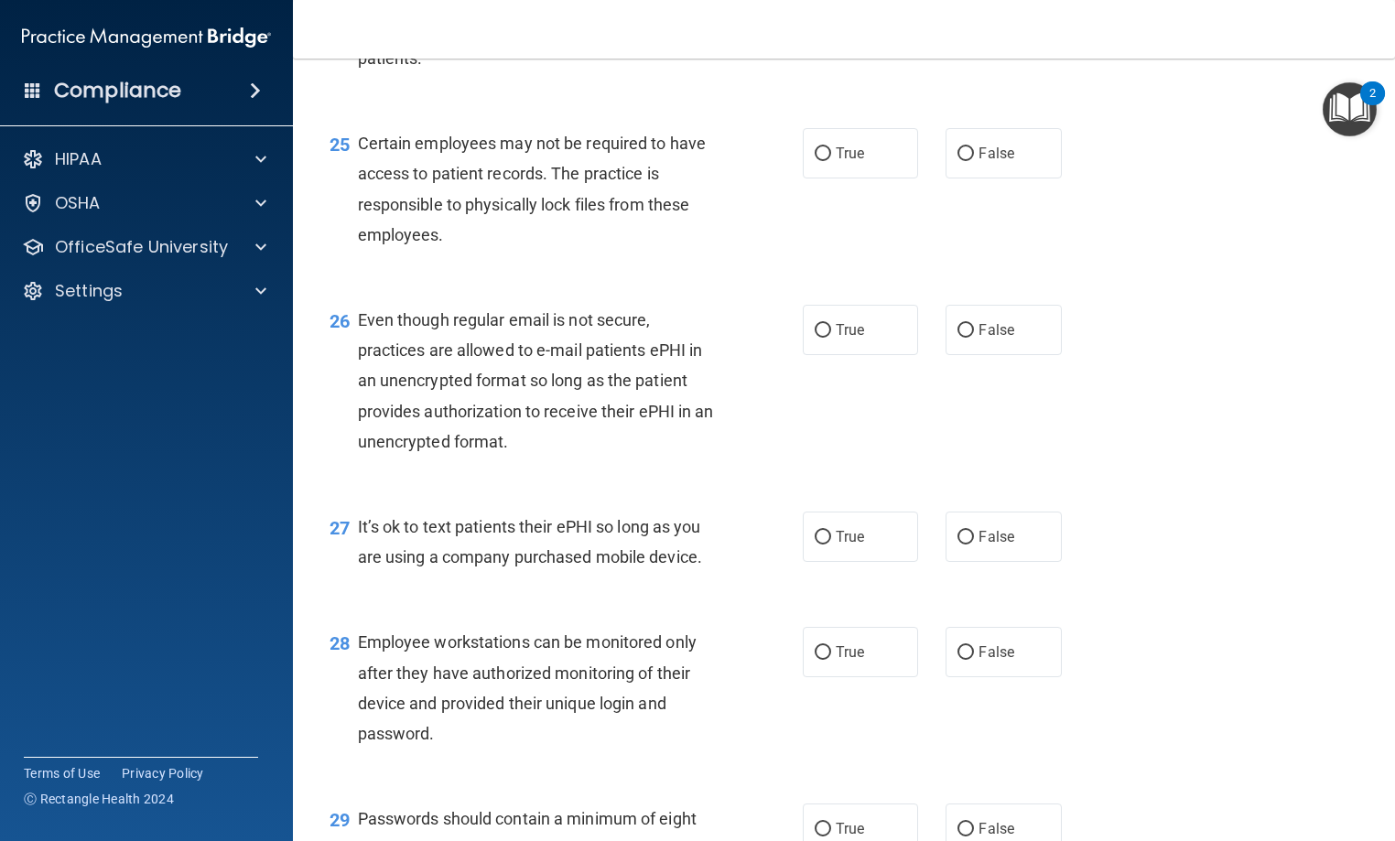
scroll to position [4027, 0]
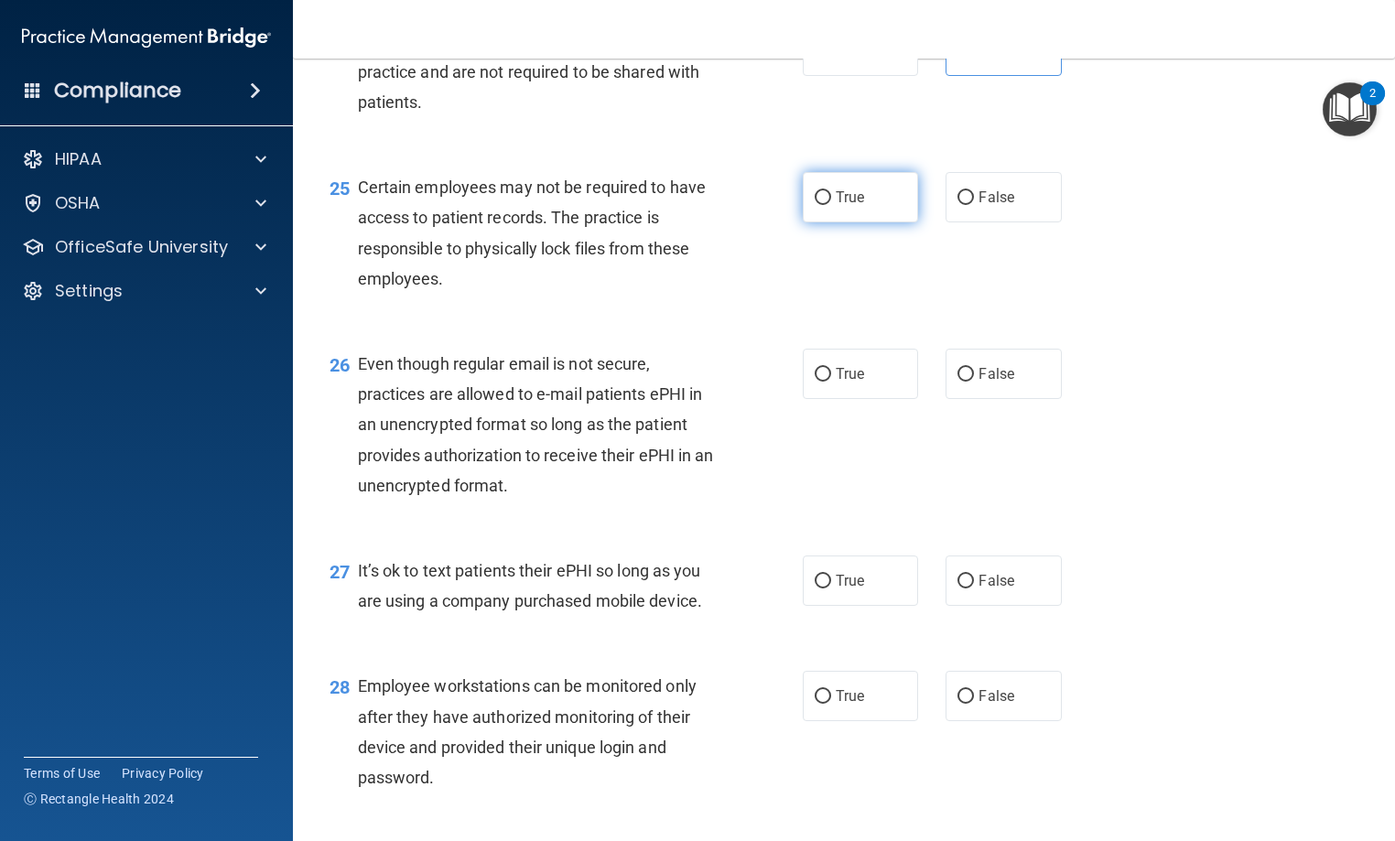
click at [836, 206] on span "True" at bounding box center [850, 197] width 28 height 17
click at [831, 205] on input "True" at bounding box center [822, 198] width 16 height 14
radio input "true"
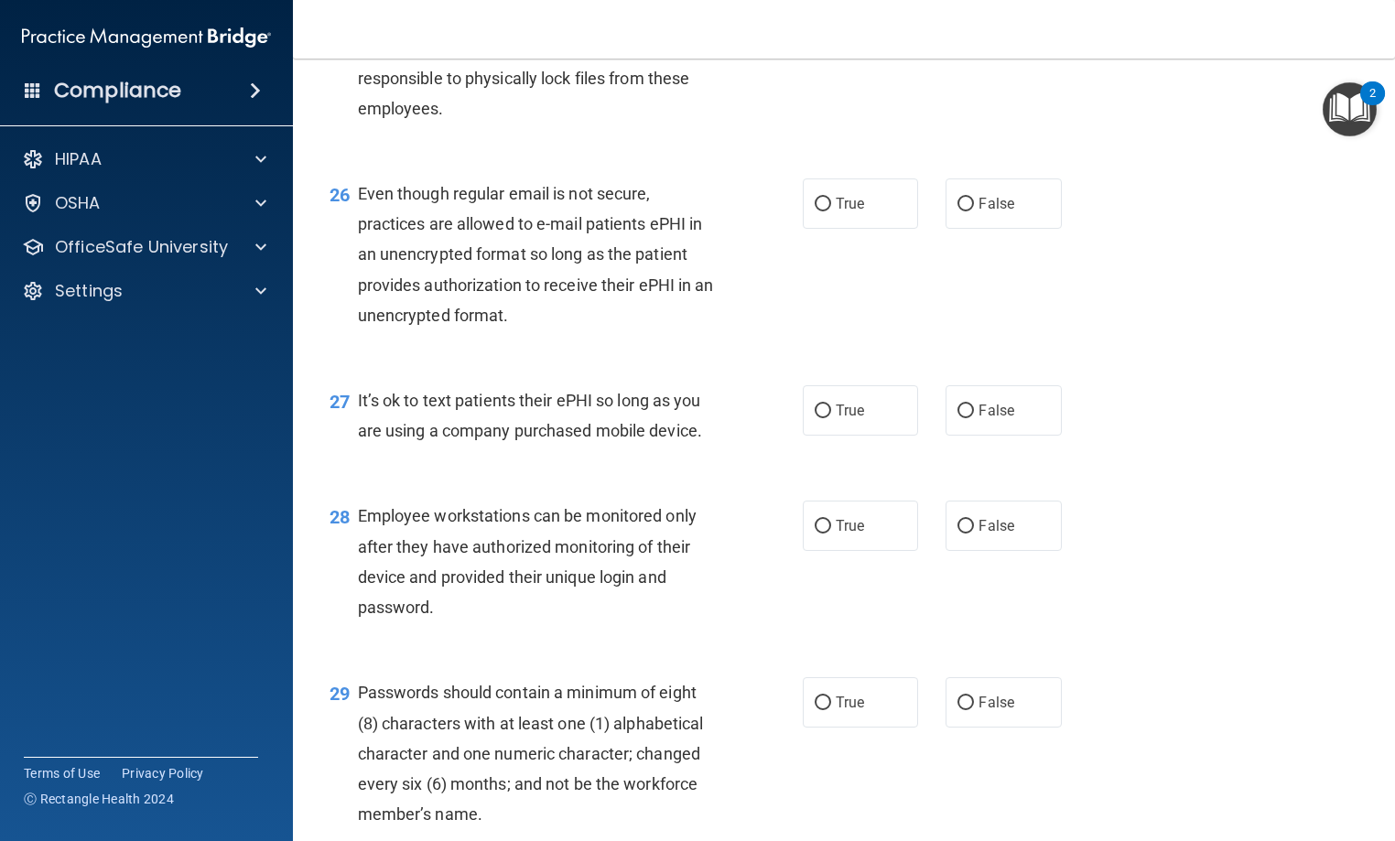
scroll to position [4210, 0]
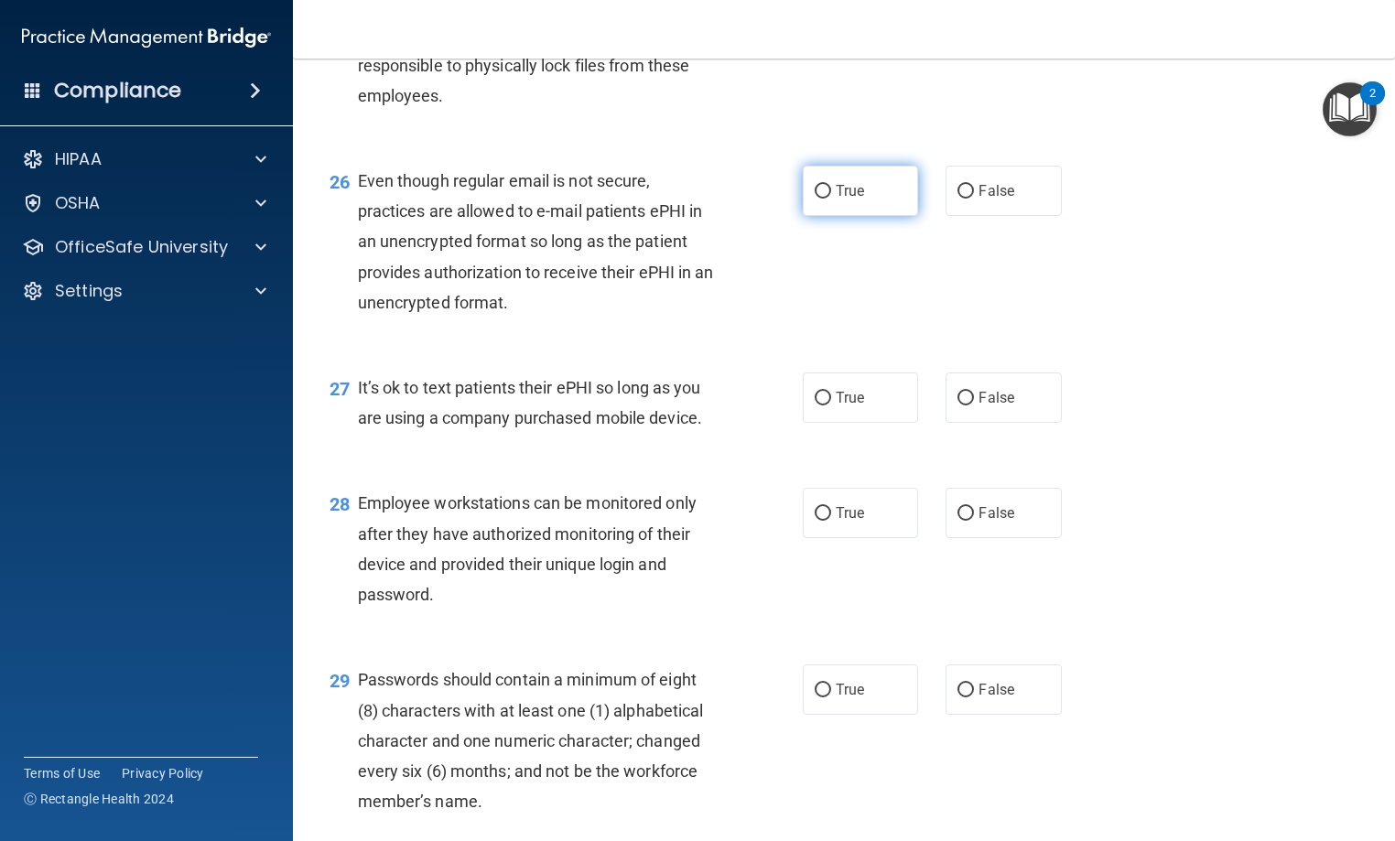
click at [848, 216] on label "True" at bounding box center [860, 191] width 115 height 50
click at [831, 199] on input "True" at bounding box center [822, 192] width 16 height 14
radio input "true"
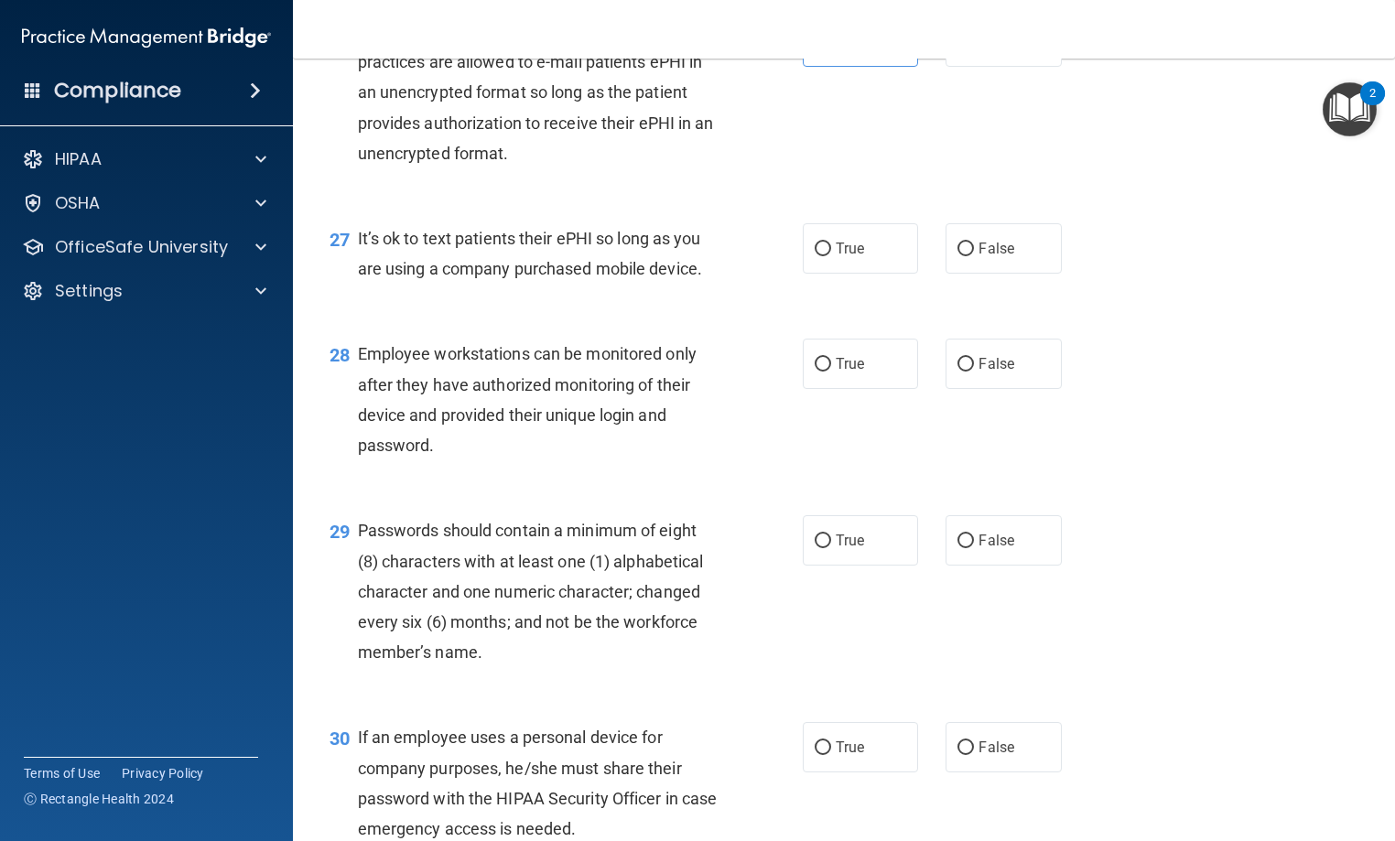
scroll to position [4393, 0]
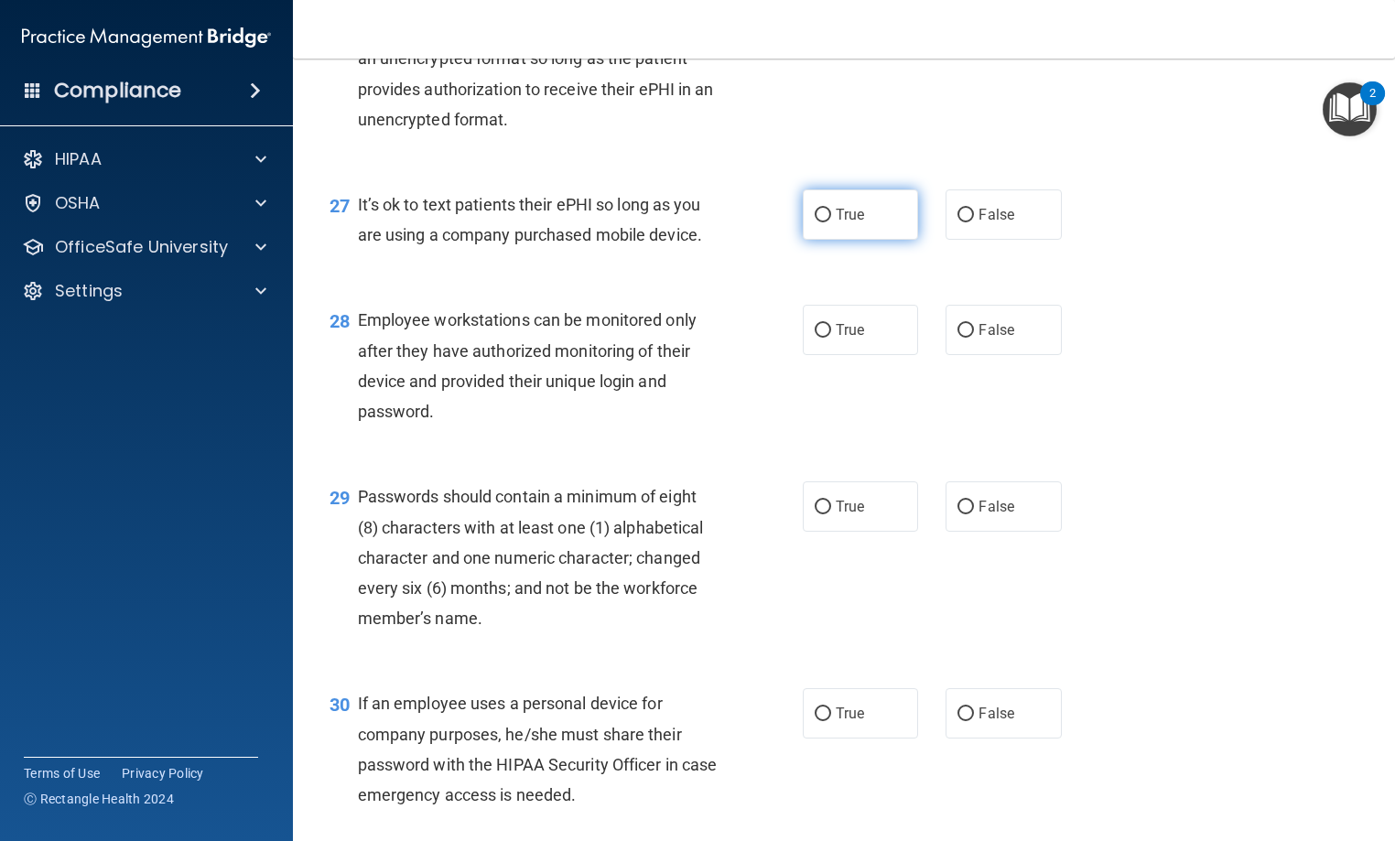
click at [843, 223] on span "True" at bounding box center [850, 214] width 28 height 17
click at [831, 222] on input "True" at bounding box center [822, 216] width 16 height 14
radio input "true"
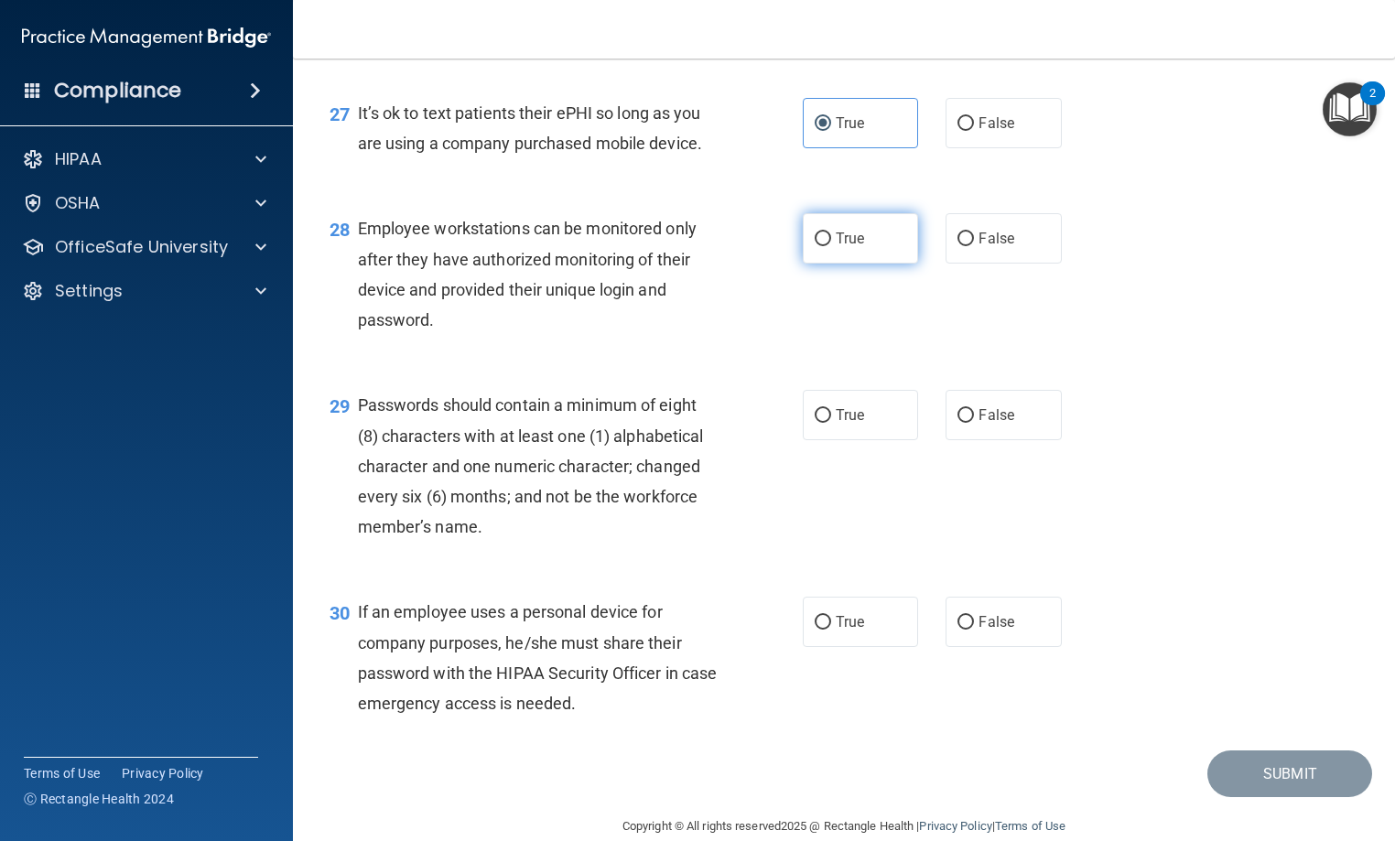
click at [820, 246] on input "True" at bounding box center [822, 239] width 16 height 14
radio input "true"
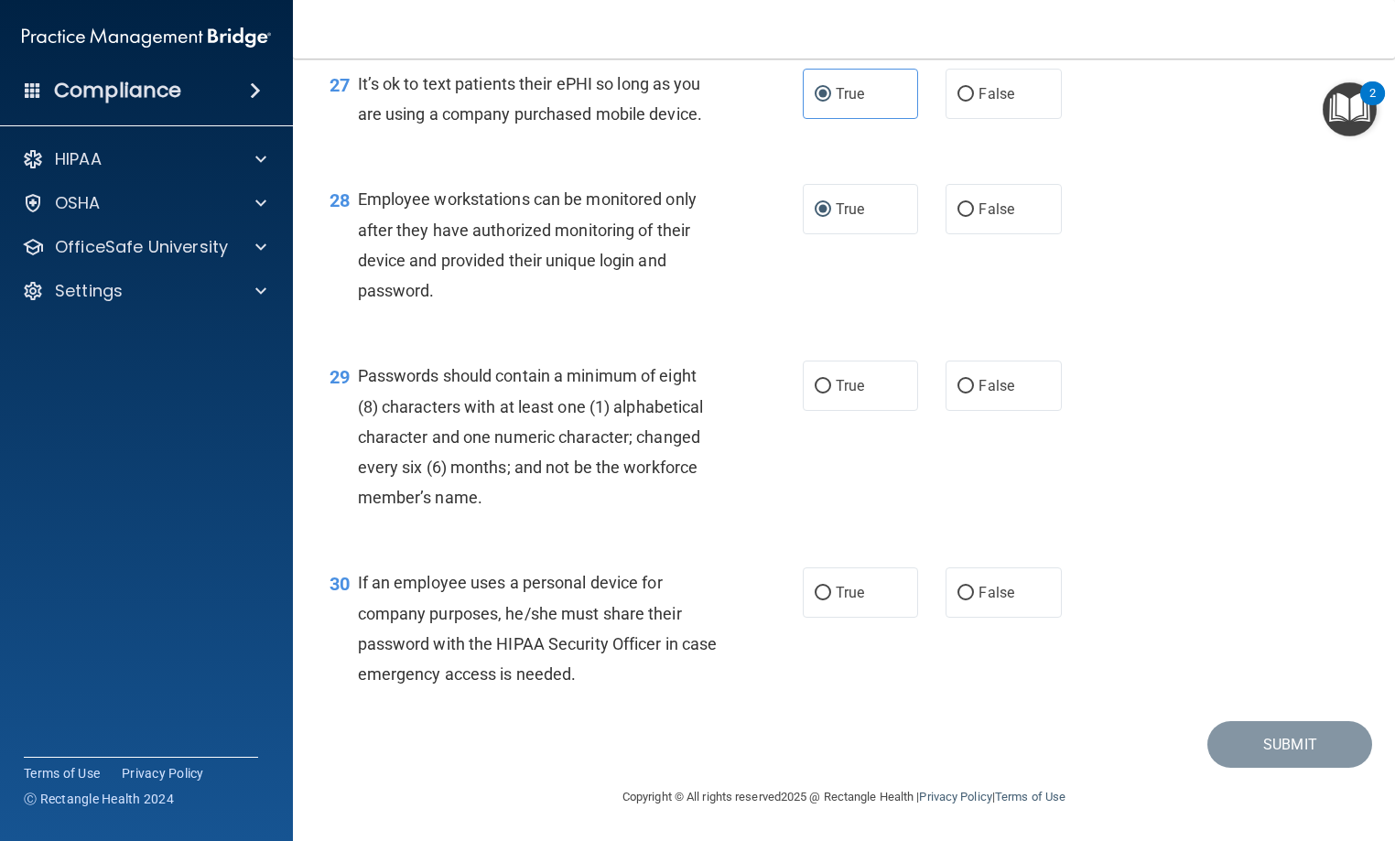
scroll to position [4576, 0]
click at [809, 411] on label "True" at bounding box center [860, 386] width 115 height 50
click at [814, 394] on input "True" at bounding box center [822, 387] width 16 height 14
radio input "true"
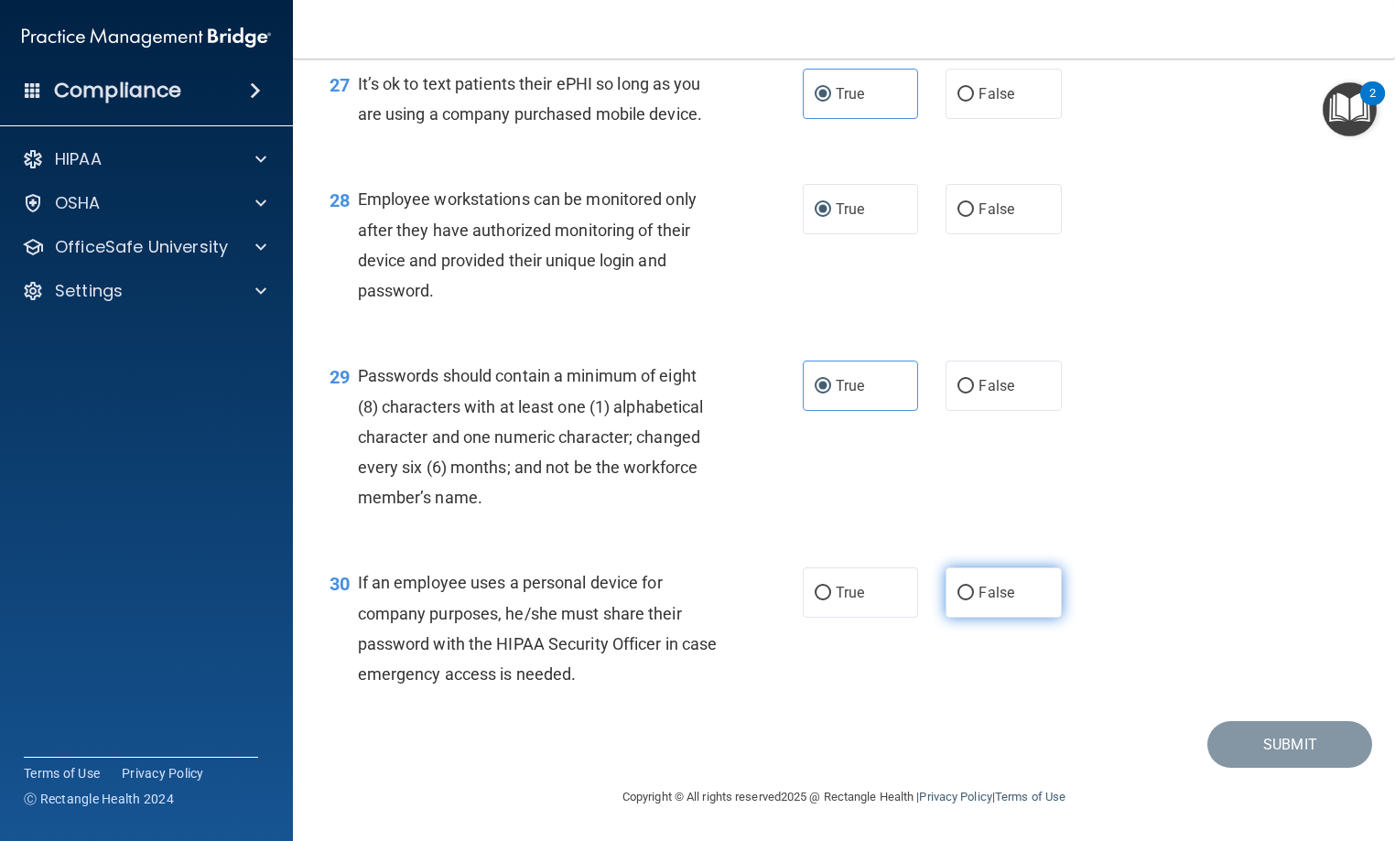
click at [978, 598] on span "False" at bounding box center [996, 592] width 36 height 17
click at [974, 598] on input "False" at bounding box center [965, 594] width 16 height 14
radio input "true"
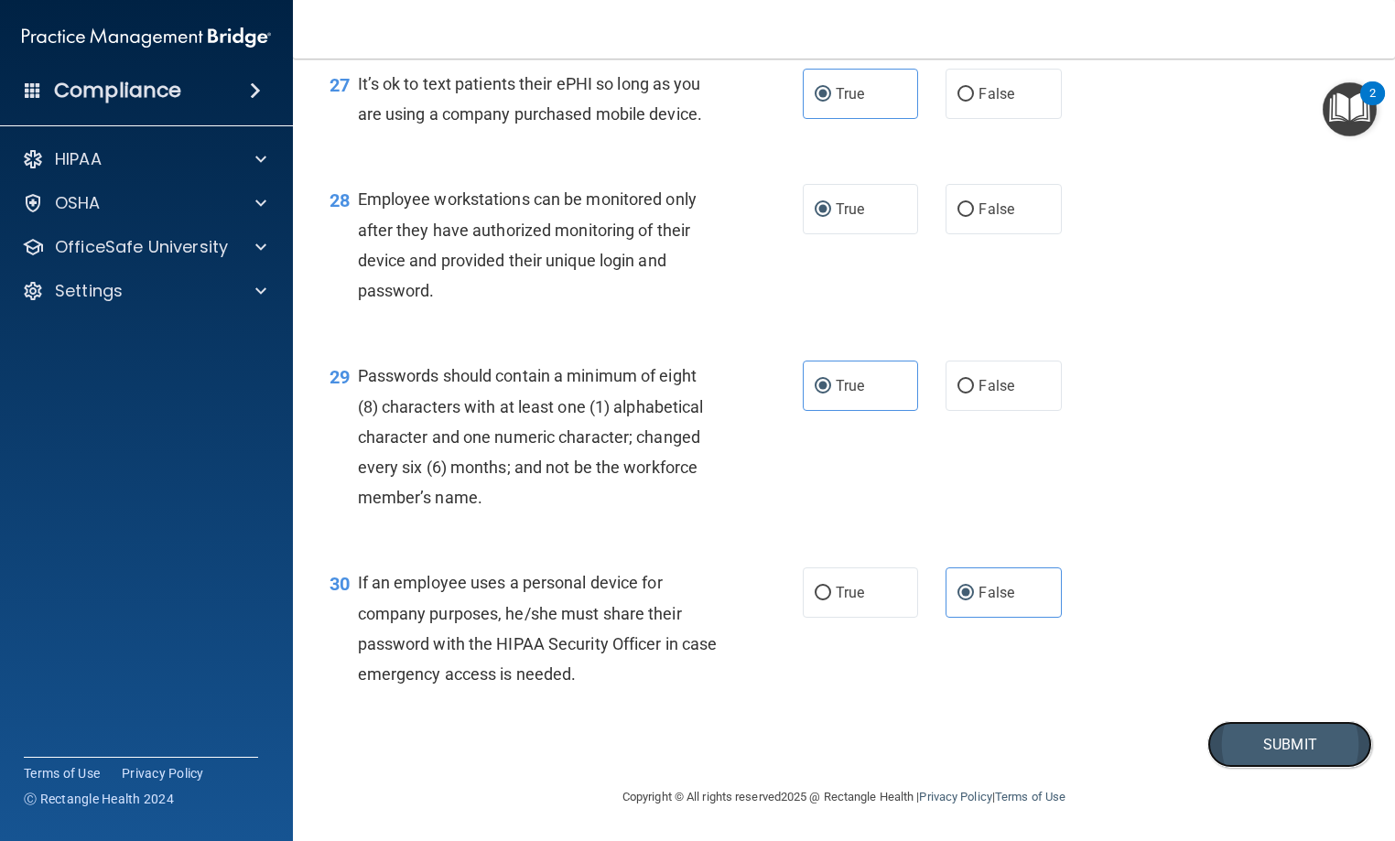
click at [1265, 750] on button "Submit" at bounding box center [1289, 744] width 165 height 47
